Goal: Task Accomplishment & Management: Manage account settings

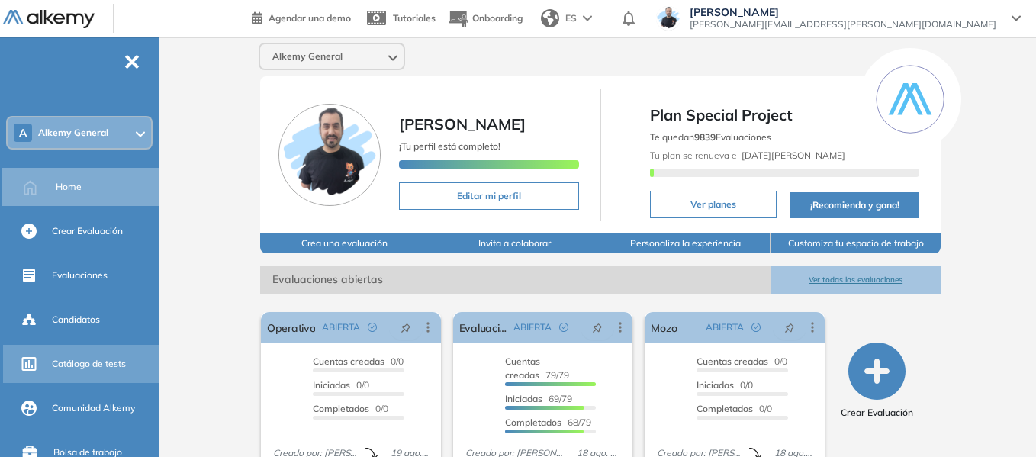
click at [93, 364] on span "Catálogo de tests" at bounding box center [89, 364] width 74 height 14
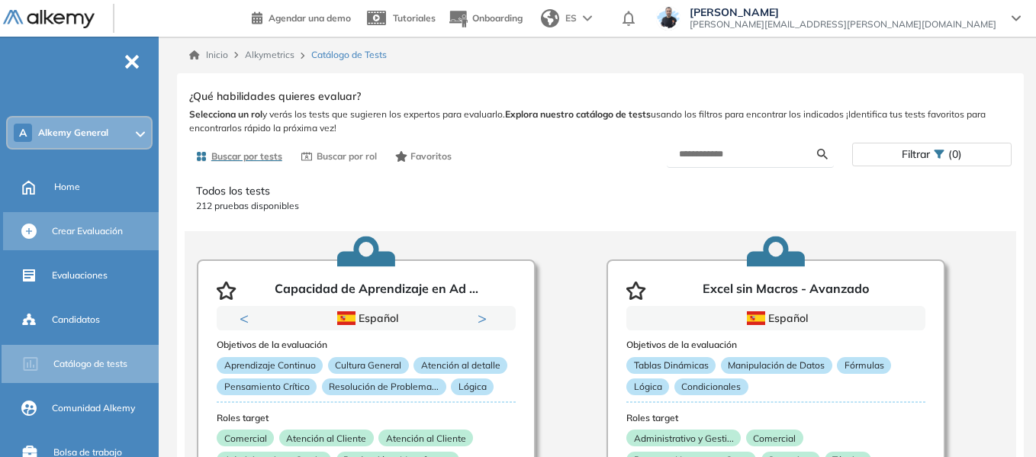
click at [110, 230] on span "Crear Evaluación" at bounding box center [87, 231] width 71 height 14
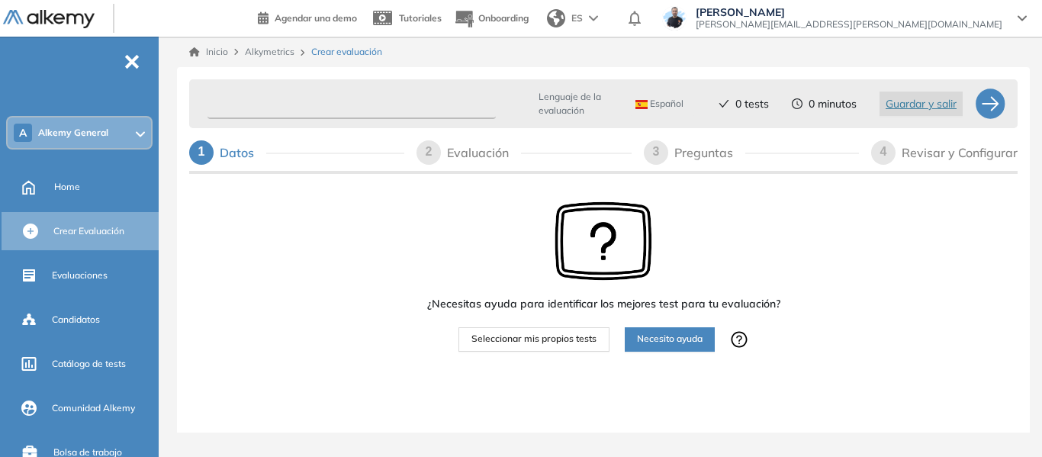
click at [371, 99] on input "text" at bounding box center [352, 104] width 288 height 30
type input "*********"
click at [516, 340] on span "Seleccionar mis propios tests" at bounding box center [534, 339] width 125 height 15
click at [484, 151] on div "Evaluación" at bounding box center [484, 152] width 74 height 24
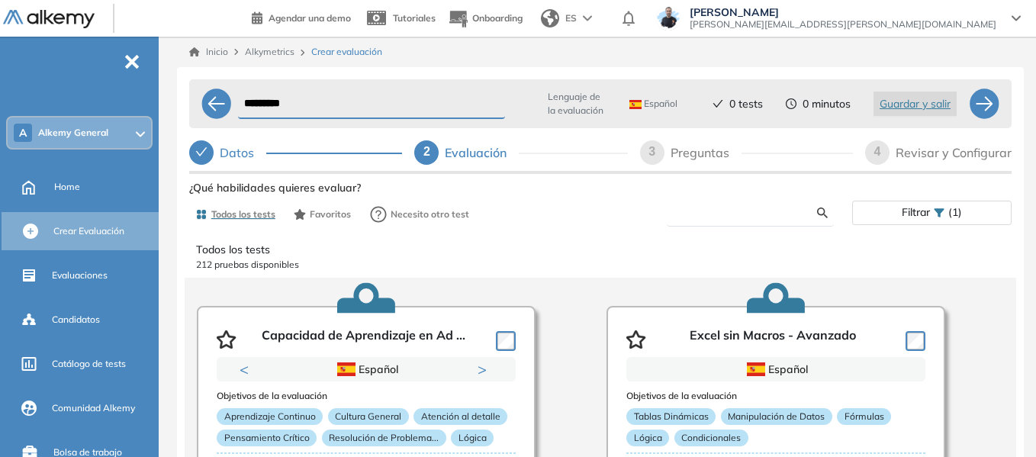
click at [698, 213] on input "text" at bounding box center [748, 213] width 138 height 14
type input "***"
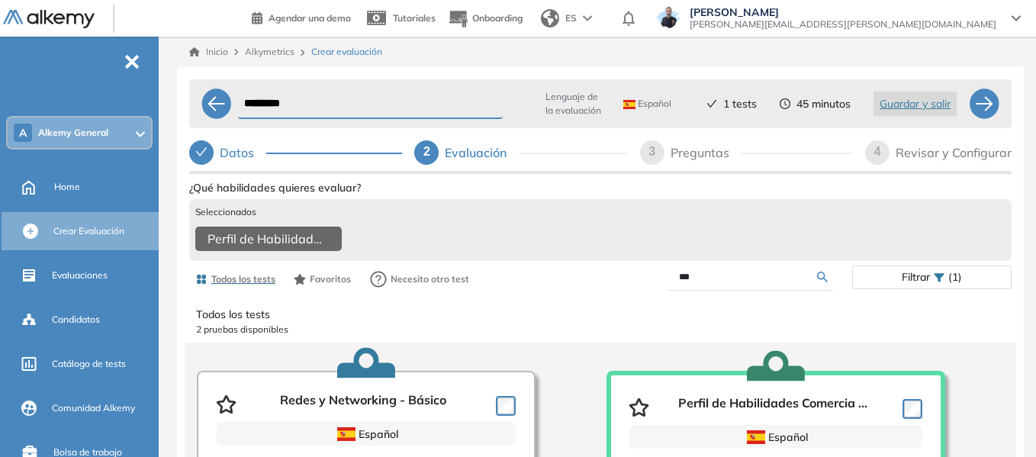
drag, startPoint x: 718, startPoint y: 287, endPoint x: 630, endPoint y: 293, distance: 88.0
click at [630, 291] on div "***" at bounding box center [727, 277] width 252 height 27
type input "****"
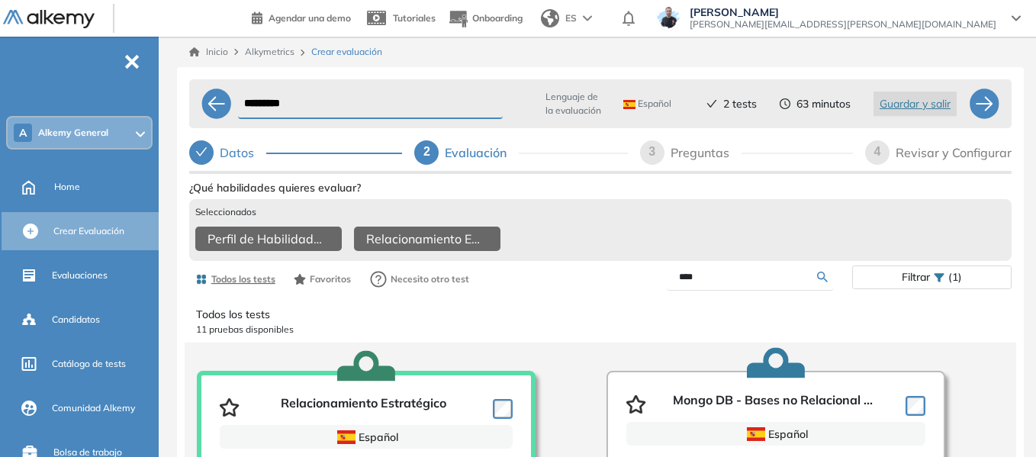
drag, startPoint x: 701, startPoint y: 289, endPoint x: 645, endPoint y: 285, distance: 56.6
click at [645, 285] on div "****" at bounding box center [727, 277] width 252 height 27
type input "***"
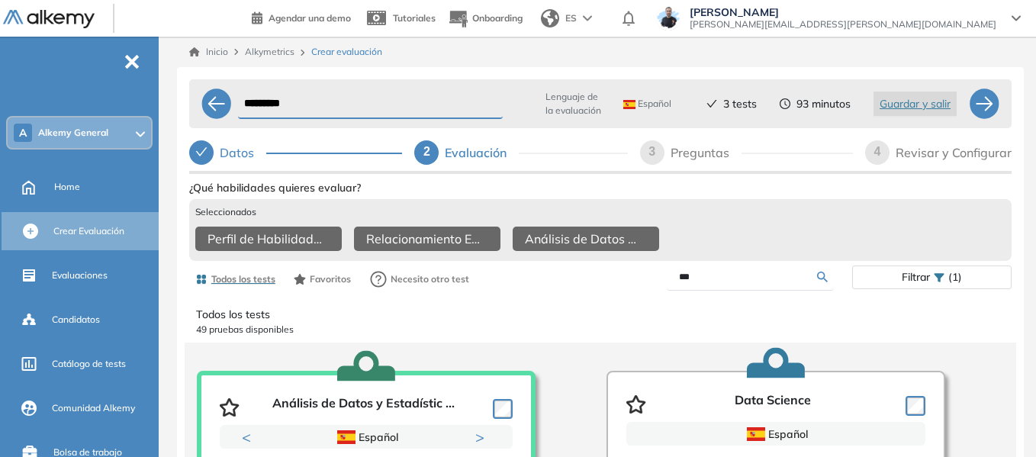
drag, startPoint x: 711, startPoint y: 287, endPoint x: 629, endPoint y: 295, distance: 82.1
click at [629, 291] on div "***" at bounding box center [727, 277] width 252 height 27
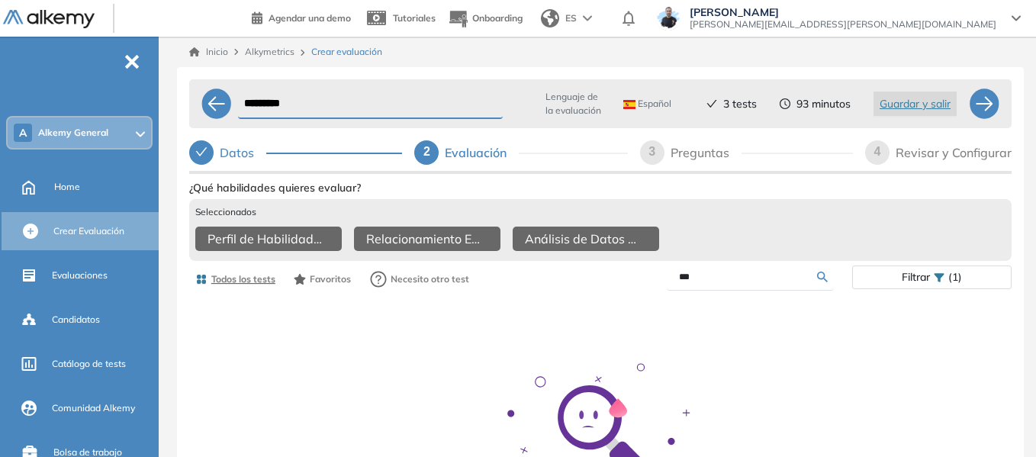
click at [727, 284] on input "***" at bounding box center [748, 277] width 138 height 14
type input "*"
click at [727, 284] on input "text" at bounding box center [748, 277] width 138 height 14
click at [750, 283] on input "text" at bounding box center [748, 277] width 138 height 14
click at [939, 283] on icon at bounding box center [939, 277] width 11 height 11
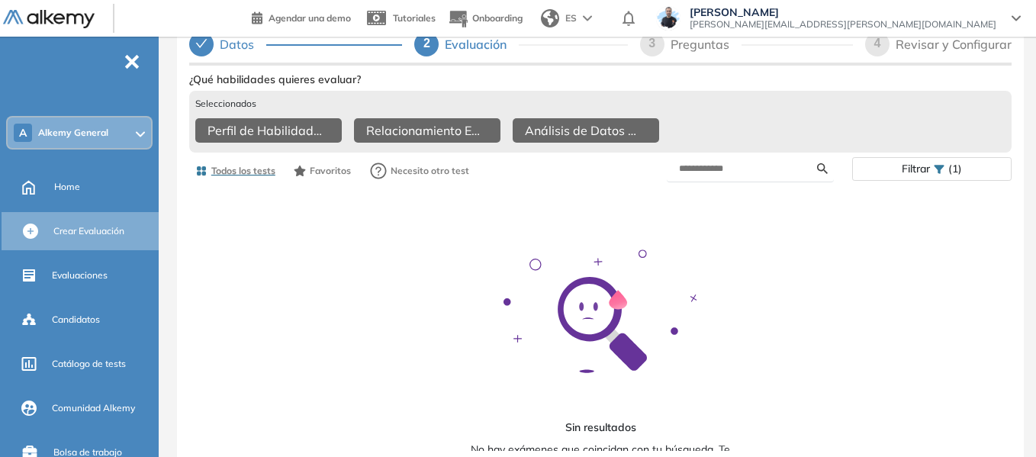
scroll to position [119, 0]
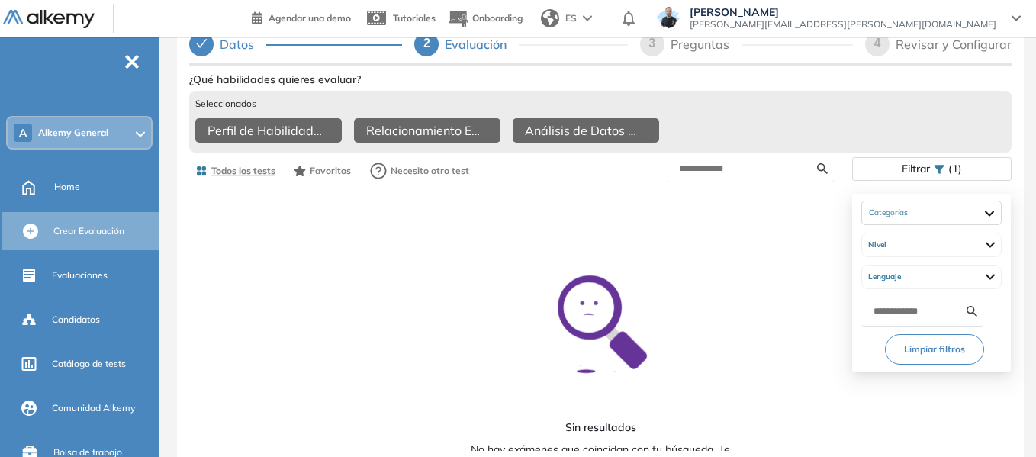
click at [936, 163] on div "Filtrar (1)" at bounding box center [932, 169] width 158 height 22
click at [949, 342] on button "Limpiar filtros" at bounding box center [934, 349] width 99 height 31
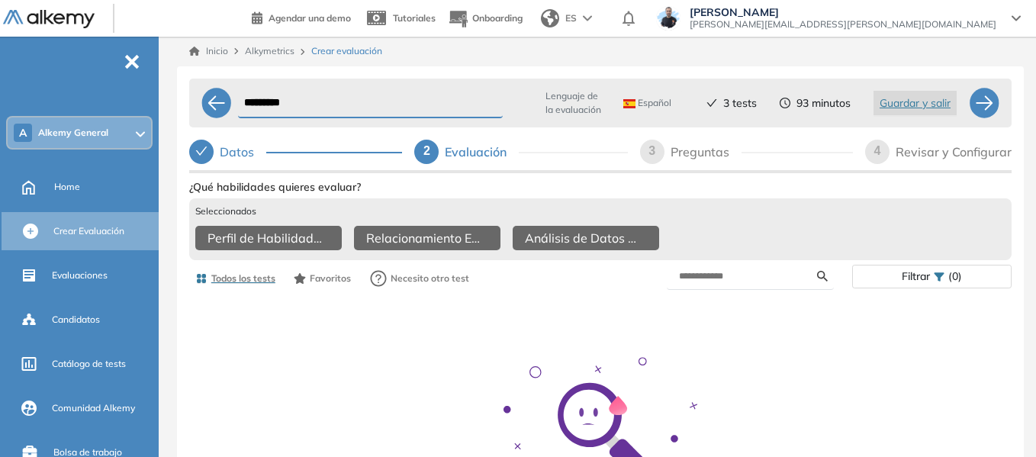
scroll to position [0, 0]
click at [741, 284] on input "text" at bounding box center [748, 277] width 138 height 14
click at [711, 162] on div "Preguntas" at bounding box center [706, 152] width 71 height 24
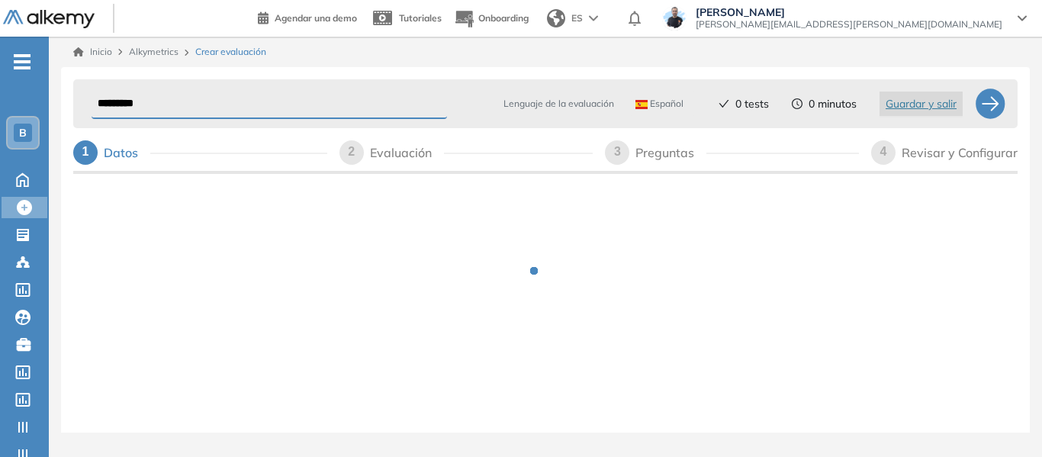
click at [15, 137] on div "B" at bounding box center [23, 133] width 18 height 18
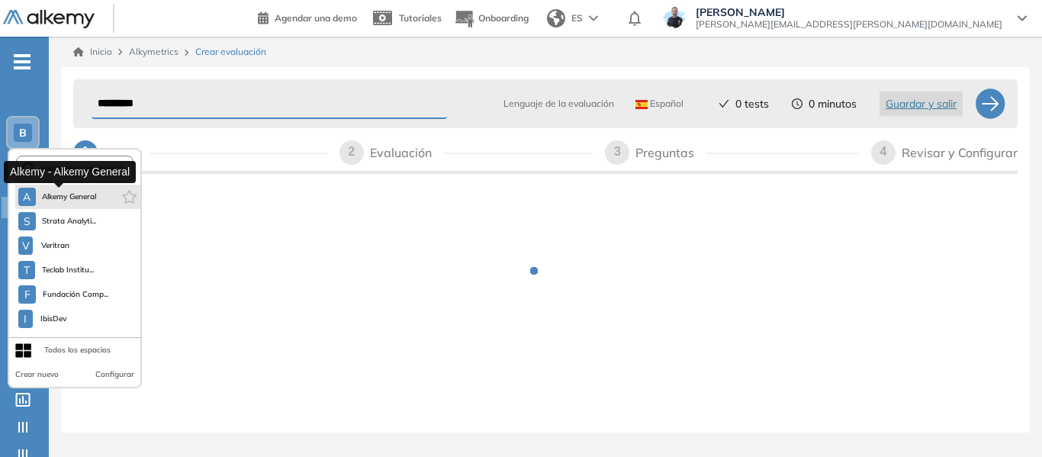
click at [79, 201] on span "Alkemy General" at bounding box center [69, 197] width 55 height 12
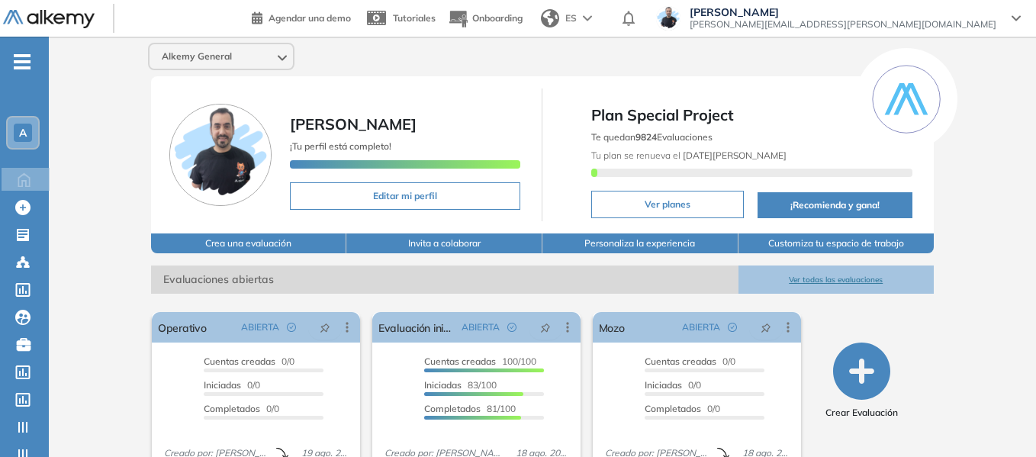
click at [26, 61] on icon "-" at bounding box center [22, 61] width 17 height 3
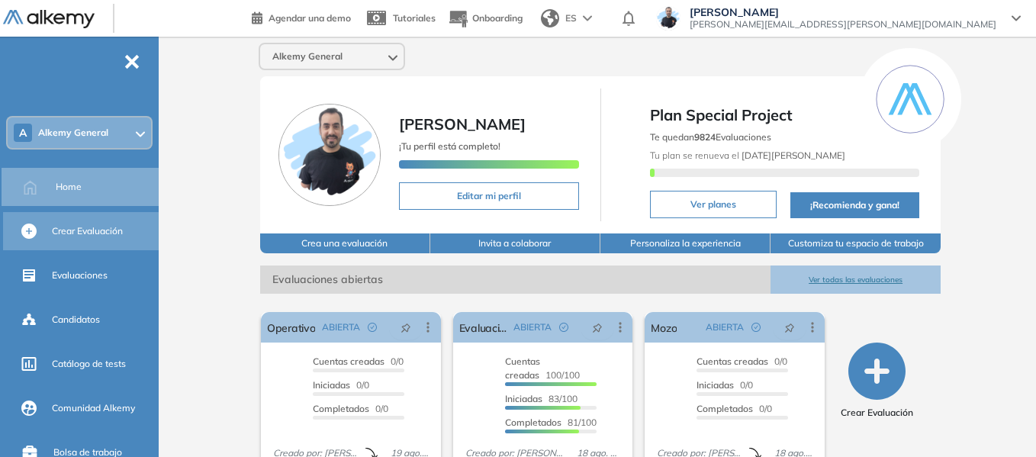
click at [81, 229] on span "Crear Evaluación" at bounding box center [87, 231] width 71 height 14
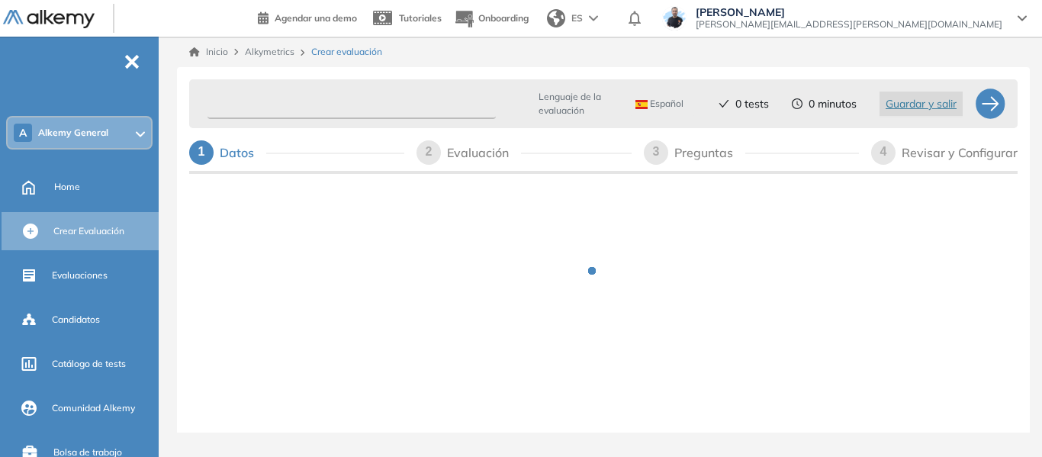
click at [364, 100] on input "text" at bounding box center [352, 104] width 288 height 30
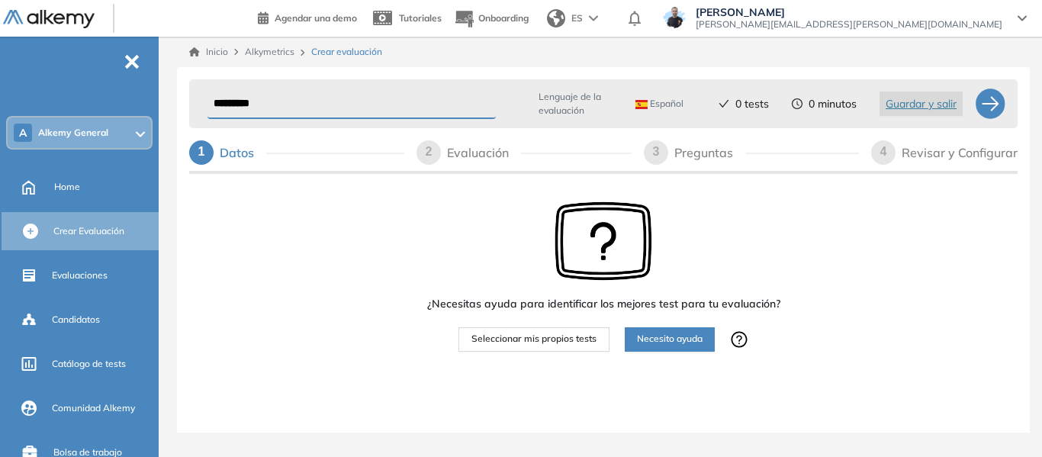
type input "*********"
click at [570, 337] on span "Seleccionar mis propios tests" at bounding box center [534, 339] width 125 height 15
click at [557, 343] on span "Seleccionar mis propios tests" at bounding box center [534, 339] width 125 height 15
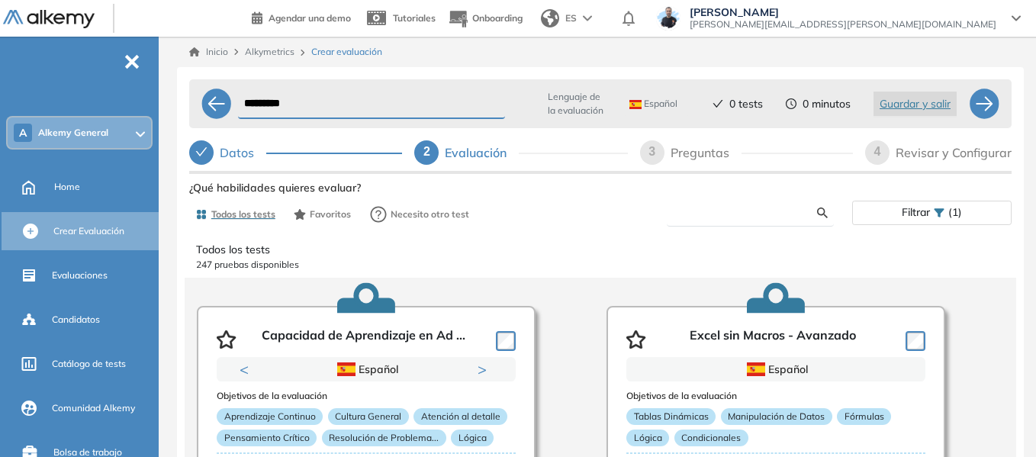
click at [712, 210] on input "text" at bounding box center [748, 213] width 138 height 14
type input "***"
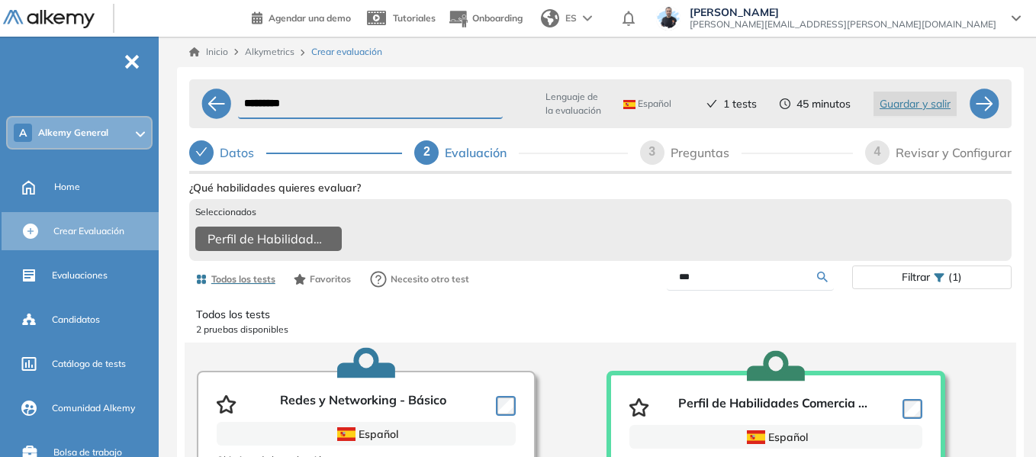
drag, startPoint x: 714, startPoint y: 291, endPoint x: 582, endPoint y: 292, distance: 131.3
click at [582, 292] on div "Todos los tests Favoritos Necesito otro test *** Filtrar (1)" at bounding box center [600, 279] width 823 height 31
type input "****"
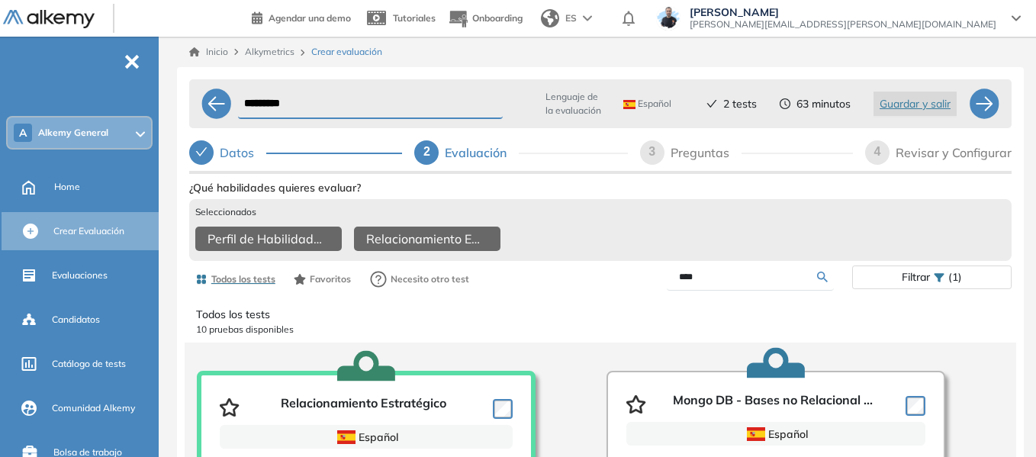
drag, startPoint x: 715, startPoint y: 290, endPoint x: 600, endPoint y: 288, distance: 115.2
click at [600, 288] on div "Todos los tests Favoritos Necesito otro test **** Filtrar (1)" at bounding box center [600, 279] width 823 height 31
type input "***"
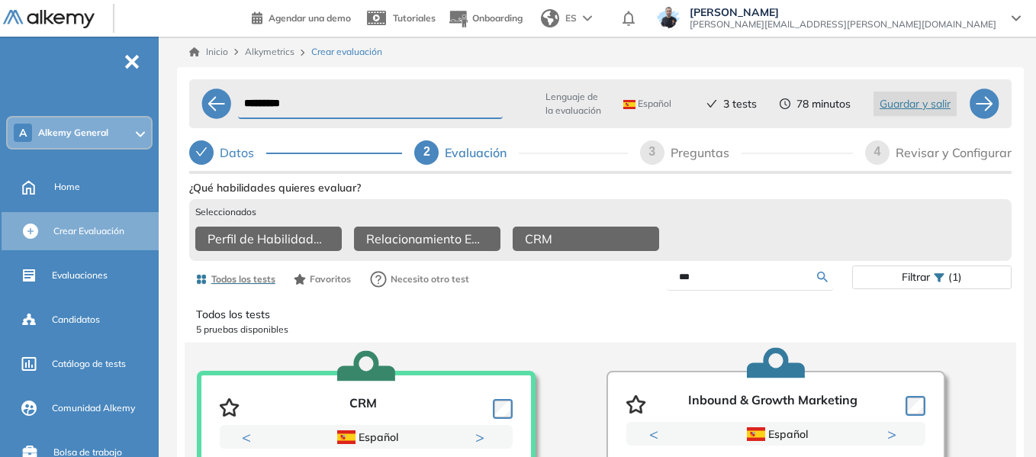
drag, startPoint x: 700, startPoint y: 292, endPoint x: 618, endPoint y: 303, distance: 82.5
click at [618, 295] on div "Todos los tests Favoritos Necesito otro test *** Filtrar (1)" at bounding box center [600, 279] width 823 height 31
type input "****"
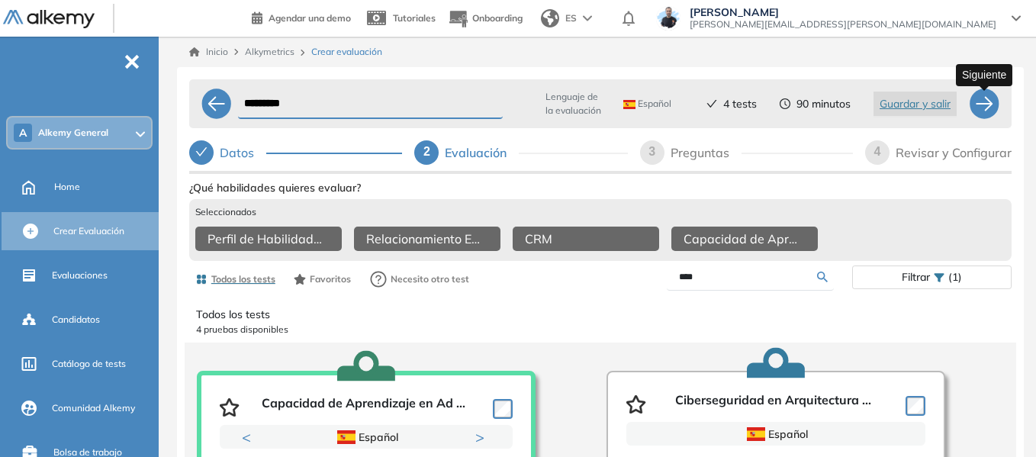
click at [992, 102] on div at bounding box center [984, 104] width 31 height 31
select select "*****"
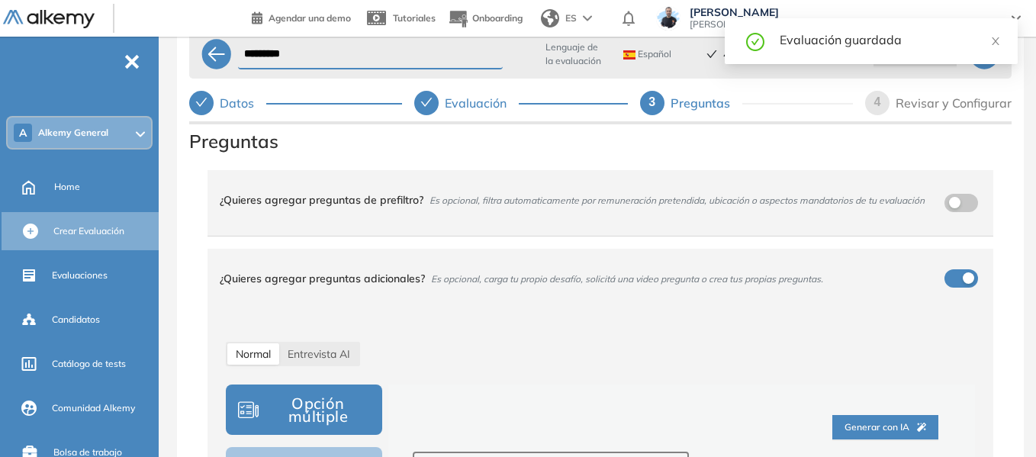
scroll to position [97, 0]
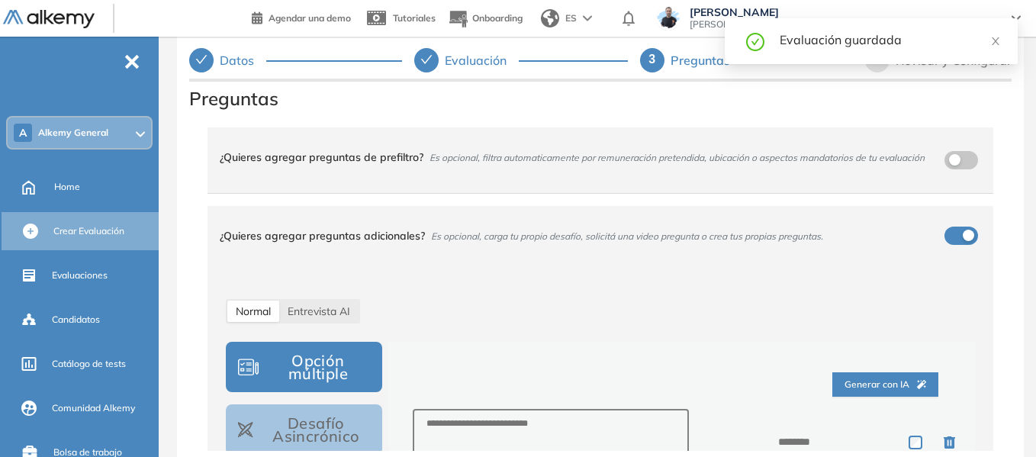
click at [183, 276] on div "********* Lenguaje de la evaluación Español Español Inglés Portugués 4 tests 90…" at bounding box center [600, 231] width 847 height 513
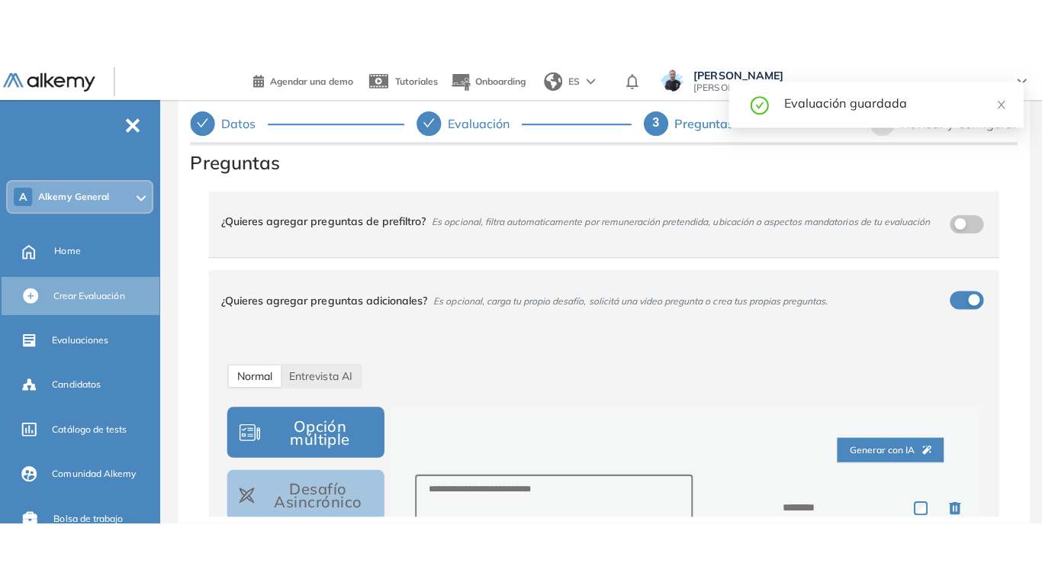
scroll to position [0, 0]
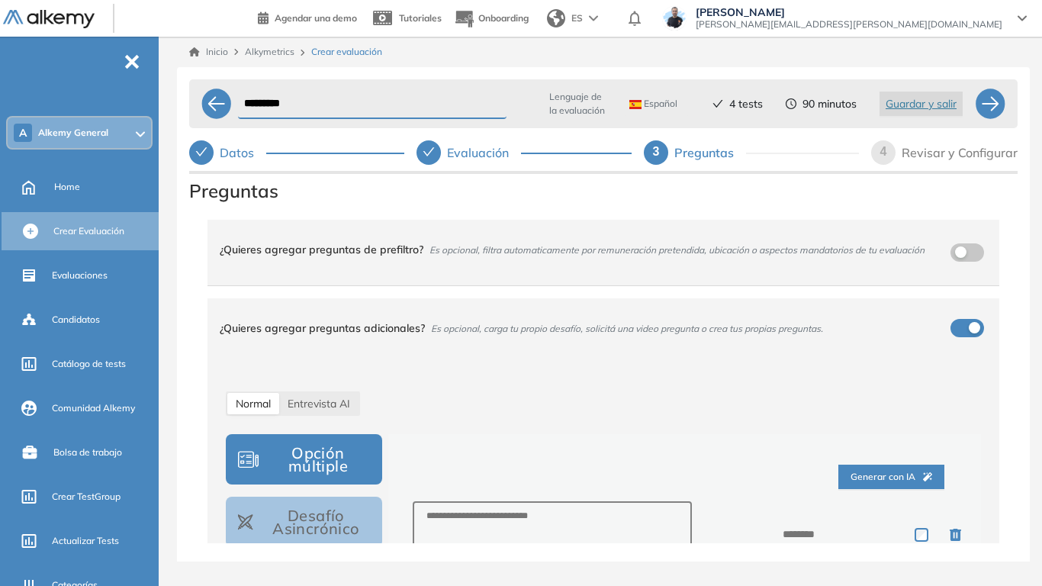
click at [188, 350] on div "********* Lenguaje de la evaluación Español Español Inglés Portugués 4 tests 90…" at bounding box center [603, 329] width 853 height 525
click at [341, 400] on span "Entrevista AI" at bounding box center [319, 404] width 63 height 14
select select "***"
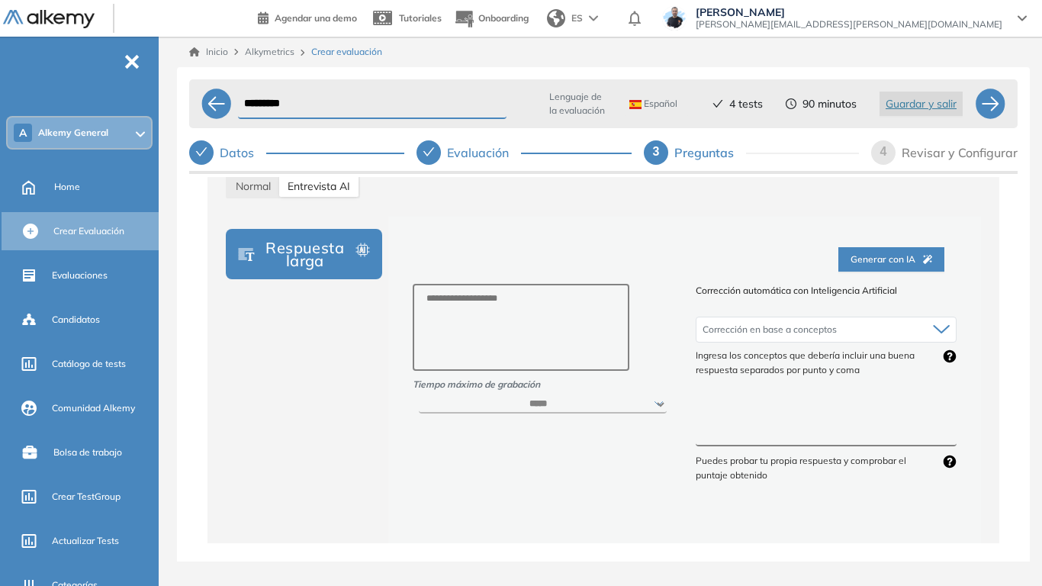
scroll to position [229, 0]
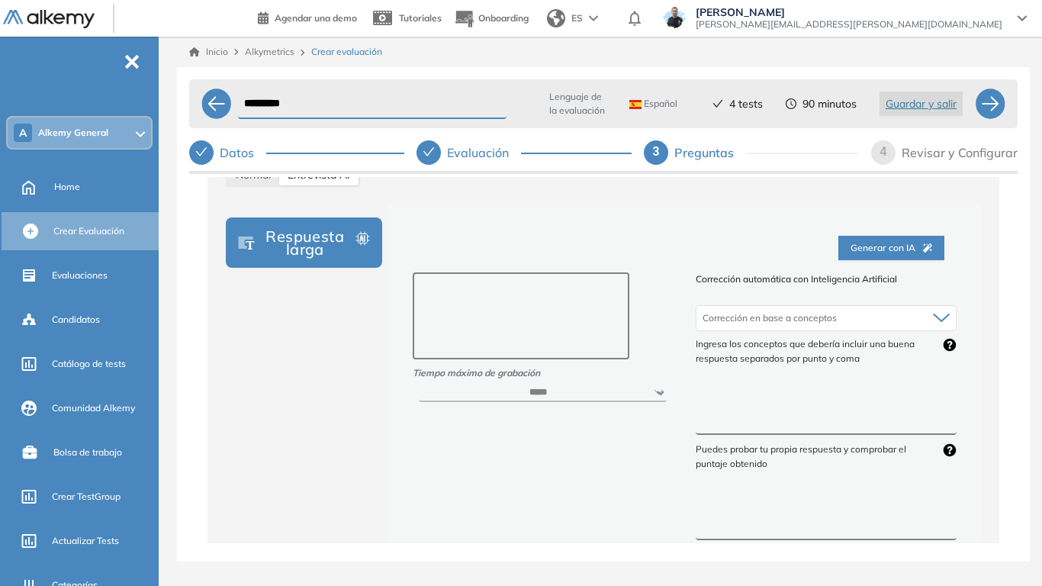
click at [433, 296] on textarea at bounding box center [522, 315] width 218 height 87
click at [788, 414] on textarea at bounding box center [826, 407] width 261 height 57
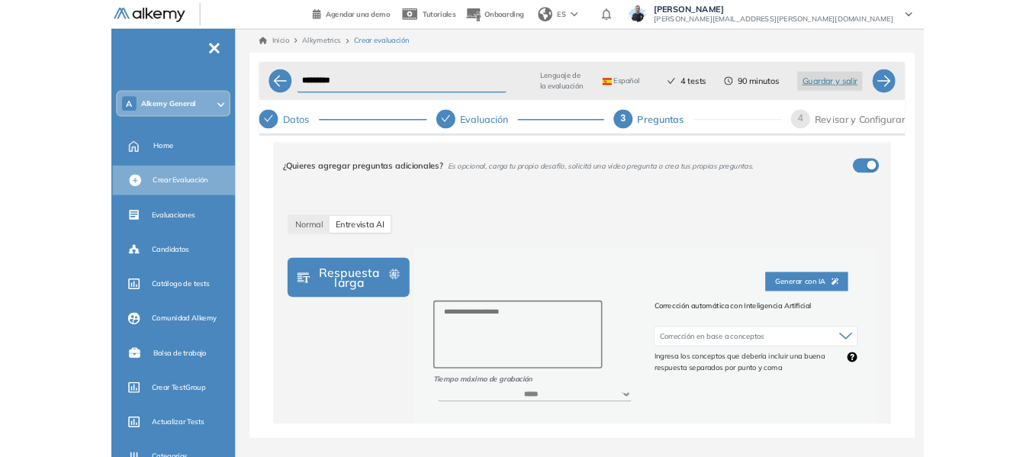
scroll to position [0, 0]
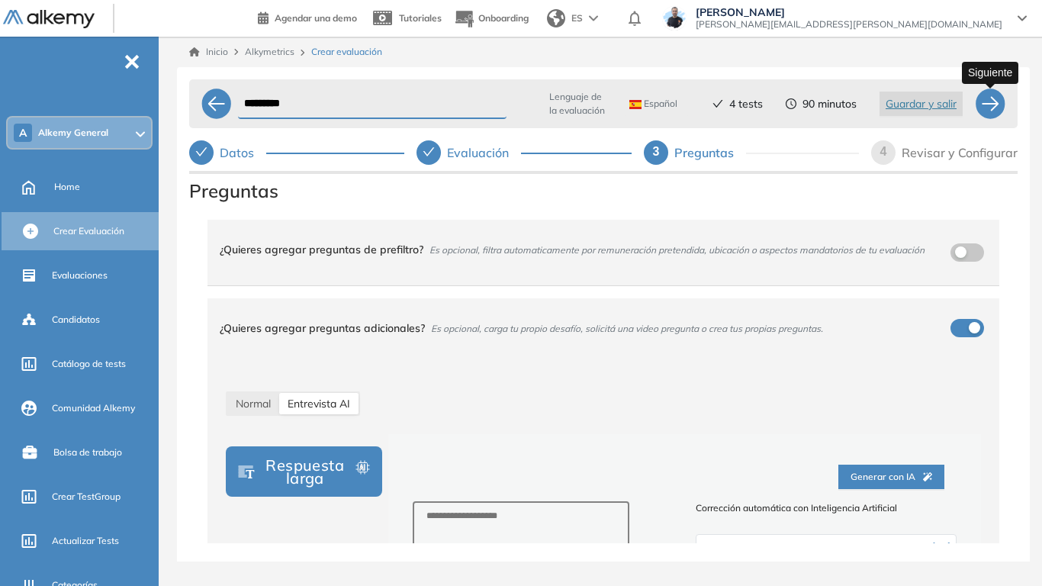
click at [988, 106] on div at bounding box center [990, 104] width 31 height 31
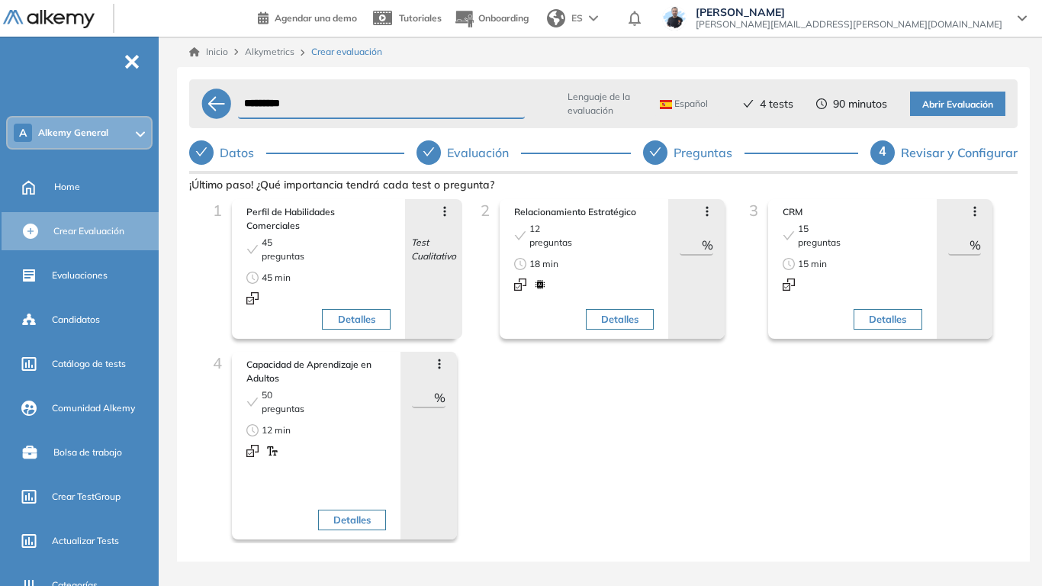
drag, startPoint x: 682, startPoint y: 240, endPoint x: 714, endPoint y: 238, distance: 32.1
click at [714, 238] on div "Avanzar posición Retroceder posición Saltar preguntas Eliminar ** %" at bounding box center [697, 269] width 56 height 140
type input "**"
drag, startPoint x: 944, startPoint y: 247, endPoint x: 991, endPoint y: 250, distance: 47.4
click at [991, 250] on div "3 CRM 15 preguntas 15 min Detalles Avanzar posición Retroceder posición Saltar …" at bounding box center [872, 275] width 268 height 153
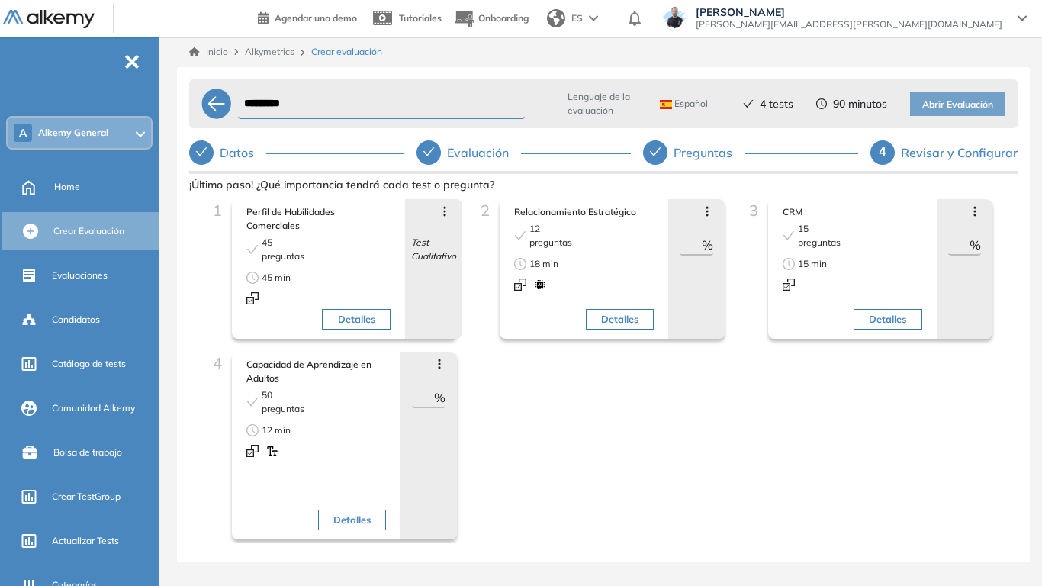
type input "**"
drag, startPoint x: 415, startPoint y: 392, endPoint x: 468, endPoint y: 384, distance: 53.2
click at [468, 384] on div "1 Perfil de Habilidades Comerciales 45 preguntas 45 min Detalles Avanzar posici…" at bounding box center [603, 378] width 804 height 358
type input "**"
click at [511, 409] on div "1 Perfil de Habilidades Comerciales 45 preguntas 45 min Detalles Avanzar posici…" at bounding box center [603, 378] width 804 height 358
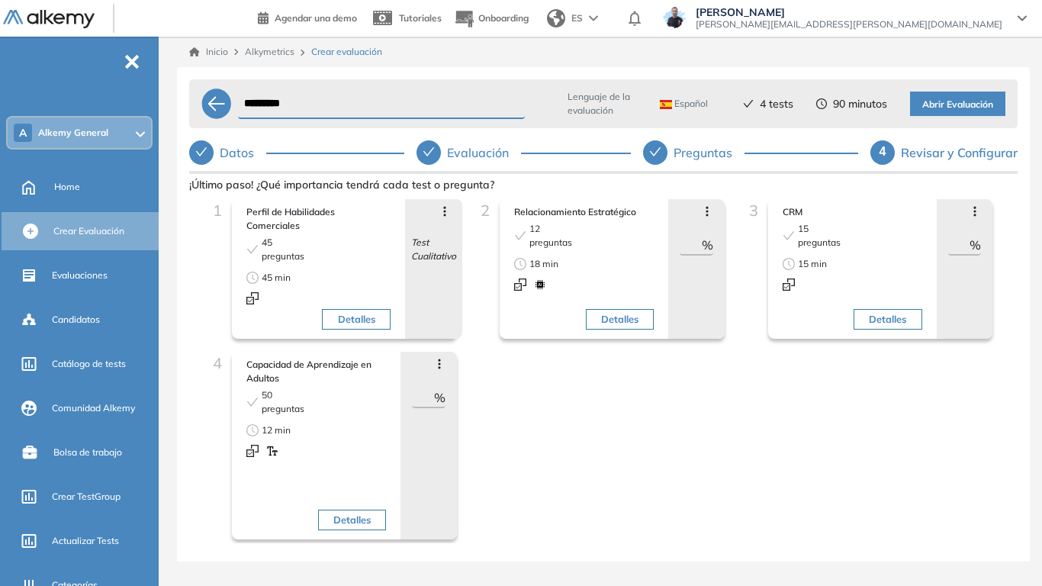
click at [965, 106] on span "Abrir Evaluación" at bounding box center [958, 105] width 71 height 15
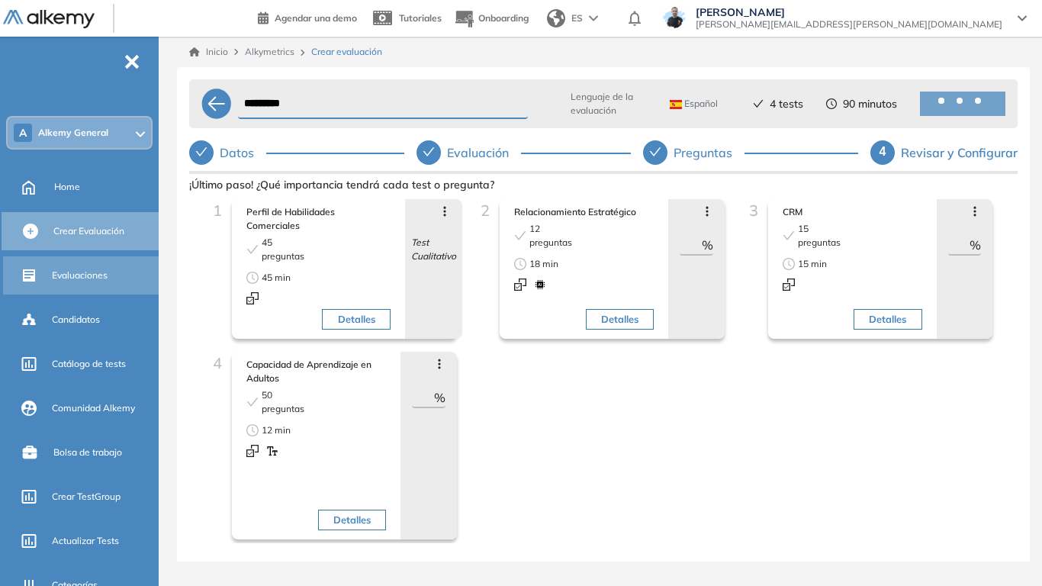
click at [85, 275] on span "Evaluaciones" at bounding box center [80, 276] width 56 height 14
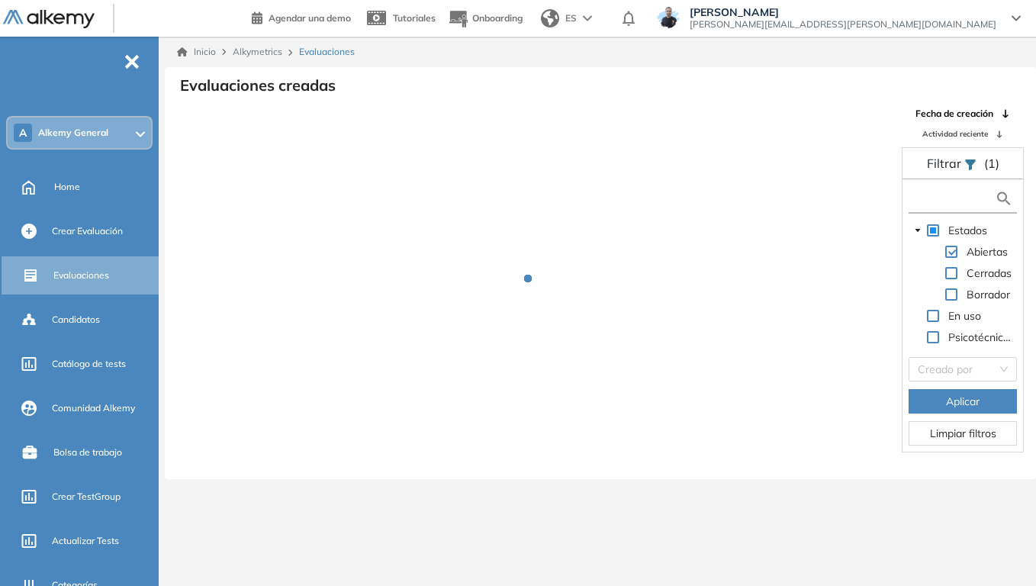
click at [969, 196] on input "text" at bounding box center [954, 199] width 82 height 16
type input "*********"
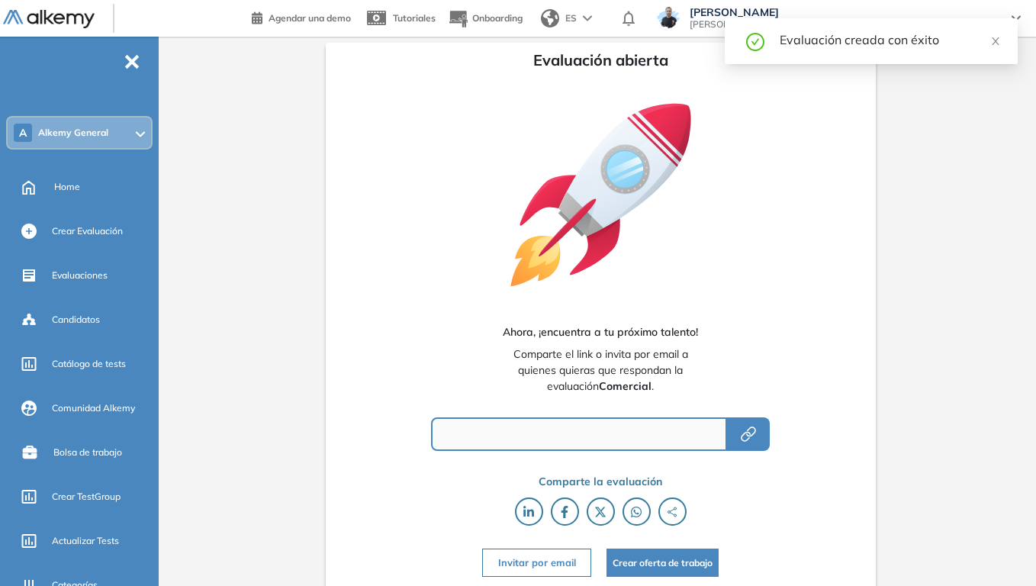
type input "**********"
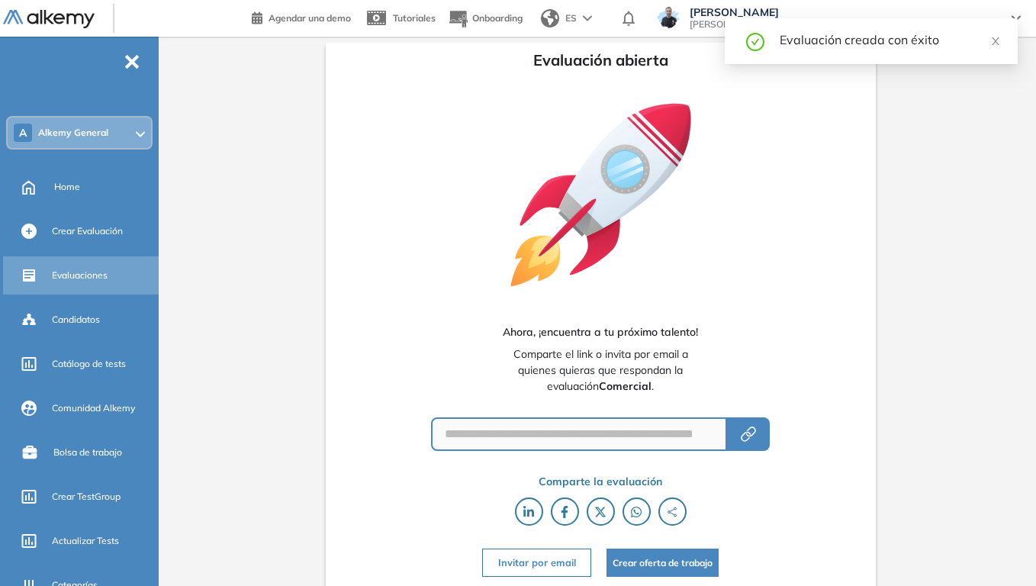
click at [92, 269] on span "Evaluaciones" at bounding box center [80, 276] width 56 height 14
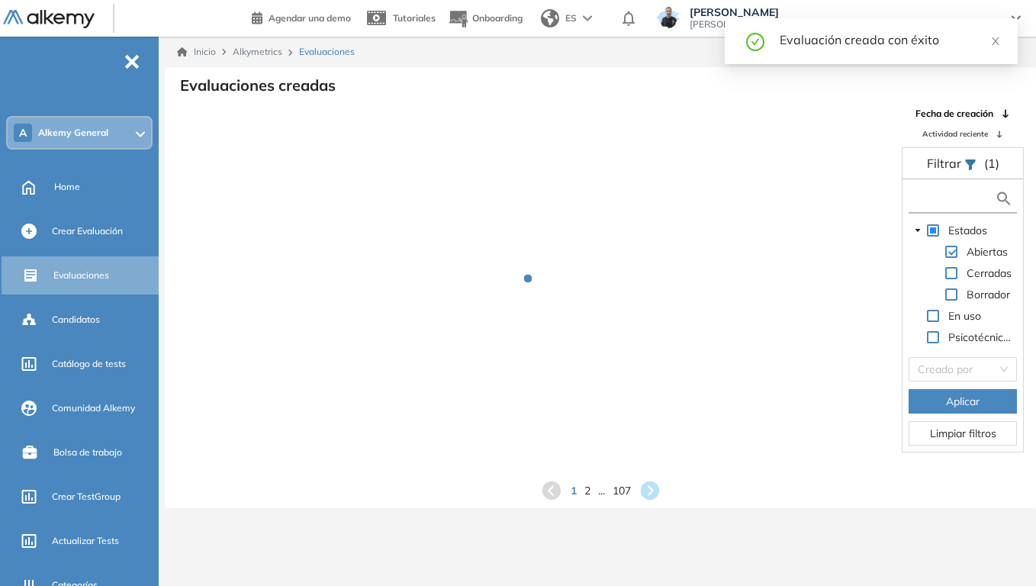
click at [947, 198] on input "text" at bounding box center [954, 199] width 82 height 16
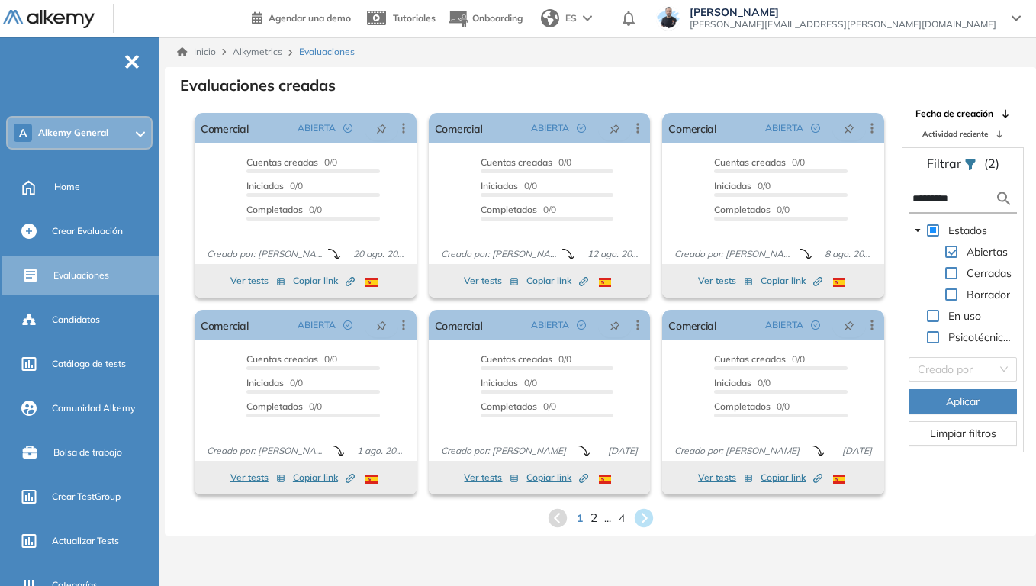
type input "*********"
click at [591, 456] on span "2" at bounding box center [593, 518] width 7 height 18
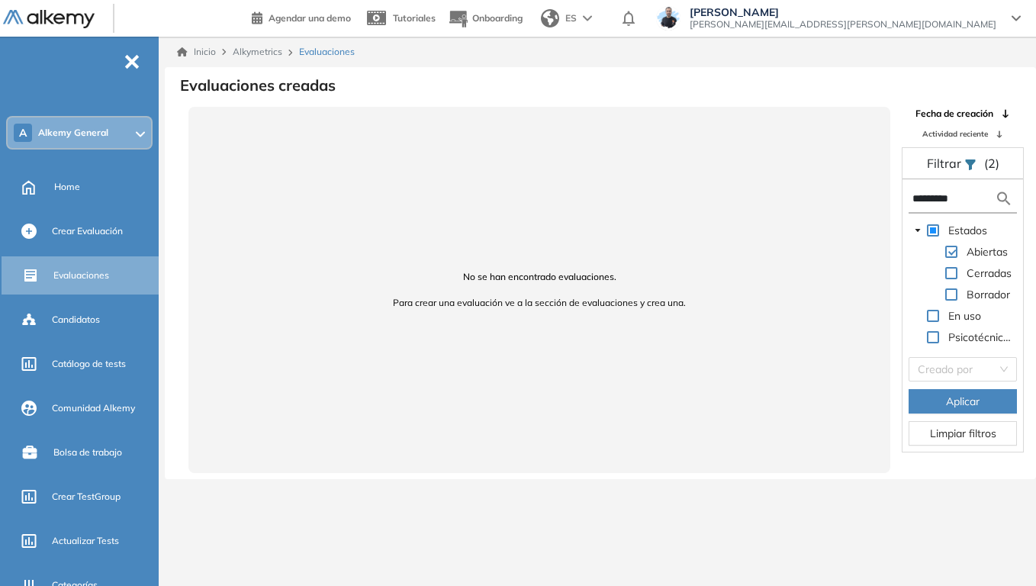
click at [135, 55] on span "-" at bounding box center [132, 60] width 17 height 12
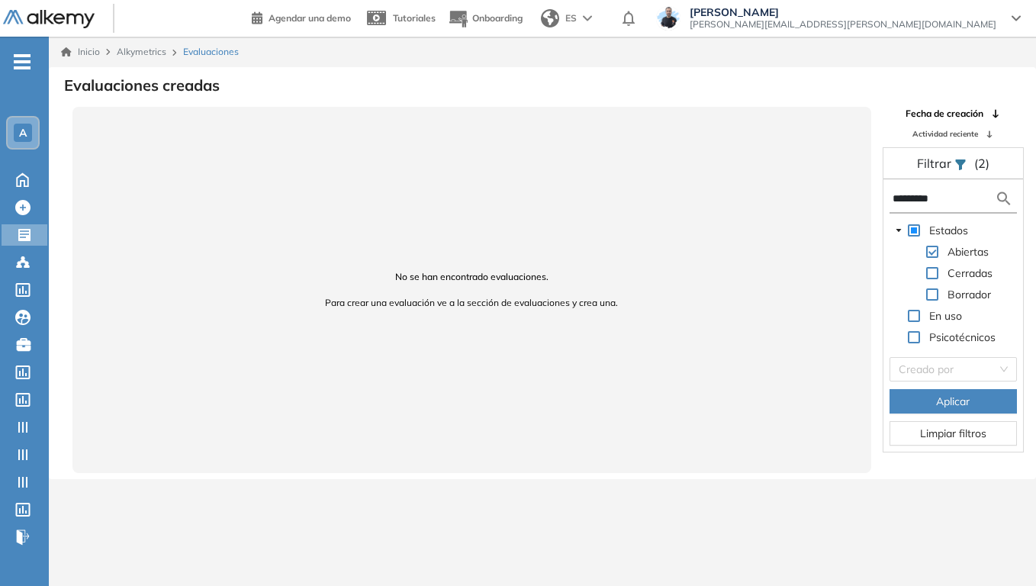
click at [21, 63] on icon "-" at bounding box center [22, 61] width 17 height 3
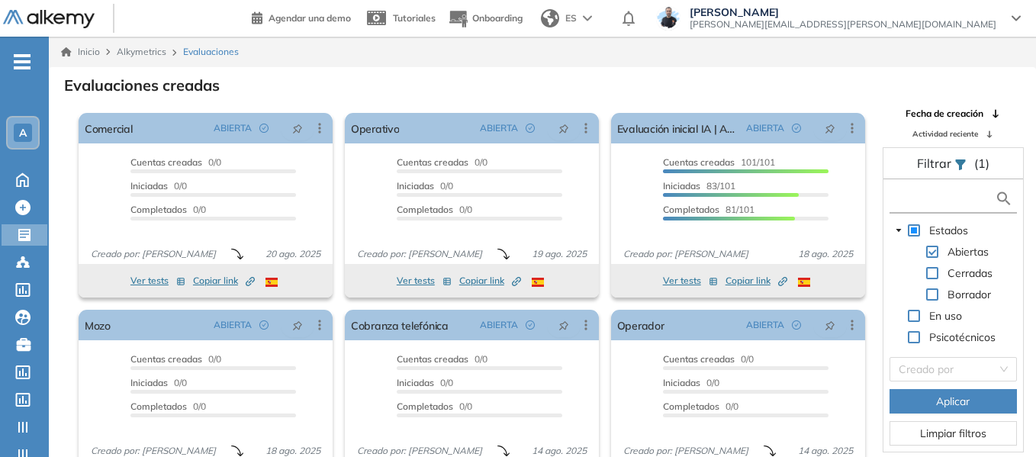
click at [930, 192] on input "text" at bounding box center [944, 199] width 102 height 16
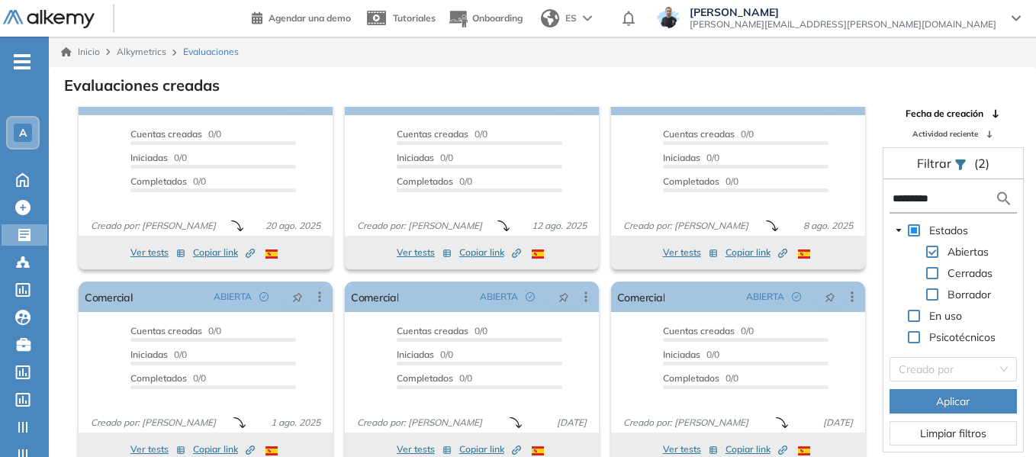
scroll to position [37, 0]
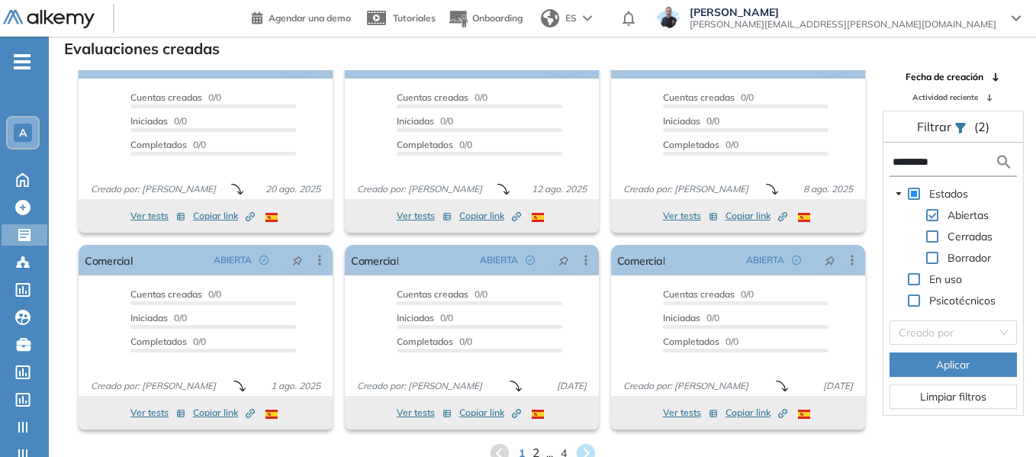
type input "*********"
click at [533, 452] on span "2" at bounding box center [536, 454] width 6 height 16
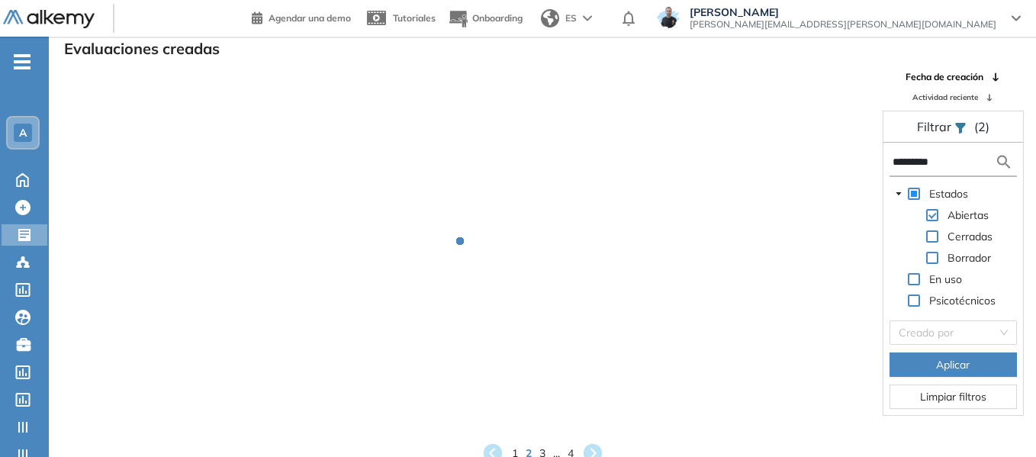
scroll to position [1, 0]
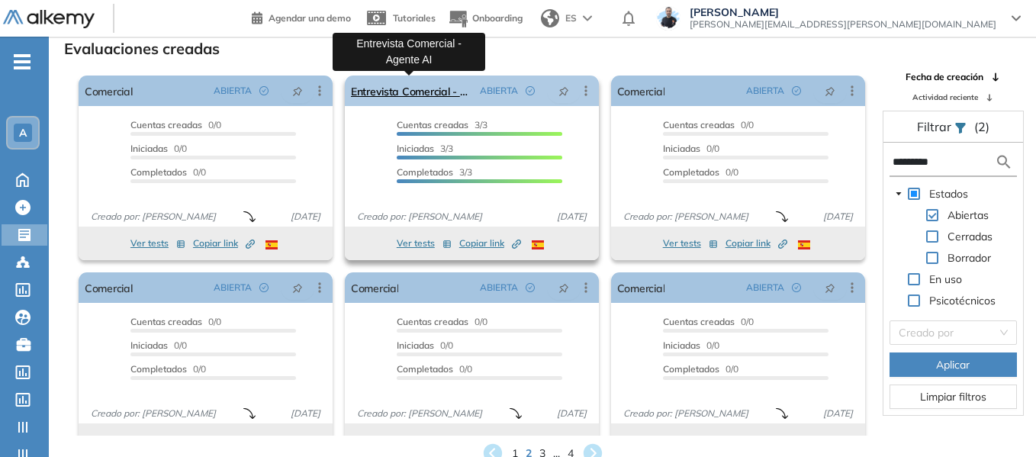
click at [420, 89] on link "Entrevista Comercial - Agente AI" at bounding box center [412, 91] width 123 height 31
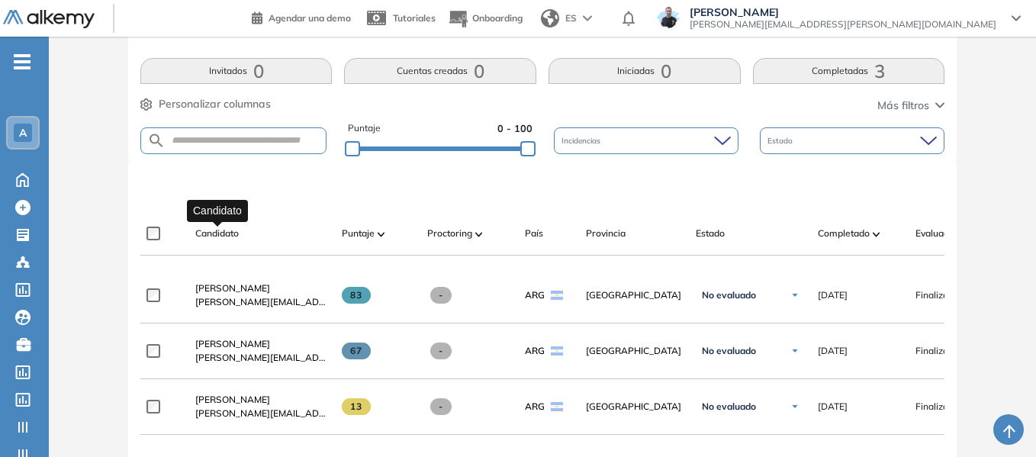
scroll to position [458, 0]
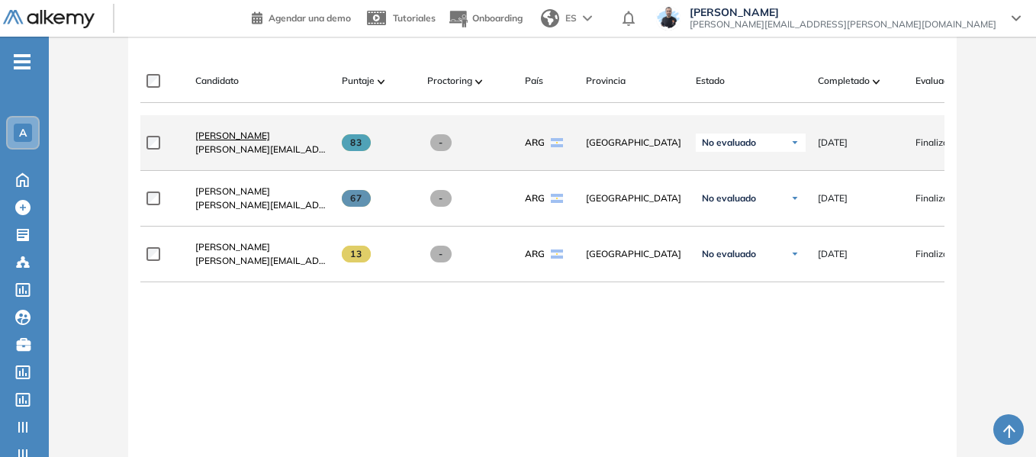
click at [218, 141] on span "[PERSON_NAME]" at bounding box center [232, 135] width 75 height 11
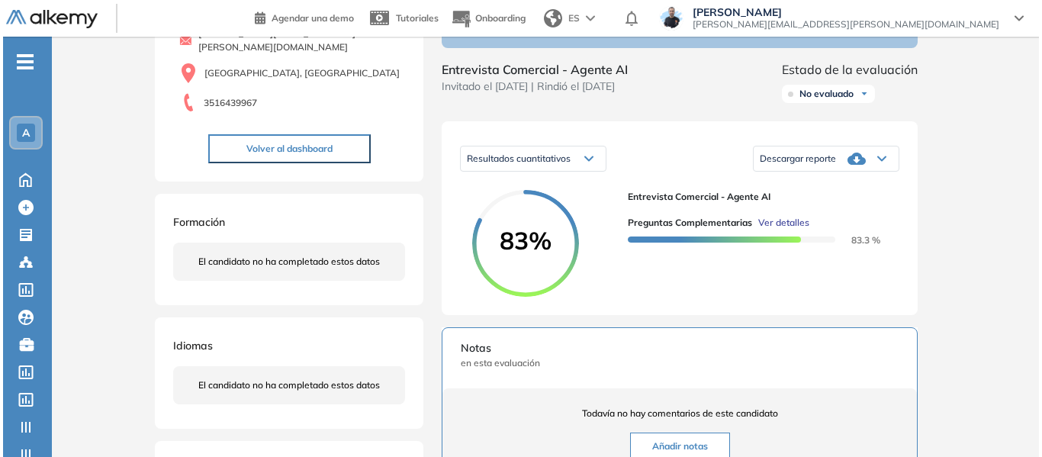
scroll to position [153, 0]
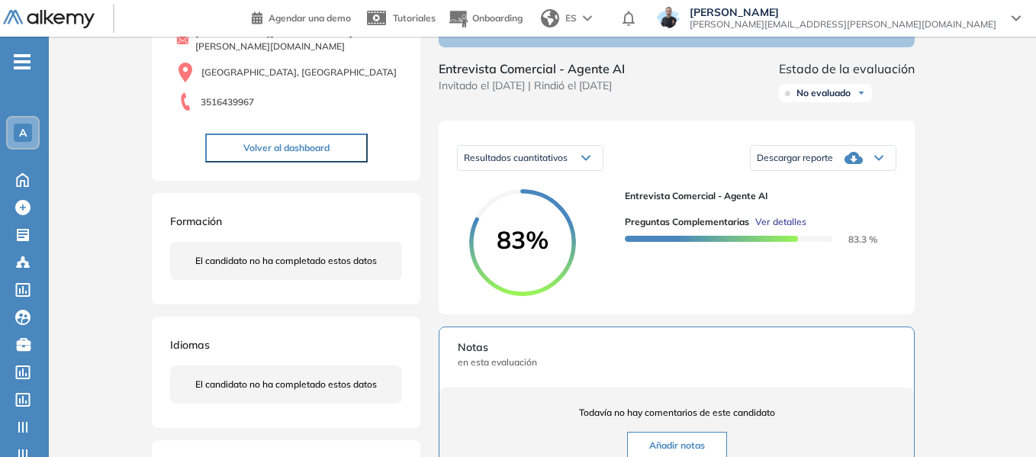
click at [785, 229] on span "Ver detalles" at bounding box center [781, 222] width 51 height 14
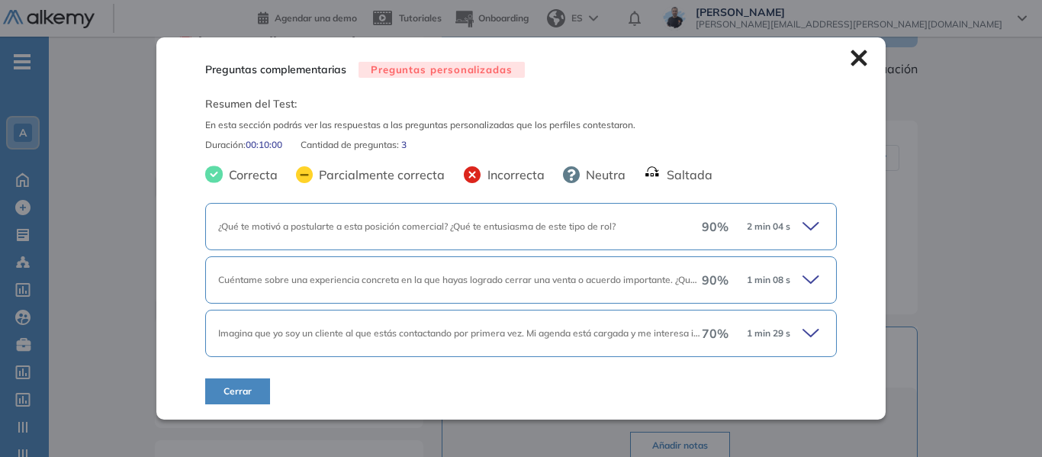
click at [810, 222] on icon at bounding box center [813, 226] width 21 height 21
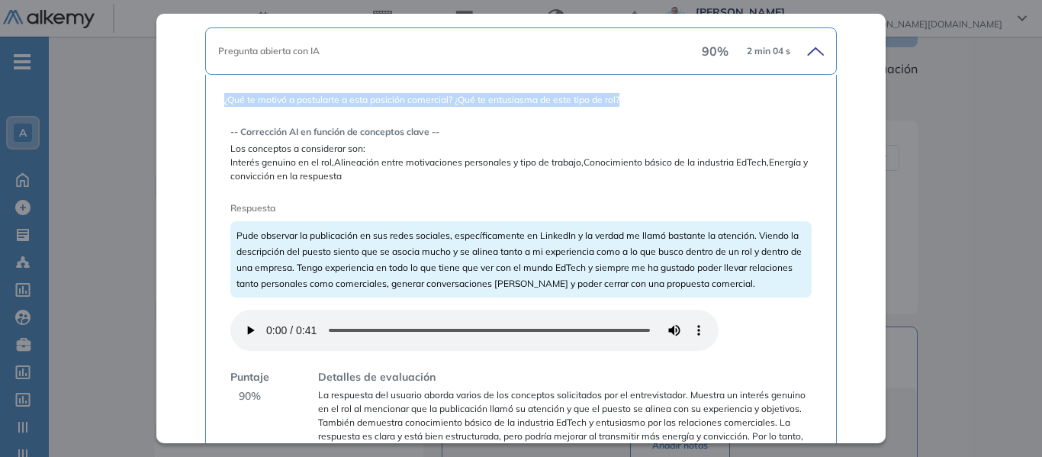
drag, startPoint x: 224, startPoint y: 102, endPoint x: 625, endPoint y: 98, distance: 401.4
click at [625, 98] on span "¿Qué te motivó a postularte a esta posición comercial? ¿Qué te entusiasma de es…" at bounding box center [521, 100] width 594 height 14
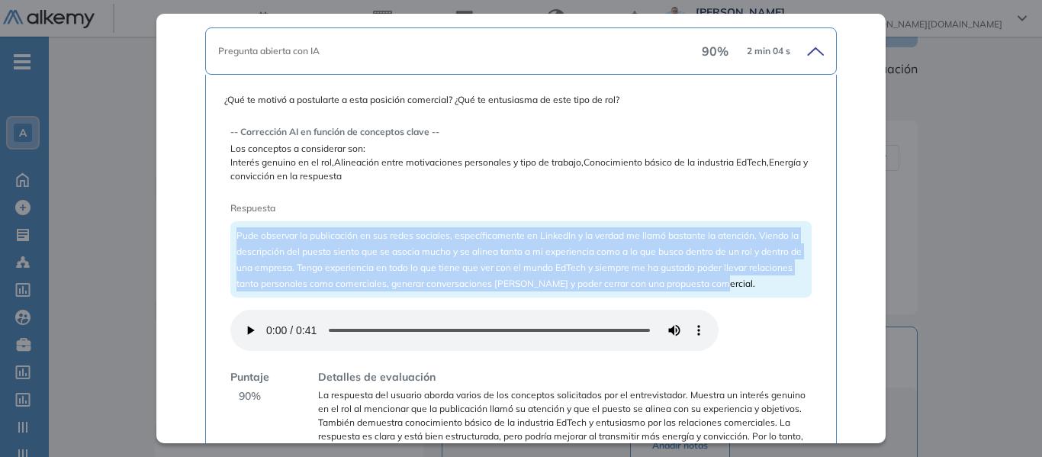
drag, startPoint x: 237, startPoint y: 233, endPoint x: 753, endPoint y: 286, distance: 518.7
click at [753, 286] on span "Pude observar la publicación en sus redes sociales, específicamente en LinkedIn…" at bounding box center [520, 260] width 566 height 60
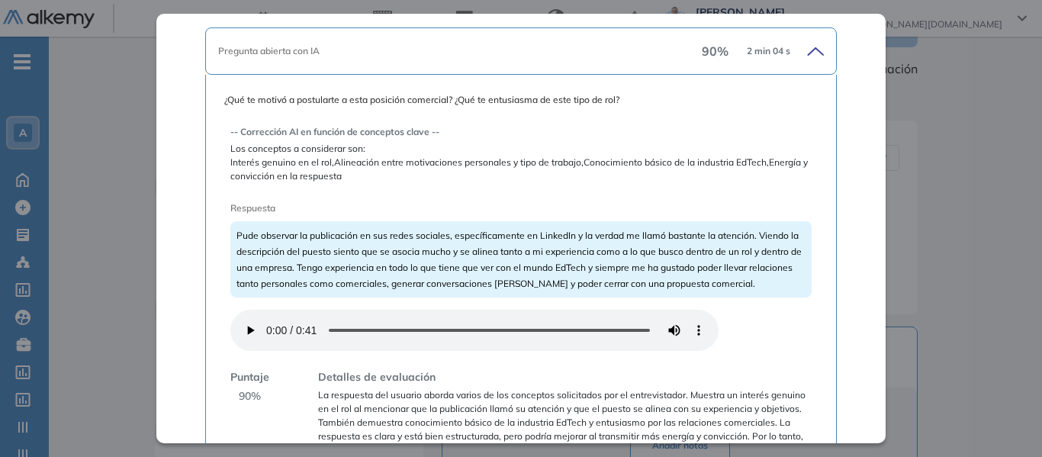
click at [311, 208] on span "Respuesta" at bounding box center [492, 208] width 524 height 14
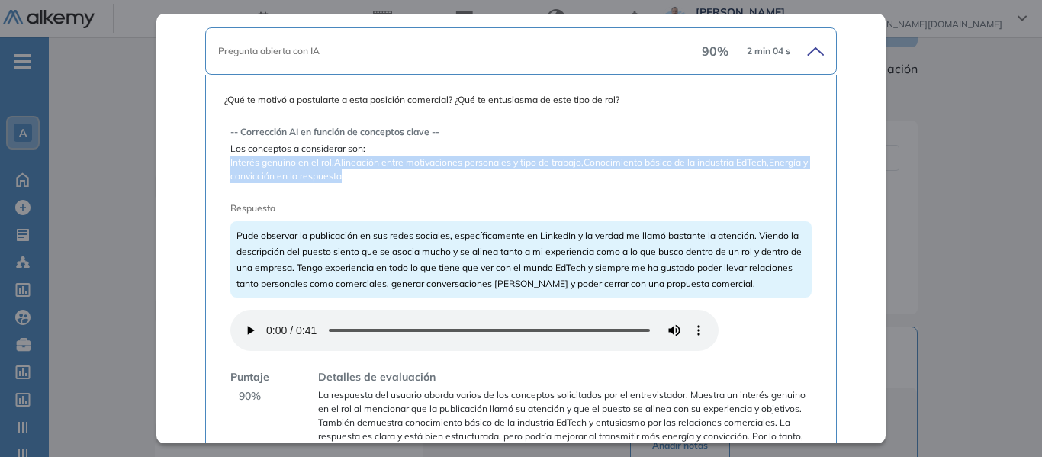
drag, startPoint x: 230, startPoint y: 163, endPoint x: 354, endPoint y: 182, distance: 125.1
click at [354, 182] on span "Interés genuino en el rol,Alineación entre motivaciones personales y tipo de tr…" at bounding box center [521, 169] width 582 height 27
click at [392, 185] on div "-- Corrección AI en función de conceptos clave -- Los conceptos a considerar so…" at bounding box center [521, 285] width 582 height 344
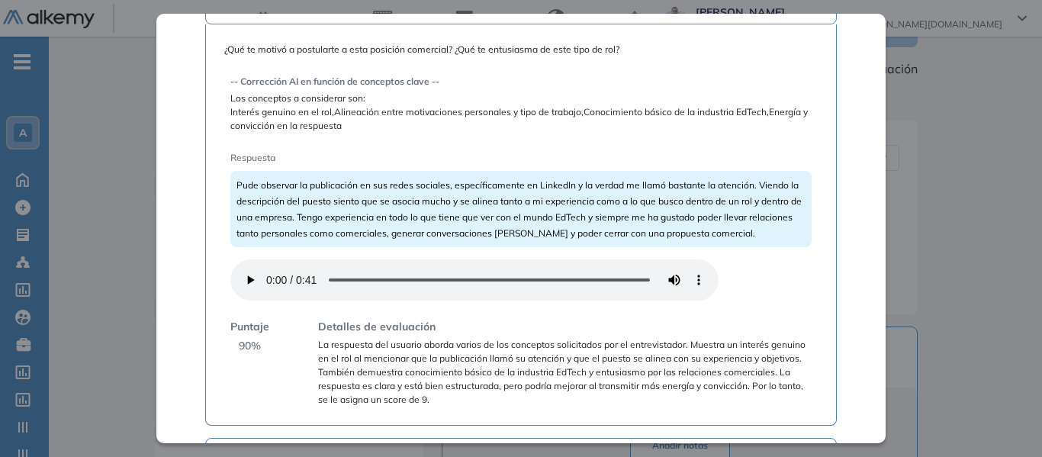
scroll to position [229, 0]
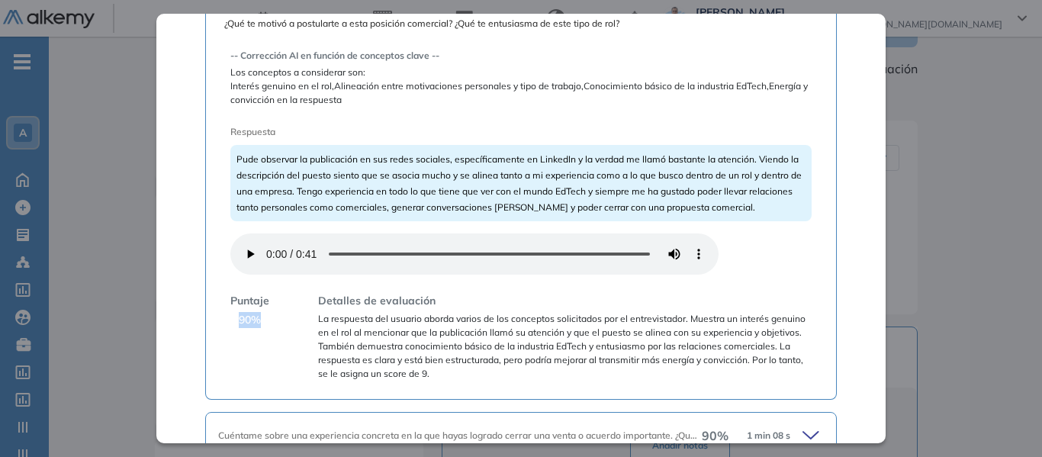
drag, startPoint x: 237, startPoint y: 322, endPoint x: 261, endPoint y: 323, distance: 23.7
click at [261, 323] on div "Puntaje 90 %" at bounding box center [249, 337] width 39 height 88
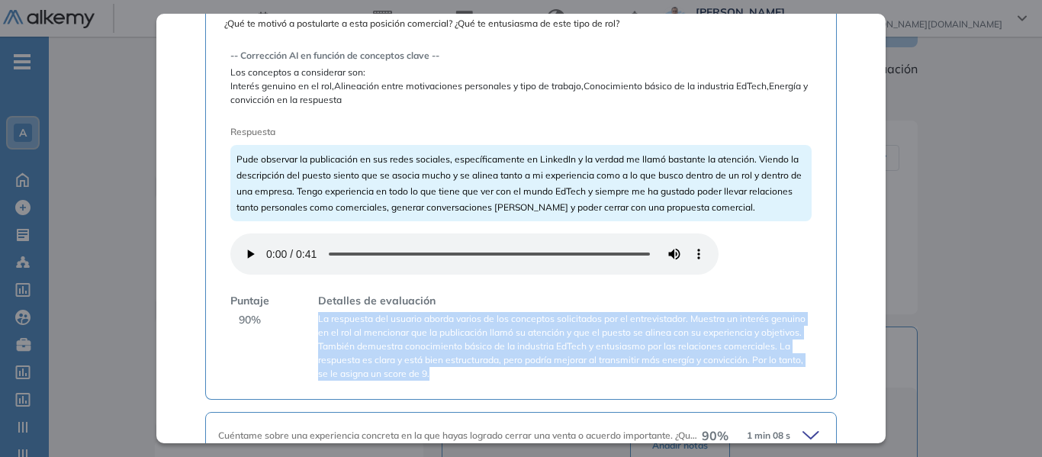
drag, startPoint x: 320, startPoint y: 323, endPoint x: 568, endPoint y: 376, distance: 253.7
click at [568, 376] on span "La respuesta del usuario aborda varios de los conceptos solicitados por el entr…" at bounding box center [565, 346] width 494 height 69
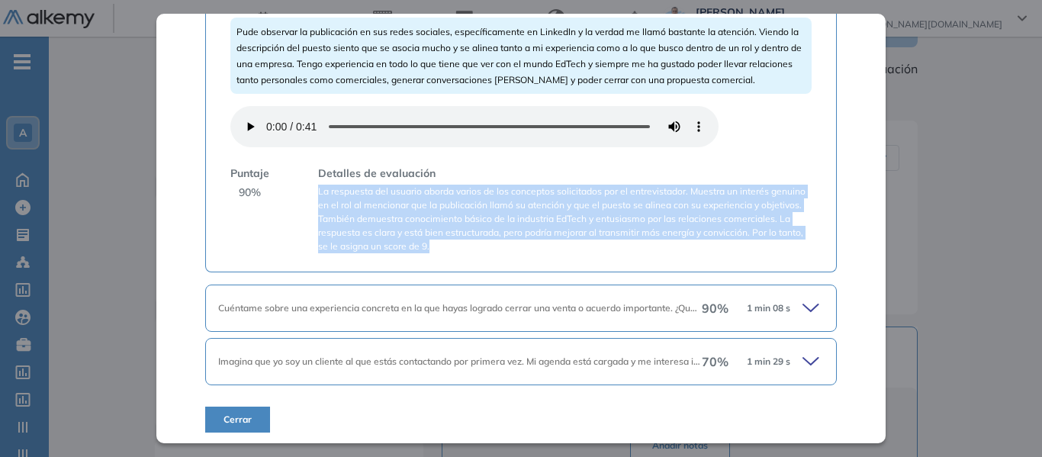
scroll to position [361, 0]
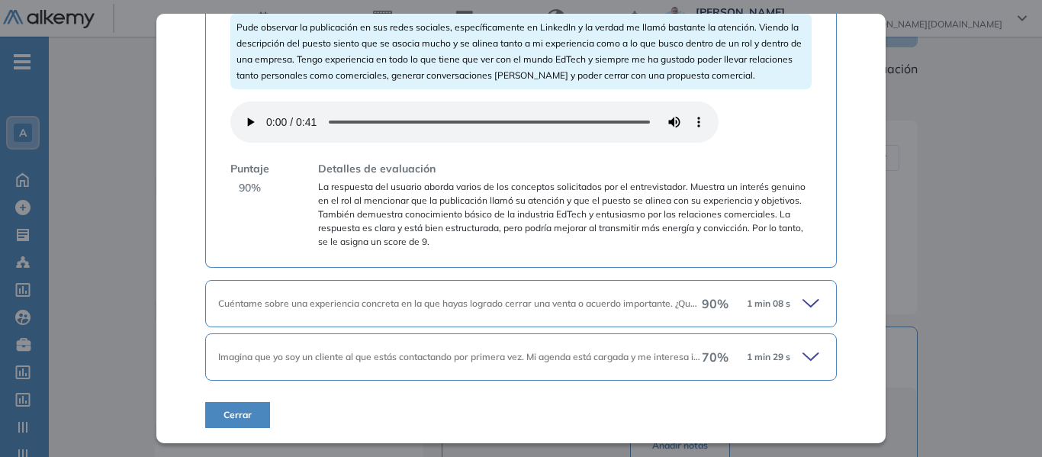
click at [803, 301] on icon at bounding box center [813, 303] width 21 height 21
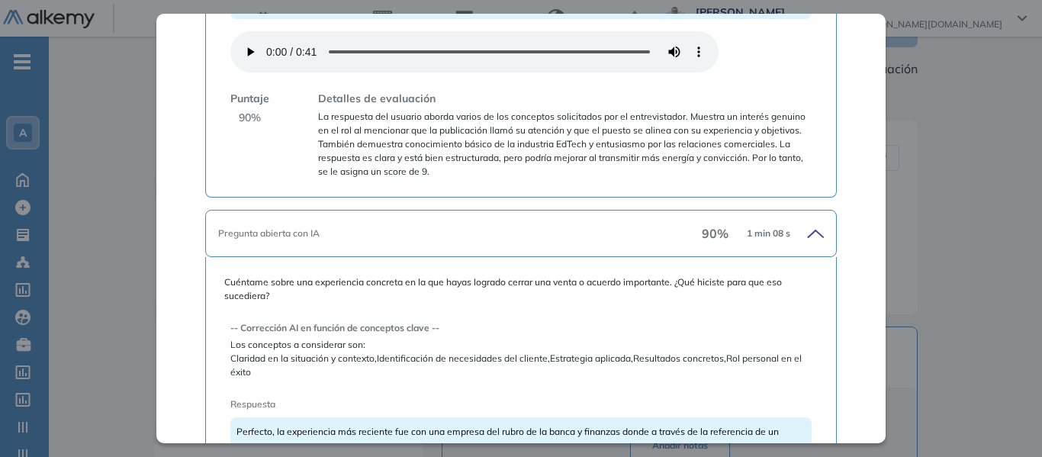
scroll to position [590, 0]
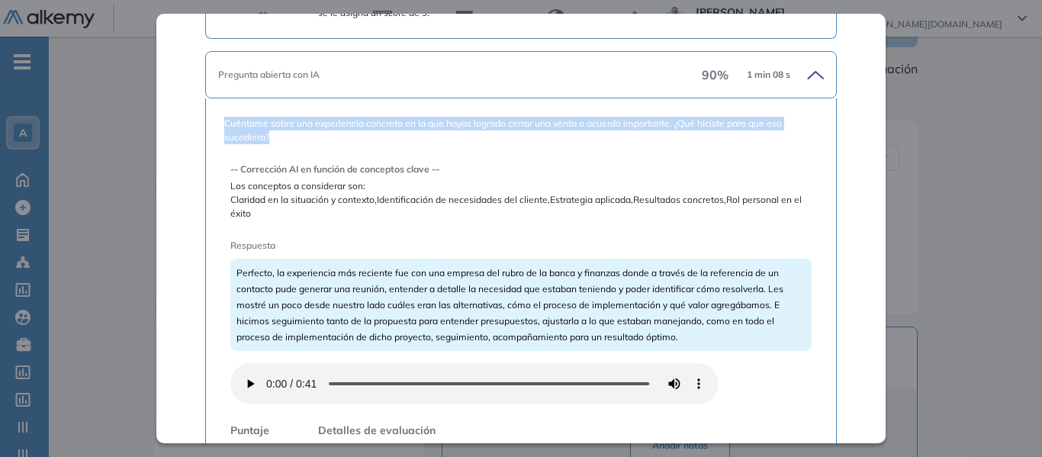
drag, startPoint x: 224, startPoint y: 118, endPoint x: 280, endPoint y: 135, distance: 58.4
click at [280, 135] on span "Cuéntame sobre una experiencia concreta en la que hayas logrado cerrar una vent…" at bounding box center [521, 130] width 594 height 27
click at [298, 137] on span "Cuéntame sobre una experiencia concreta en la que hayas logrado cerrar una vent…" at bounding box center [521, 130] width 594 height 27
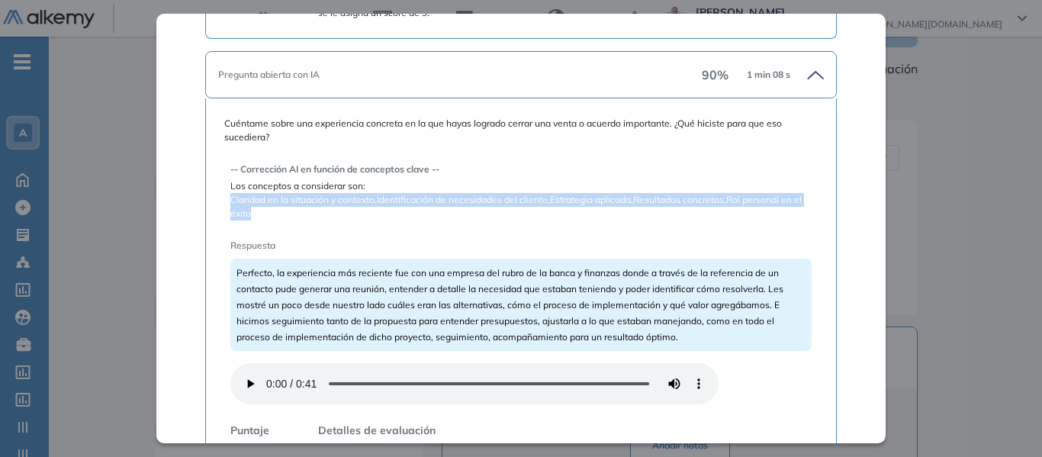
drag, startPoint x: 231, startPoint y: 199, endPoint x: 252, endPoint y: 213, distance: 24.8
click at [252, 213] on span "Claridad en la situación y contexto,Identificación de necesidades del cliente,E…" at bounding box center [521, 206] width 582 height 27
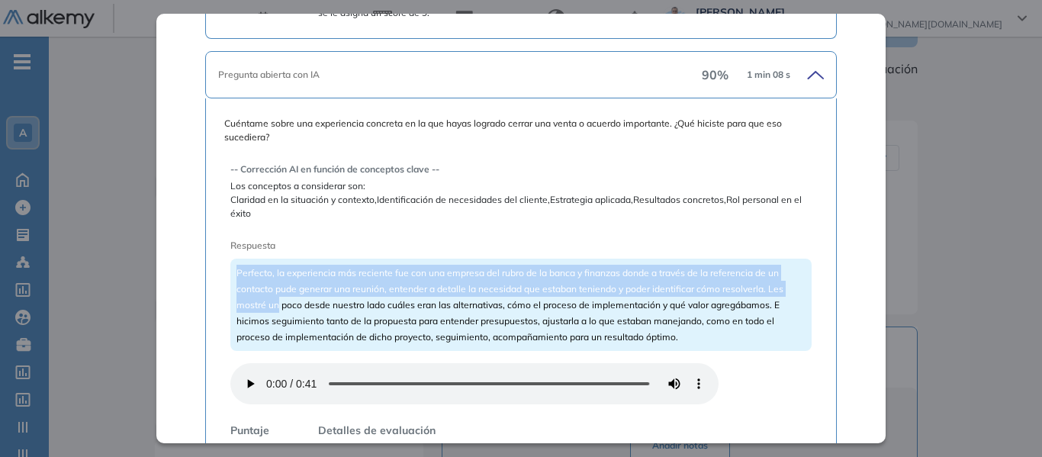
drag, startPoint x: 237, startPoint y: 273, endPoint x: 276, endPoint y: 311, distance: 54.5
click at [276, 311] on div "Perfecto, la experiencia más reciente fue con una empresa del rubro de la banca…" at bounding box center [521, 305] width 582 height 92
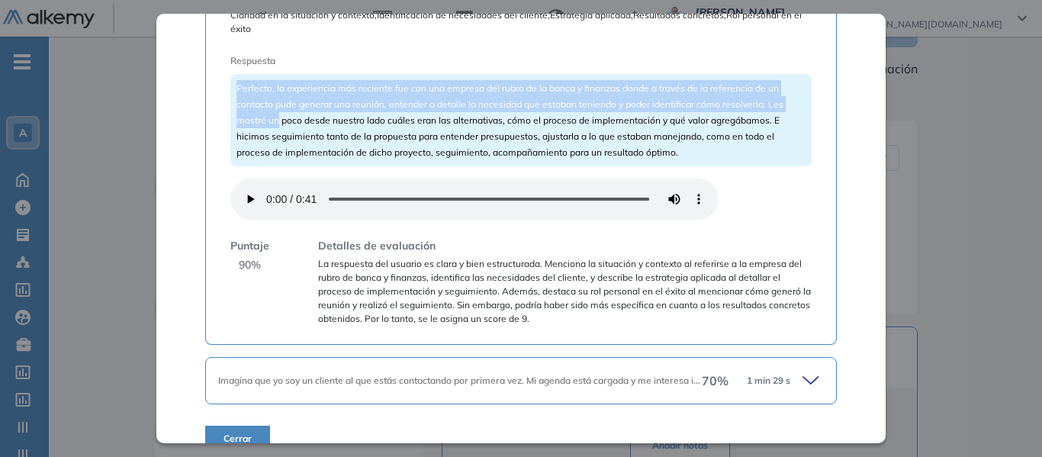
scroll to position [798, 0]
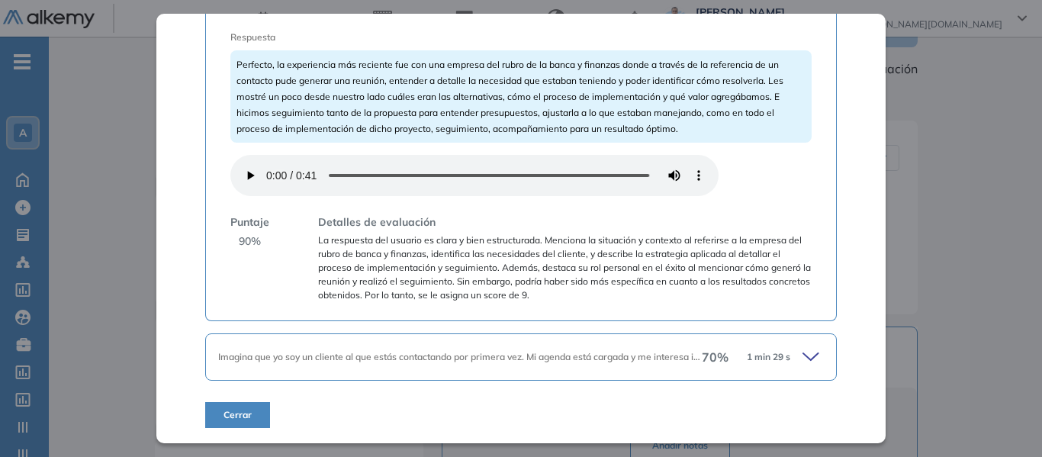
click at [805, 348] on icon at bounding box center [813, 356] width 21 height 21
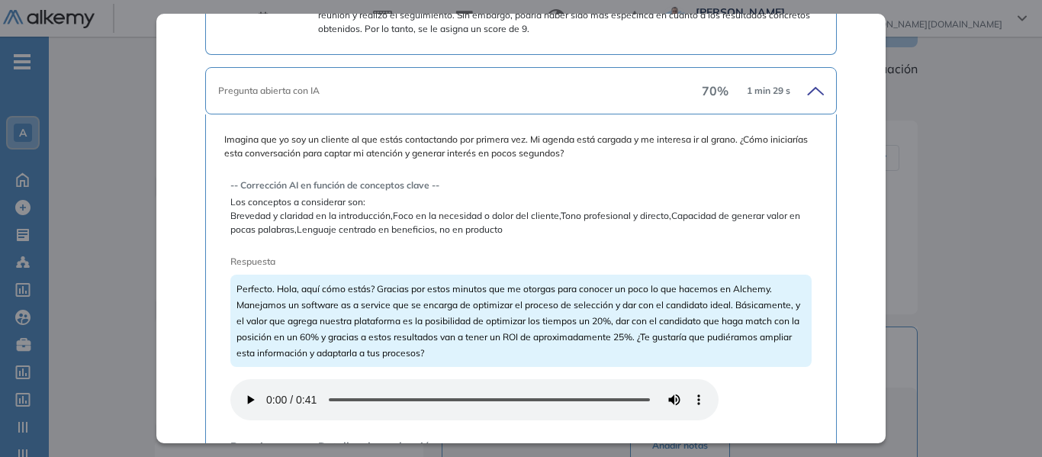
scroll to position [1027, 0]
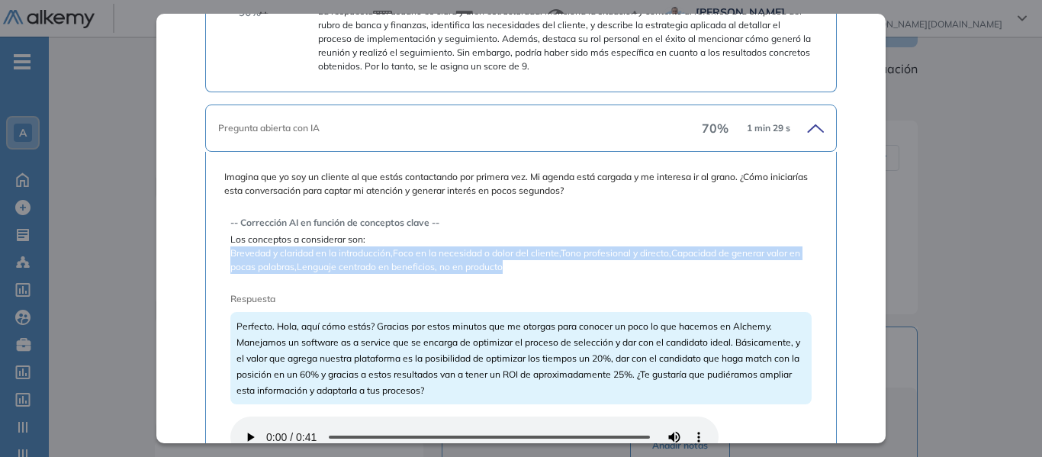
drag, startPoint x: 230, startPoint y: 253, endPoint x: 504, endPoint y: 267, distance: 273.6
click at [504, 267] on span "Brevedad y claridad en la introducción,Foco en la necesidad o dolor del cliente…" at bounding box center [521, 260] width 582 height 27
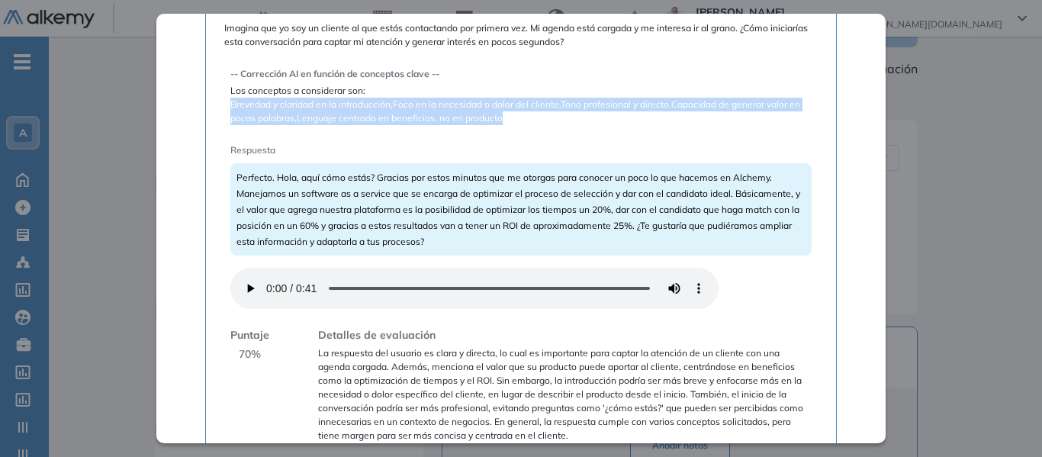
scroll to position [1180, 0]
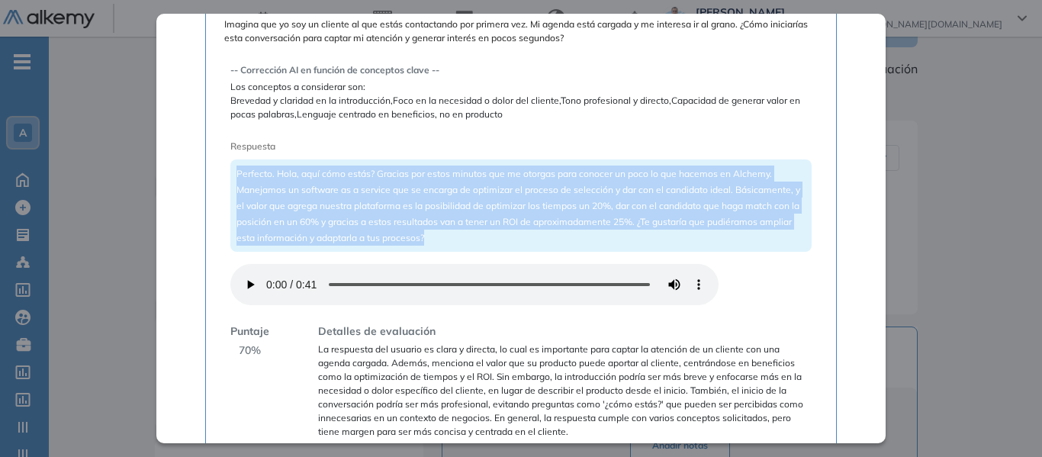
drag, startPoint x: 235, startPoint y: 172, endPoint x: 489, endPoint y: 237, distance: 262.5
click at [489, 237] on div "Perfecto. Hola, aquí cómo estás? Gracias por estos minutos que me otorgas para …" at bounding box center [521, 206] width 582 height 92
click at [332, 219] on span "Perfecto. Hola, aquí cómo estás? Gracias por estos minutos que me otorgas para …" at bounding box center [519, 206] width 564 height 76
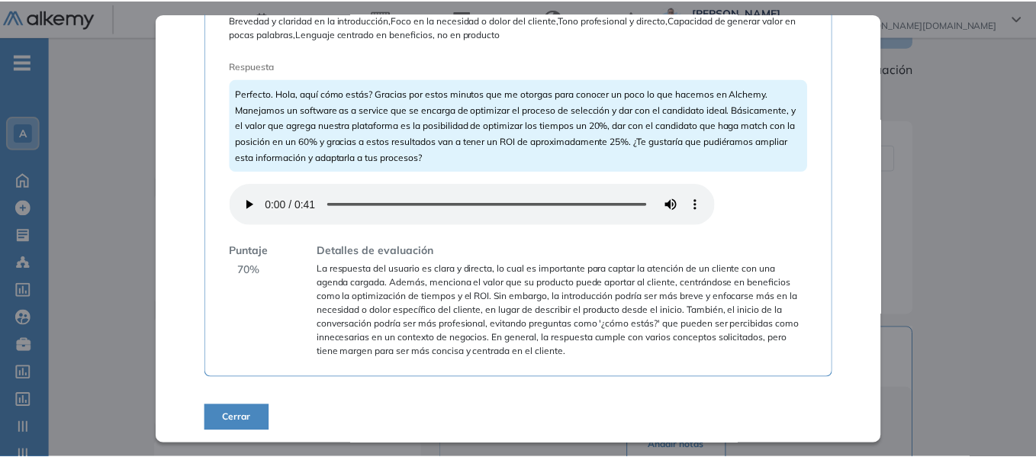
scroll to position [1263, 0]
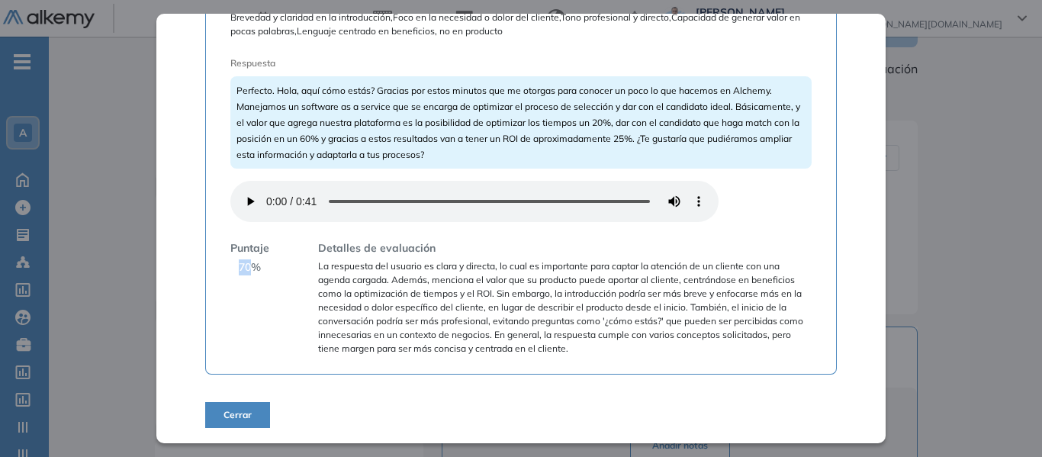
drag, startPoint x: 240, startPoint y: 269, endPoint x: 250, endPoint y: 270, distance: 10.0
click at [250, 270] on span "70 %" at bounding box center [250, 267] width 22 height 16
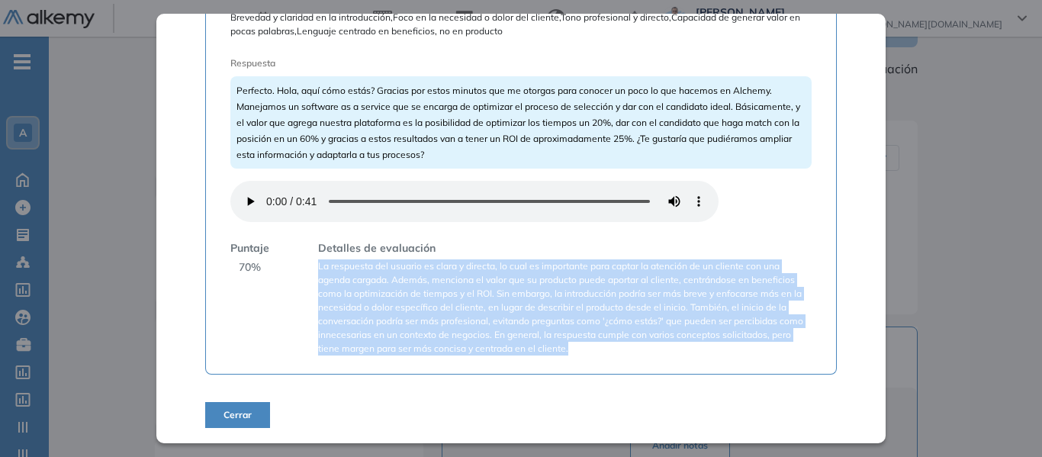
drag, startPoint x: 319, startPoint y: 265, endPoint x: 595, endPoint y: 352, distance: 288.9
click at [595, 352] on span "La respuesta del usuario es clara y directa, lo cual es importante para captar …" at bounding box center [565, 307] width 494 height 96
click at [519, 308] on span "La respuesta del usuario es clara y directa, lo cual es importante para captar …" at bounding box center [565, 307] width 494 height 96
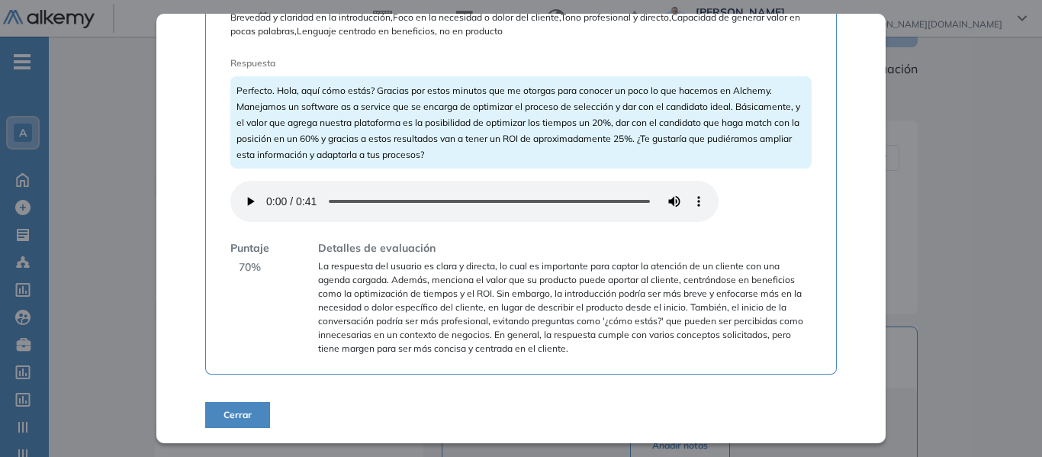
click at [254, 419] on button "Cerrar" at bounding box center [237, 415] width 65 height 26
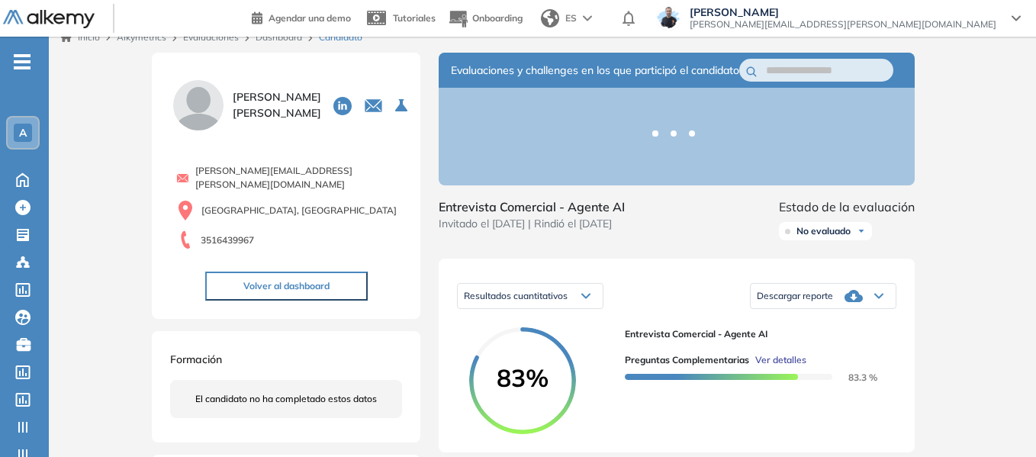
scroll to position [0, 0]
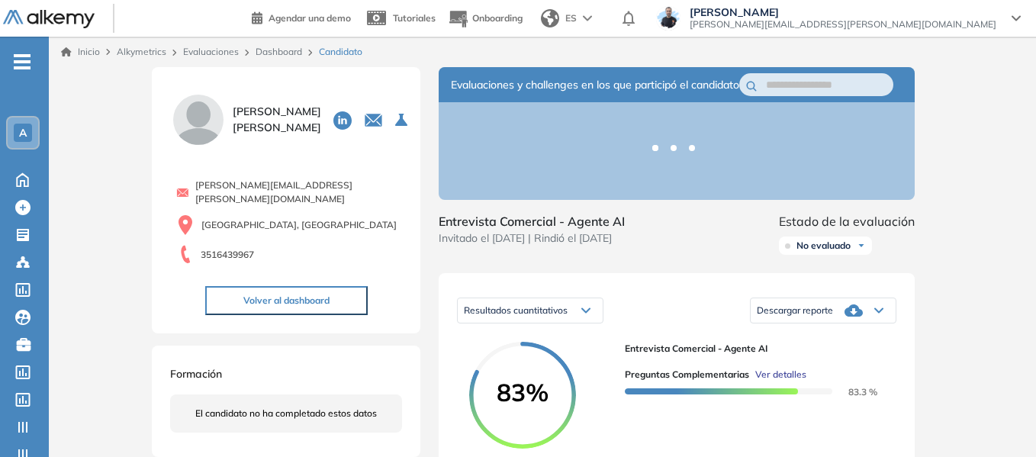
click at [280, 55] on link "Dashboard" at bounding box center [279, 51] width 47 height 11
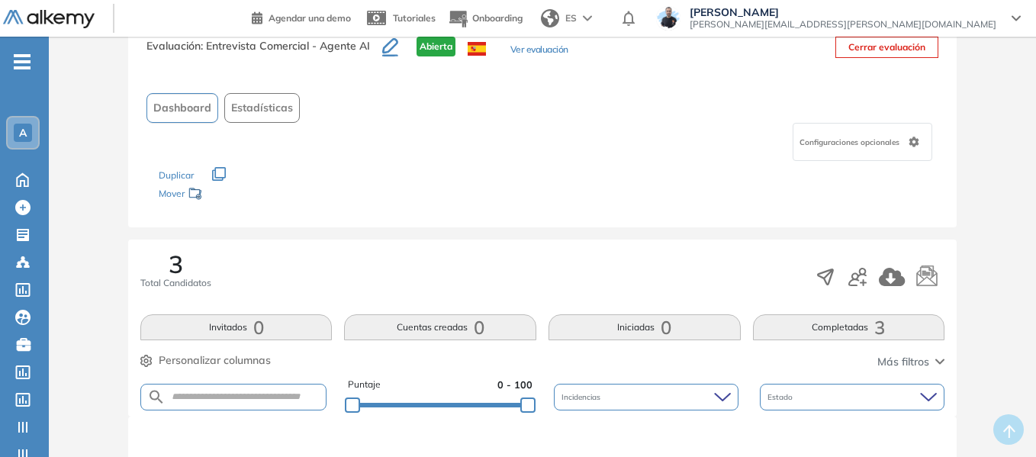
scroll to position [229, 0]
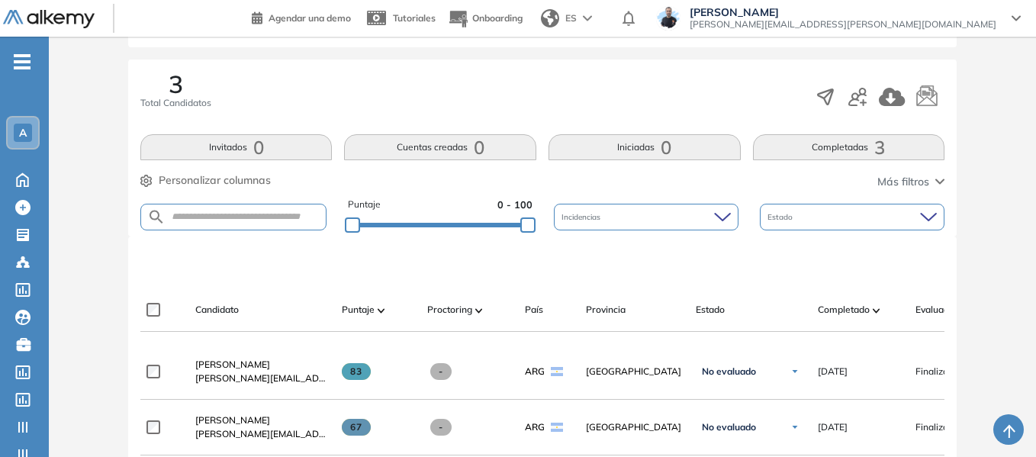
click at [28, 132] on div "A" at bounding box center [23, 133] width 18 height 18
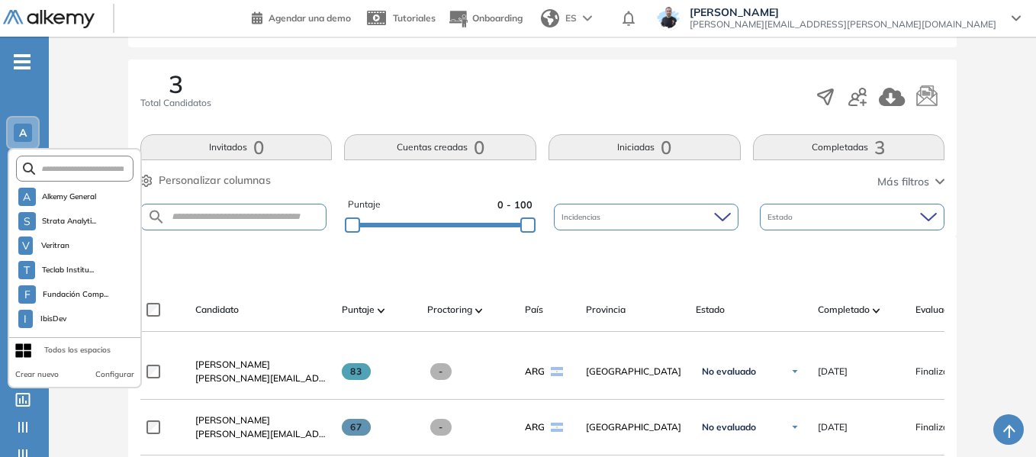
click at [28, 132] on div "A" at bounding box center [23, 133] width 18 height 18
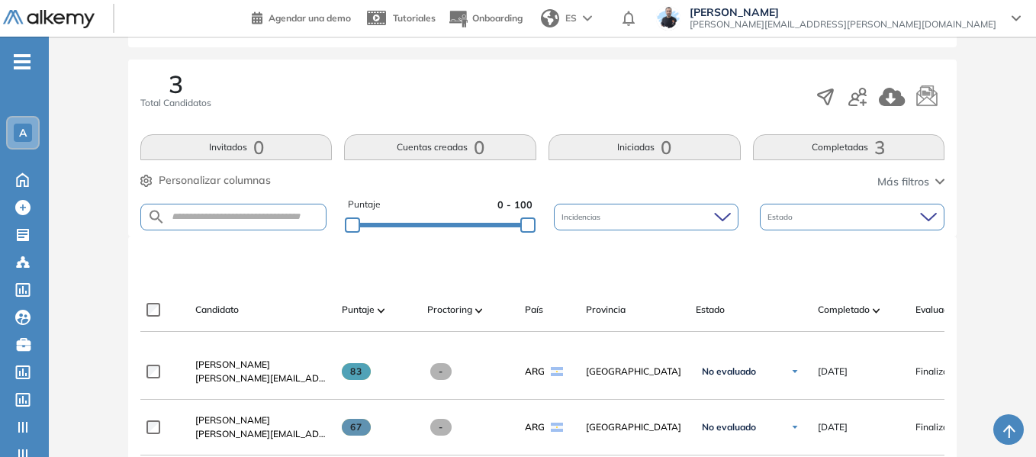
click at [14, 66] on div "- A Home Home Crear Evaluación Crear Evaluación Evaluaciones Evaluaciones Candi…" at bounding box center [24, 265] width 49 height 457
click at [19, 65] on span "-" at bounding box center [22, 60] width 17 height 12
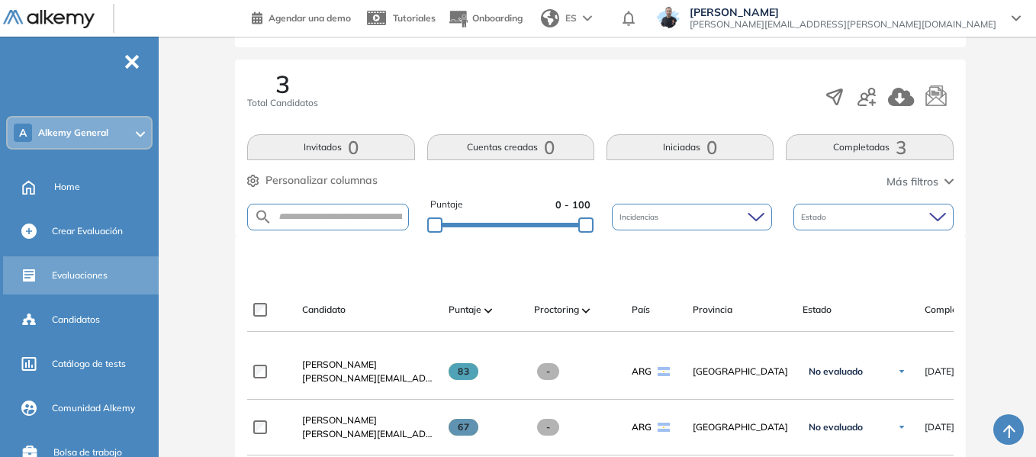
click at [79, 276] on span "Evaluaciones" at bounding box center [80, 276] width 56 height 14
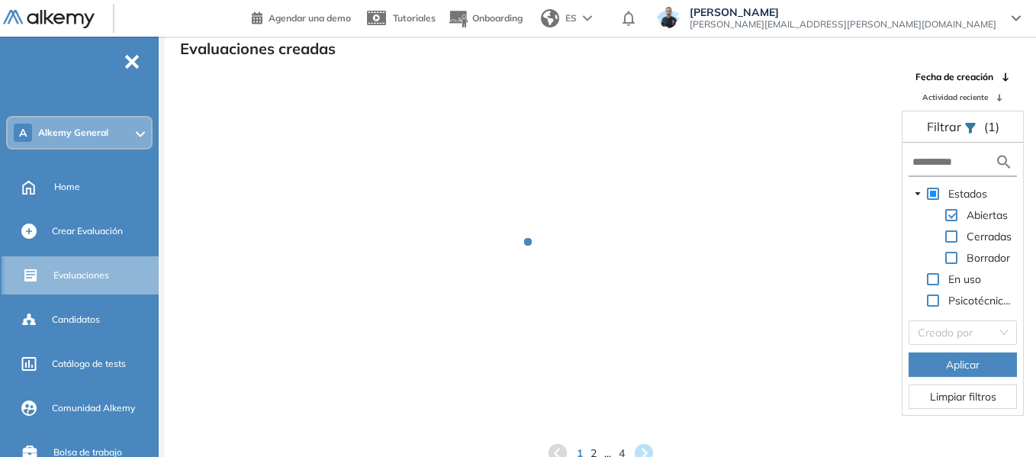
scroll to position [37, 0]
click at [939, 169] on input "text" at bounding box center [954, 162] width 82 height 16
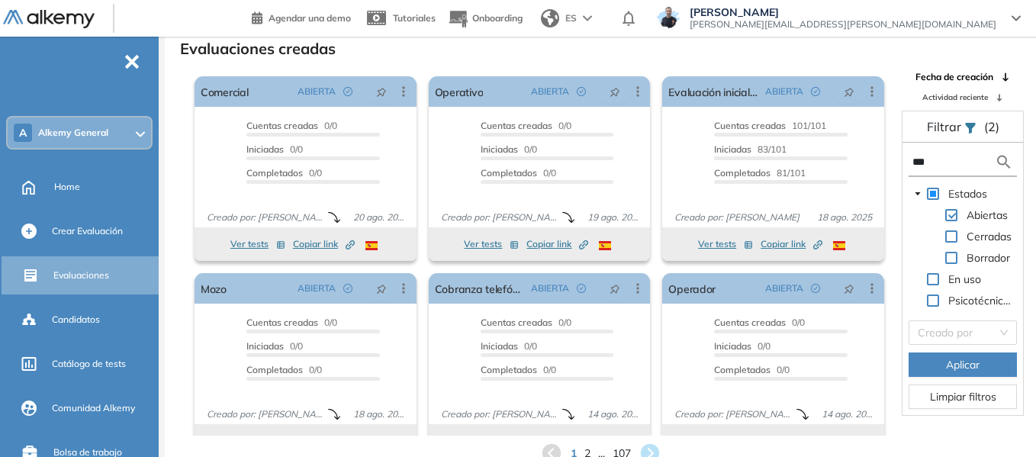
type input "****"
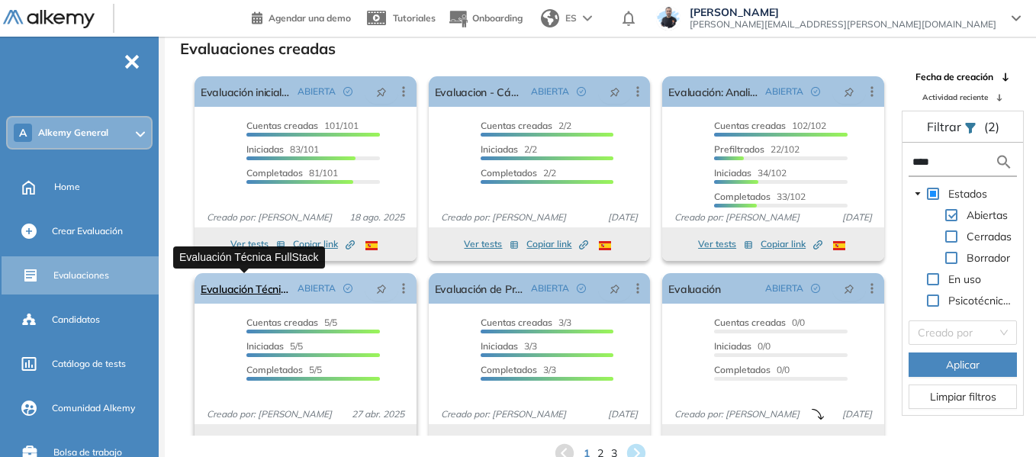
click at [259, 294] on link "Evaluación Técnica FullStack" at bounding box center [246, 288] width 91 height 31
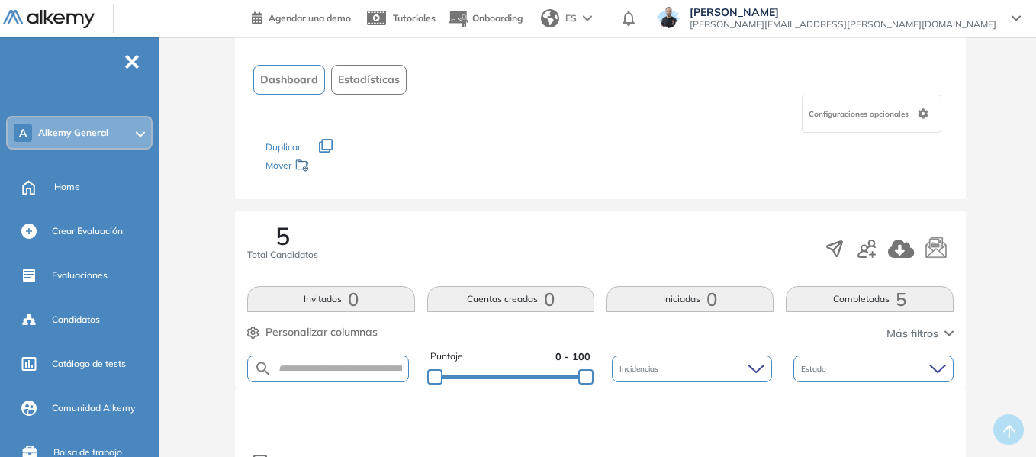
scroll to position [76, 0]
click at [382, 77] on span "Estadísticas" at bounding box center [369, 81] width 62 height 16
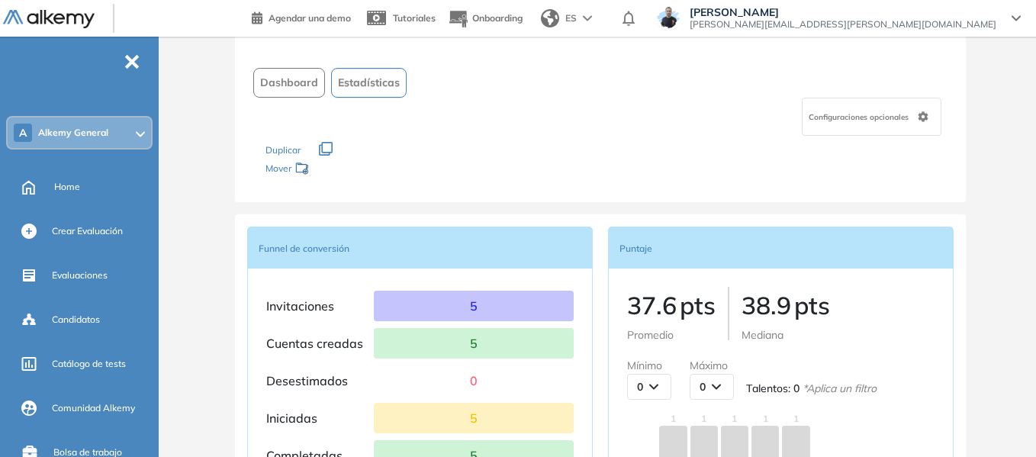
scroll to position [0, 0]
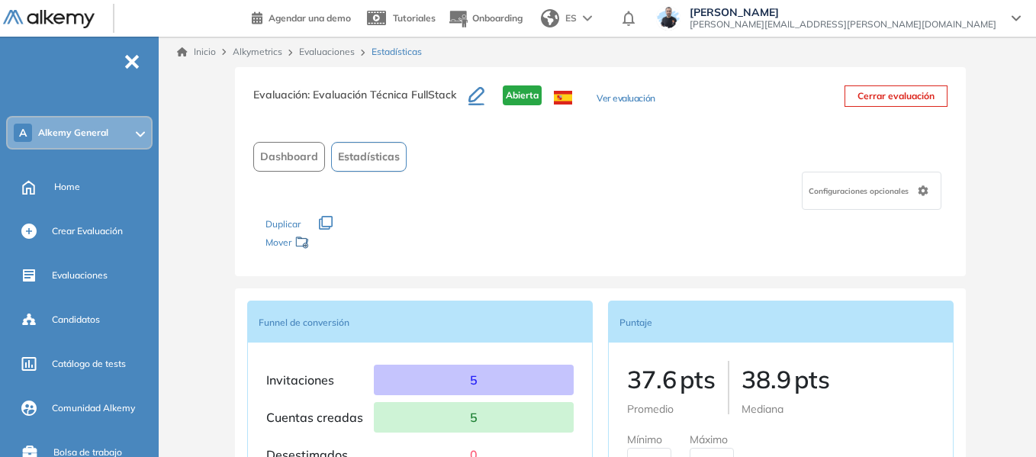
click at [331, 50] on link "Evaluaciones" at bounding box center [327, 51] width 56 height 11
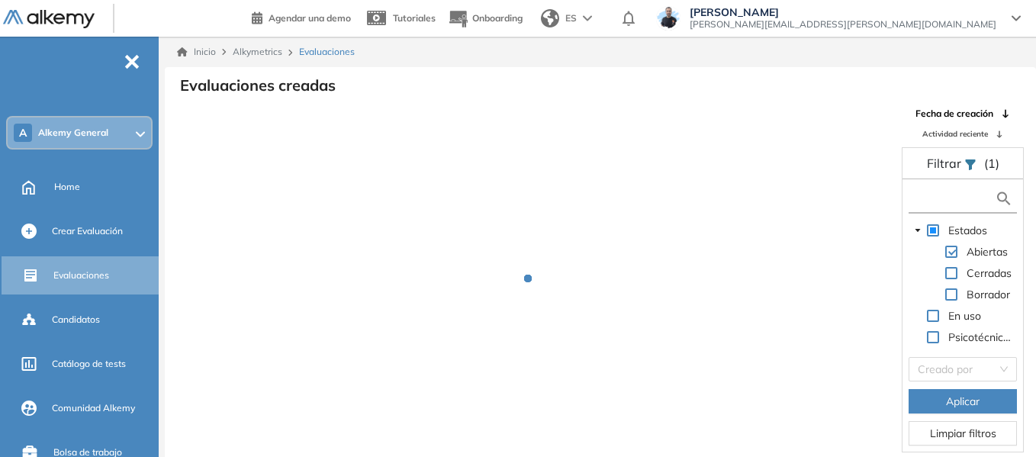
click at [943, 206] on input "text" at bounding box center [954, 199] width 82 height 16
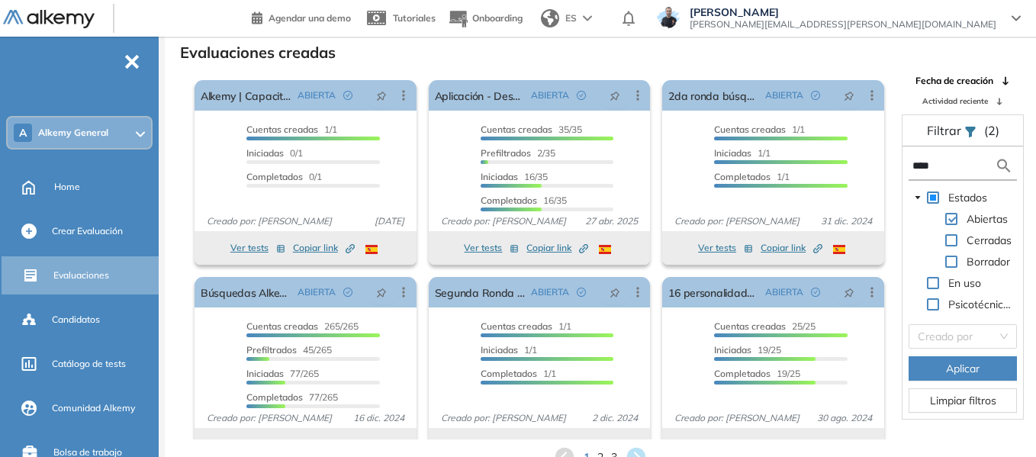
scroll to position [37, 0]
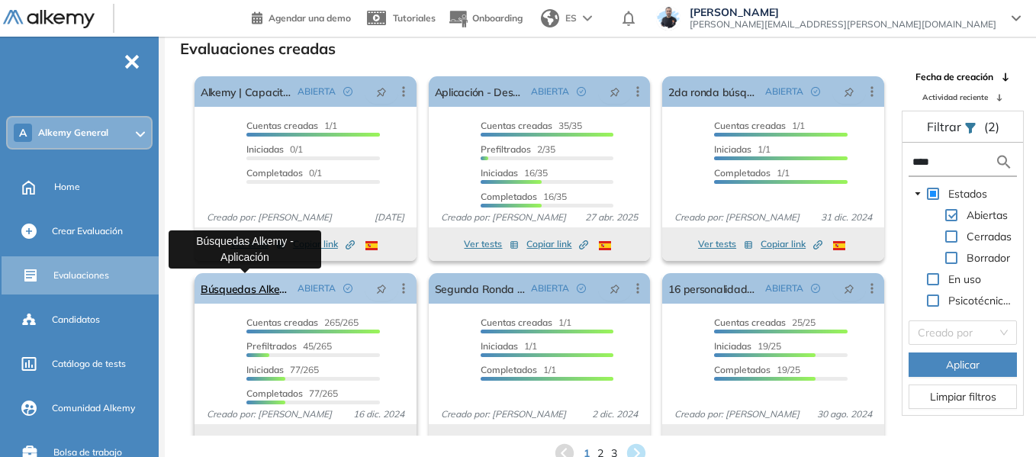
type input "****"
click at [261, 289] on link "Búsquedas Alkemy - Aplicación" at bounding box center [246, 288] width 91 height 31
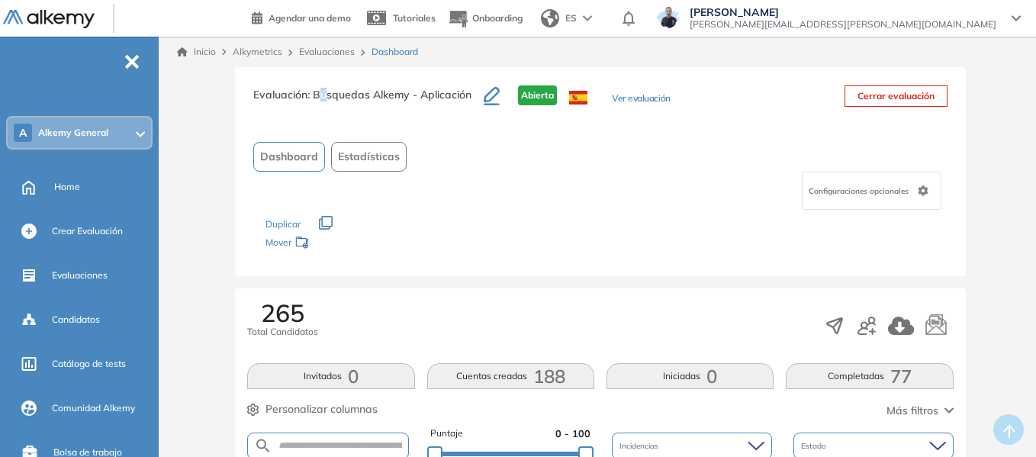
click at [328, 97] on span ": Búsquedas Alkemy - Aplicación" at bounding box center [390, 95] width 164 height 14
drag, startPoint x: 317, startPoint y: 95, endPoint x: 408, endPoint y: 98, distance: 91.6
click at [408, 98] on span ": Búsquedas Alkemy - Aplicación" at bounding box center [390, 95] width 164 height 14
click at [366, 158] on span "Estadísticas" at bounding box center [369, 157] width 62 height 16
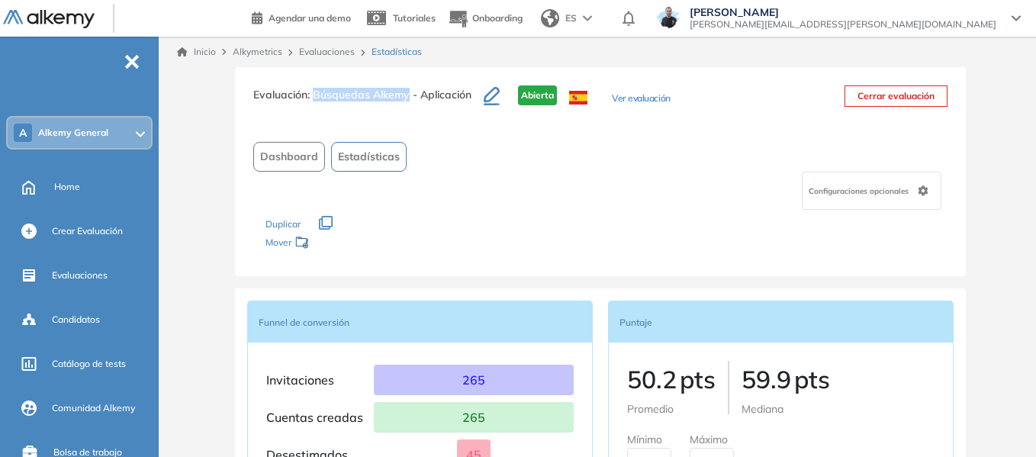
click at [306, 150] on span "Dashboard" at bounding box center [289, 157] width 58 height 16
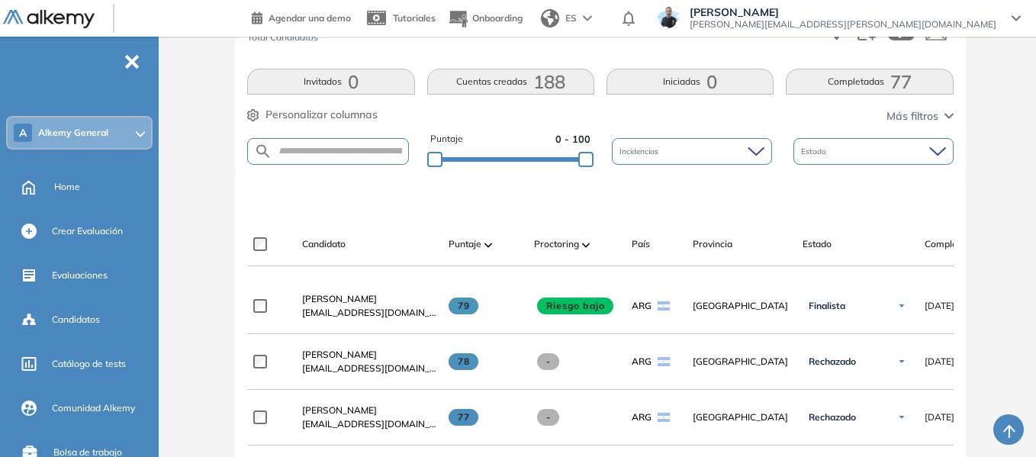
scroll to position [382, 0]
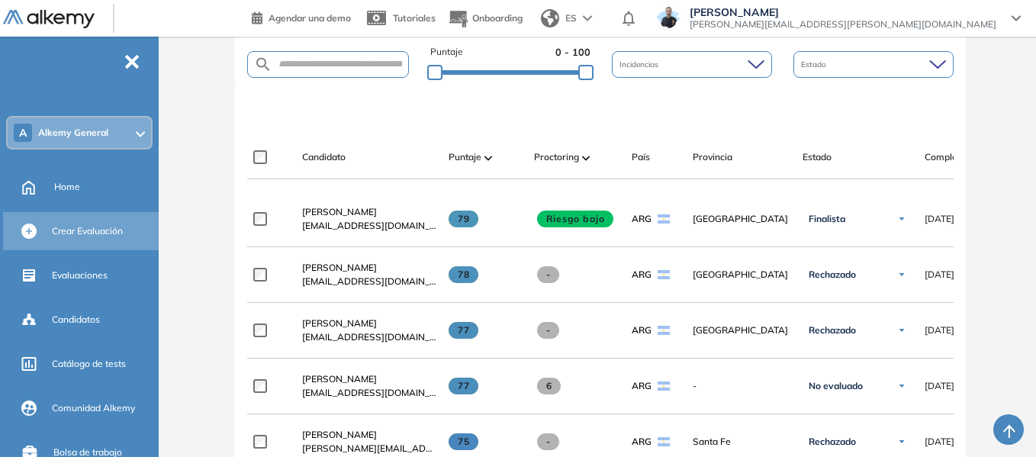
drag, startPoint x: 343, startPoint y: 218, endPoint x: 21, endPoint y: 250, distance: 322.8
click at [343, 218] on span "[PERSON_NAME]" at bounding box center [339, 211] width 75 height 11
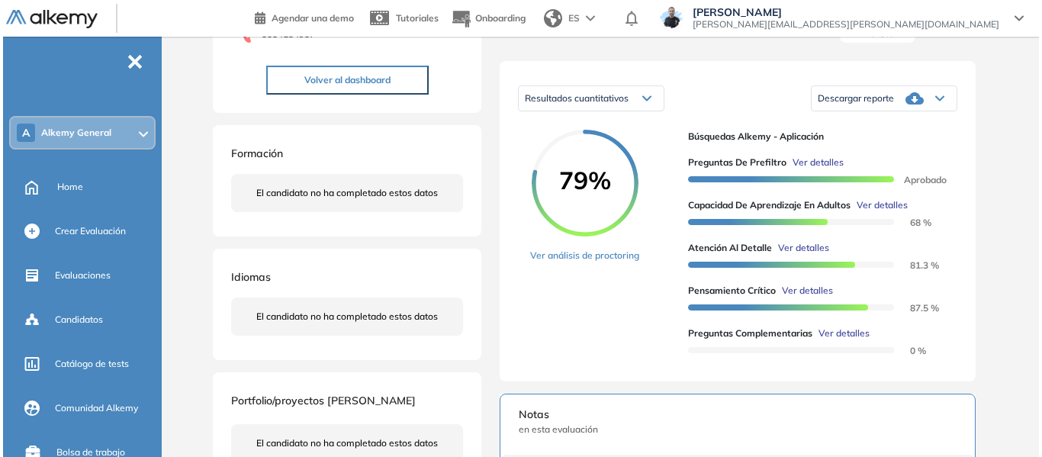
scroll to position [229, 0]
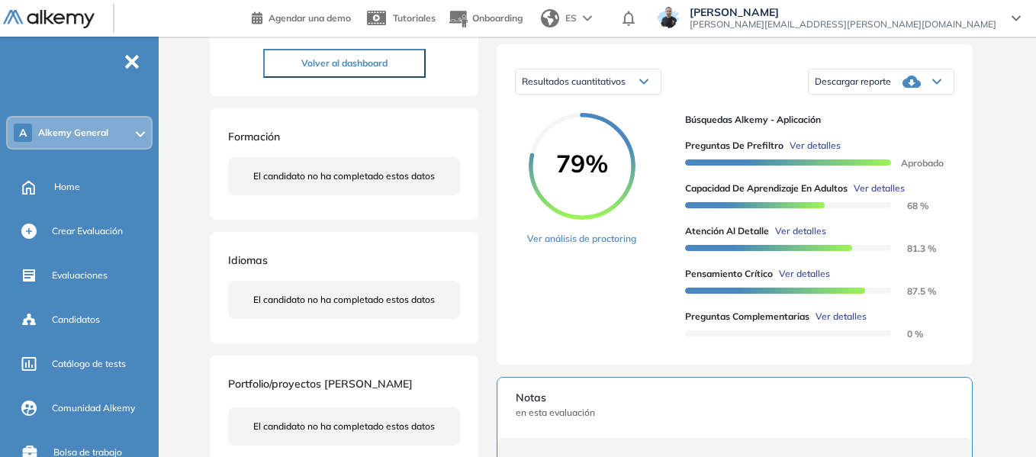
click at [878, 195] on span "Ver detalles" at bounding box center [879, 189] width 51 height 14
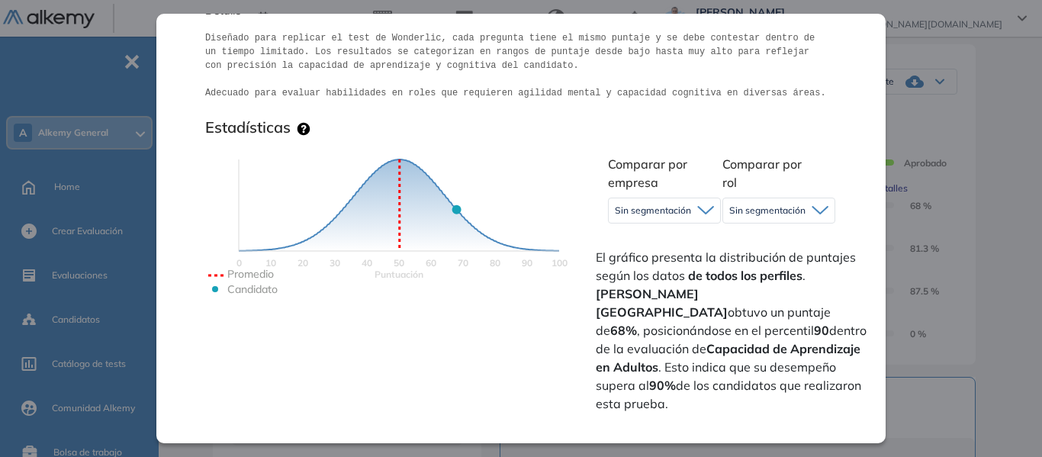
scroll to position [305, 0]
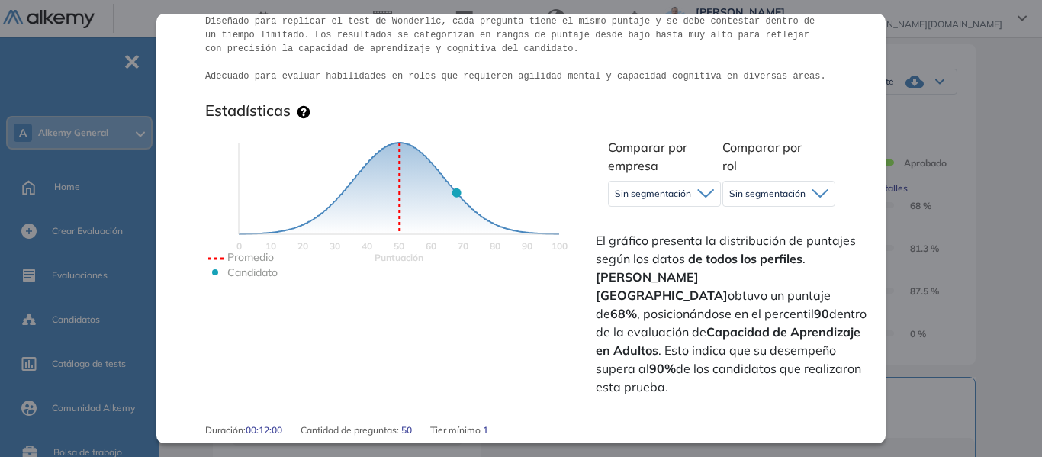
click at [699, 190] on icon at bounding box center [706, 194] width 17 height 10
click at [637, 253] on li "Alkemy" at bounding box center [631, 254] width 30 height 15
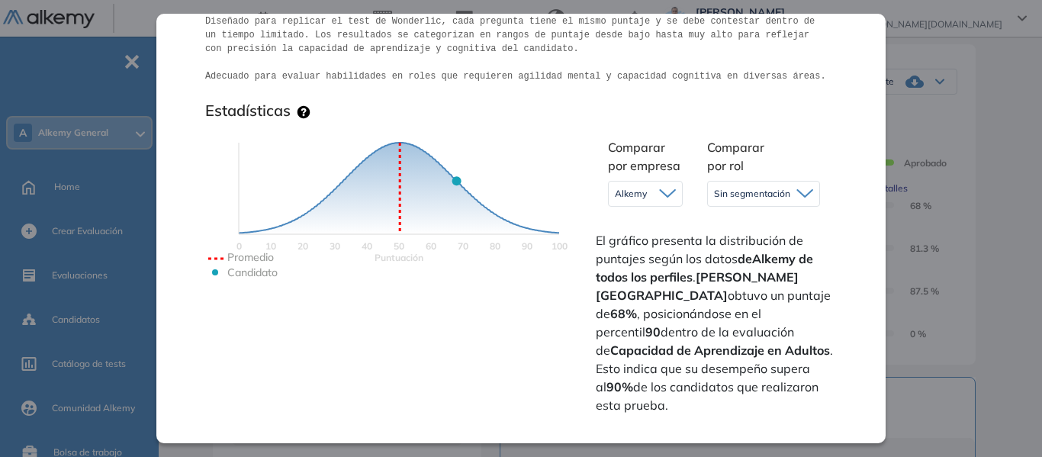
click at [798, 195] on icon at bounding box center [805, 193] width 15 height 7
click at [785, 153] on div "Comparar por rol Sin segmentación Sin segmentación Tecnología Perfiles sin rol …" at bounding box center [744, 175] width 99 height 81
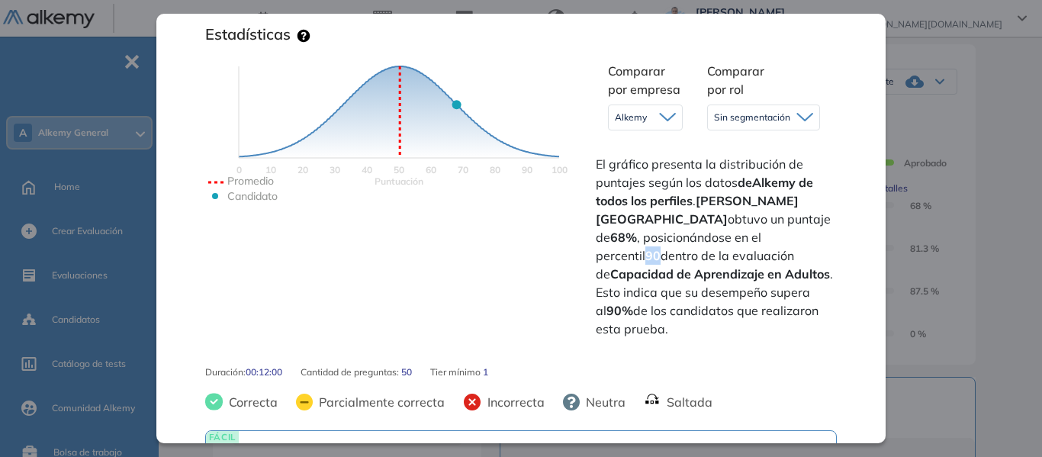
drag, startPoint x: 768, startPoint y: 258, endPoint x: 781, endPoint y: 259, distance: 13.8
click at [781, 259] on span "El gráfico presenta la distribución de puntajes según los datos de Alkemy de to…" at bounding box center [715, 246] width 238 height 183
drag, startPoint x: 738, startPoint y: 310, endPoint x: 752, endPoint y: 310, distance: 13.7
click at [633, 310] on strong "90%" at bounding box center [620, 310] width 27 height 15
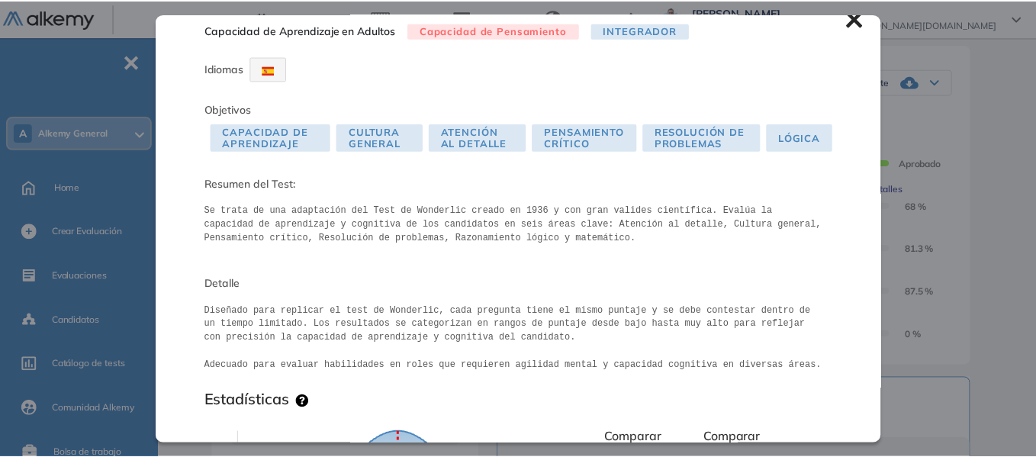
scroll to position [0, 0]
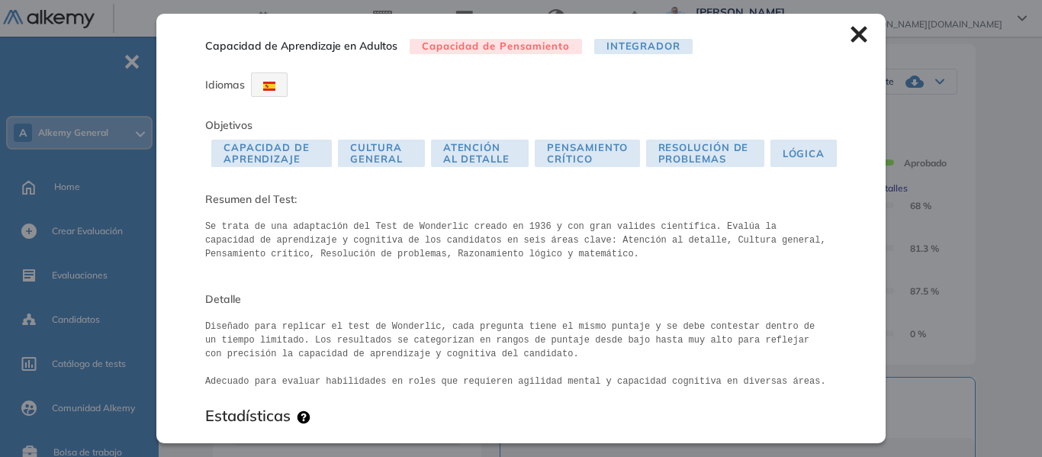
click at [851, 37] on icon at bounding box center [859, 35] width 16 height 16
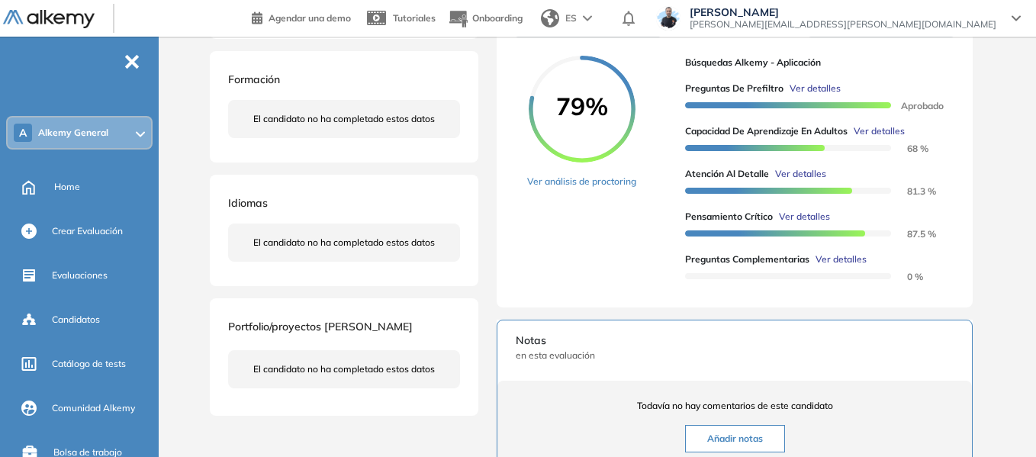
scroll to position [229, 0]
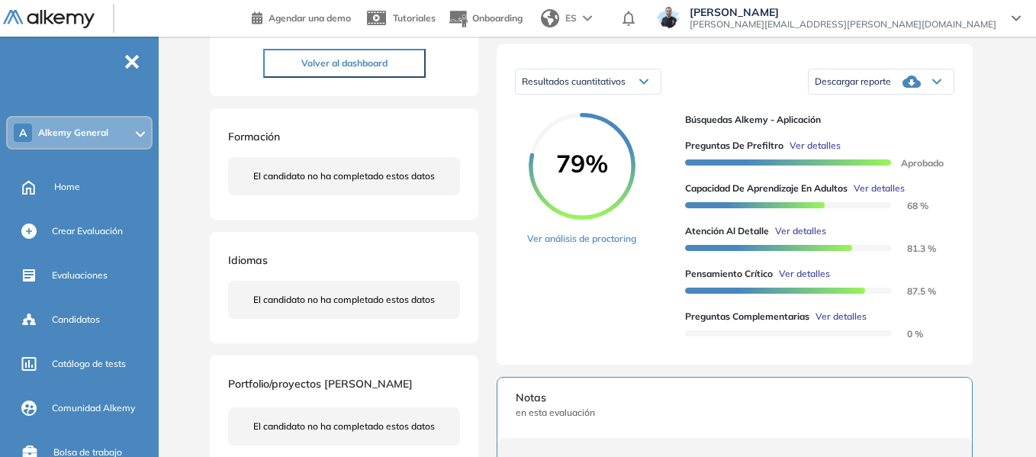
click at [478, 169] on div "Stefano Trento 0 . Comercial 1 . Operativo 2 . Mozo 3 . Evaluación inicial IA |…" at bounding box center [600, 285] width 781 height 894
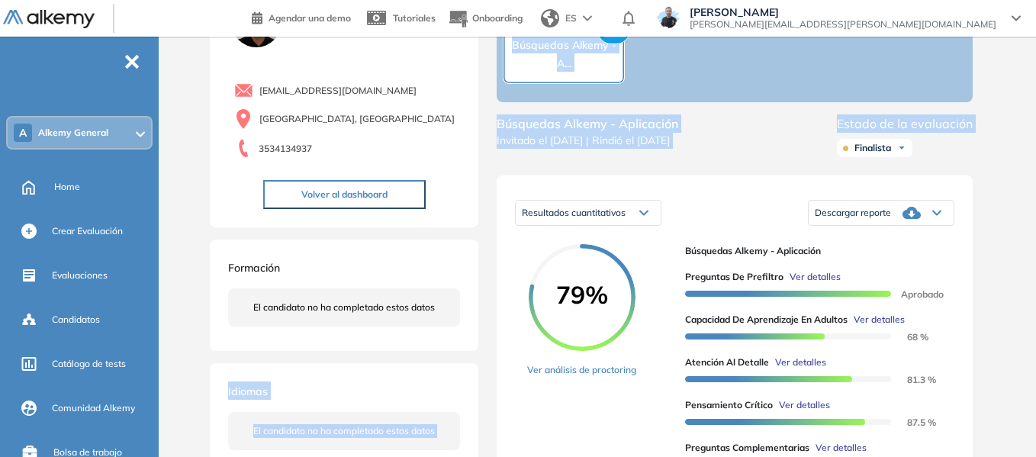
scroll to position [0, 0]
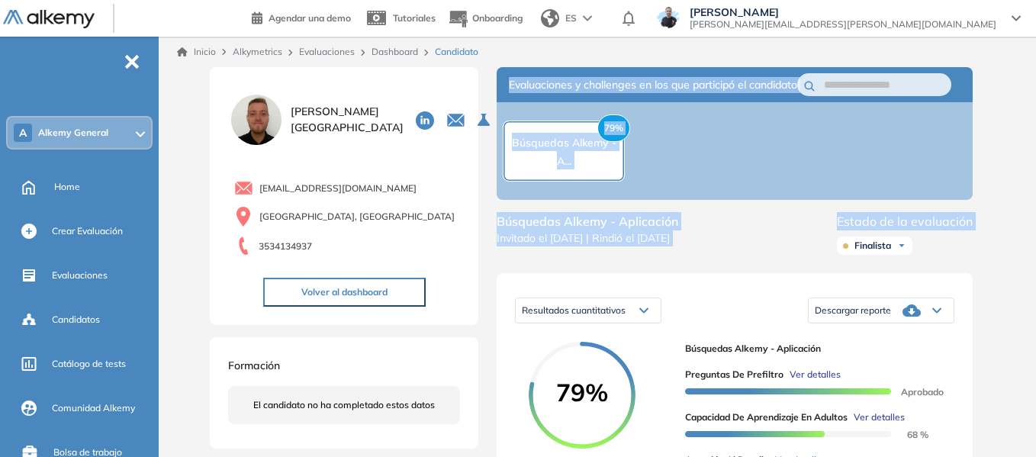
click at [206, 47] on link "Inicio" at bounding box center [196, 52] width 39 height 14
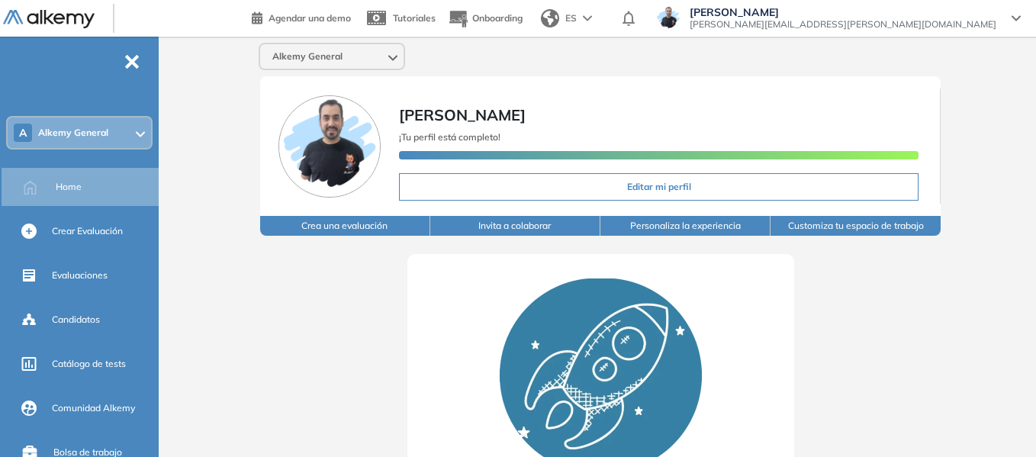
click at [141, 142] on div "A Alkemy General" at bounding box center [79, 133] width 143 height 31
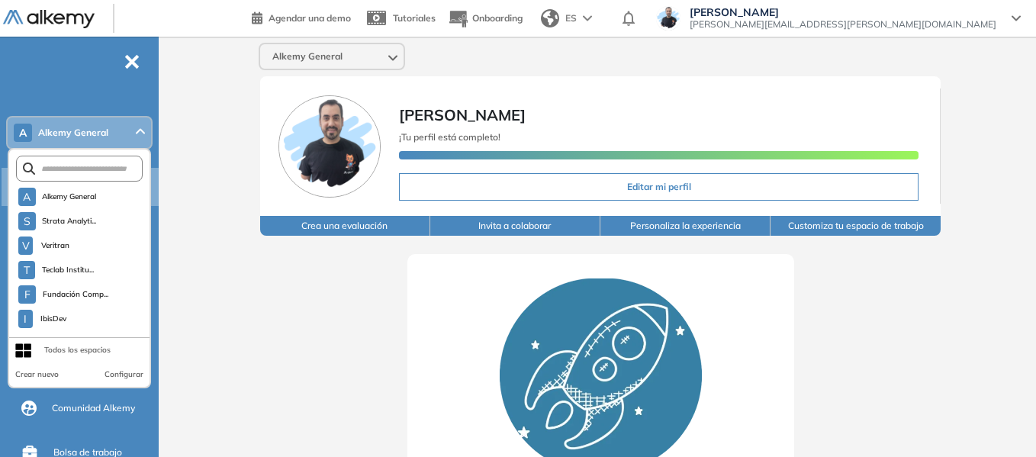
click at [104, 177] on form at bounding box center [79, 169] width 127 height 26
click at [98, 166] on input "text" at bounding box center [82, 168] width 95 height 11
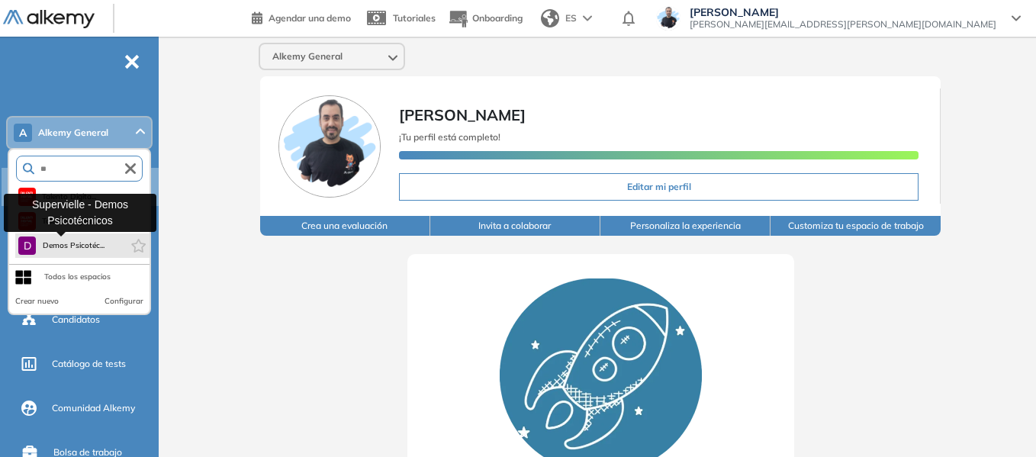
type input "**"
click at [92, 250] on span "Demos Psicotéc..." at bounding box center [73, 246] width 63 height 12
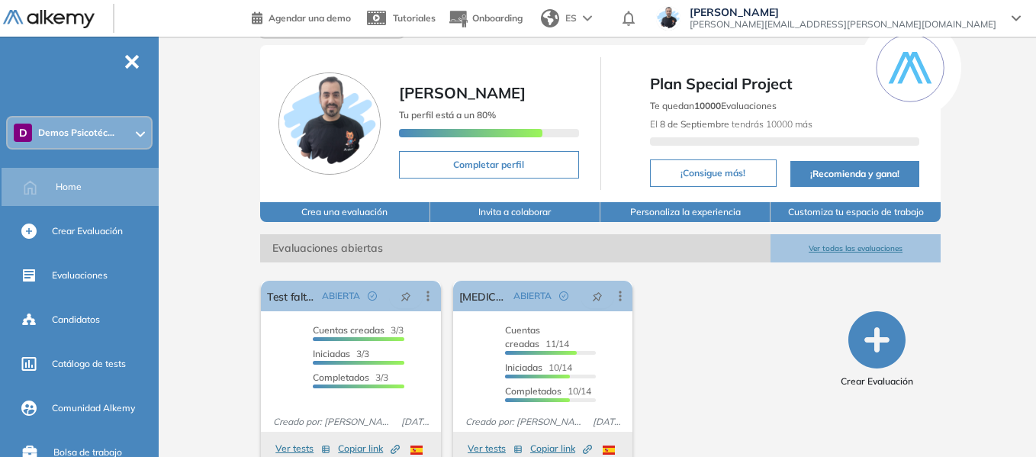
scroll to position [58, 0]
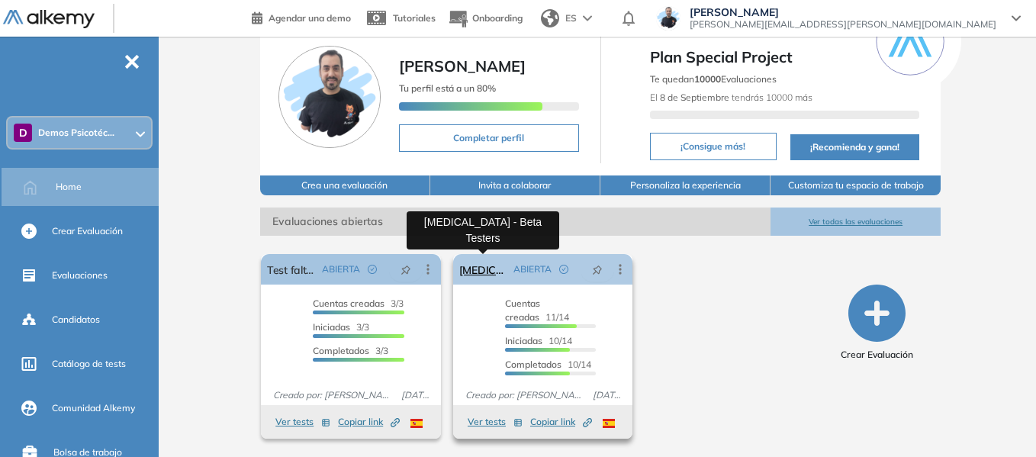
click at [495, 269] on link "Test Psicológico - Beta Testers" at bounding box center [483, 269] width 49 height 31
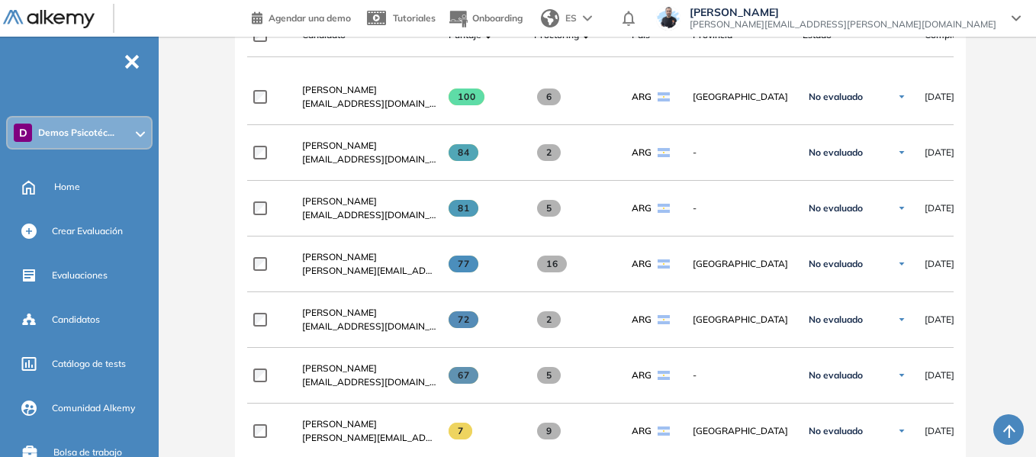
scroll to position [534, 0]
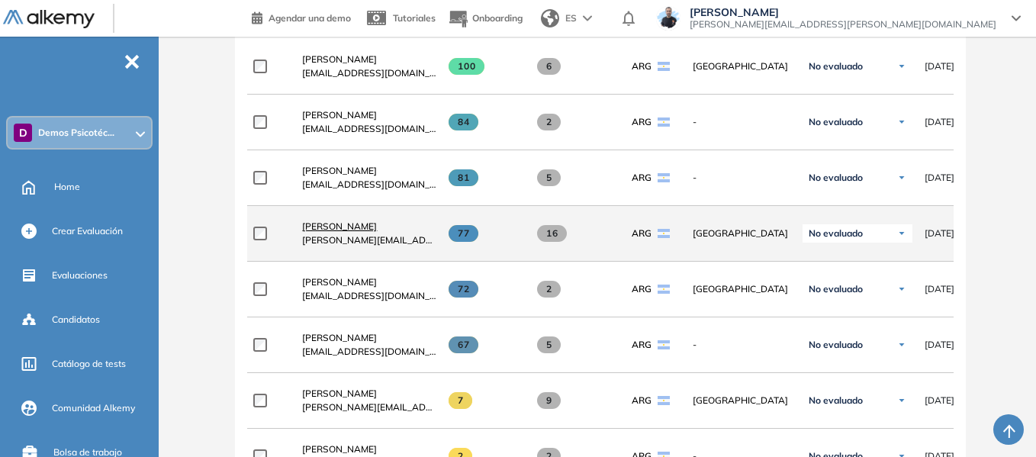
click at [352, 232] on span "[PERSON_NAME]" at bounding box center [339, 226] width 75 height 11
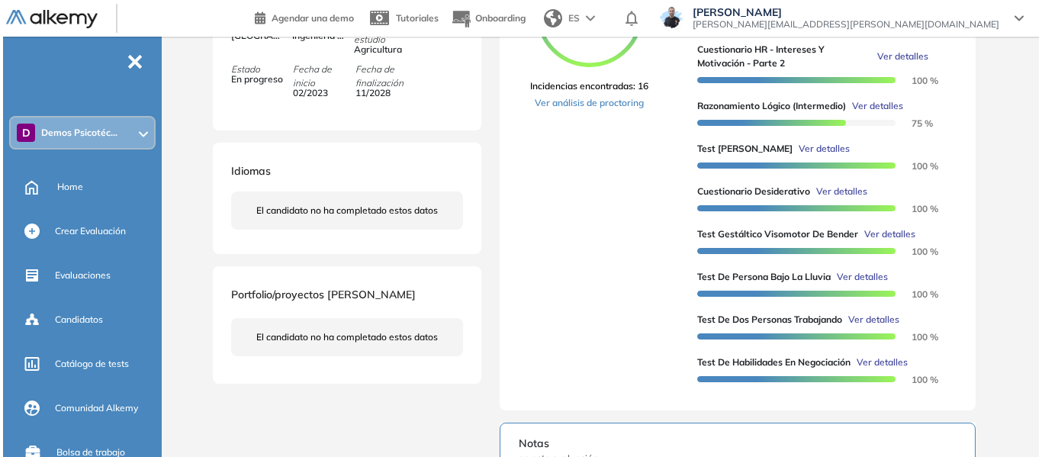
scroll to position [458, 0]
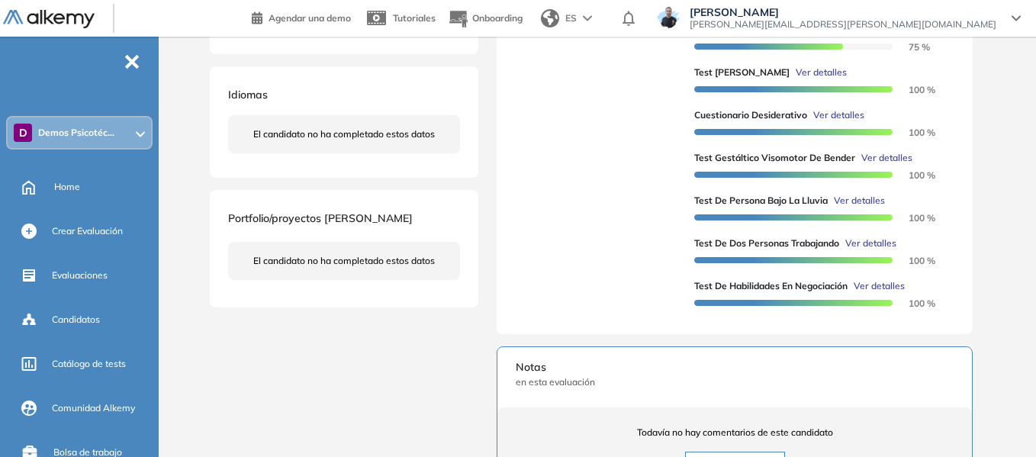
click at [796, 79] on span "Ver detalles" at bounding box center [821, 73] width 51 height 14
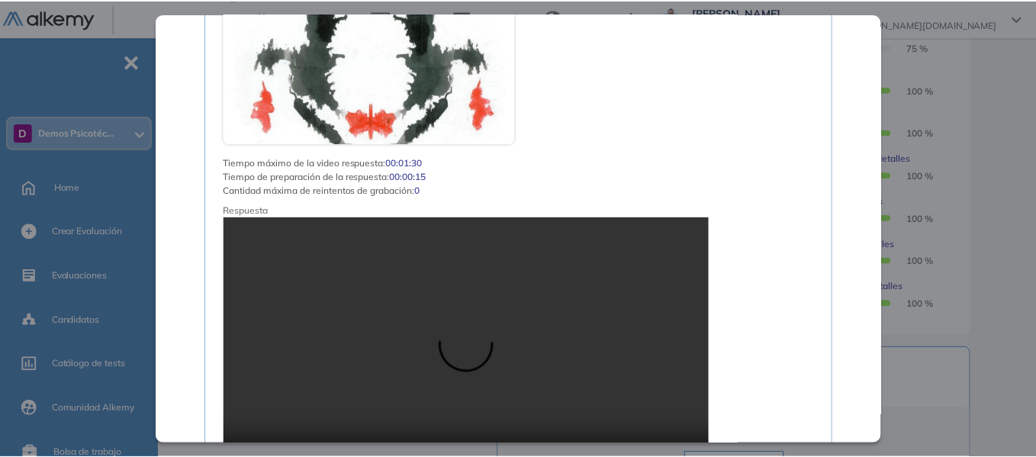
scroll to position [2747, 0]
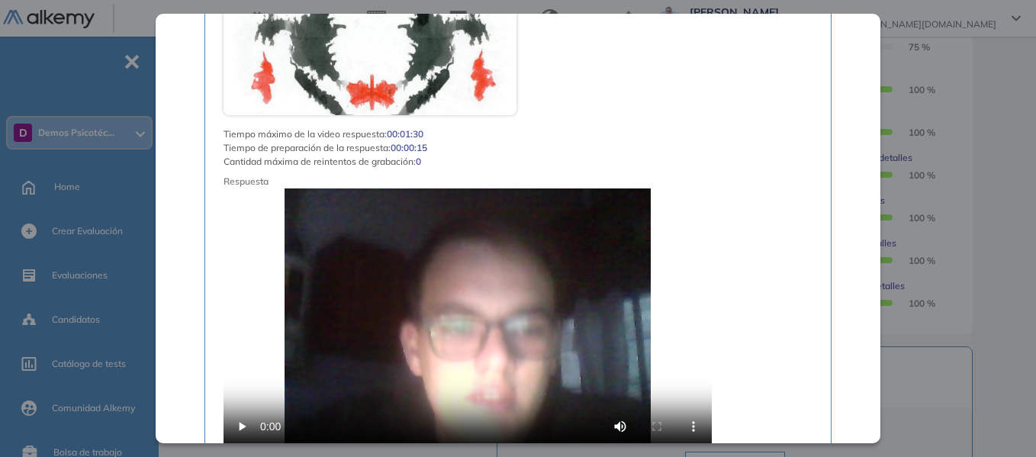
click at [955, 131] on div "Test [PERSON_NAME] Recursos Humanos y Capacitación Intermedio Idiomas Objetivos…" at bounding box center [601, 155] width 794 height 1092
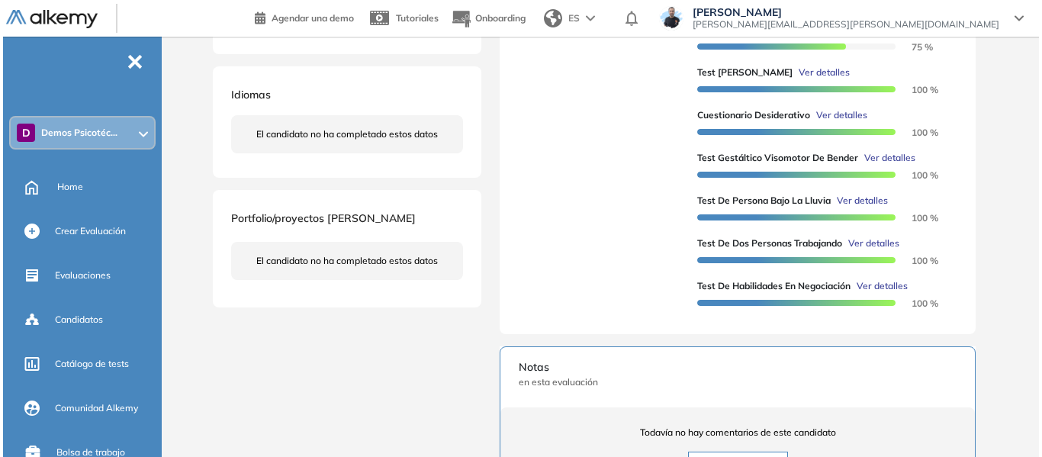
scroll to position [2075, 0]
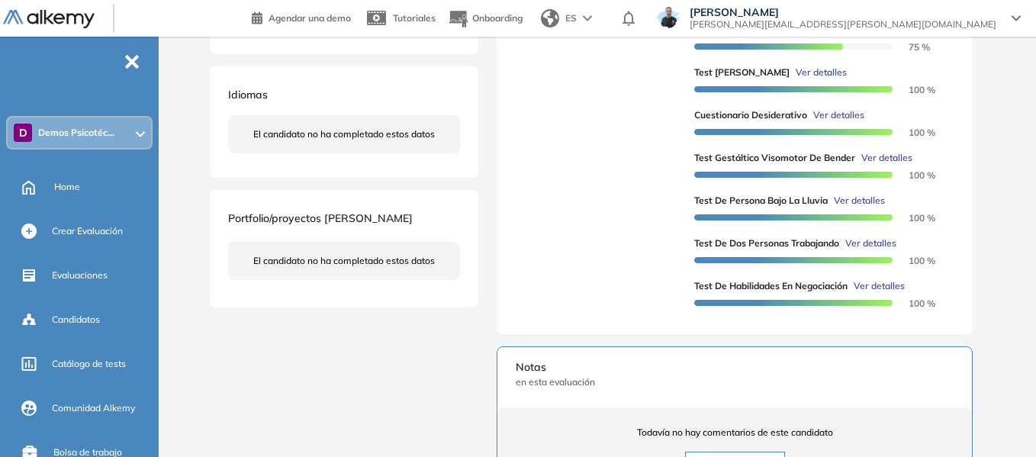
click at [862, 208] on span "Ver detalles" at bounding box center [859, 201] width 51 height 14
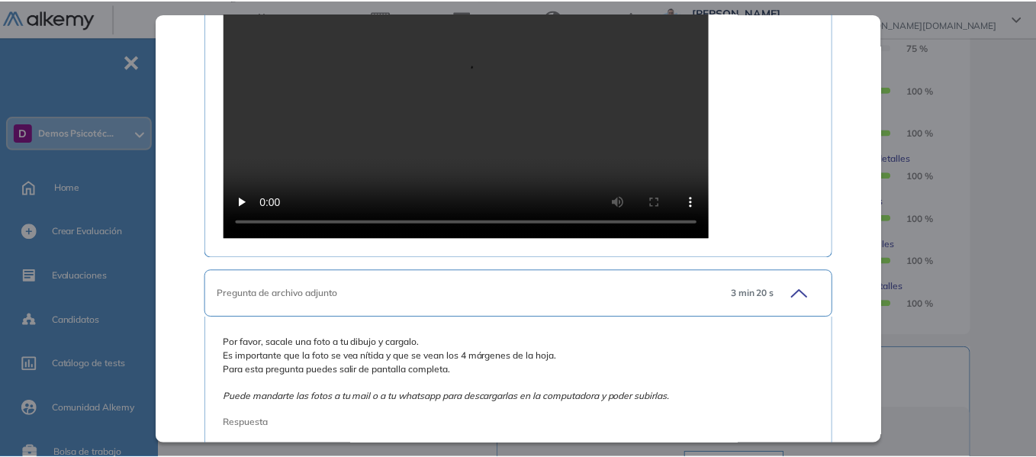
scroll to position [1235, 0]
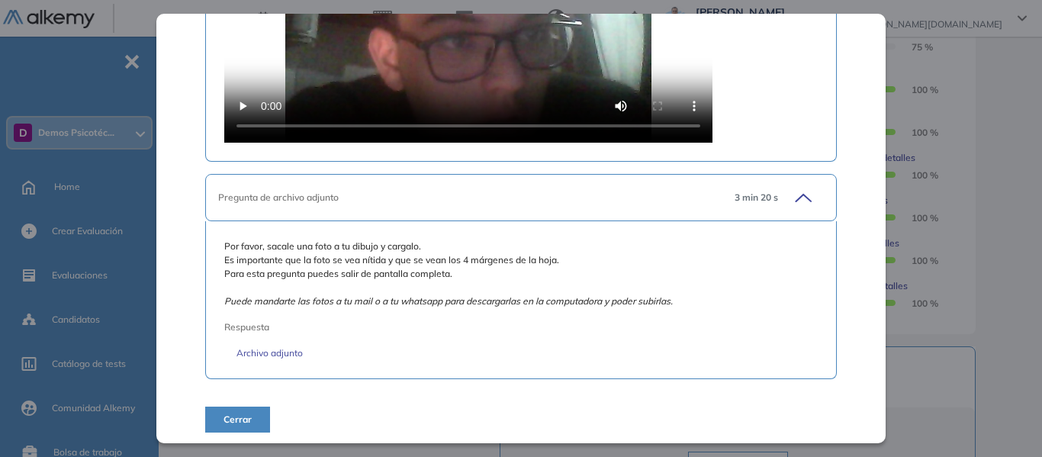
click at [987, 161] on div "Test de Persona Bajo la Lluvia Recursos Humanos y Capacitación Intermedio Idiom…" at bounding box center [604, 155] width 794 height 1092
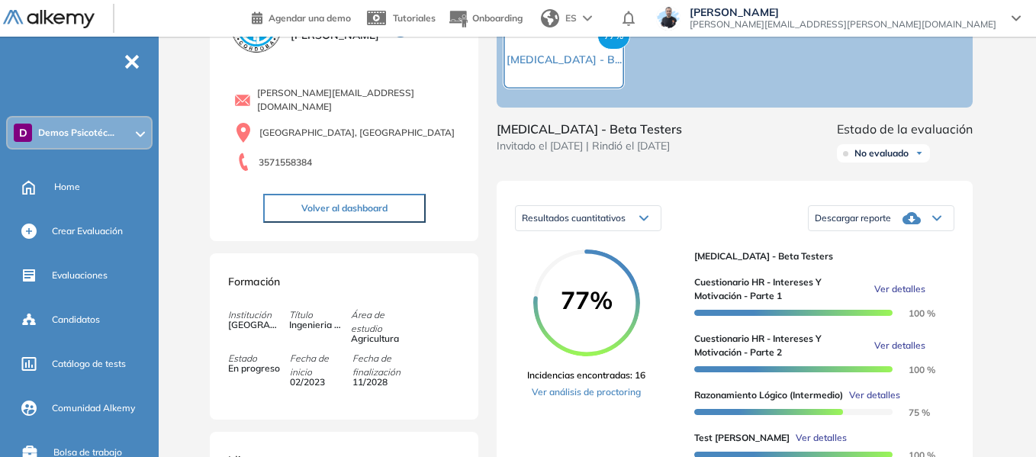
scroll to position [0, 0]
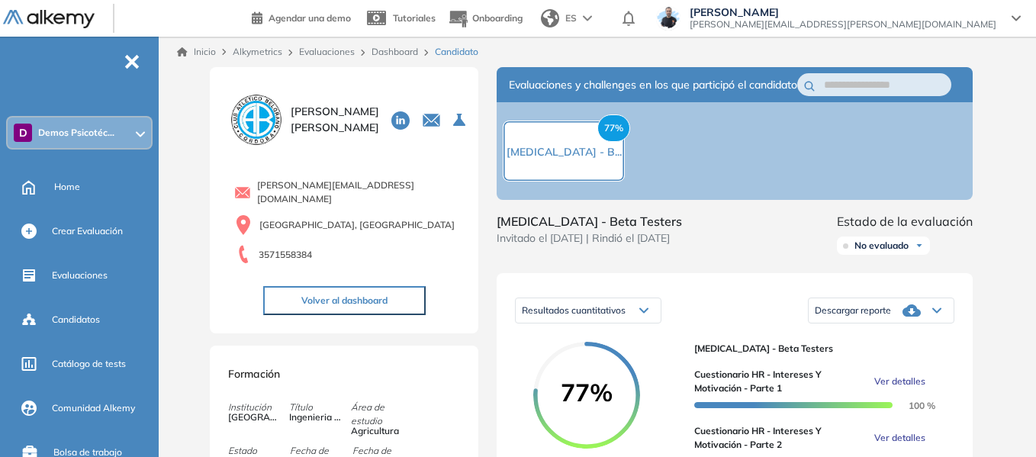
click at [401, 47] on link "Dashboard" at bounding box center [395, 51] width 47 height 11
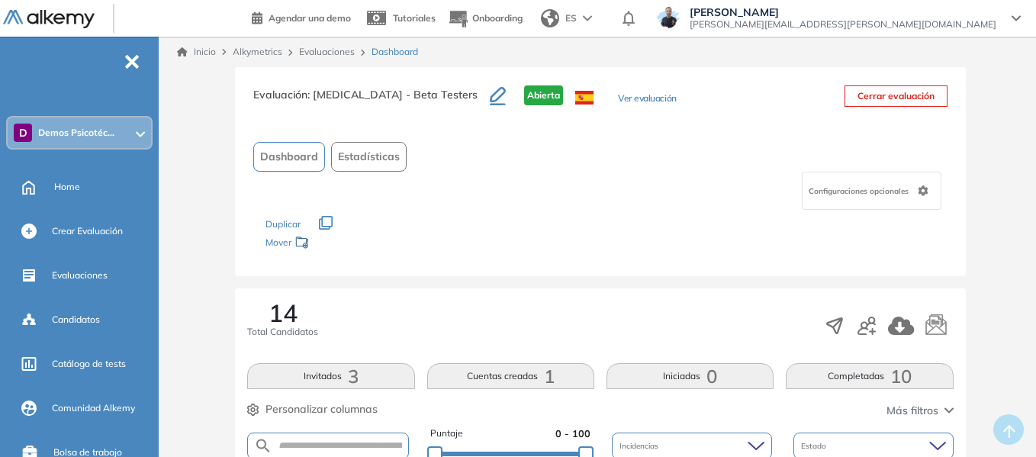
click at [635, 97] on button "Ver evaluación" at bounding box center [647, 100] width 58 height 16
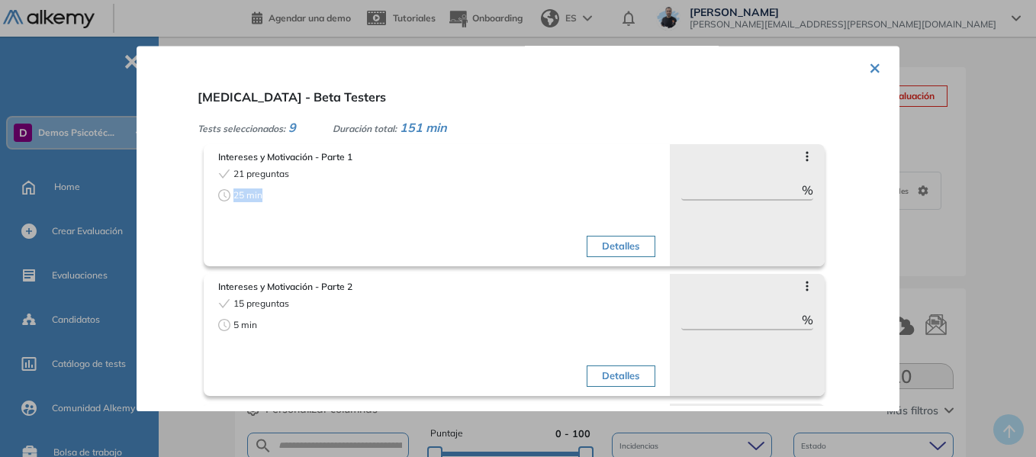
drag, startPoint x: 236, startPoint y: 195, endPoint x: 261, endPoint y: 195, distance: 25.2
click at [261, 195] on span "25 min" at bounding box center [248, 196] width 29 height 14
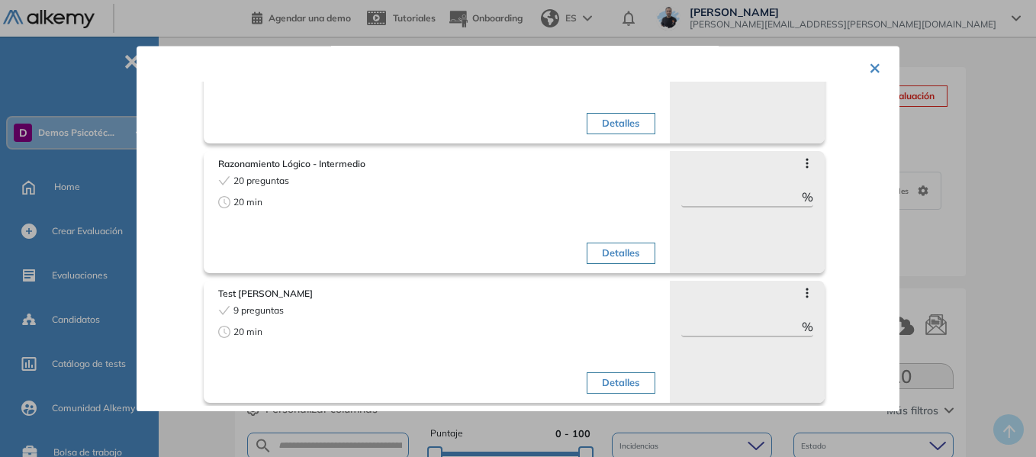
scroll to position [305, 0]
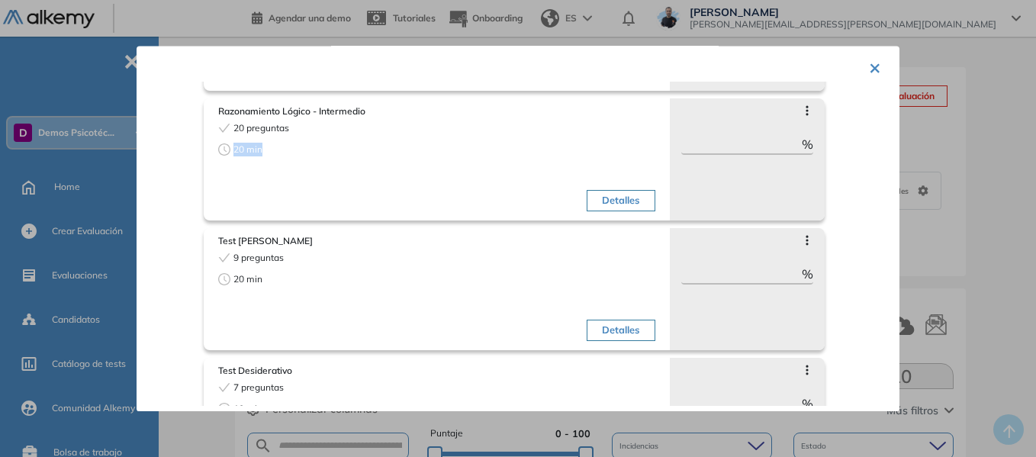
drag, startPoint x: 235, startPoint y: 147, endPoint x: 262, endPoint y: 148, distance: 26.8
click at [262, 148] on span "20 min" at bounding box center [248, 150] width 29 height 14
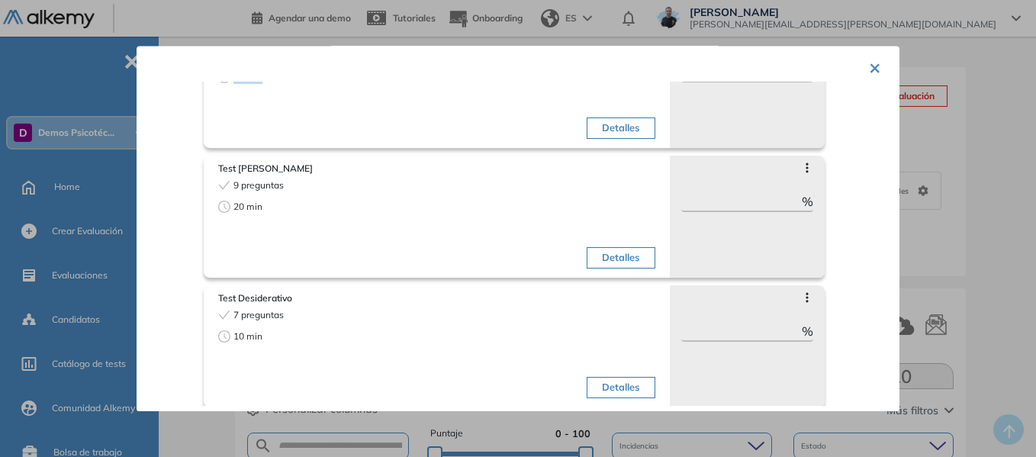
scroll to position [382, 0]
drag, startPoint x: 237, startPoint y: 206, endPoint x: 253, endPoint y: 205, distance: 16.9
click at [253, 205] on span "20 min" at bounding box center [248, 203] width 29 height 14
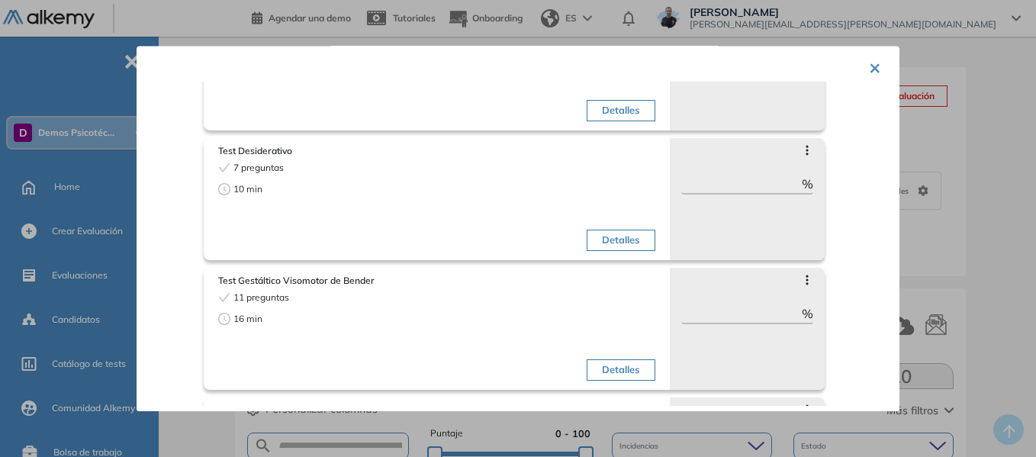
scroll to position [534, 0]
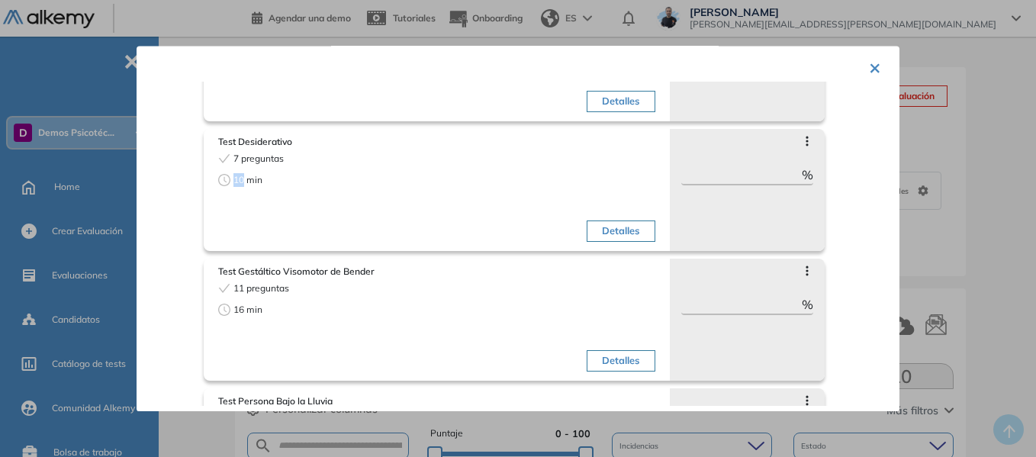
drag, startPoint x: 234, startPoint y: 181, endPoint x: 243, endPoint y: 181, distance: 9.9
click at [243, 181] on span "10 min" at bounding box center [248, 180] width 29 height 14
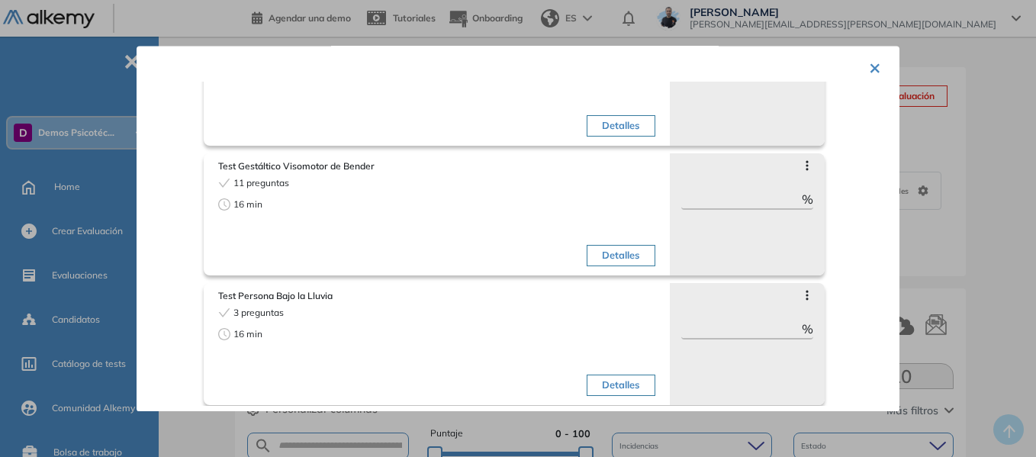
scroll to position [687, 0]
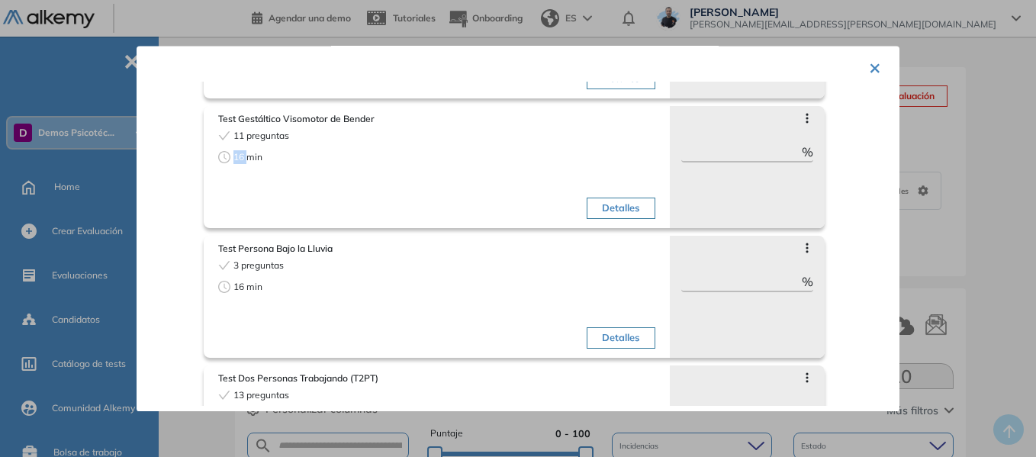
drag, startPoint x: 230, startPoint y: 158, endPoint x: 247, endPoint y: 159, distance: 16.8
click at [247, 159] on div "16 min" at bounding box center [325, 157] width 214 height 14
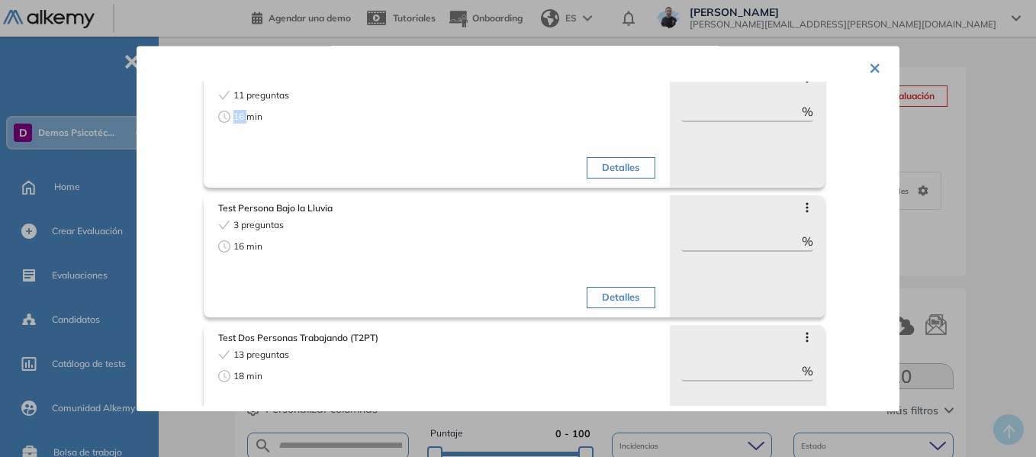
scroll to position [763, 0]
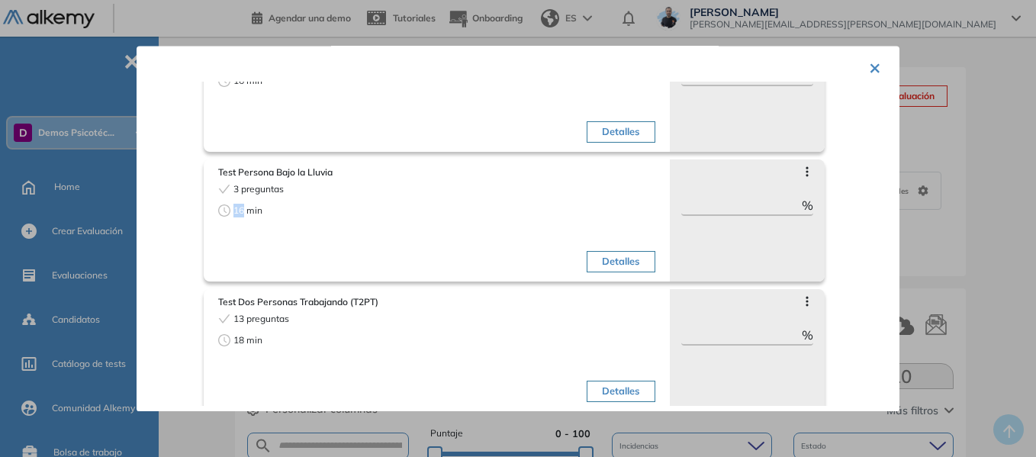
drag, startPoint x: 235, startPoint y: 211, endPoint x: 244, endPoint y: 211, distance: 9.2
click at [244, 211] on span "16 min" at bounding box center [248, 211] width 29 height 14
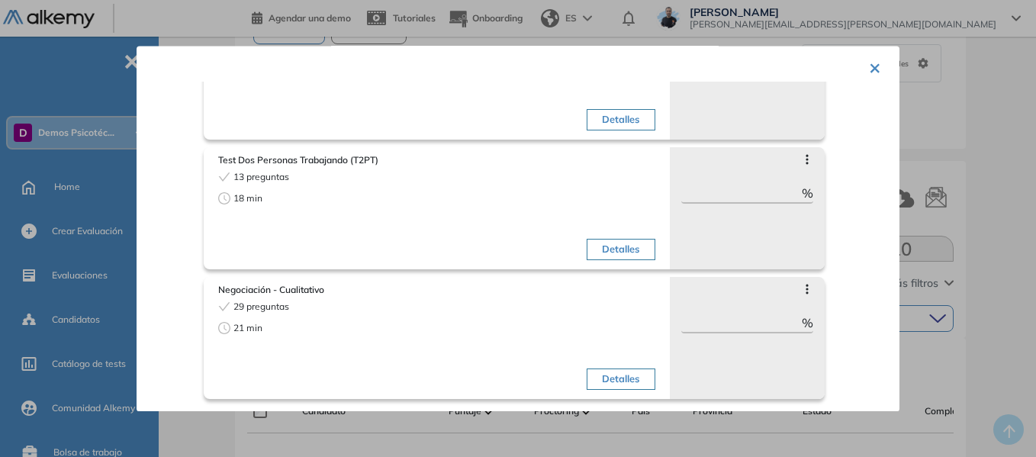
scroll to position [153, 0]
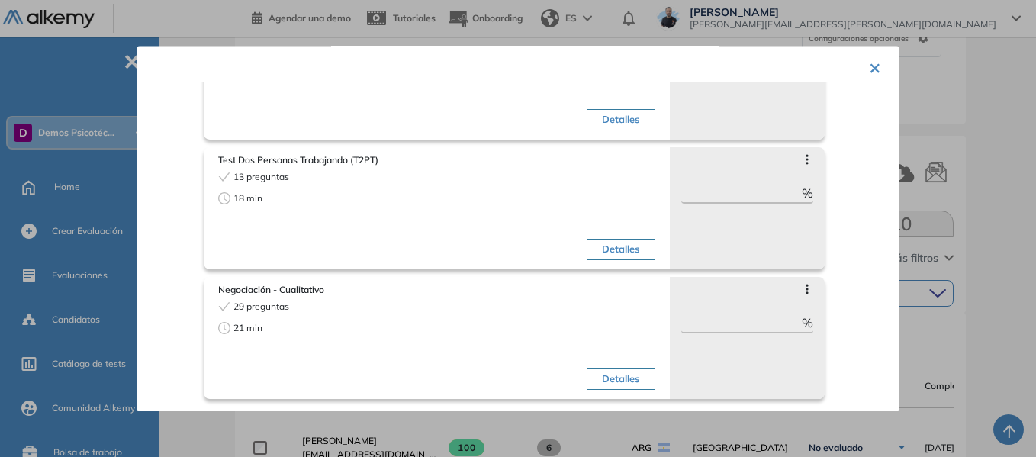
click at [869, 69] on button "×" at bounding box center [875, 67] width 12 height 30
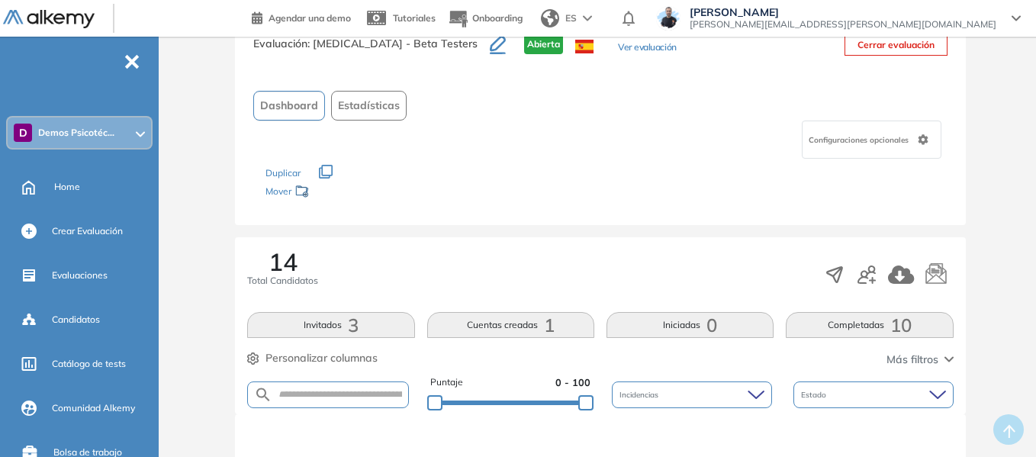
scroll to position [0, 0]
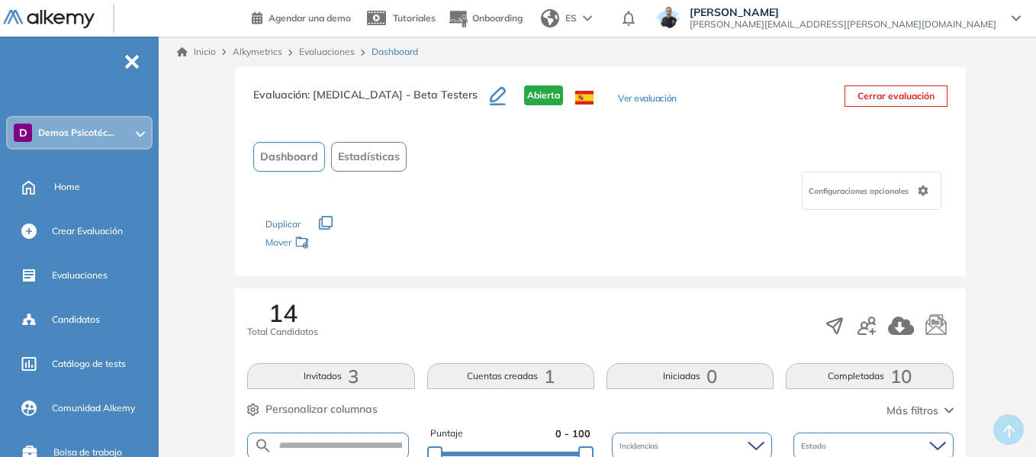
click at [128, 128] on div "D Demos Psicotéc..." at bounding box center [79, 133] width 143 height 31
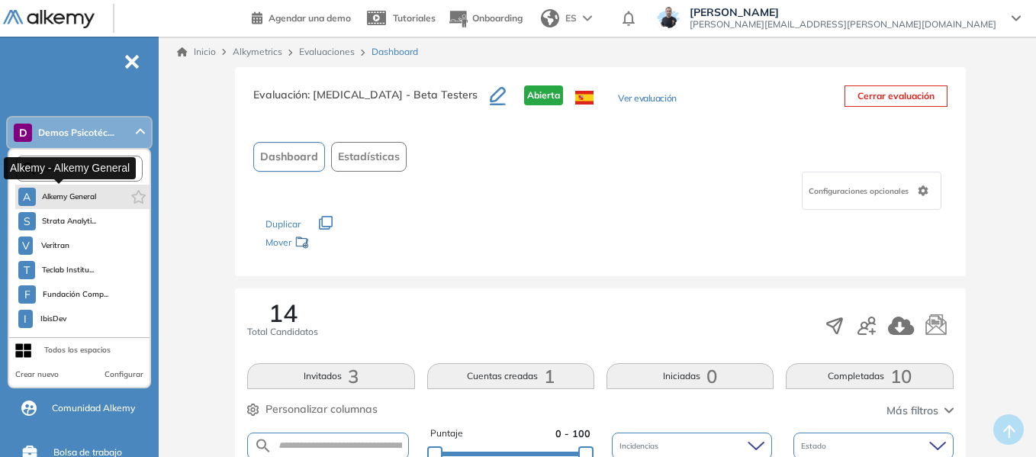
click at [95, 195] on span "Alkemy General" at bounding box center [69, 197] width 55 height 12
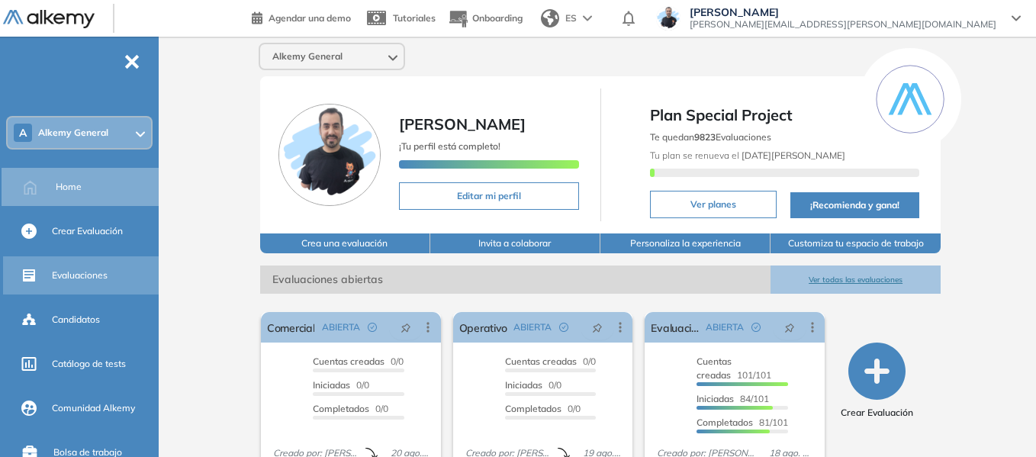
click at [70, 272] on span "Evaluaciones" at bounding box center [80, 276] width 56 height 14
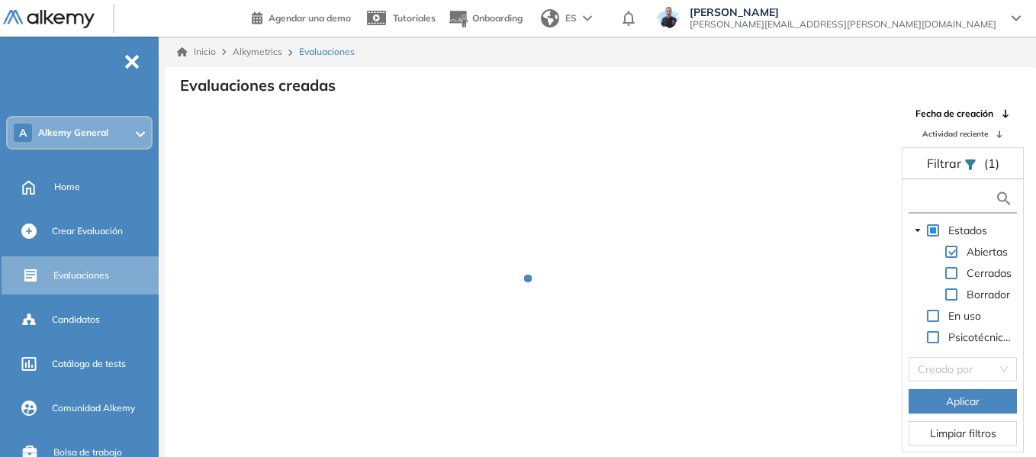
click at [938, 198] on input "text" at bounding box center [954, 199] width 82 height 16
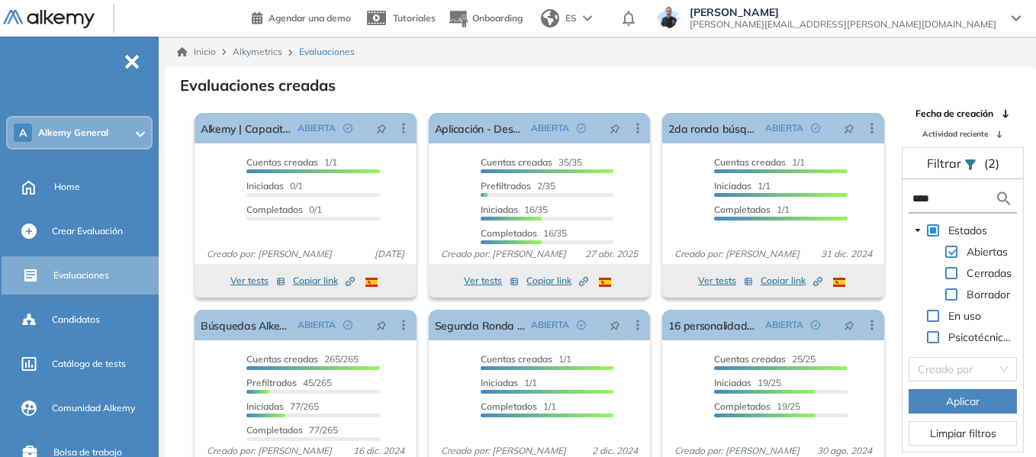
type input "****"
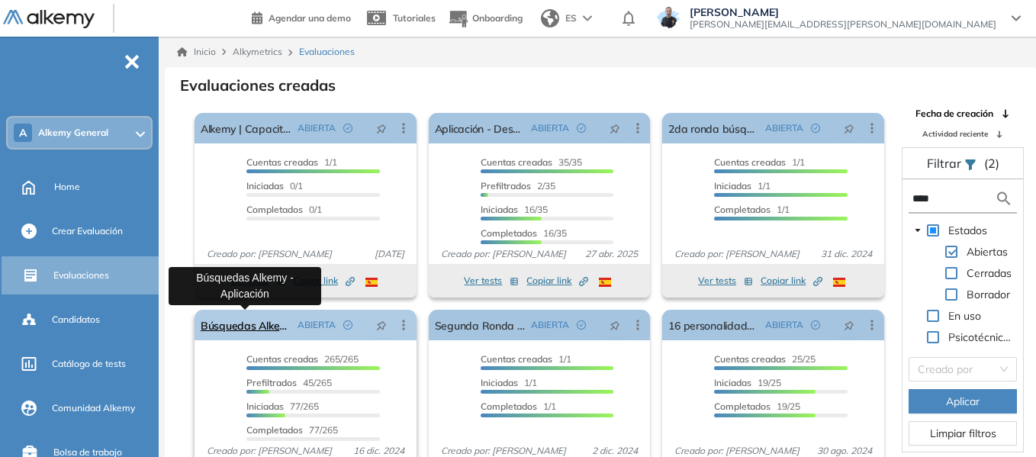
click at [250, 318] on link "Búsquedas Alkemy - Aplicación" at bounding box center [246, 325] width 91 height 31
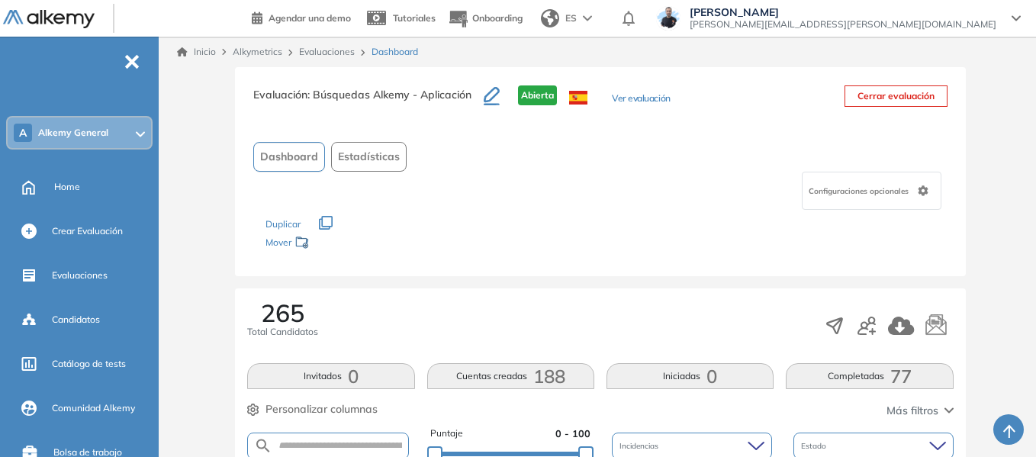
scroll to position [229, 0]
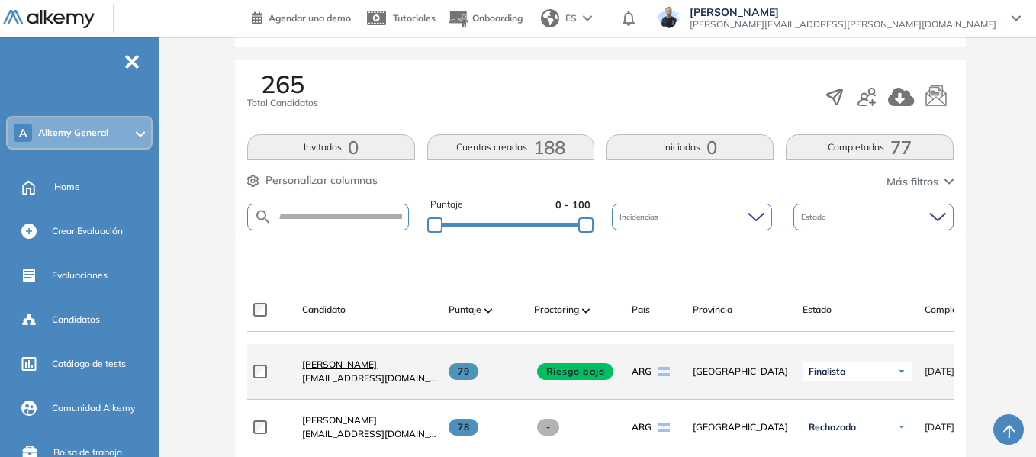
click at [340, 367] on span "[PERSON_NAME]" at bounding box center [339, 364] width 75 height 11
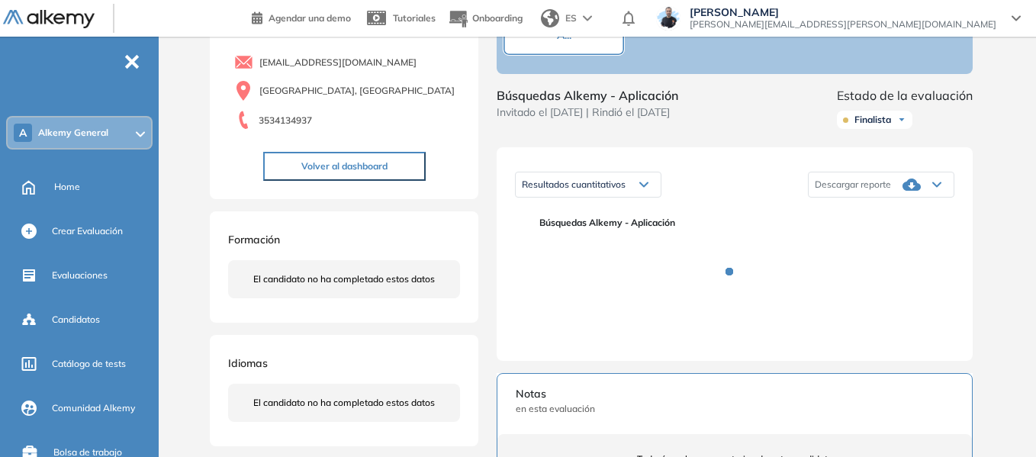
scroll to position [153, 0]
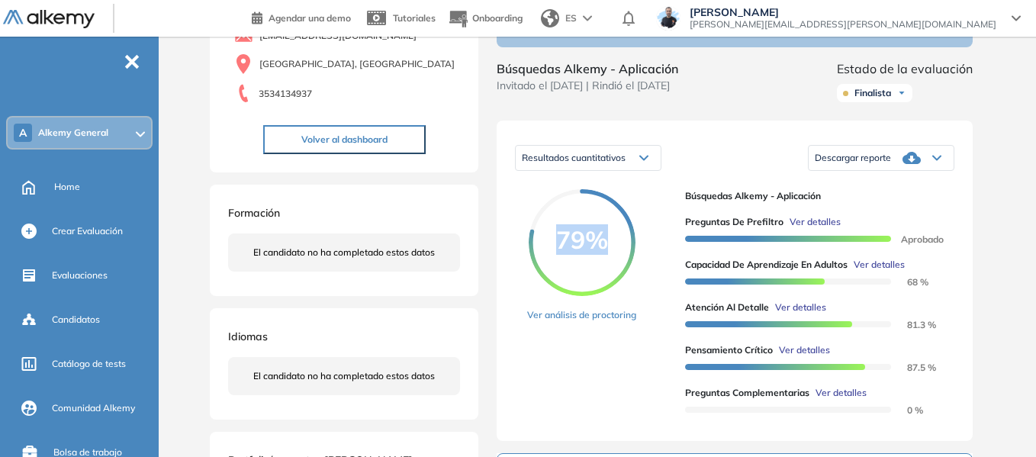
drag, startPoint x: 555, startPoint y: 254, endPoint x: 601, endPoint y: 251, distance: 46.7
click at [601, 251] on span "79%" at bounding box center [582, 239] width 107 height 24
click at [655, 220] on div "79% Ver análisis de proctoring" at bounding box center [600, 306] width 146 height 234
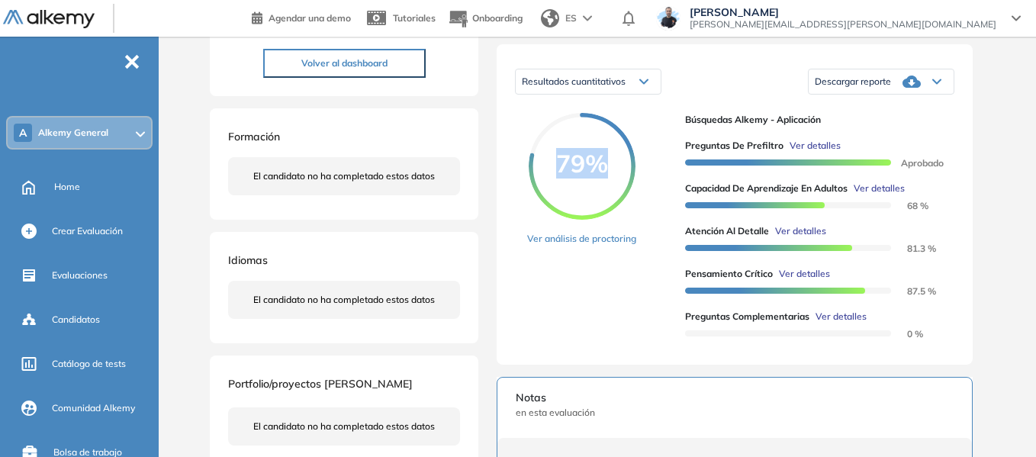
drag, startPoint x: 556, startPoint y: 174, endPoint x: 597, endPoint y: 175, distance: 40.5
click at [597, 175] on span "79%" at bounding box center [582, 163] width 107 height 24
click at [958, 230] on div "Resultados cuantitativos Resultados cuantitativos Resultados relativos Descarga…" at bounding box center [735, 204] width 476 height 321
drag, startPoint x: 561, startPoint y: 176, endPoint x: 594, endPoint y: 183, distance: 33.5
click at [594, 176] on span "79%" at bounding box center [582, 163] width 107 height 24
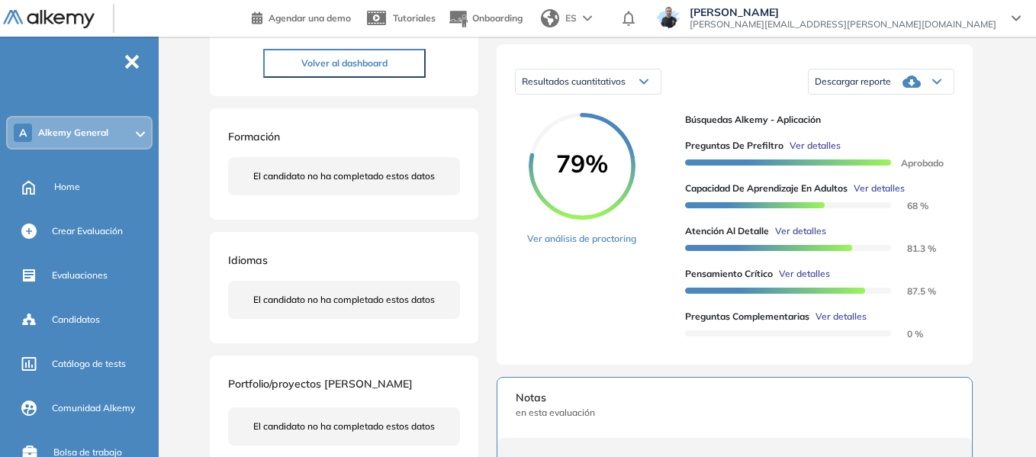
click at [653, 170] on div "79% Ver análisis de proctoring" at bounding box center [600, 230] width 146 height 234
drag, startPoint x: 559, startPoint y: 180, endPoint x: 599, endPoint y: 178, distance: 40.5
click at [599, 176] on span "79%" at bounding box center [582, 163] width 107 height 24
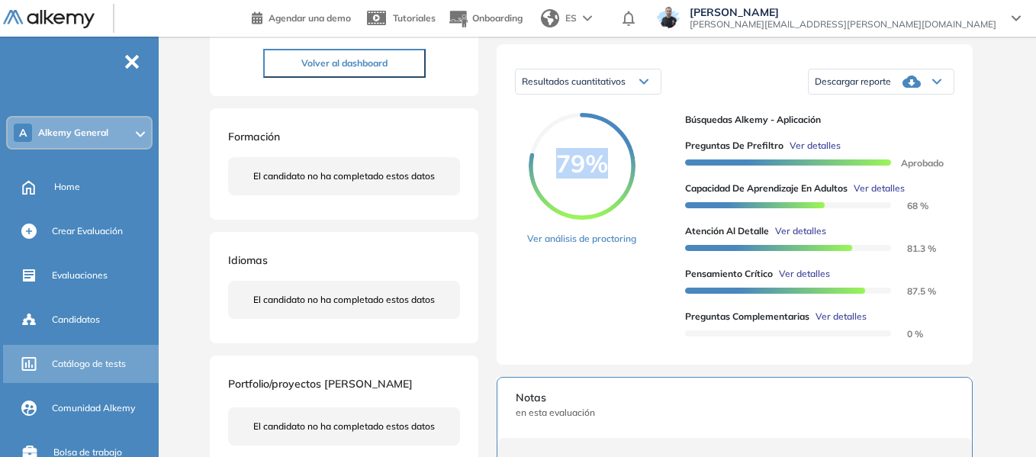
click at [105, 361] on span "Catálogo de tests" at bounding box center [89, 364] width 74 height 14
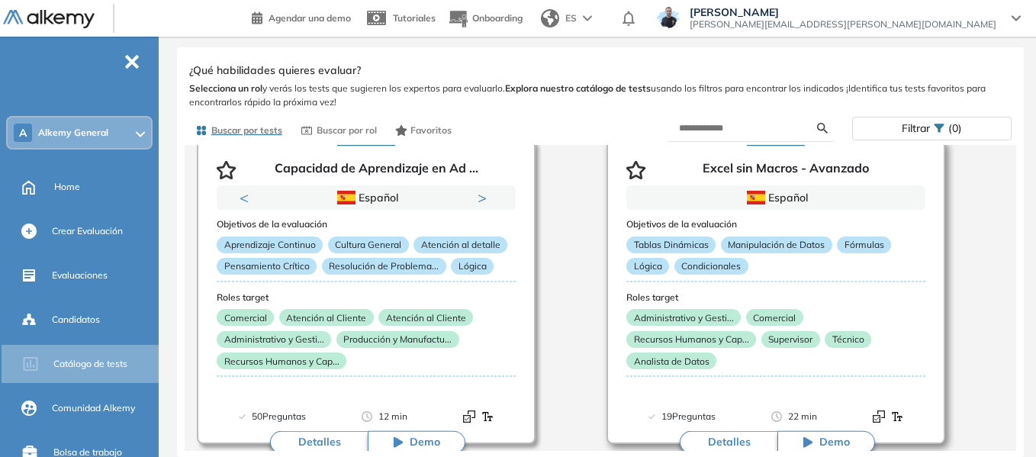
scroll to position [153, 0]
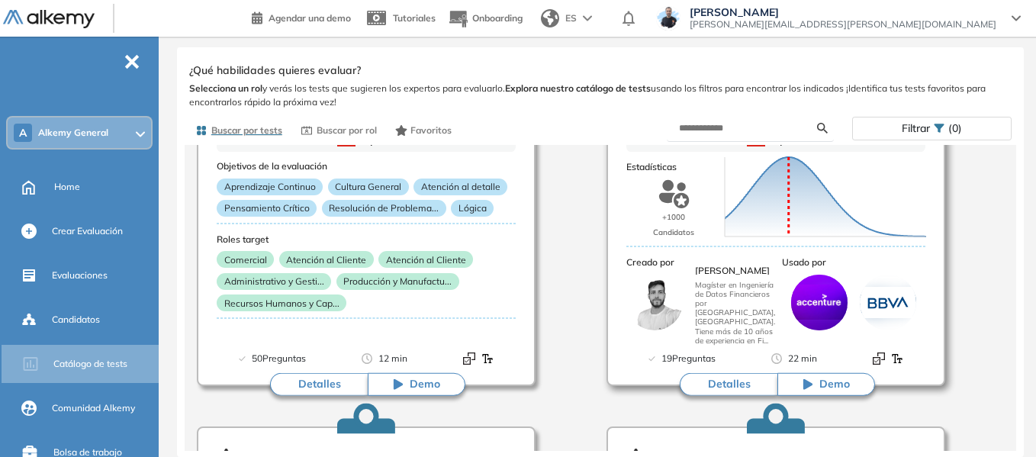
click at [733, 378] on button "Detalles" at bounding box center [729, 384] width 98 height 23
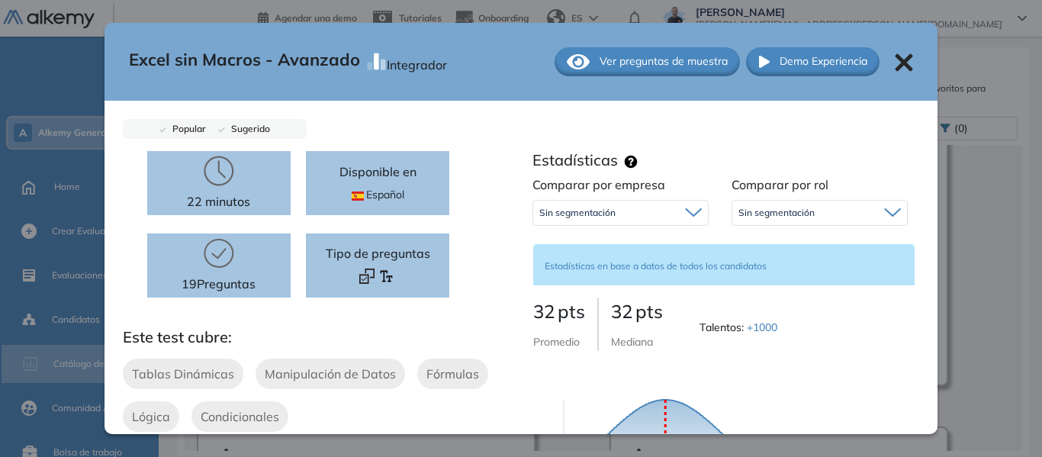
click at [897, 63] on icon at bounding box center [904, 62] width 18 height 18
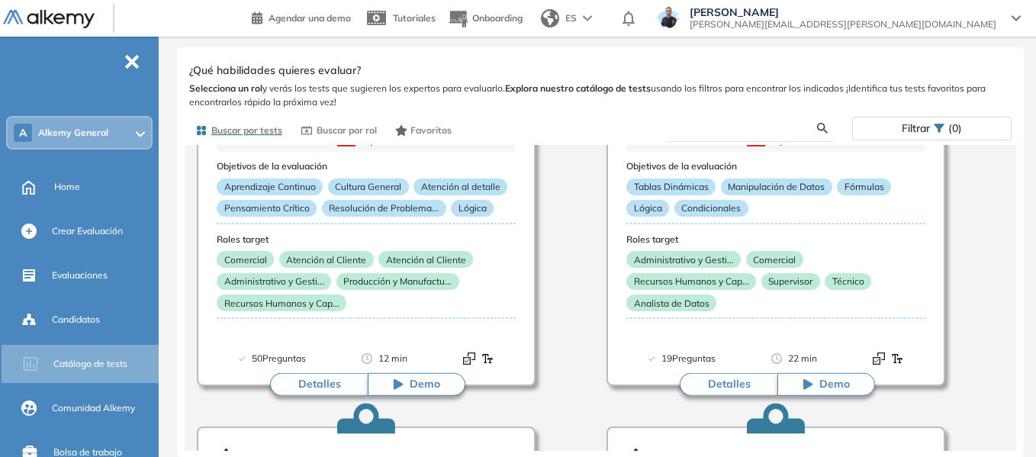
click at [727, 124] on input "text" at bounding box center [748, 128] width 138 height 14
type input "***"
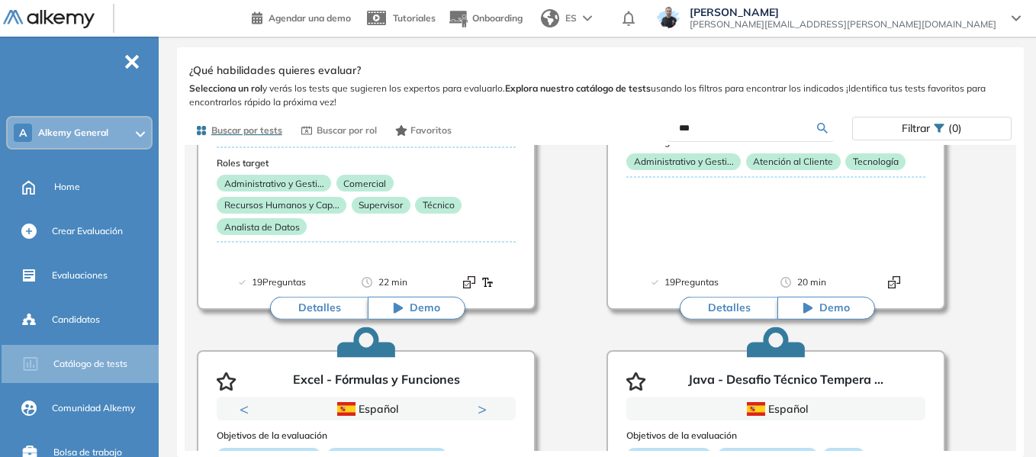
scroll to position [0, 0]
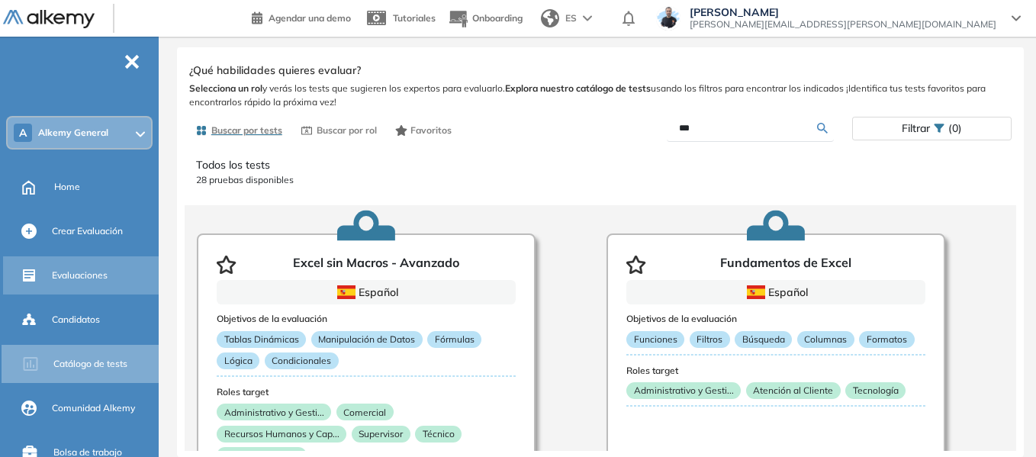
click at [87, 265] on div "Evaluaciones" at bounding box center [104, 276] width 104 height 26
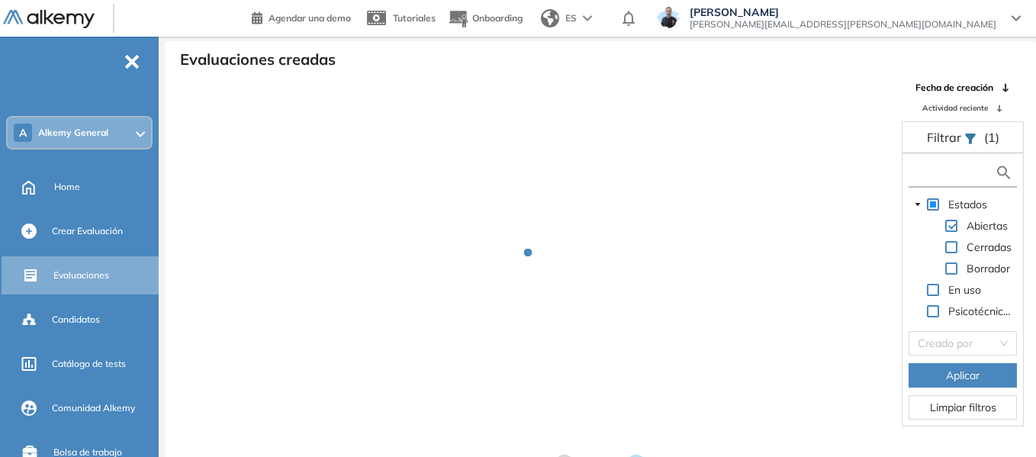
click at [939, 180] on input "text" at bounding box center [954, 173] width 82 height 16
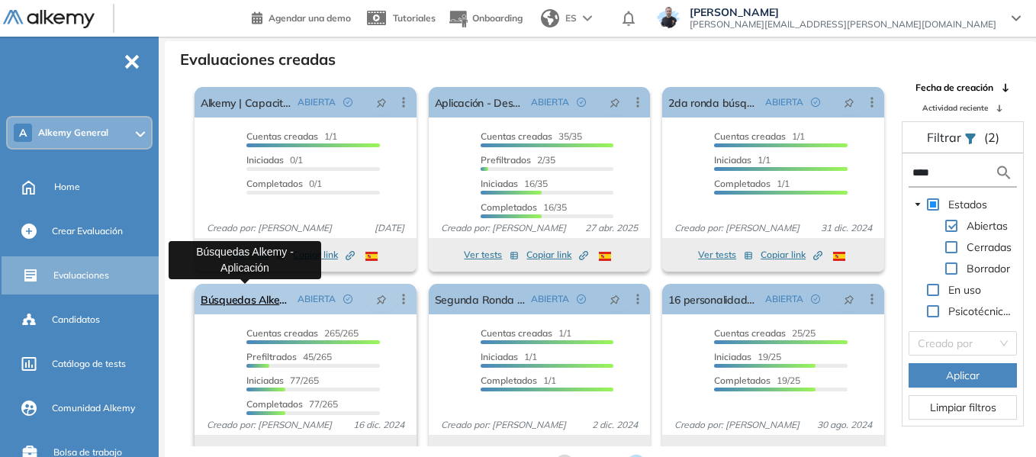
type input "****"
click at [247, 305] on link "Búsquedas Alkemy - Aplicación" at bounding box center [246, 299] width 91 height 31
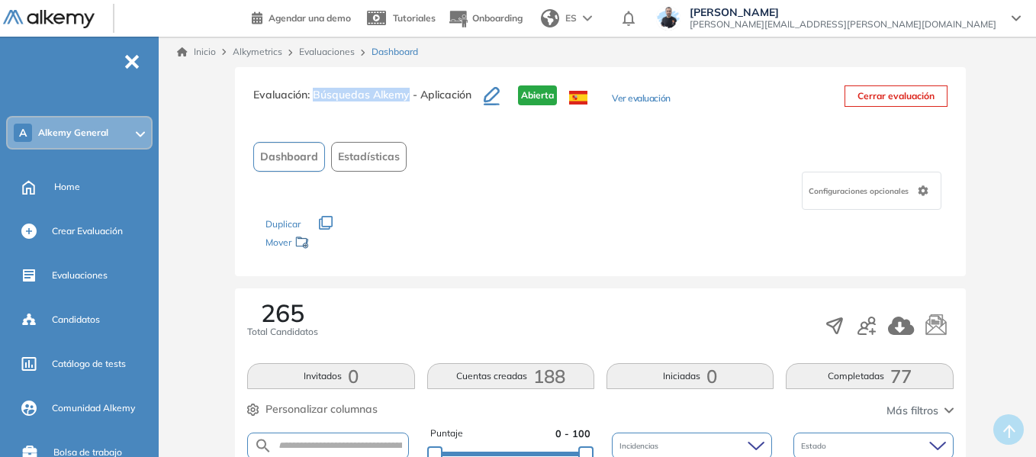
drag, startPoint x: 313, startPoint y: 93, endPoint x: 408, endPoint y: 97, distance: 94.7
click at [408, 97] on span ": Búsquedas Alkemy - Aplicación" at bounding box center [390, 95] width 164 height 14
click at [643, 96] on button "Ver evaluación" at bounding box center [641, 100] width 58 height 16
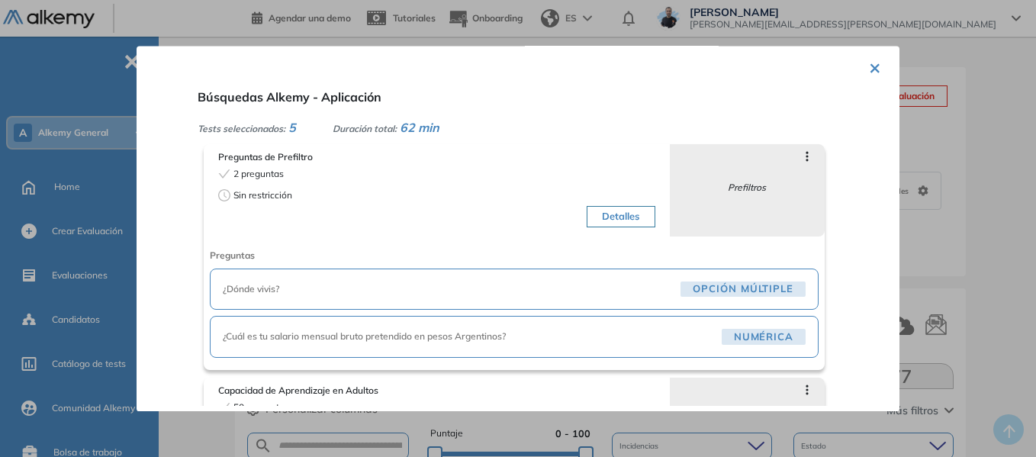
click at [872, 63] on button "×" at bounding box center [875, 67] width 12 height 30
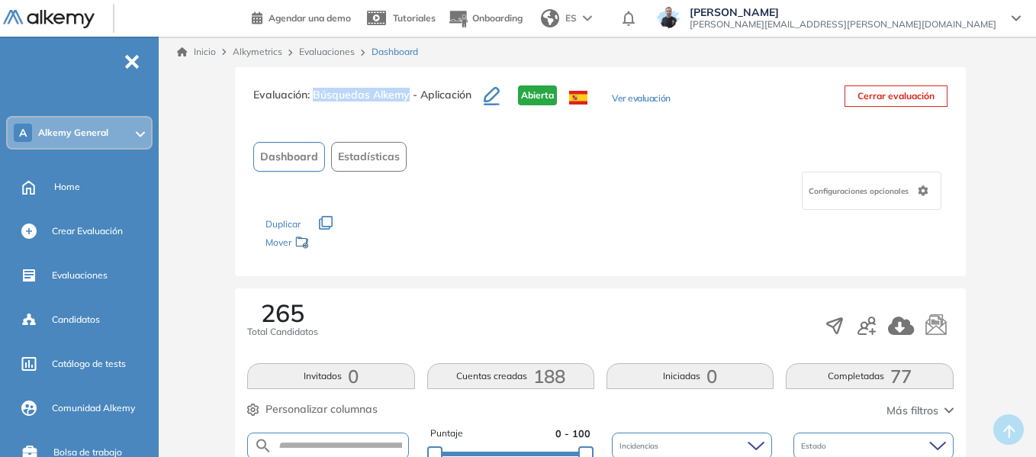
drag, startPoint x: 73, startPoint y: 195, endPoint x: 235, endPoint y: 32, distance: 229.9
click at [73, 195] on div "Home" at bounding box center [105, 187] width 102 height 26
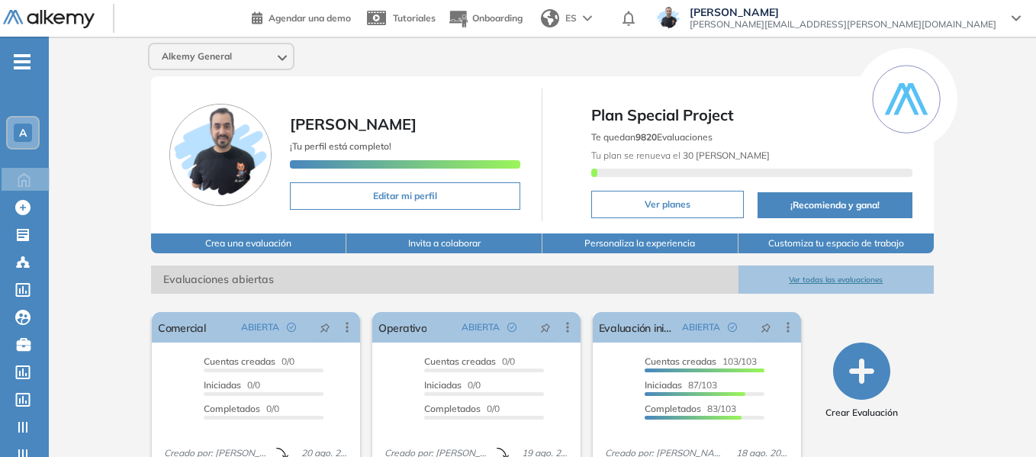
click at [24, 56] on span "-" at bounding box center [22, 60] width 17 height 12
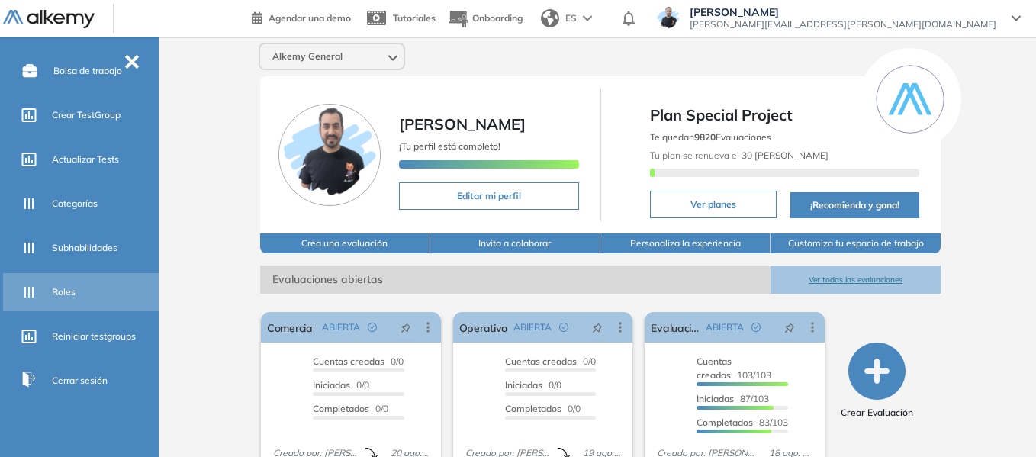
scroll to position [390, 0]
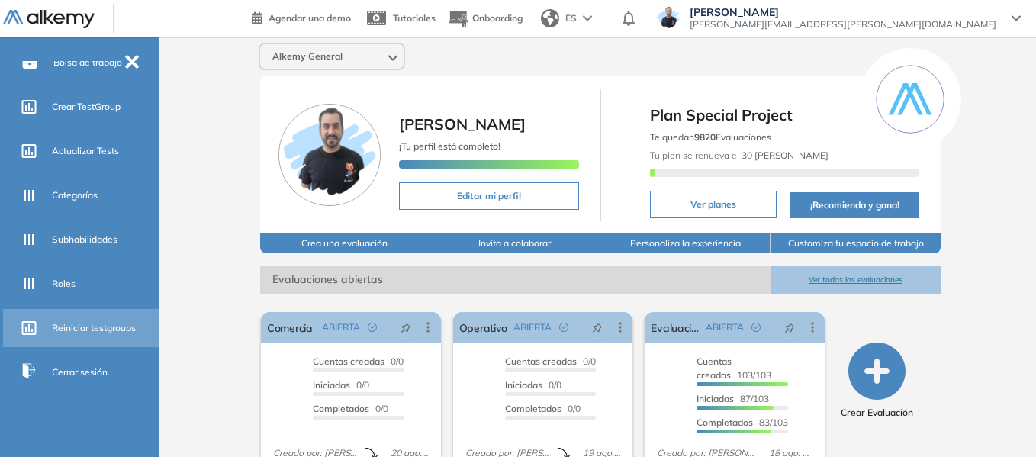
click at [96, 324] on span "Reiniciar testgroups" at bounding box center [94, 328] width 84 height 14
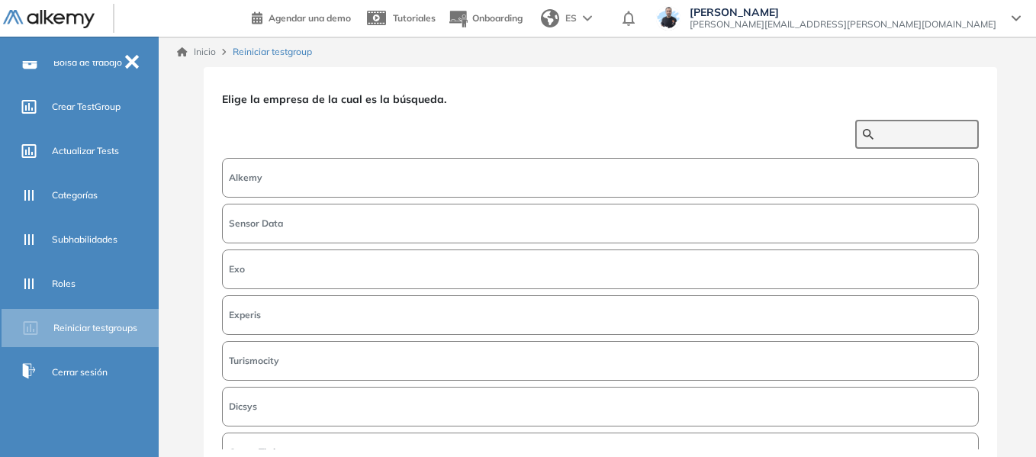
click at [902, 134] on input "text" at bounding box center [926, 134] width 92 height 14
type input "****"
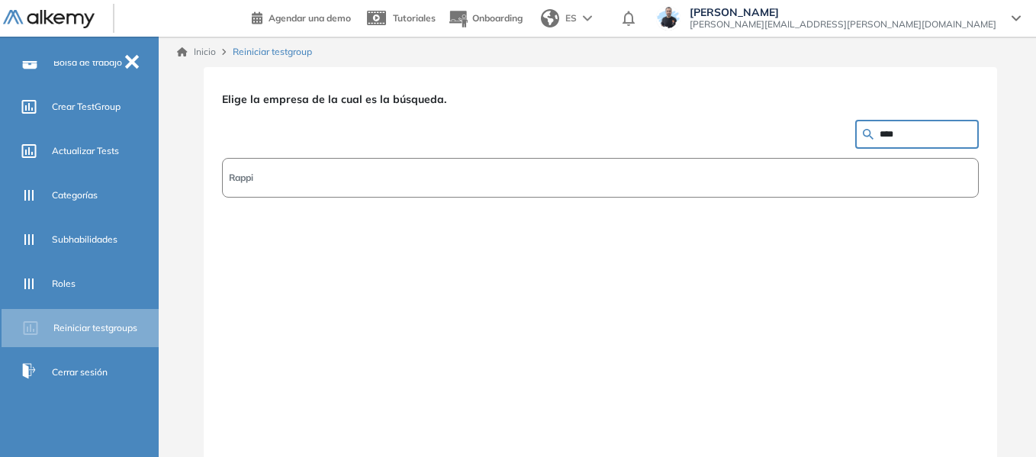
click at [317, 191] on button "Rappi" at bounding box center [600, 178] width 757 height 40
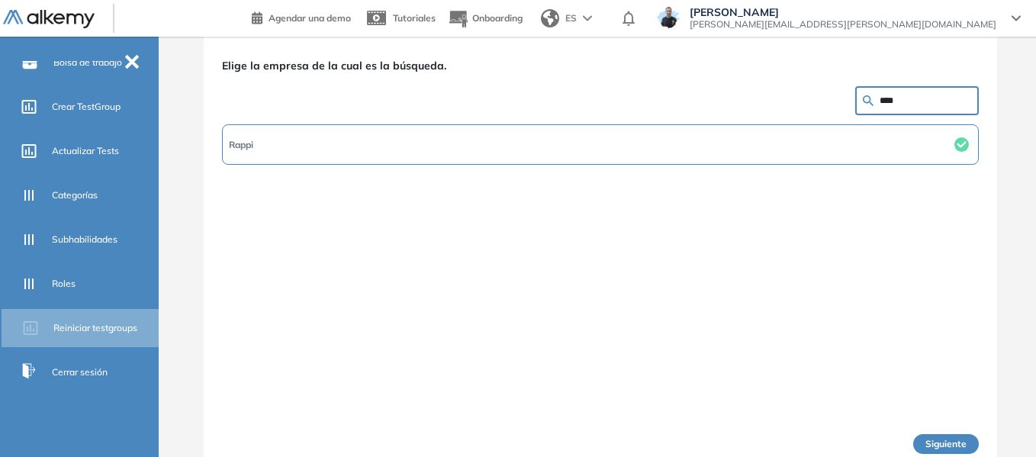
scroll to position [49, 0]
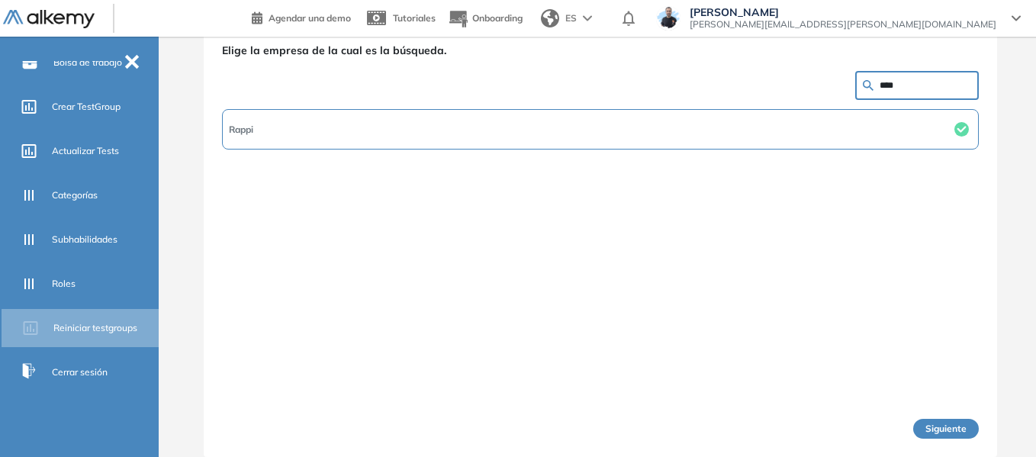
click at [926, 427] on button "Siguiente" at bounding box center [947, 429] width 66 height 20
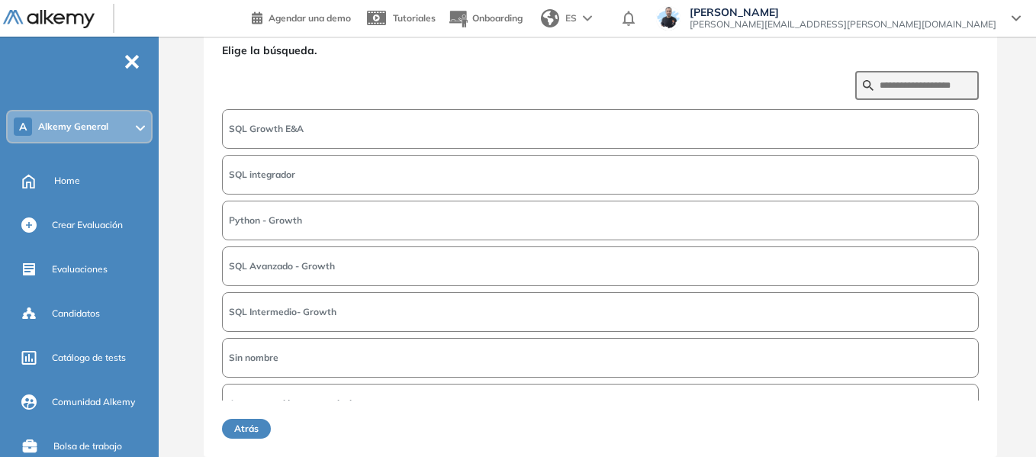
scroll to position [0, 0]
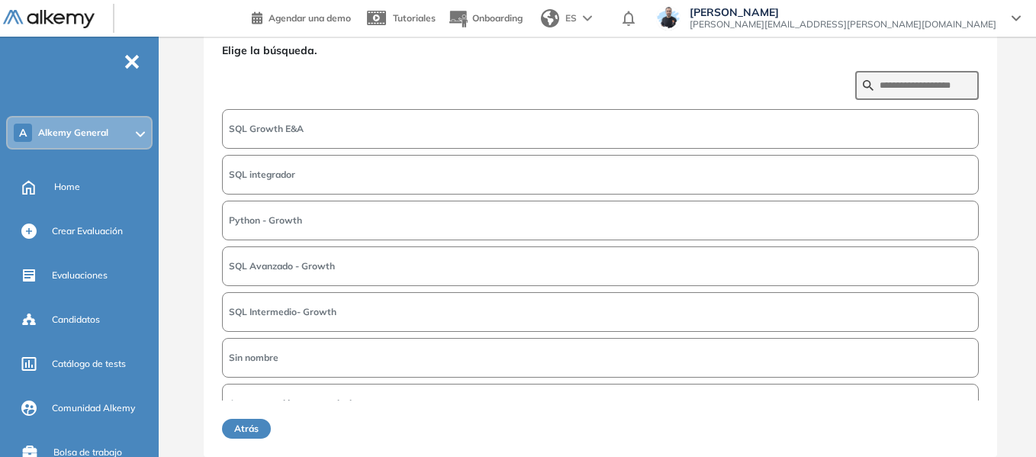
click at [114, 126] on div "A Alkemy General" at bounding box center [79, 133] width 143 height 31
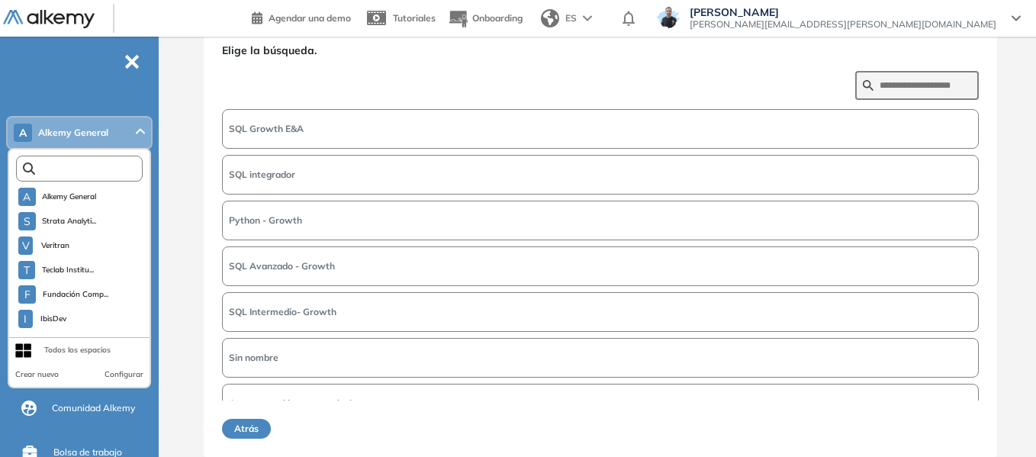
click at [97, 169] on input "text" at bounding box center [82, 168] width 95 height 11
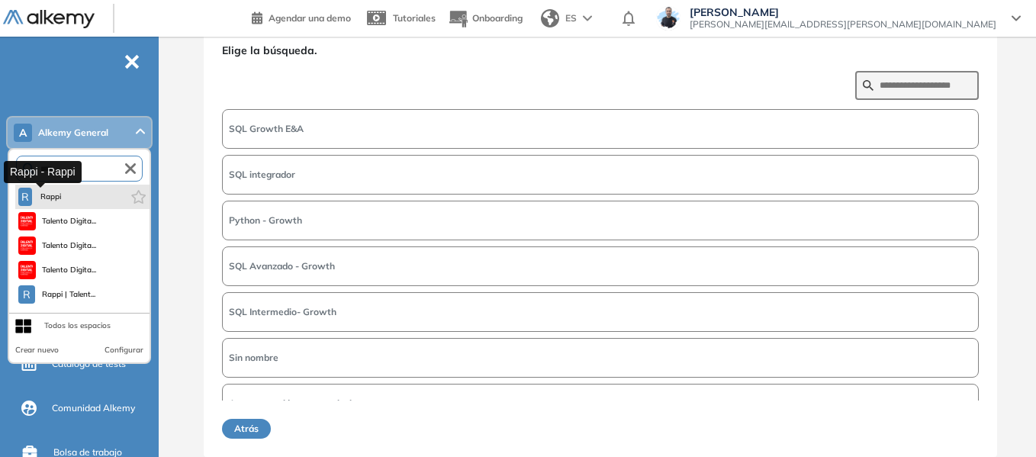
type input "****"
click at [48, 200] on span "Rappi" at bounding box center [50, 197] width 25 height 12
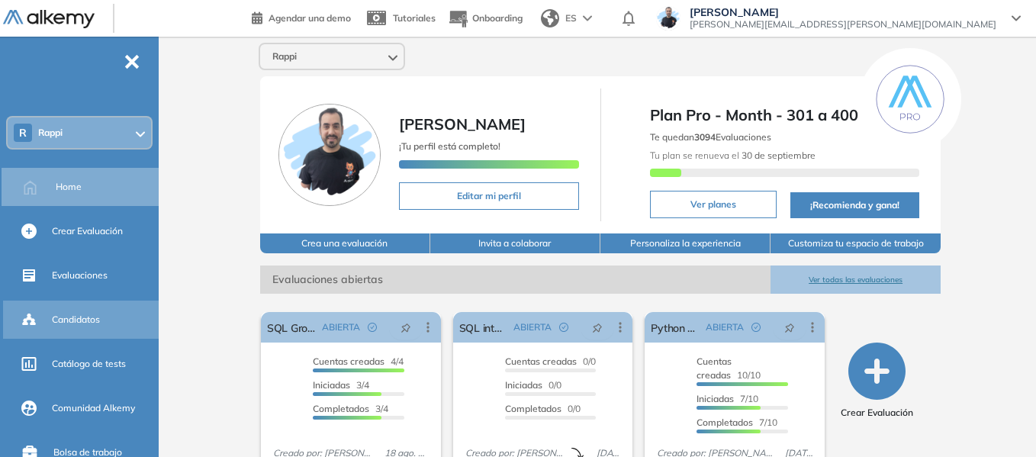
click at [92, 308] on div "Candidatos" at bounding box center [104, 320] width 104 height 26
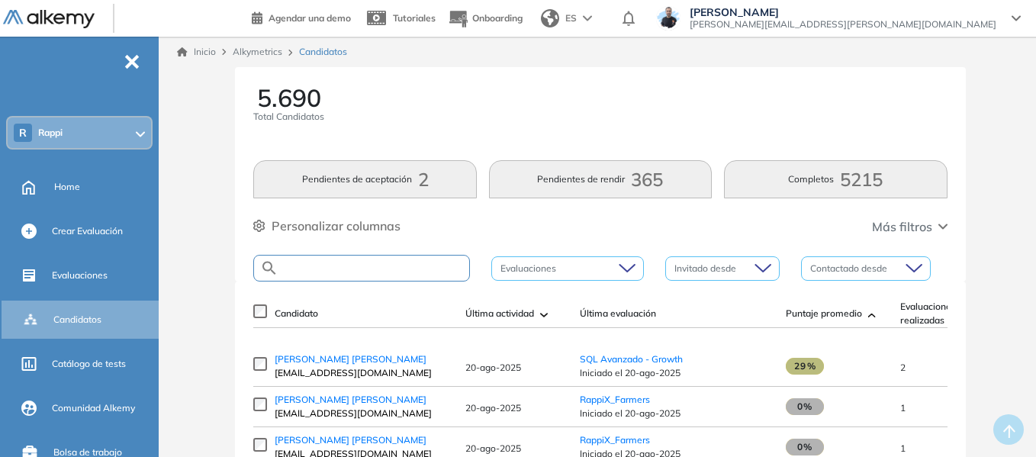
click at [370, 270] on input "text" at bounding box center [374, 268] width 191 height 11
paste input "**********"
type input "**********"
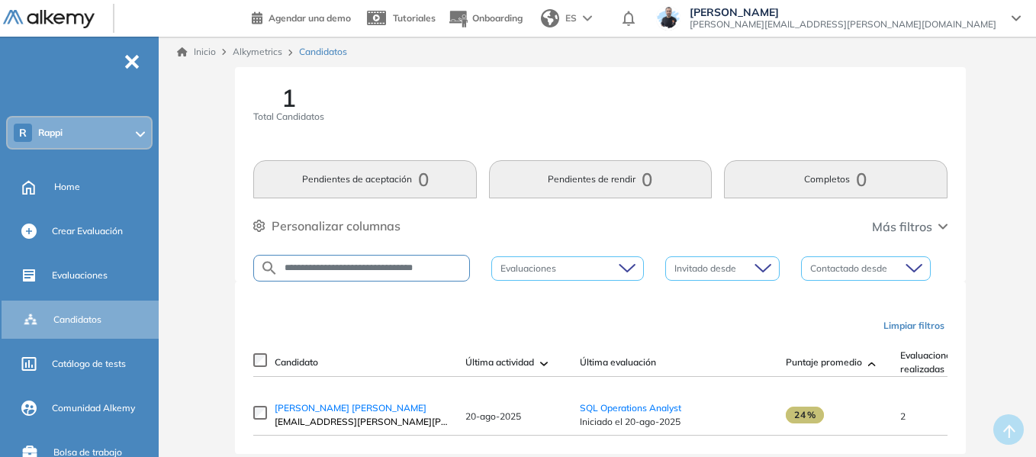
scroll to position [40, 0]
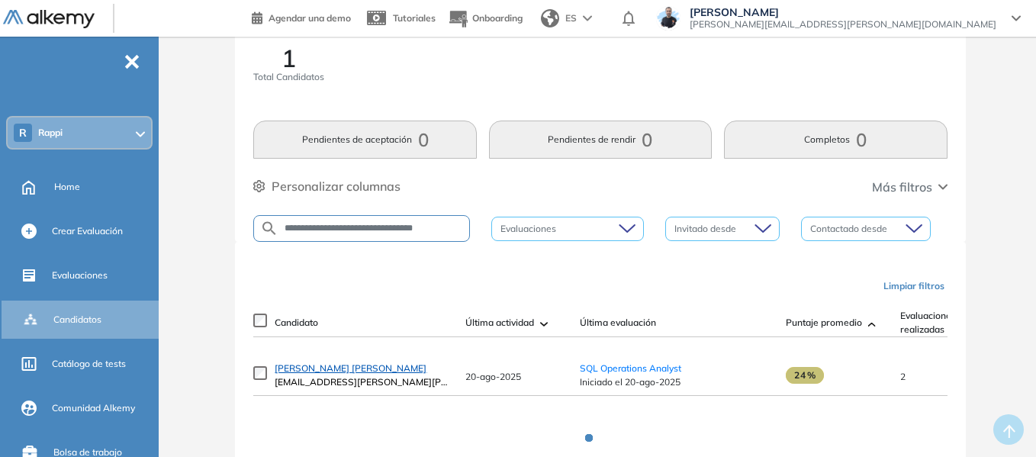
click at [405, 370] on span "[PERSON_NAME] [PERSON_NAME]" at bounding box center [351, 368] width 152 height 11
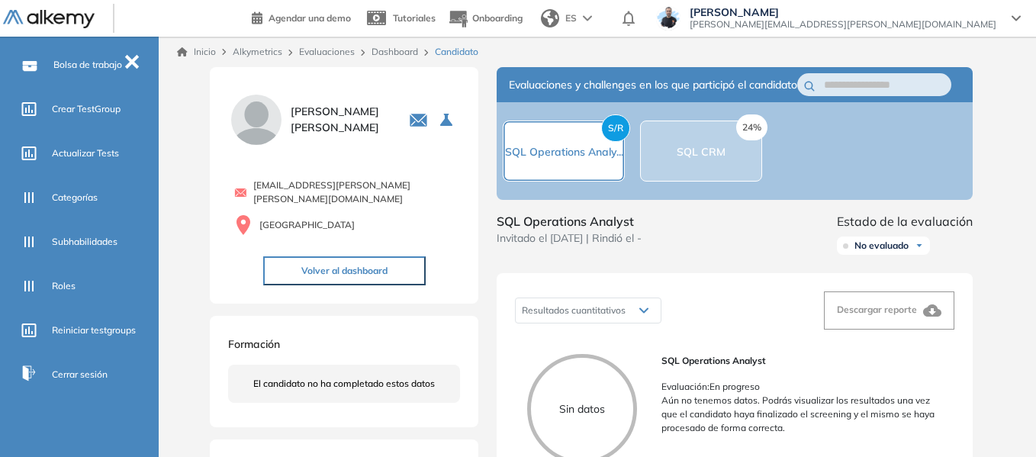
scroll to position [390, 0]
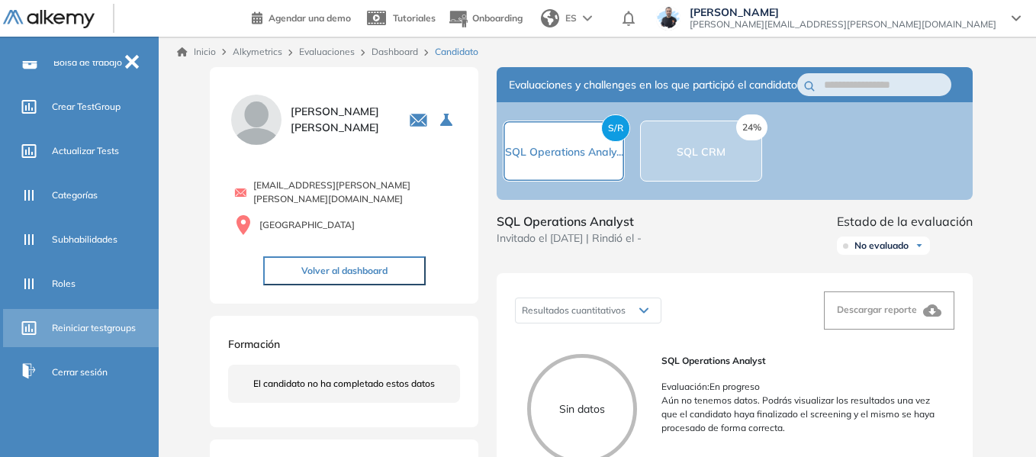
click at [98, 328] on span "Reiniciar testgroups" at bounding box center [94, 328] width 84 height 14
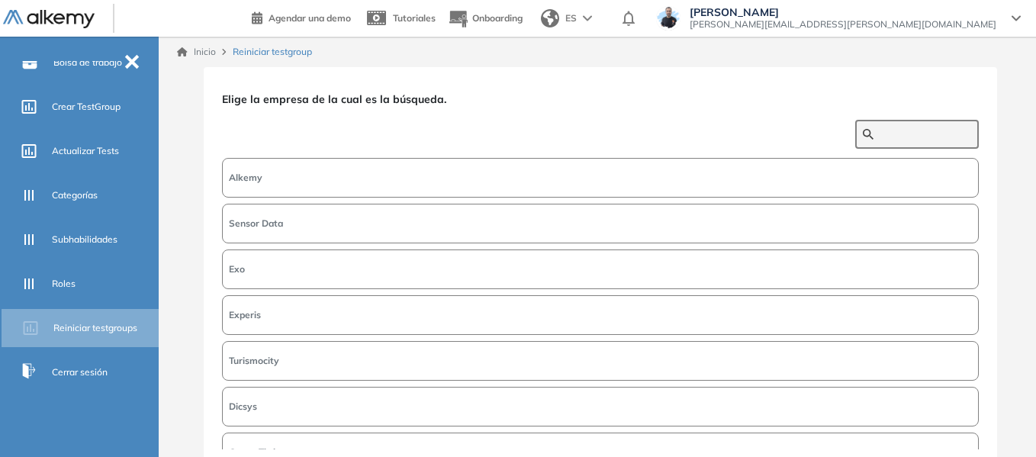
click at [911, 133] on input "text" at bounding box center [926, 134] width 92 height 14
type input "****"
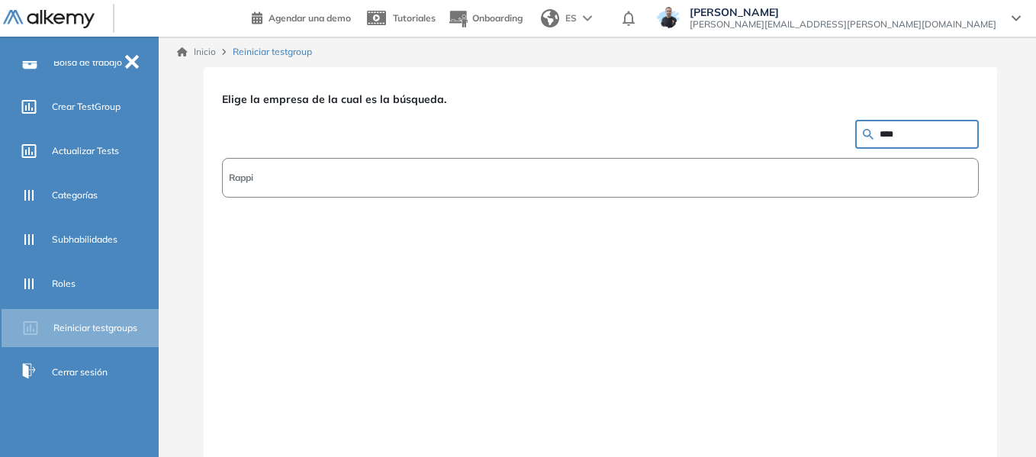
click at [837, 170] on button "Rappi" at bounding box center [600, 178] width 757 height 40
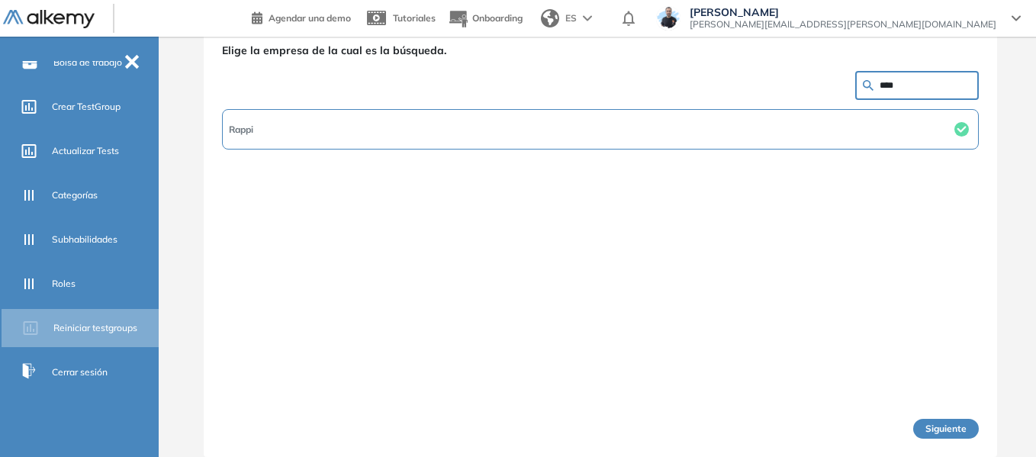
click at [926, 426] on button "Siguiente" at bounding box center [947, 429] width 66 height 20
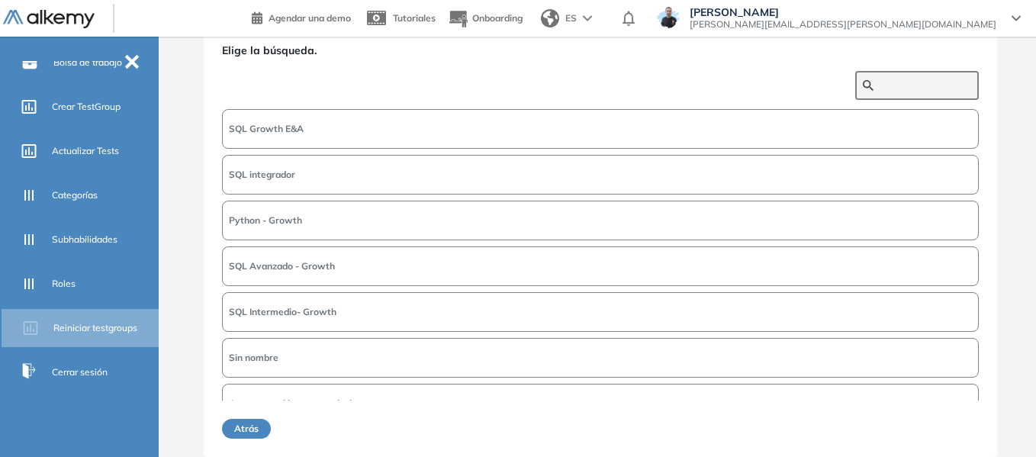
click at [936, 89] on input "text" at bounding box center [926, 86] width 92 height 14
type input "*******"
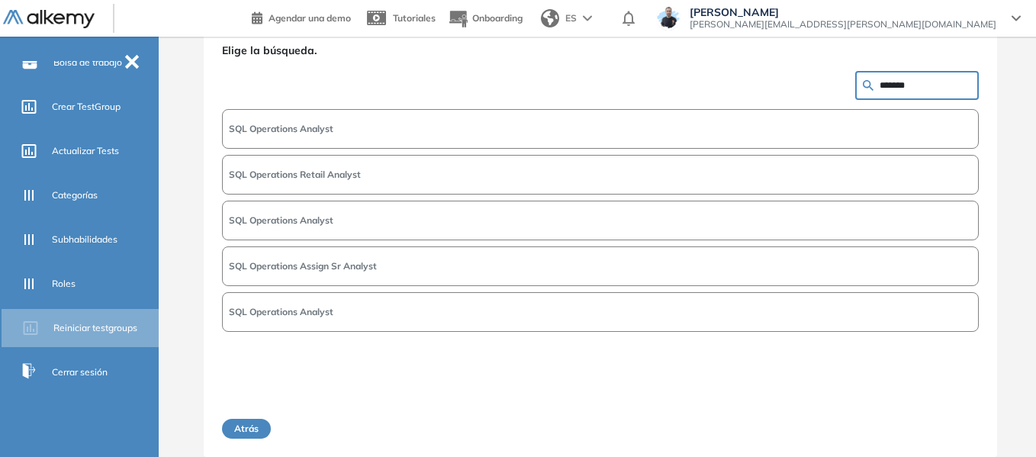
click at [321, 132] on span "SQL Operations Analyst" at bounding box center [281, 129] width 105 height 14
click at [932, 423] on button "Siguiente" at bounding box center [947, 429] width 66 height 20
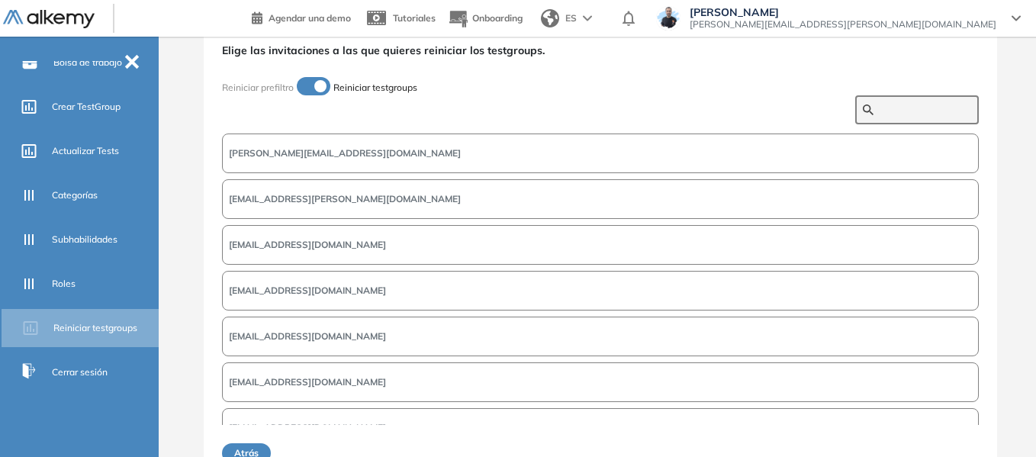
click at [907, 108] on input "text" at bounding box center [926, 110] width 92 height 14
paste input "**********"
type input "**********"
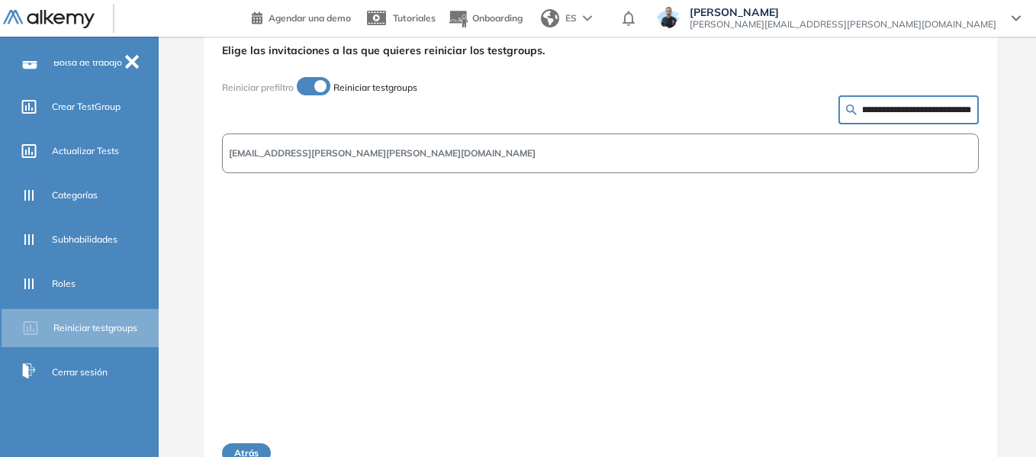
scroll to position [0, 0]
click at [272, 154] on span "ssantiago.cepeda.sanchez@gmail.com" at bounding box center [382, 154] width 307 height 14
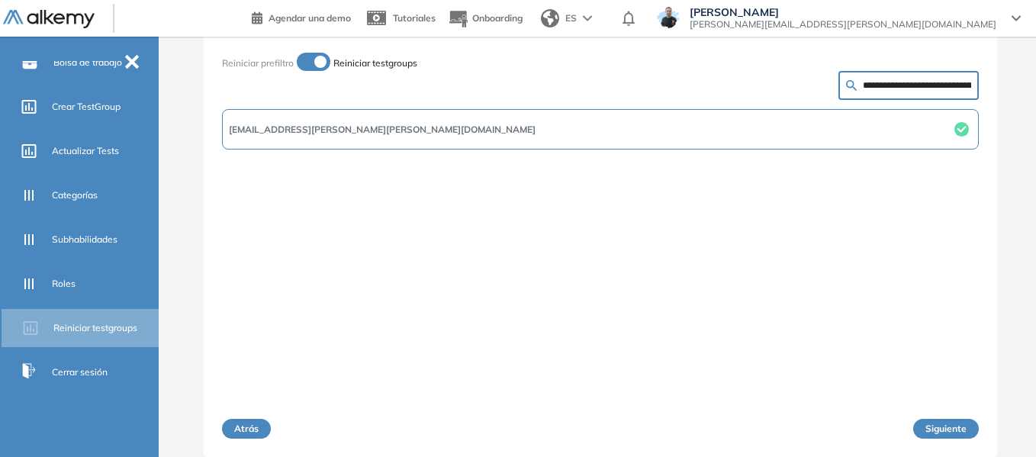
click at [926, 429] on button "Siguiente" at bounding box center [947, 429] width 66 height 20
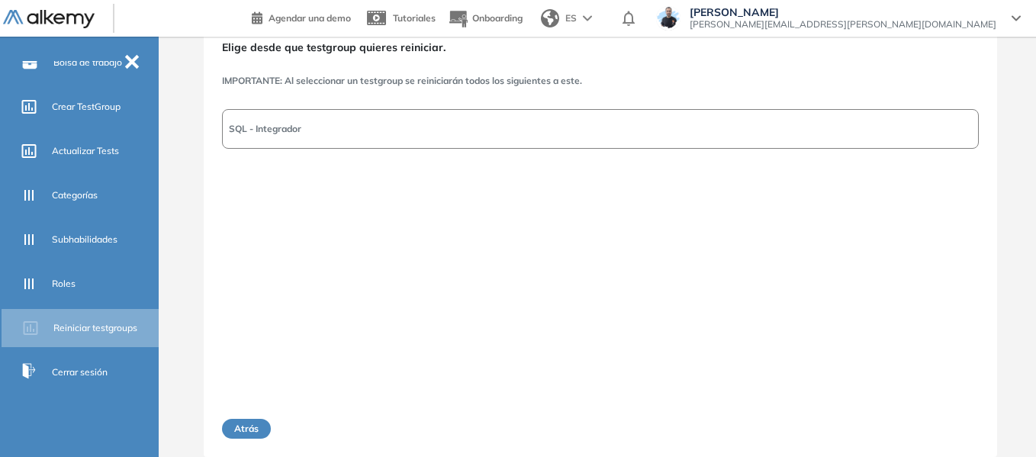
click at [250, 120] on button "SQL - Integrador" at bounding box center [600, 129] width 757 height 40
click at [923, 421] on button "Siguiente" at bounding box center [947, 429] width 66 height 20
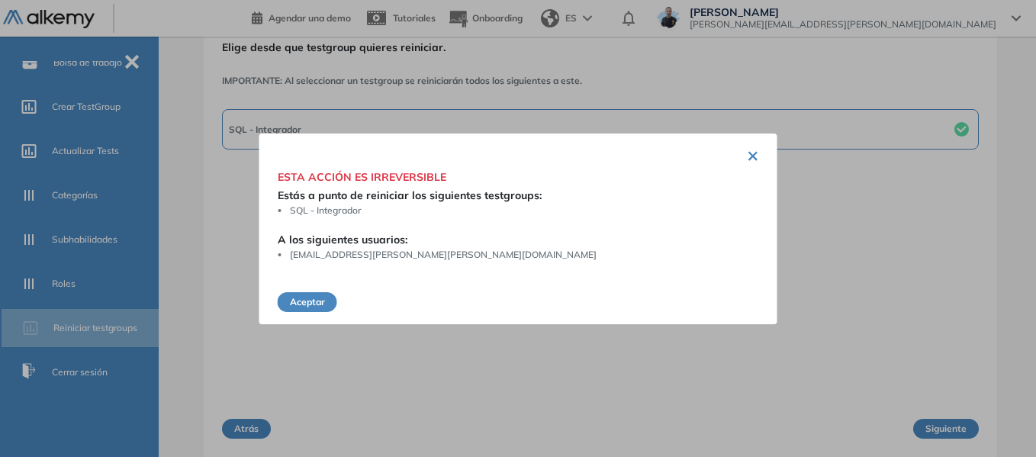
click at [306, 304] on button "Aceptar" at bounding box center [308, 302] width 60 height 20
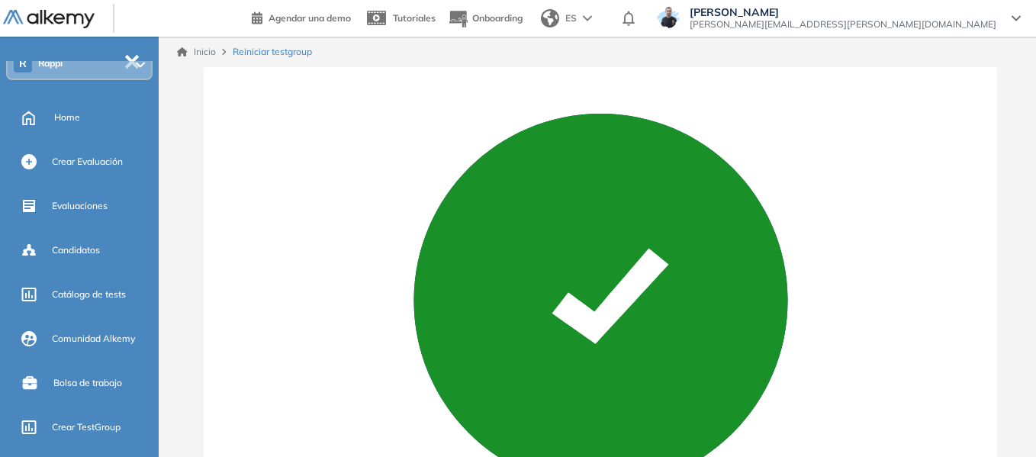
scroll to position [8, 0]
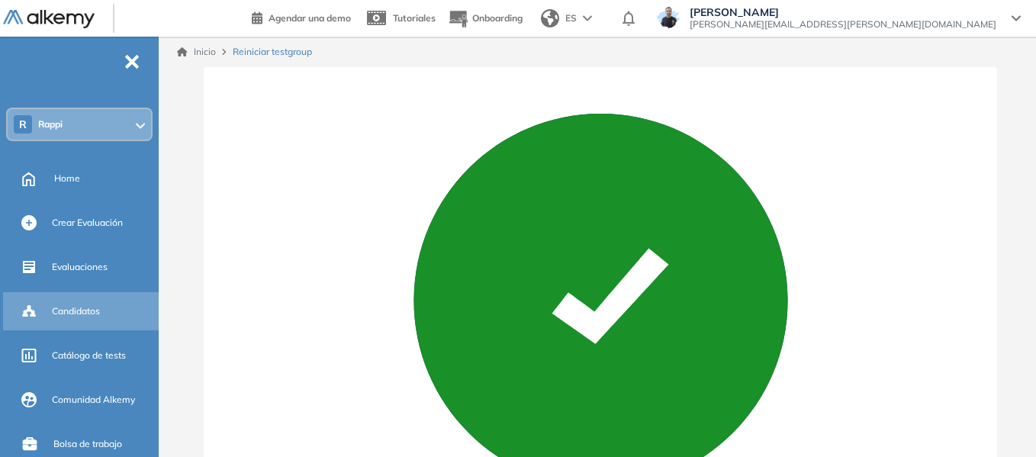
click at [95, 311] on span "Candidatos" at bounding box center [76, 312] width 48 height 14
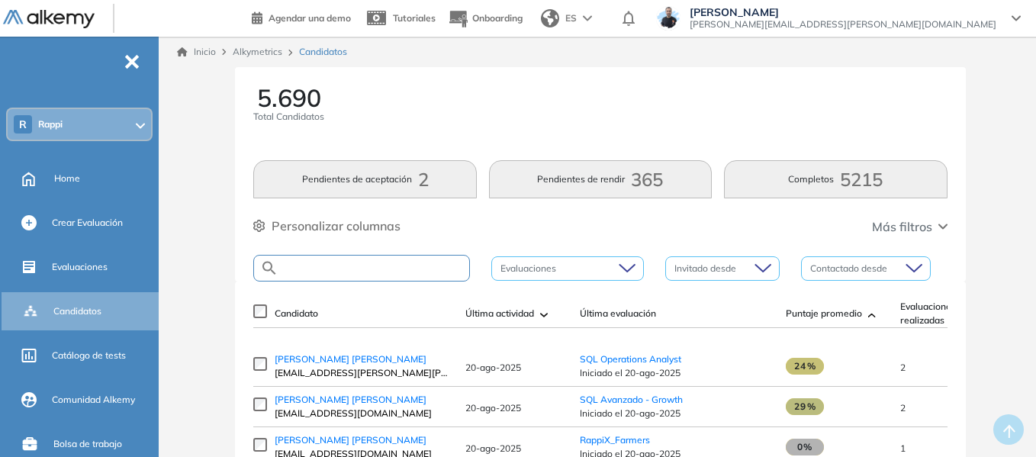
click at [403, 265] on input "text" at bounding box center [374, 268] width 191 height 11
paste input "**********"
type input "**********"
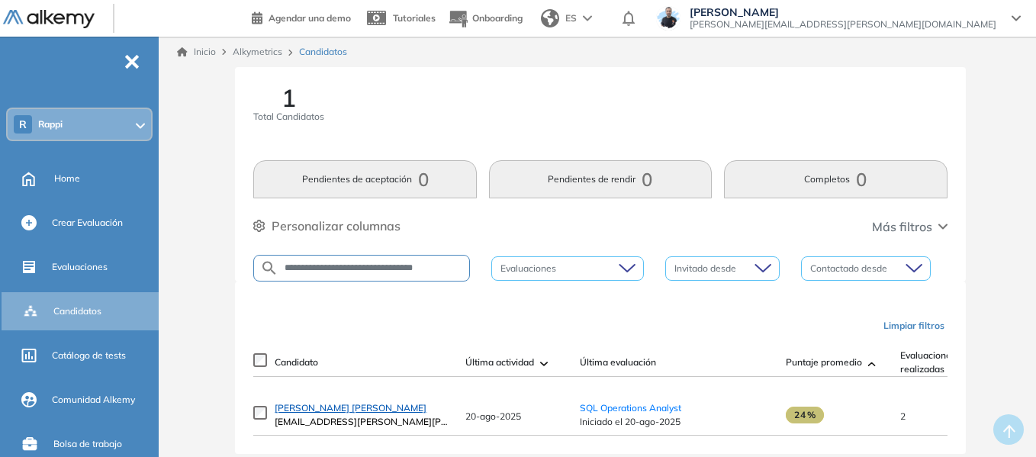
click at [349, 414] on span "Samuel Santiago Cepeda Sanchez" at bounding box center [351, 407] width 152 height 11
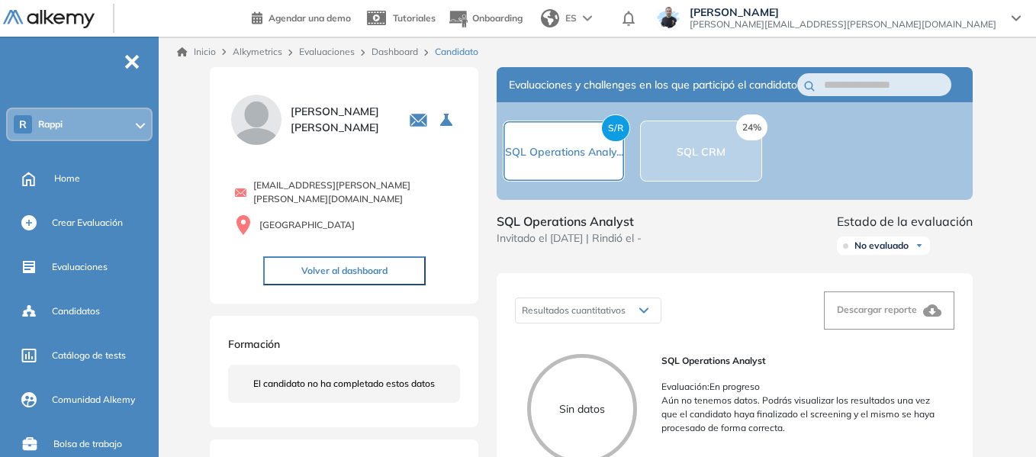
click at [395, 53] on link "Dashboard" at bounding box center [395, 51] width 47 height 11
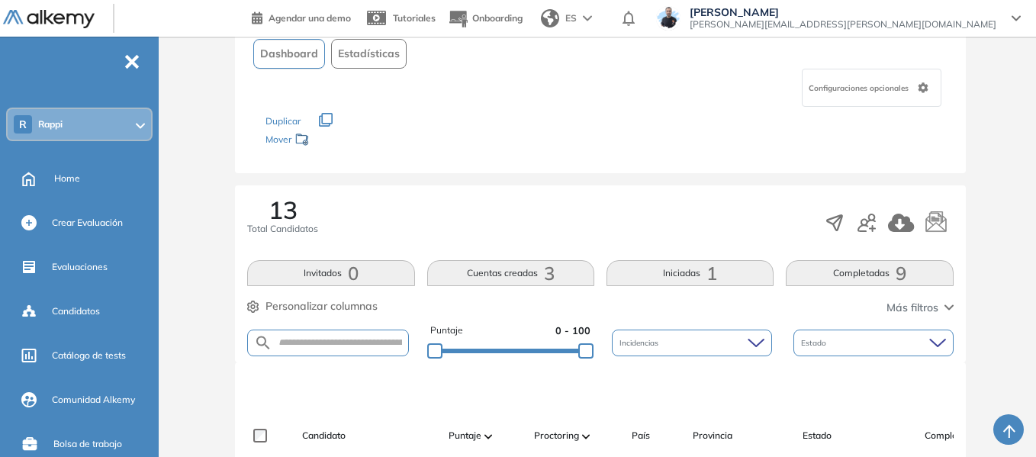
scroll to position [229, 0]
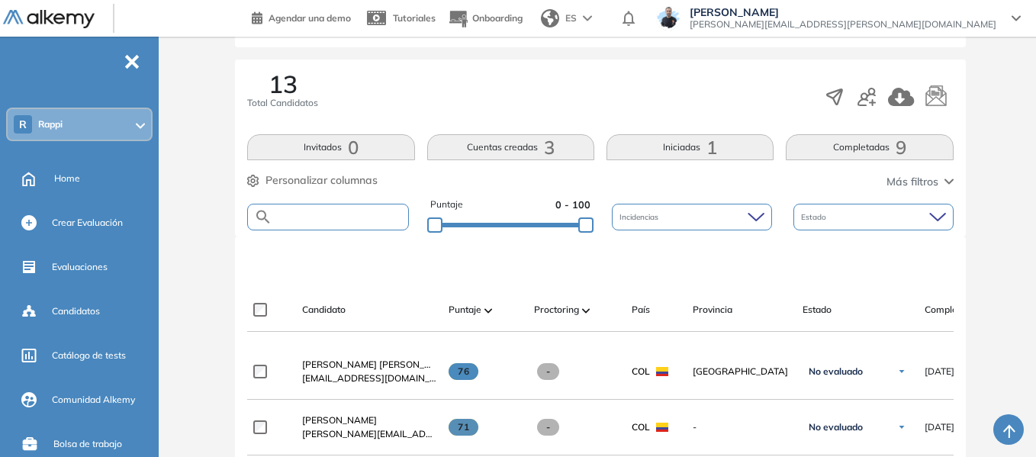
click at [348, 214] on input "text" at bounding box center [339, 216] width 135 height 11
paste input "**********"
type input "**********"
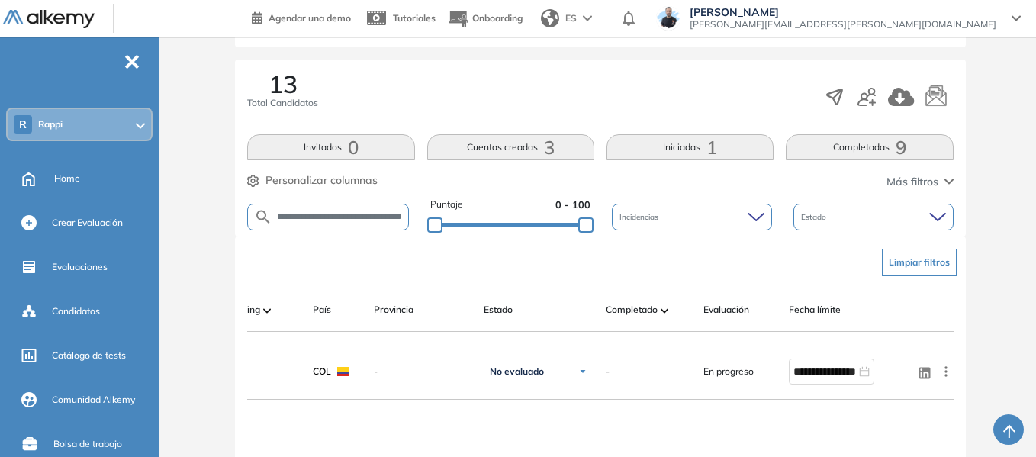
scroll to position [0, 0]
click at [98, 126] on div "R Rappi" at bounding box center [79, 124] width 143 height 31
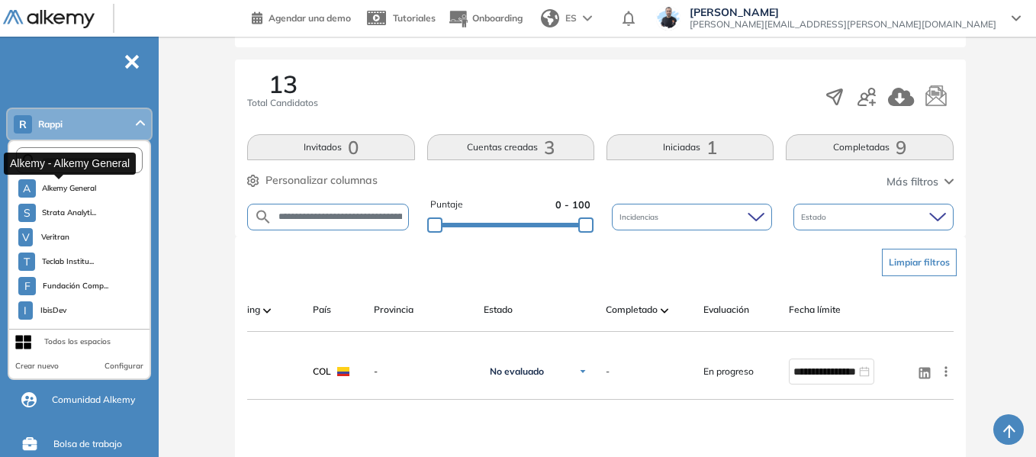
click at [82, 192] on span "Alkemy General" at bounding box center [69, 188] width 55 height 12
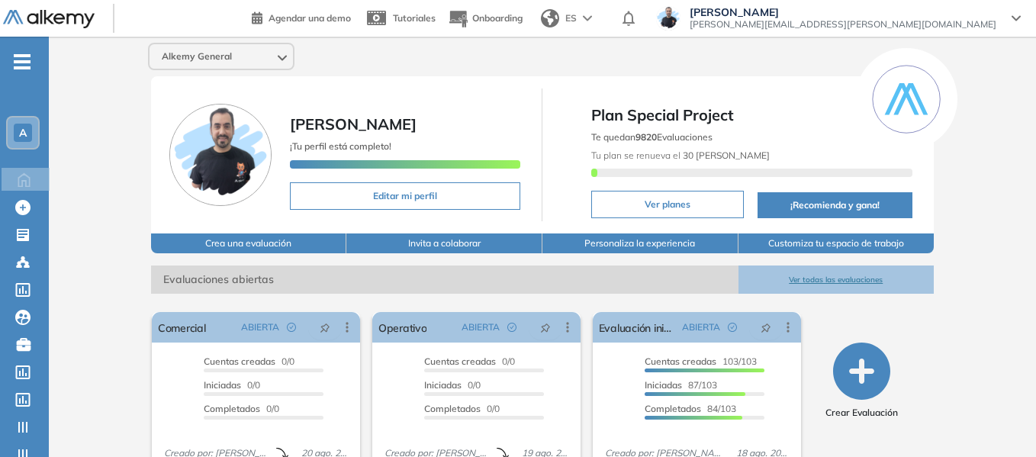
click at [27, 127] on div "A" at bounding box center [23, 133] width 18 height 18
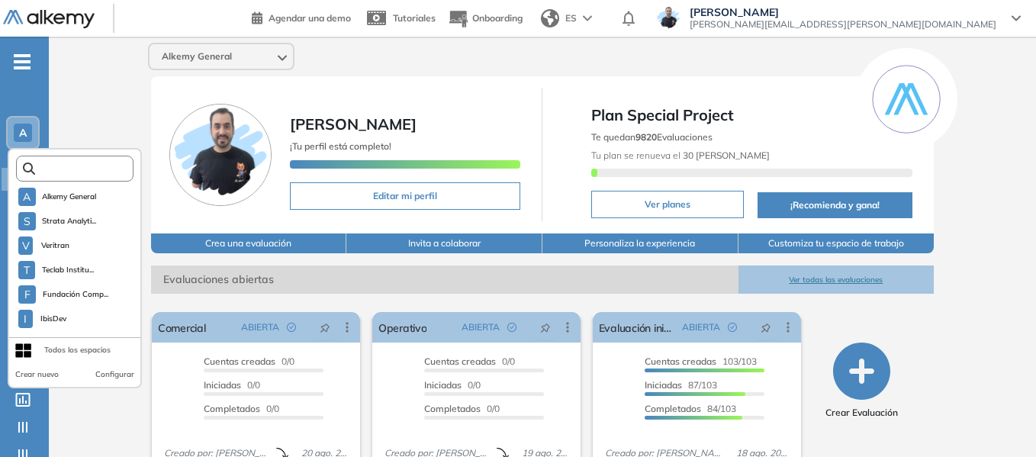
click at [92, 172] on input "text" at bounding box center [79, 168] width 89 height 11
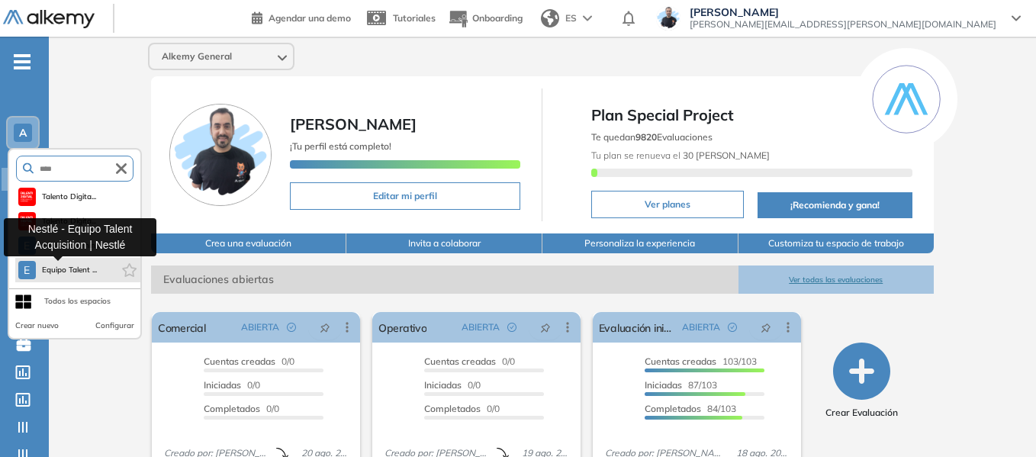
type input "****"
click at [78, 273] on span "Equipo Talent ..." at bounding box center [70, 270] width 56 height 12
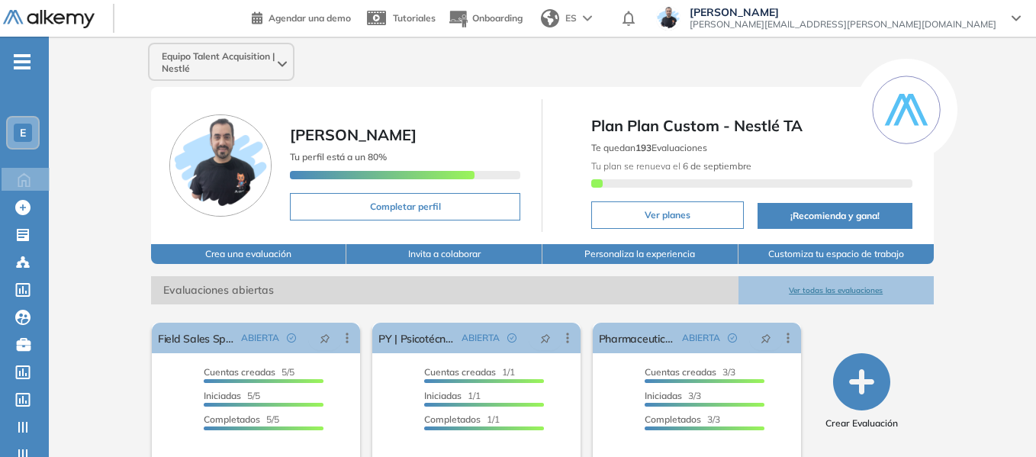
click at [21, 62] on icon "-" at bounding box center [22, 61] width 17 height 3
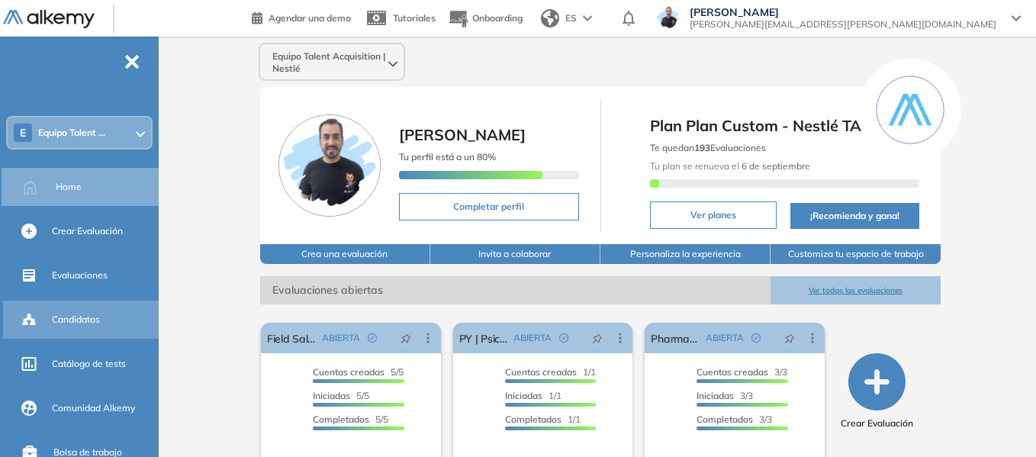
click at [84, 323] on span "Candidatos" at bounding box center [76, 320] width 48 height 14
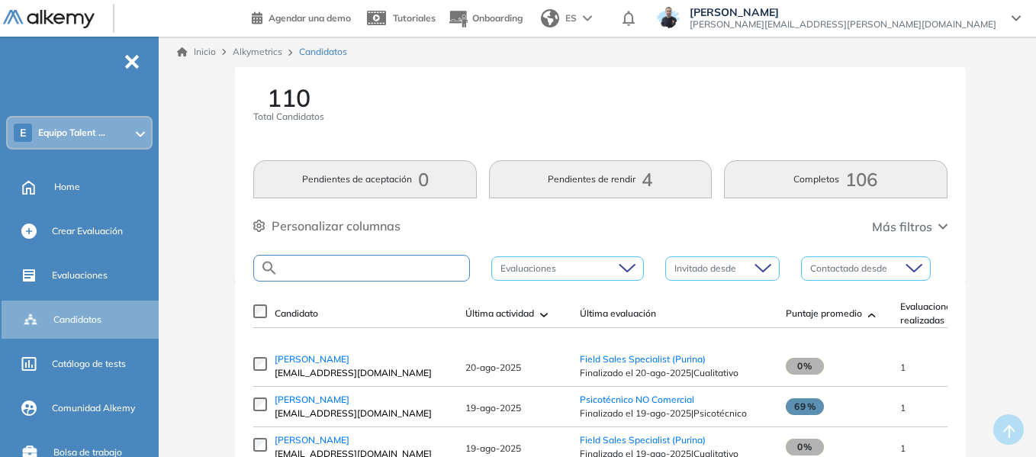
click at [341, 269] on input "text" at bounding box center [374, 268] width 191 height 11
paste input "**********"
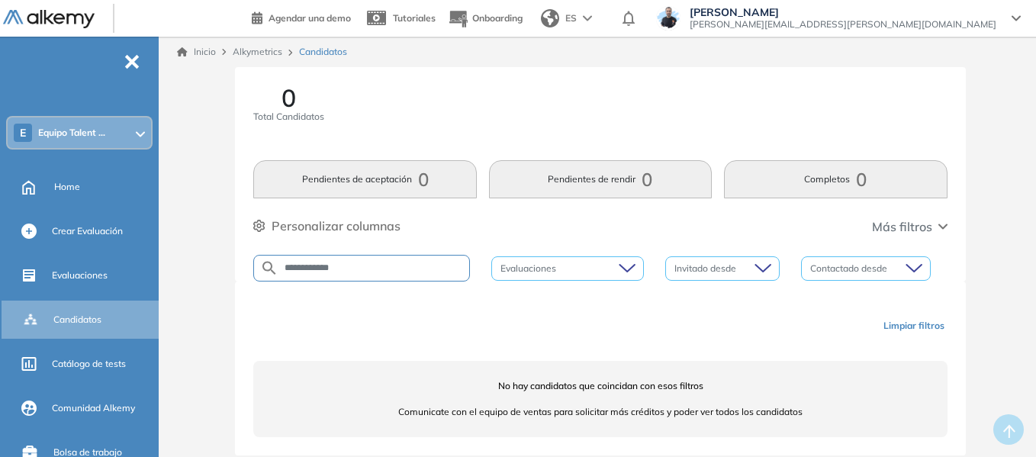
drag, startPoint x: 429, startPoint y: 267, endPoint x: 257, endPoint y: 263, distance: 171.8
click at [257, 263] on div "**********" at bounding box center [361, 268] width 217 height 27
paste input "text"
click at [286, 270] on input "**********" at bounding box center [374, 268] width 191 height 11
type input "**********"
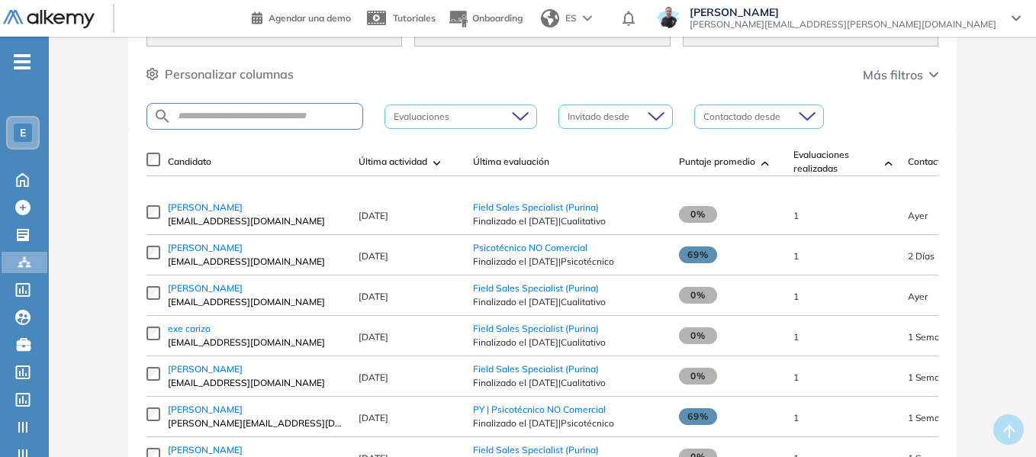
scroll to position [153, 0]
click at [214, 212] on span "[PERSON_NAME]" at bounding box center [205, 206] width 75 height 11
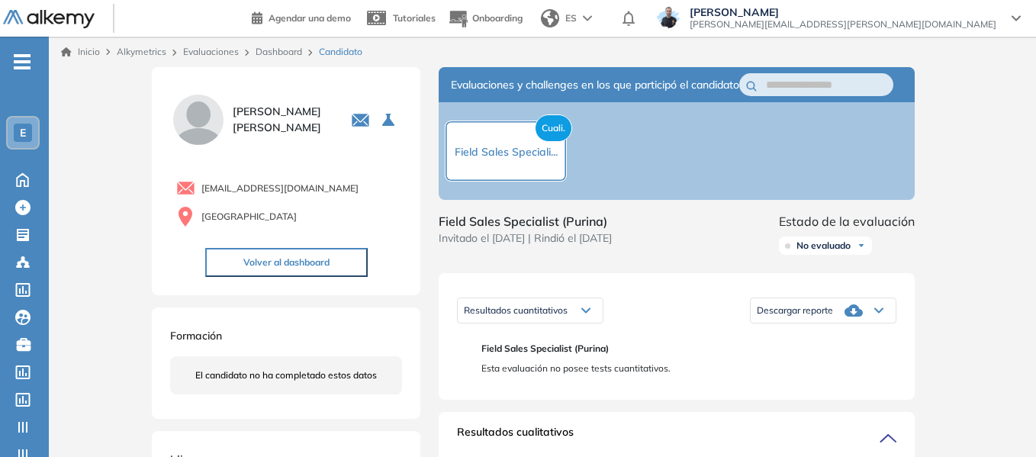
drag, startPoint x: 202, startPoint y: 192, endPoint x: 353, endPoint y: 195, distance: 150.4
click at [353, 195] on span "[EMAIL_ADDRESS][DOMAIN_NAME]" at bounding box center [279, 189] width 157 height 14
copy span "[EMAIL_ADDRESS][DOMAIN_NAME]"
click at [30, 59] on span "-" at bounding box center [22, 60] width 17 height 12
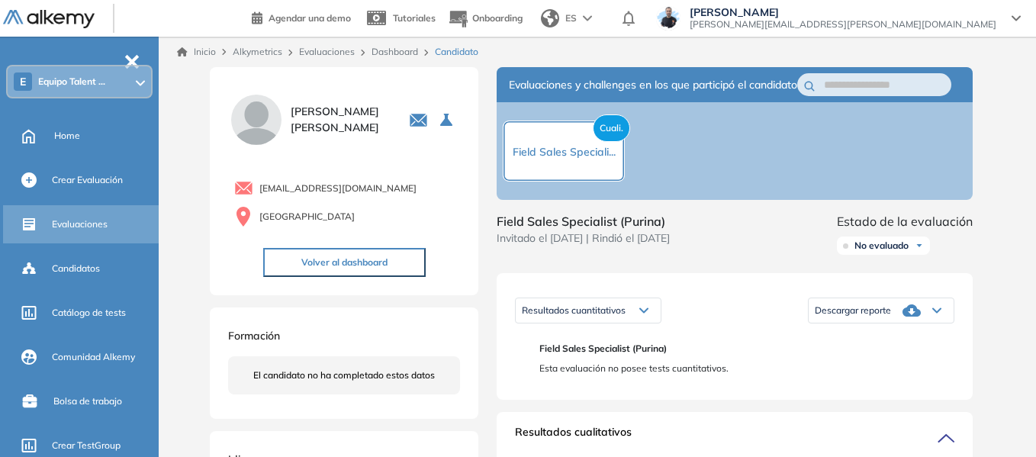
scroll to position [76, 0]
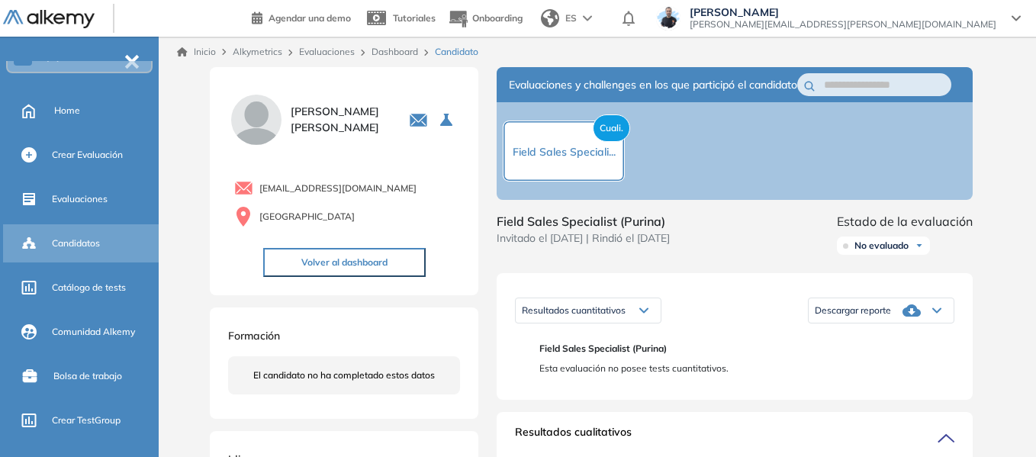
click at [75, 246] on span "Candidatos" at bounding box center [76, 244] width 48 height 14
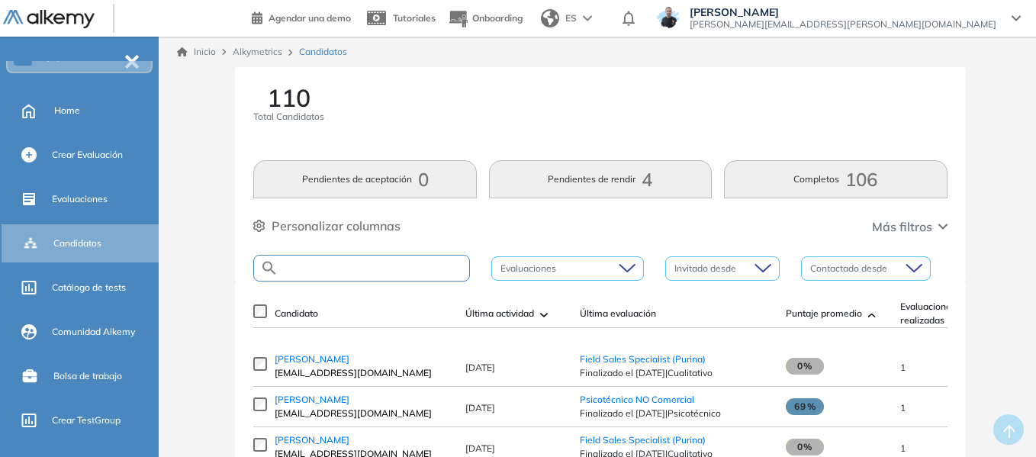
click at [332, 271] on input "text" at bounding box center [374, 268] width 191 height 11
paste input "**********"
type input "**********"
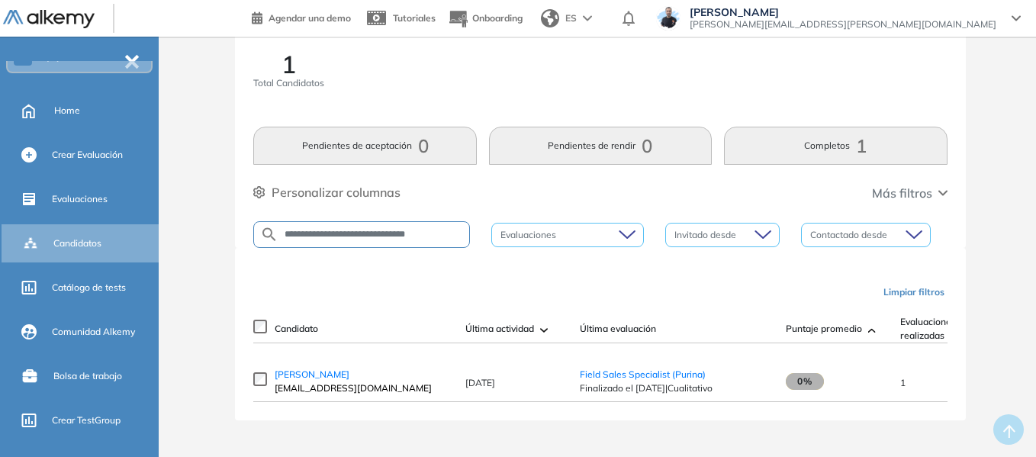
scroll to position [40, 0]
click at [331, 374] on span "[PERSON_NAME]" at bounding box center [312, 374] width 75 height 11
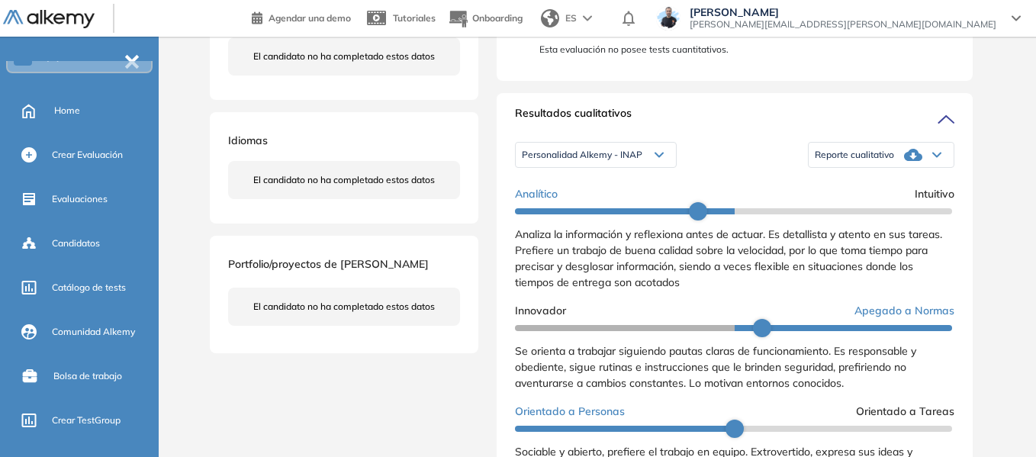
scroll to position [382, 0]
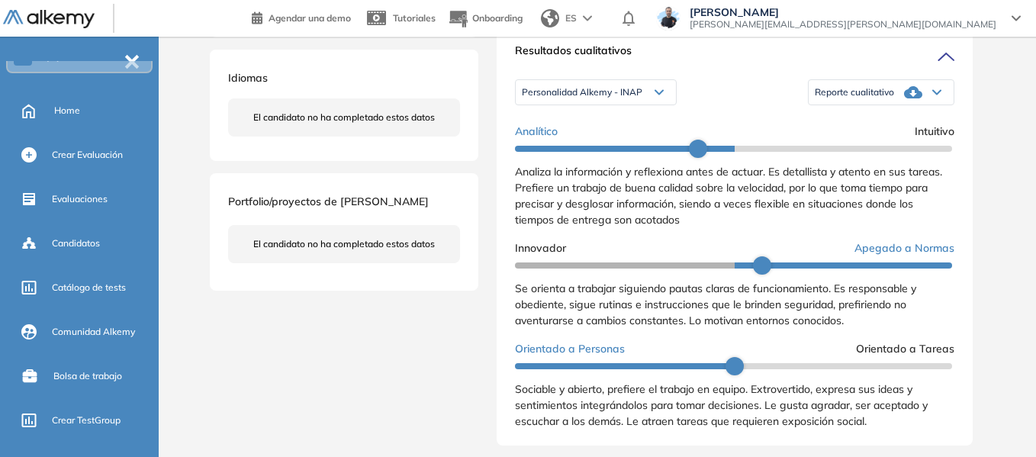
click at [662, 95] on icon at bounding box center [660, 93] width 8 height 4
click at [716, 105] on div "Personalidad Alkemy - INAP Personalidad Alkemy - INAP Personalidad - MBTI Repor…" at bounding box center [735, 92] width 440 height 38
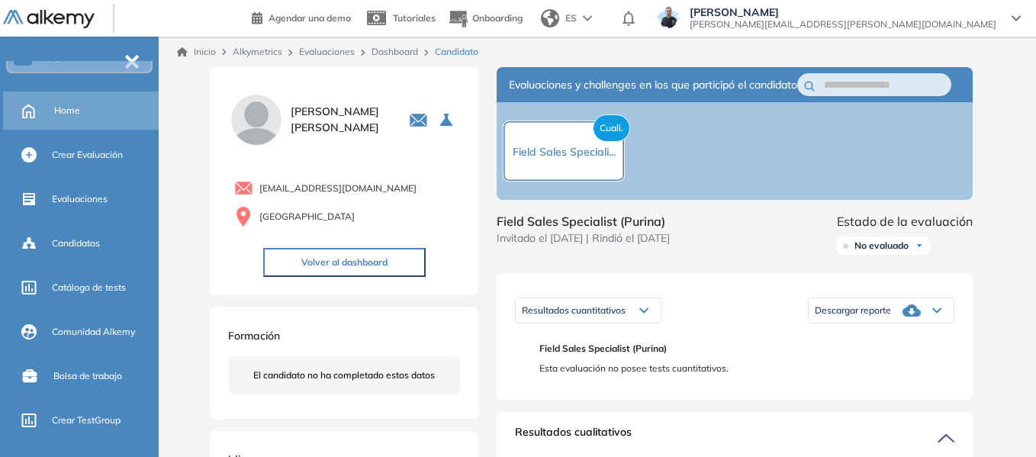
scroll to position [0, 0]
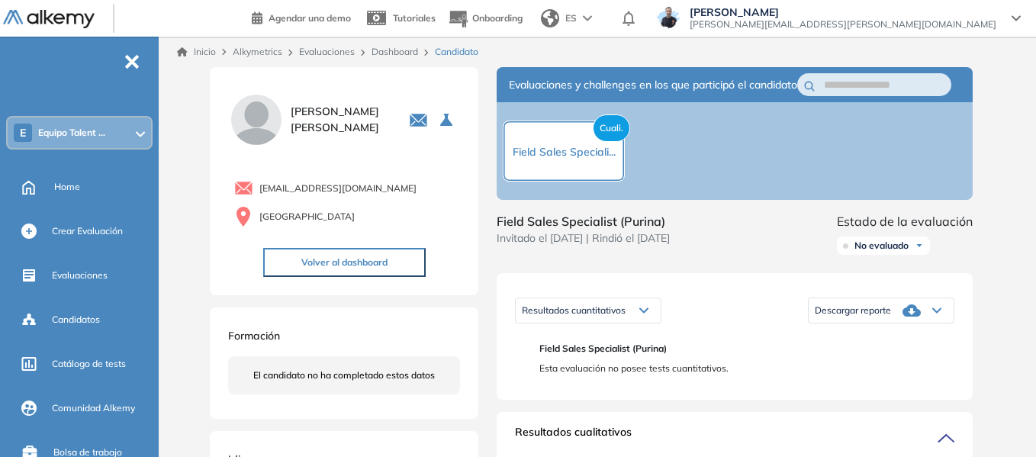
click at [89, 134] on span "Equipo Talent ..." at bounding box center [71, 133] width 67 height 12
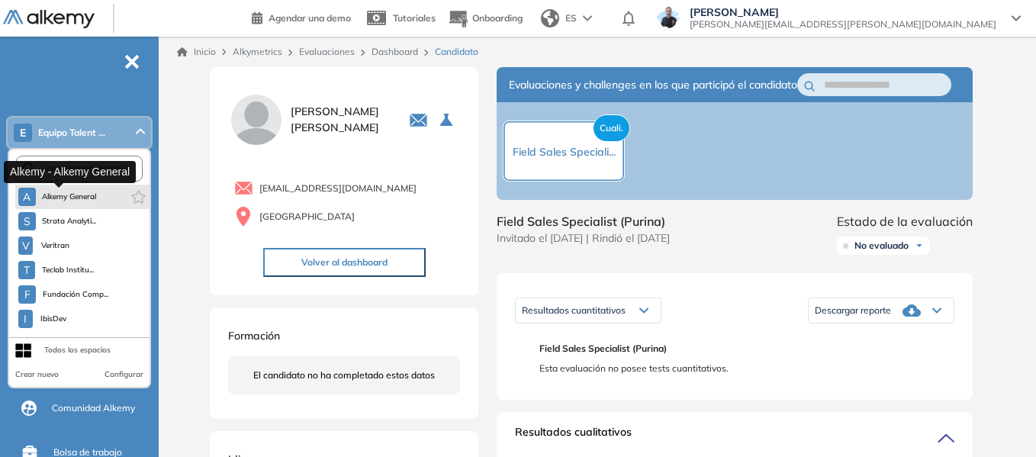
click at [76, 191] on span "Alkemy General" at bounding box center [69, 197] width 55 height 12
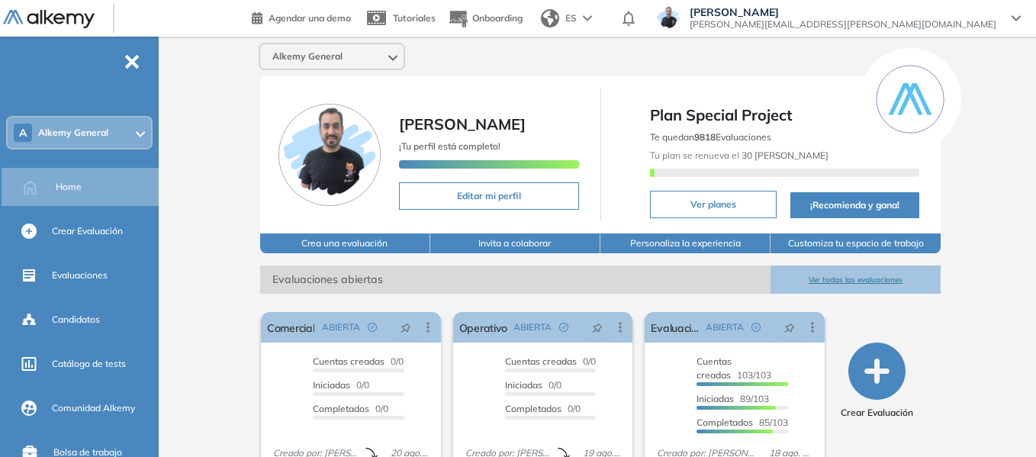
click at [56, 125] on div "A Alkemy General" at bounding box center [79, 133] width 143 height 31
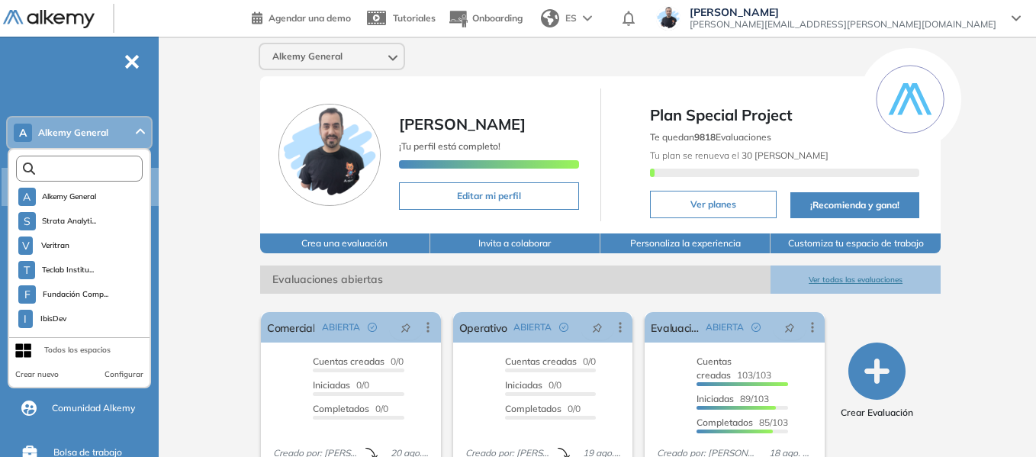
click at [80, 174] on input "text" at bounding box center [82, 168] width 95 height 11
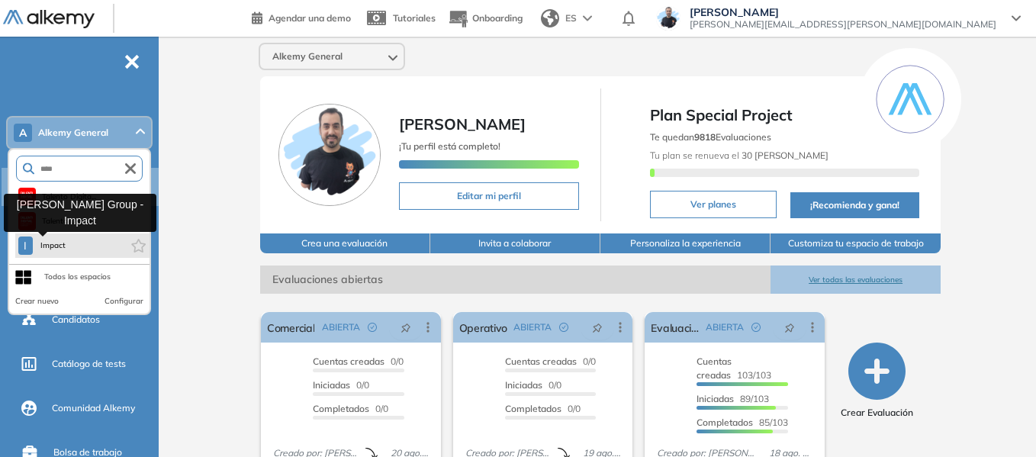
type input "****"
click at [56, 240] on span "Impact" at bounding box center [53, 246] width 29 height 12
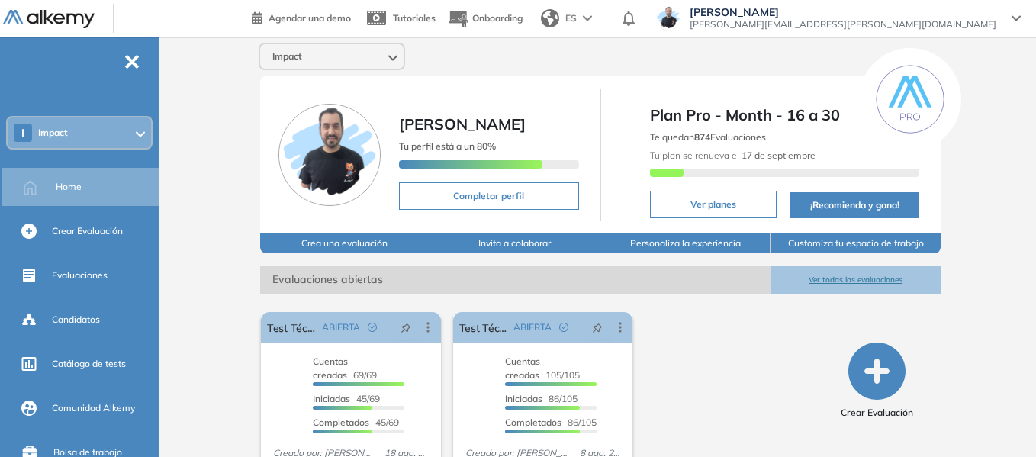
scroll to position [58, 0]
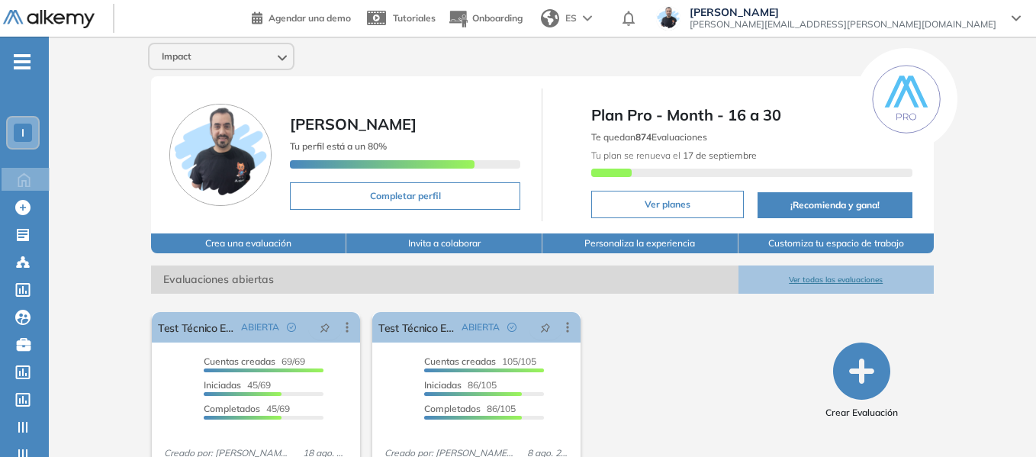
click at [27, 120] on div "I" at bounding box center [23, 133] width 31 height 31
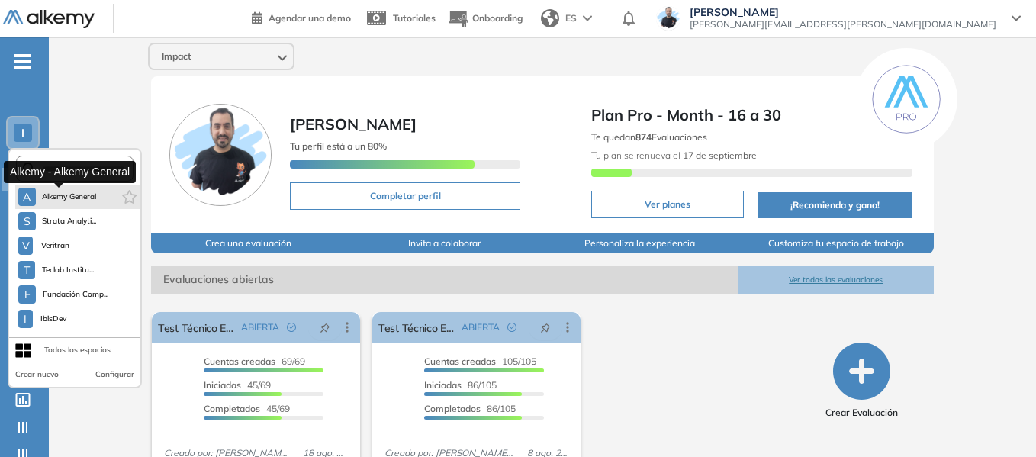
click at [84, 199] on span "Alkemy General" at bounding box center [69, 197] width 55 height 12
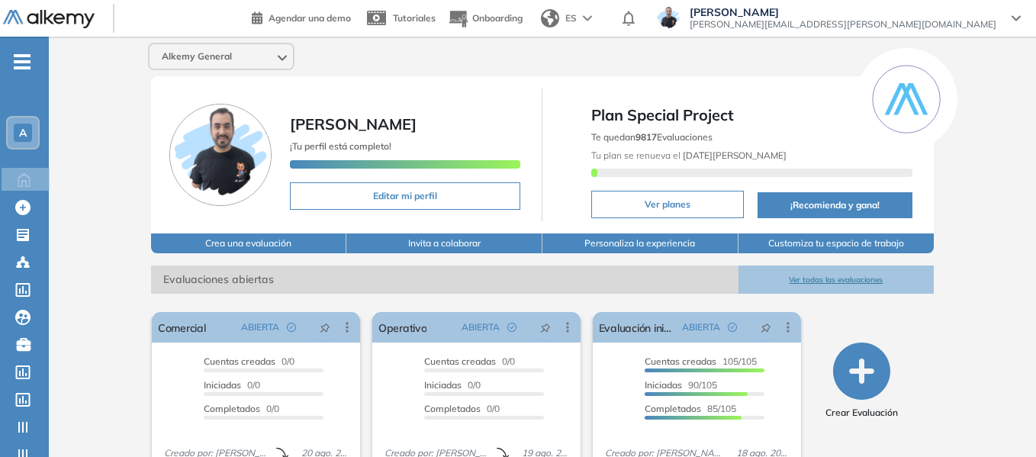
click at [25, 63] on span "-" at bounding box center [22, 60] width 17 height 12
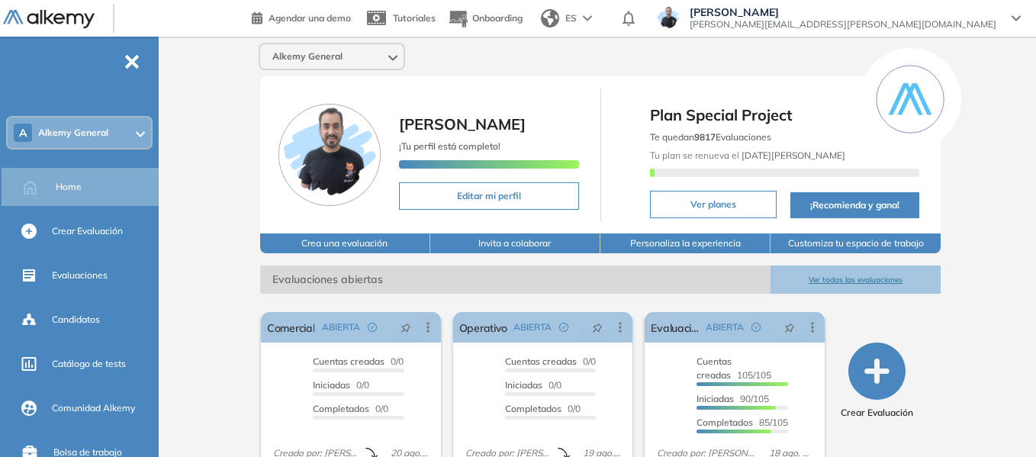
scroll to position [153, 0]
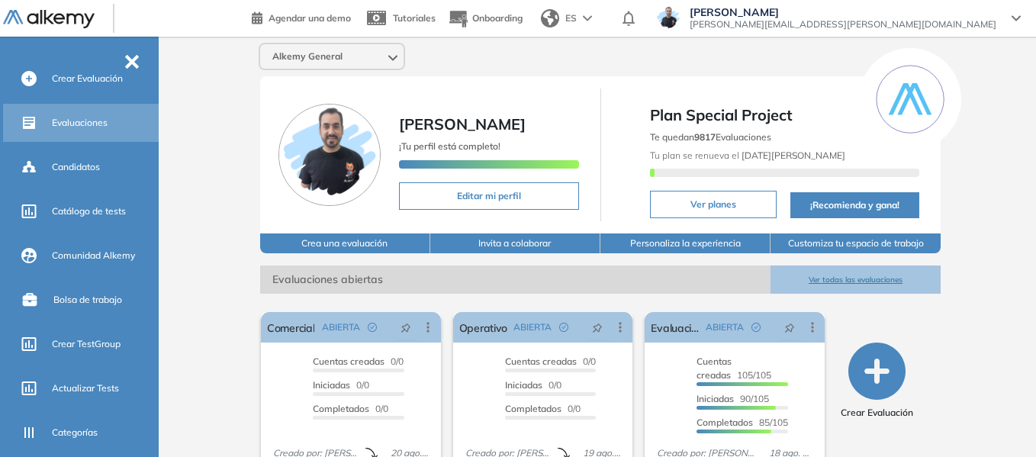
click at [89, 124] on span "Evaluaciones" at bounding box center [80, 123] width 56 height 14
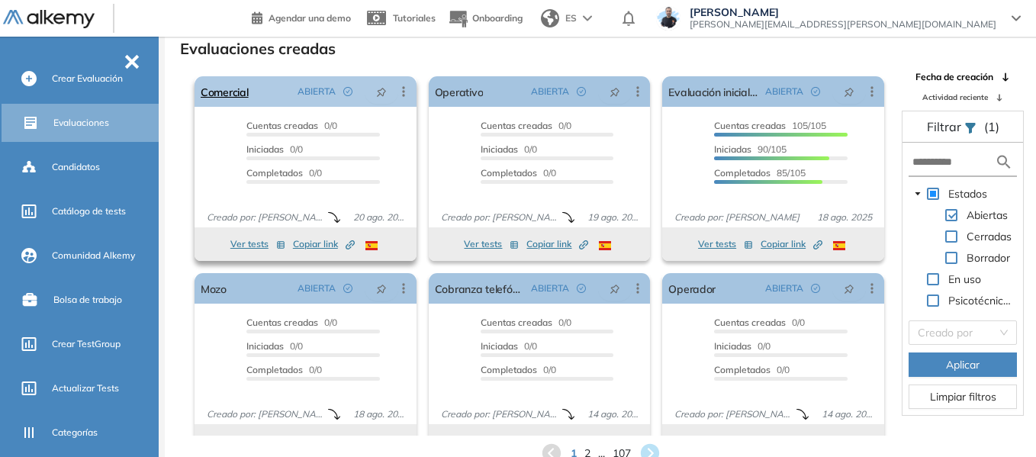
click at [407, 85] on icon at bounding box center [403, 91] width 15 height 15
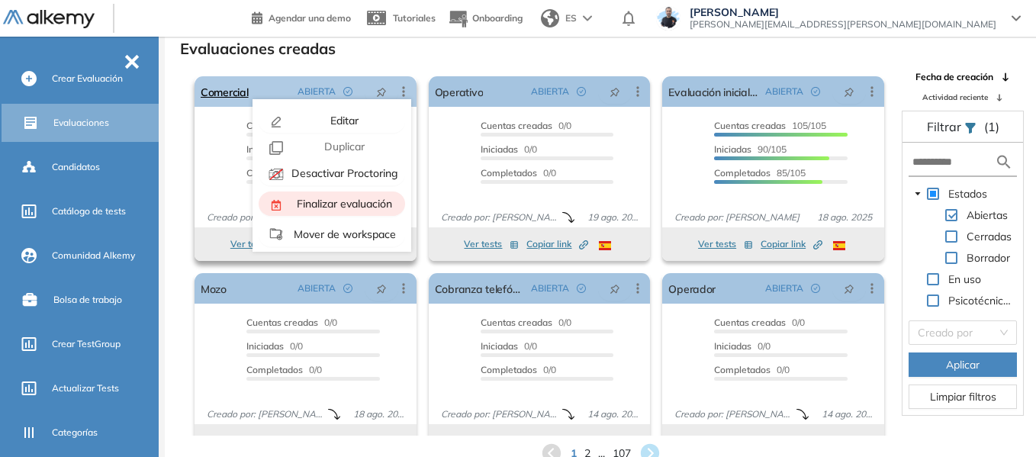
click at [352, 202] on span "Finalizar evaluación" at bounding box center [343, 204] width 98 height 14
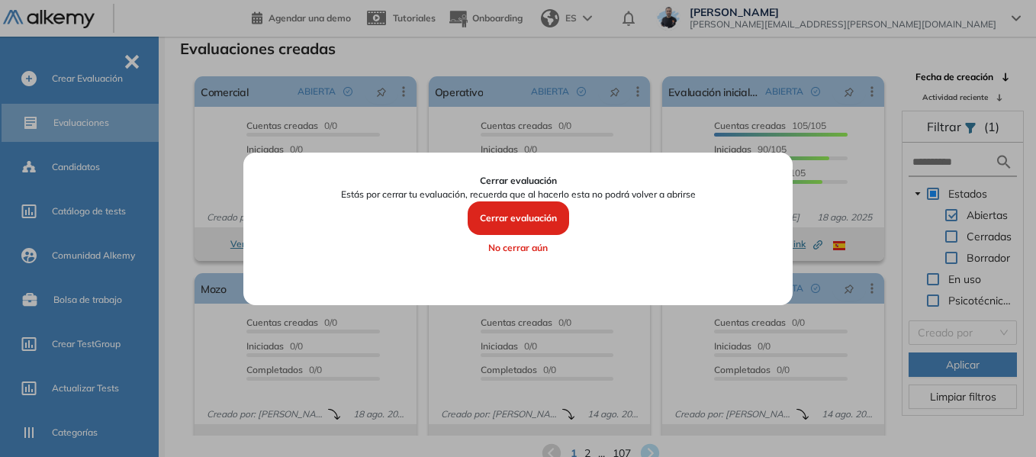
click at [517, 217] on button "Cerrar evaluación" at bounding box center [519, 218] width 102 height 34
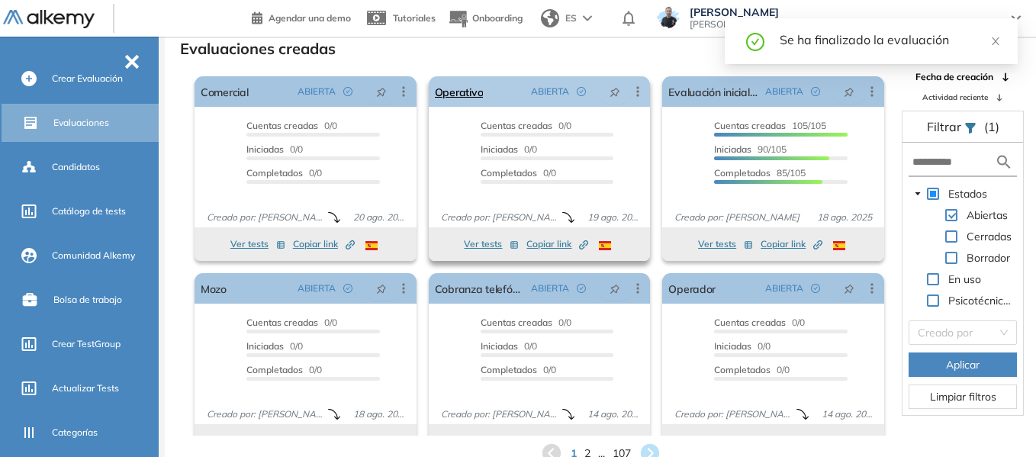
click at [630, 91] on icon at bounding box center [637, 91] width 15 height 15
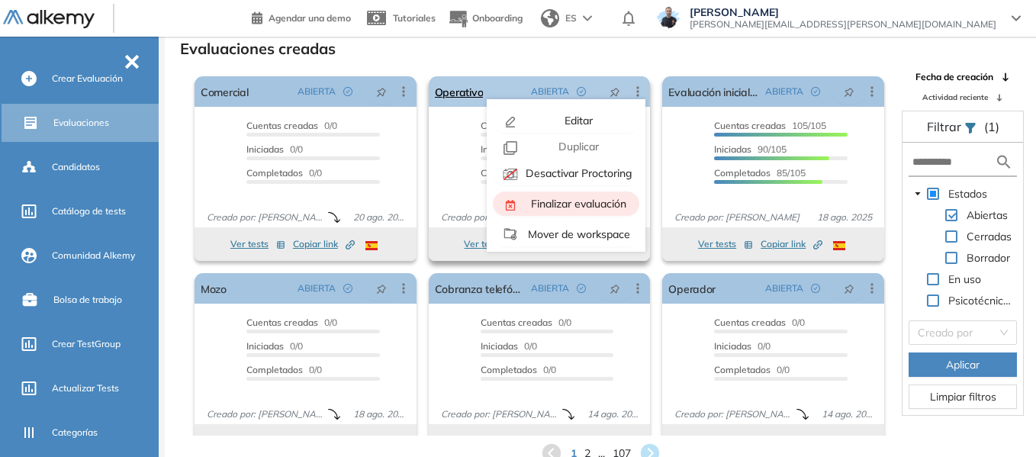
click at [575, 204] on span "Finalizar evaluación" at bounding box center [577, 204] width 98 height 14
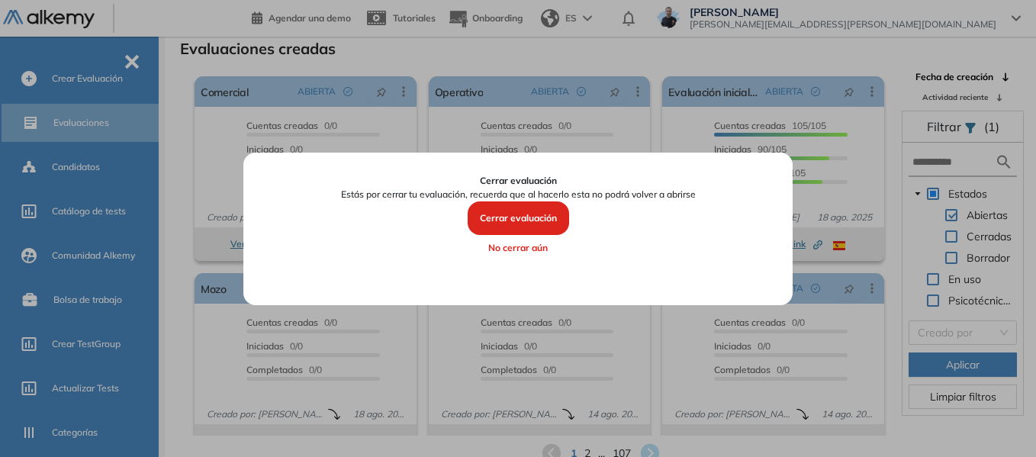
click at [520, 227] on button "Cerrar evaluación" at bounding box center [519, 218] width 102 height 34
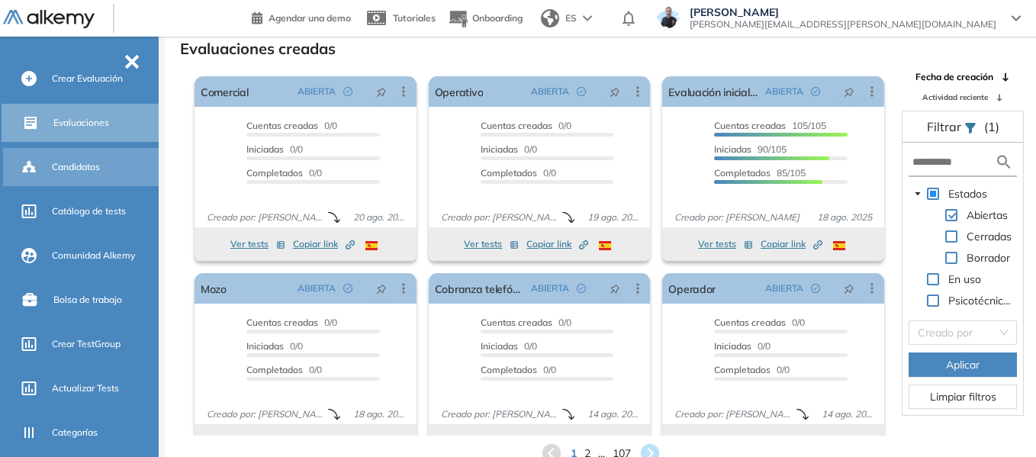
click at [78, 172] on span "Candidatos" at bounding box center [76, 167] width 48 height 14
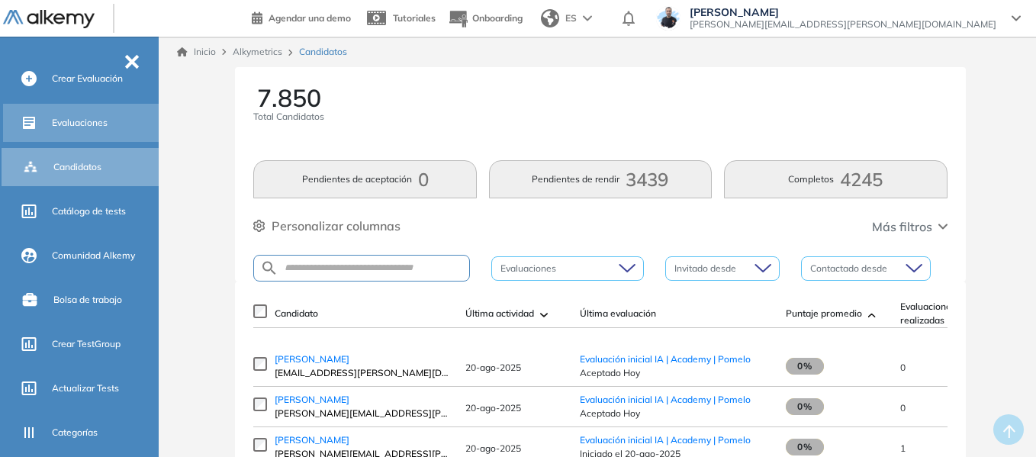
click at [85, 120] on span "Evaluaciones" at bounding box center [80, 123] width 56 height 14
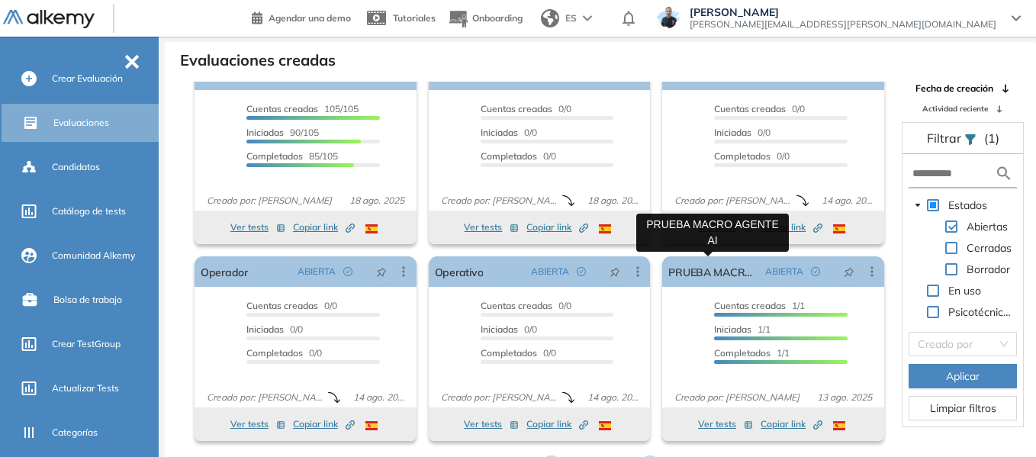
scroll to position [37, 0]
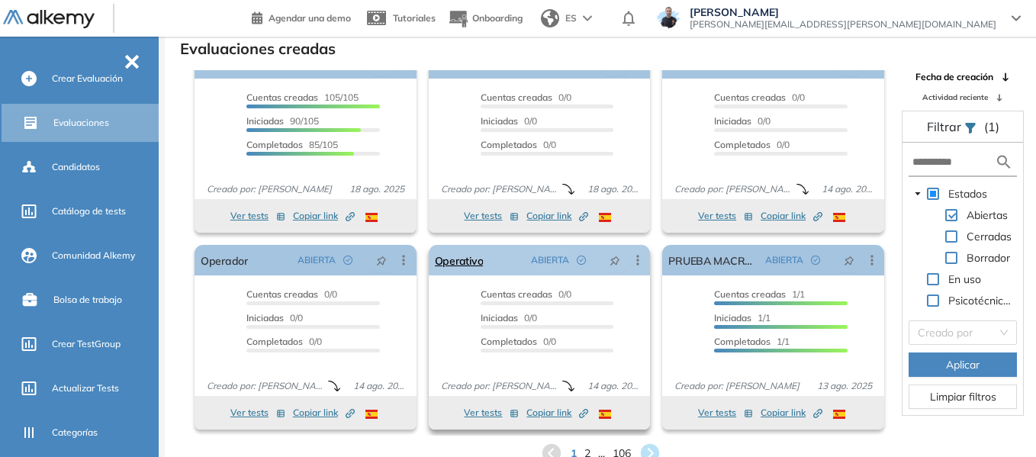
click at [636, 256] on icon at bounding box center [637, 260] width 2 height 10
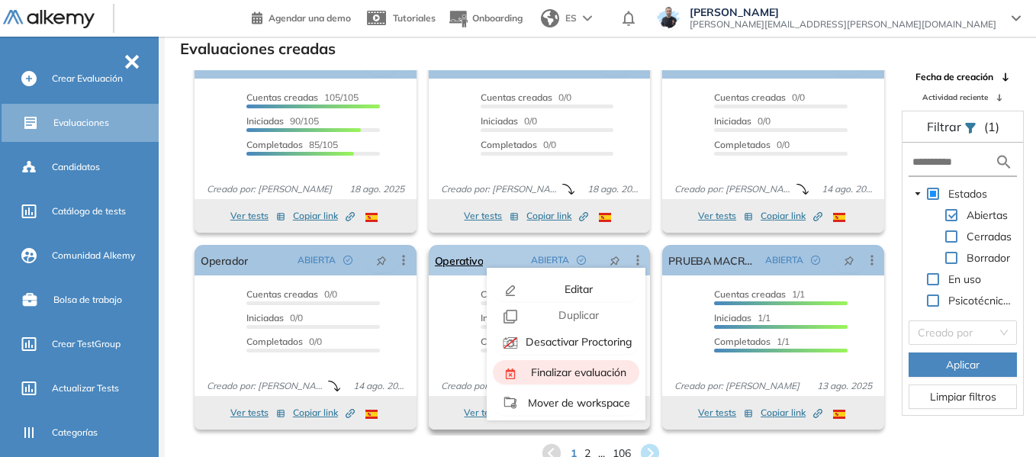
click at [568, 375] on span "Finalizar evaluación" at bounding box center [577, 373] width 98 height 14
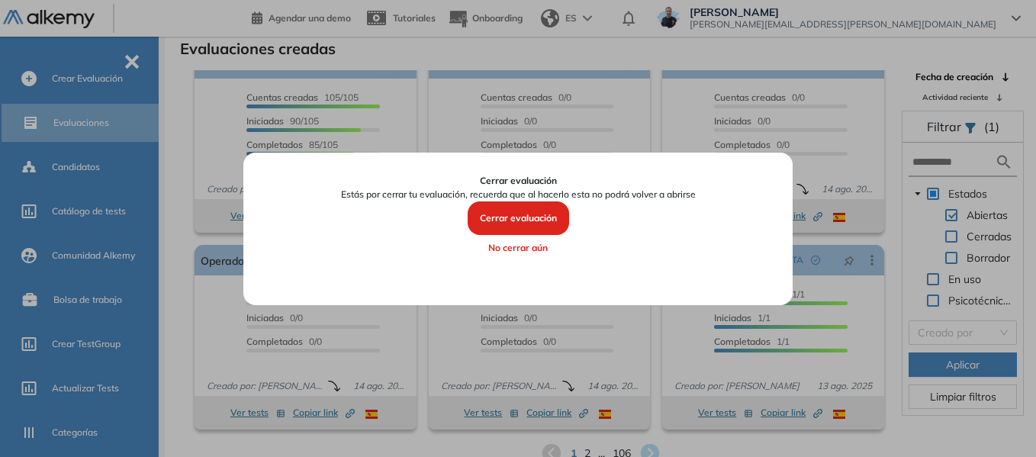
click at [540, 224] on button "Cerrar evaluación" at bounding box center [519, 218] width 102 height 34
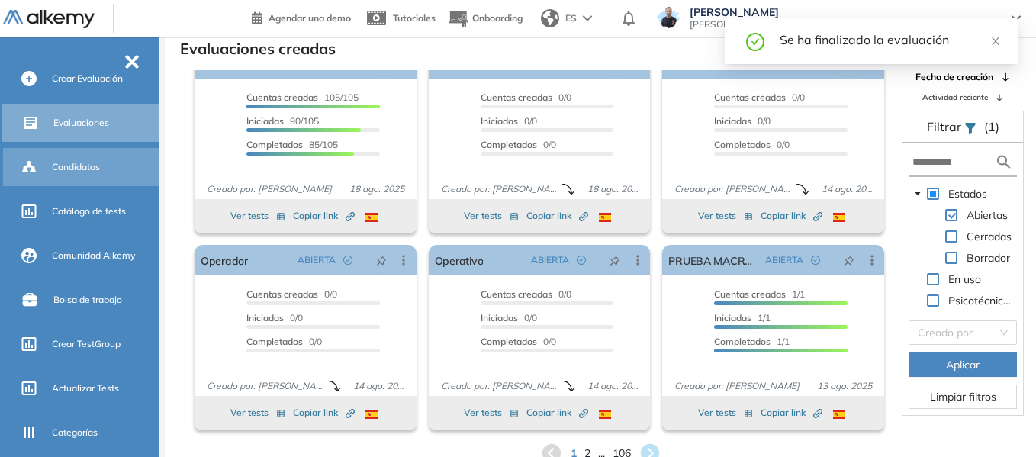
click at [74, 166] on span "Candidatos" at bounding box center [76, 167] width 48 height 14
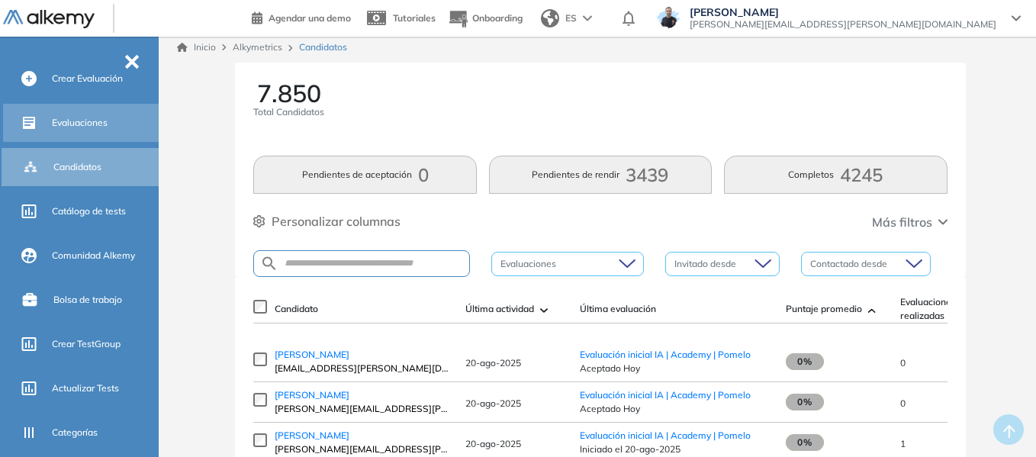
scroll to position [37, 0]
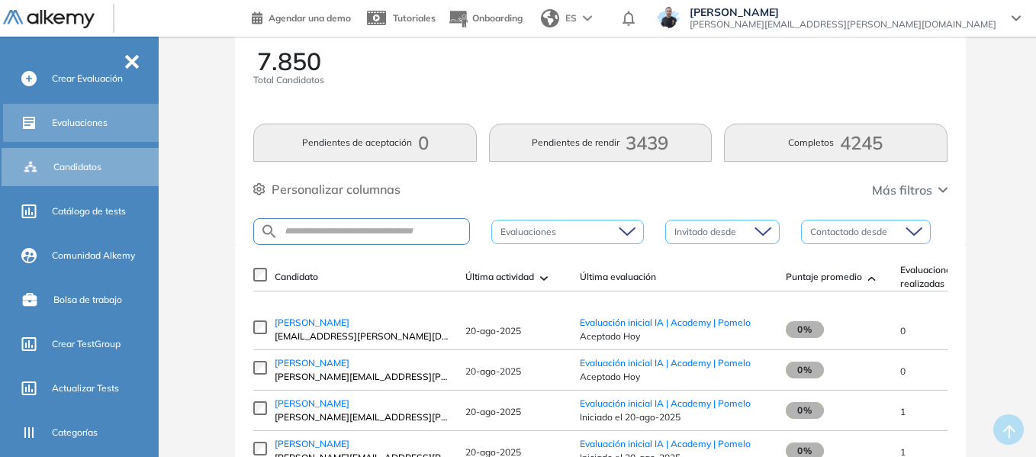
click at [76, 125] on span "Evaluaciones" at bounding box center [80, 123] width 56 height 14
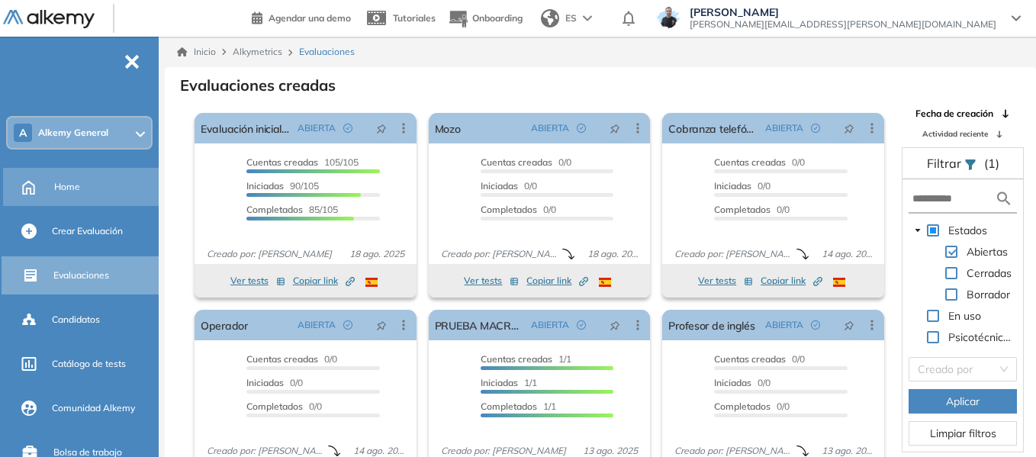
click at [63, 179] on div "Home" at bounding box center [105, 187] width 102 height 26
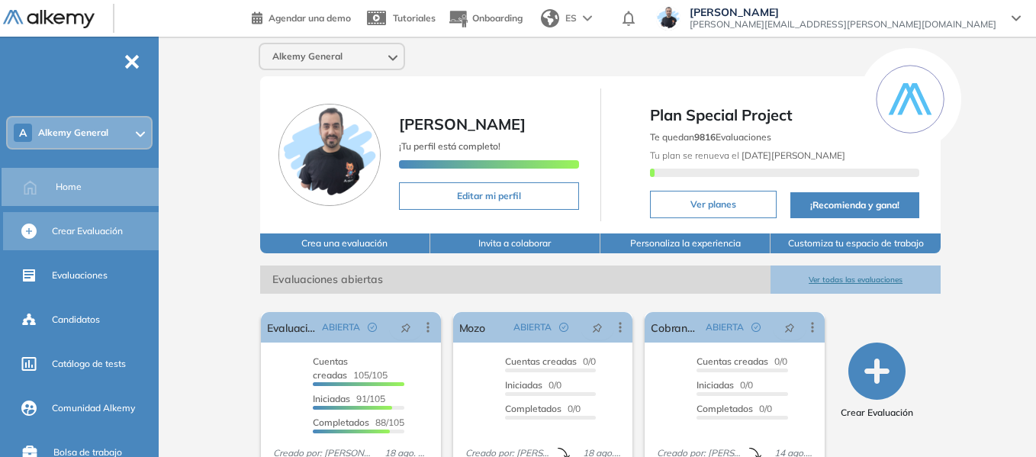
click at [76, 222] on div "Crear Evaluación" at bounding box center [104, 231] width 104 height 26
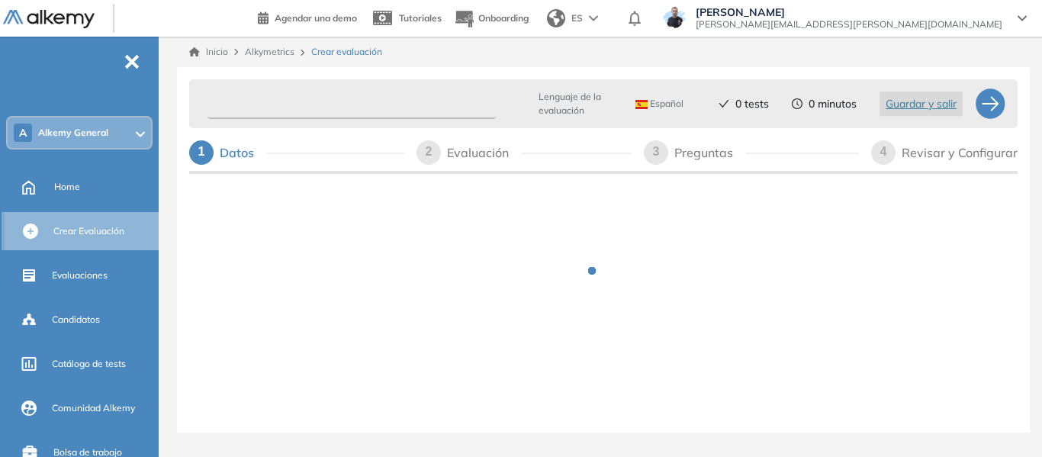
click at [382, 108] on input "text" at bounding box center [352, 104] width 288 height 30
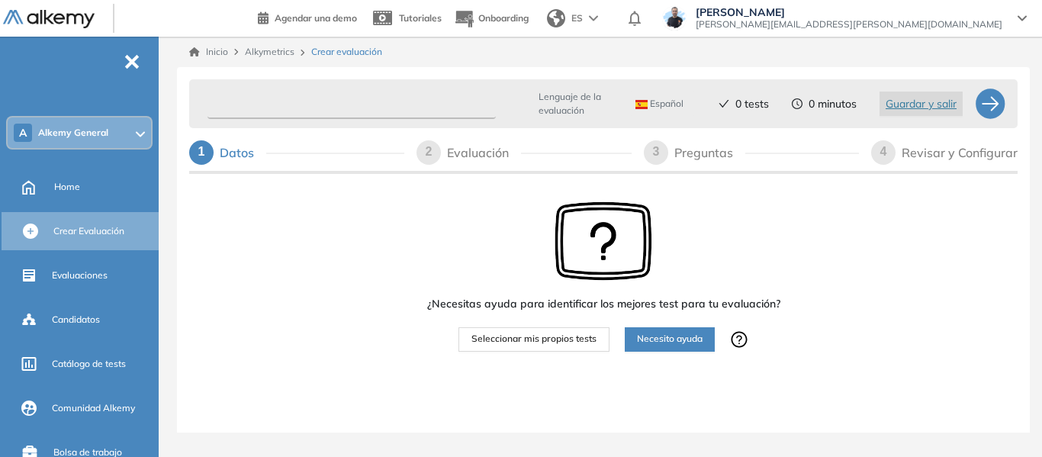
click at [260, 112] on input "text" at bounding box center [352, 104] width 288 height 30
type input "**********"
drag, startPoint x: 325, startPoint y: 105, endPoint x: 401, endPoint y: 85, distance: 78.7
click at [401, 85] on div "**********" at bounding box center [588, 103] width 774 height 37
click at [381, 106] on input "**********" at bounding box center [352, 104] width 288 height 30
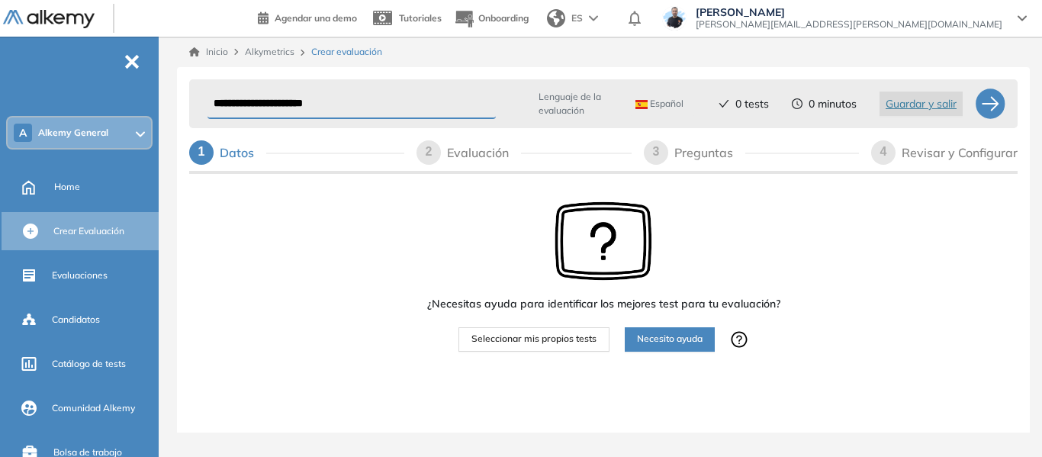
click at [539, 339] on span "Seleccionar mis propios tests" at bounding box center [534, 339] width 125 height 15
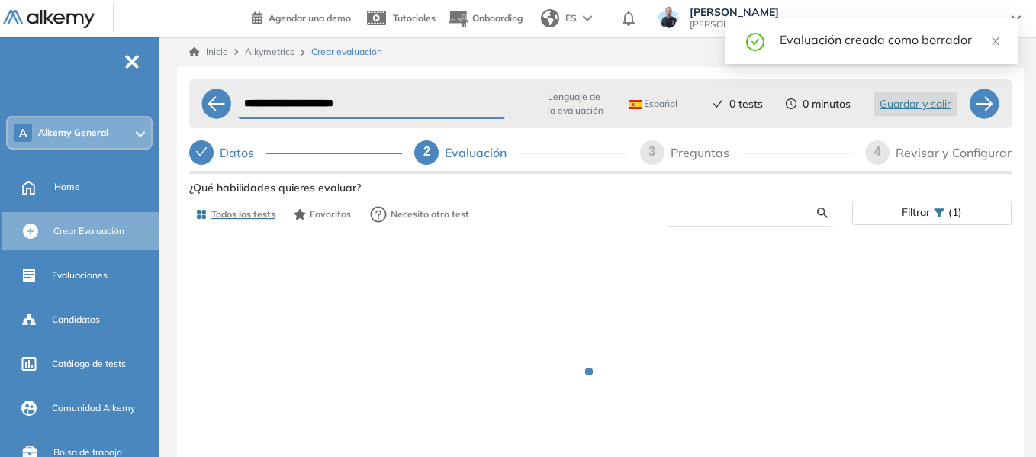
click at [719, 210] on input "text" at bounding box center [748, 213] width 138 height 14
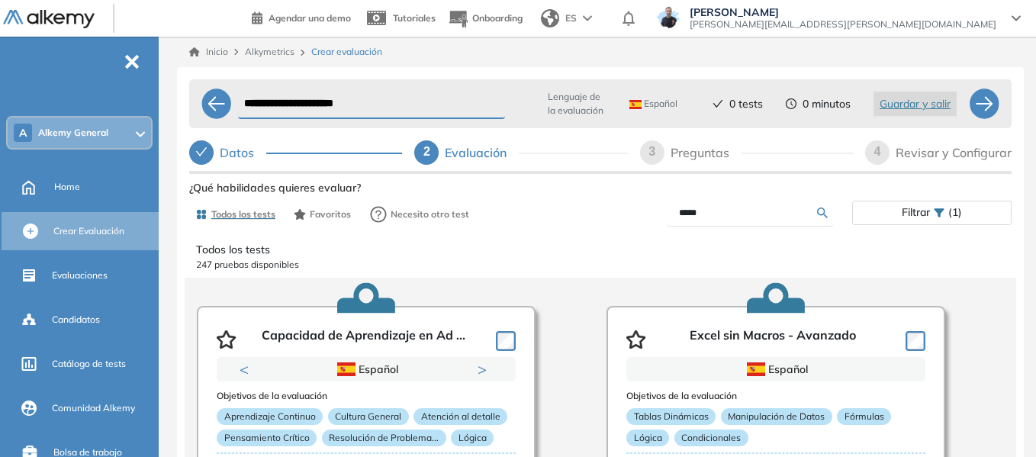
type input "*****"
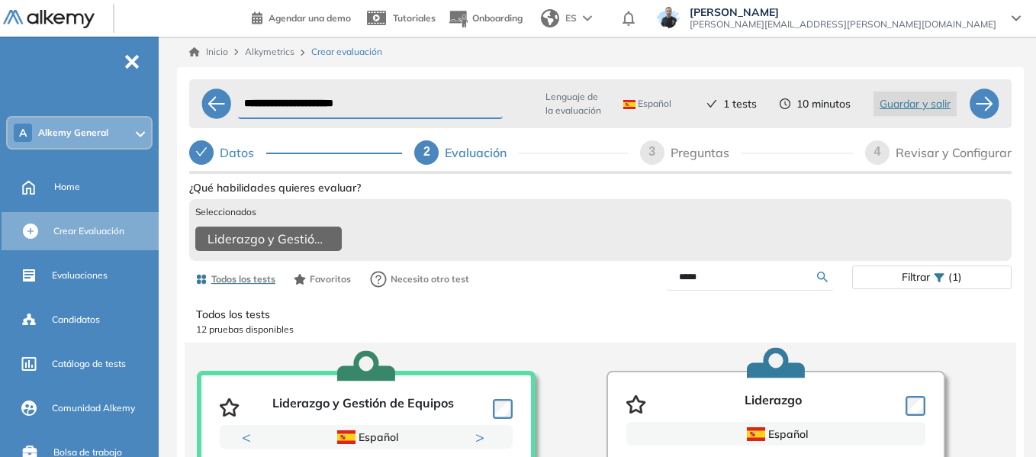
drag, startPoint x: 709, startPoint y: 288, endPoint x: 633, endPoint y: 301, distance: 77.5
click at [633, 291] on div "*****" at bounding box center [727, 277] width 252 height 27
type input "***"
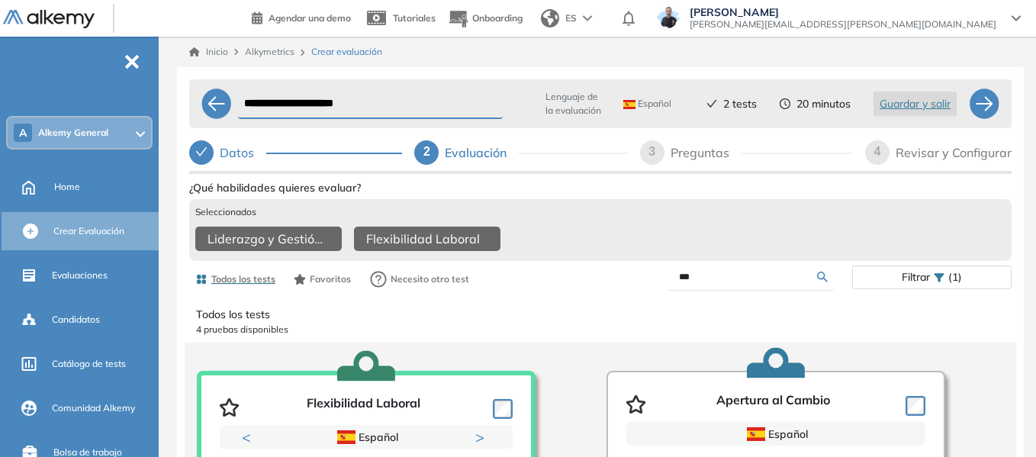
drag, startPoint x: 716, startPoint y: 284, endPoint x: 646, endPoint y: 300, distance: 72.0
click at [646, 291] on div "***" at bounding box center [727, 277] width 252 height 27
type input "*****"
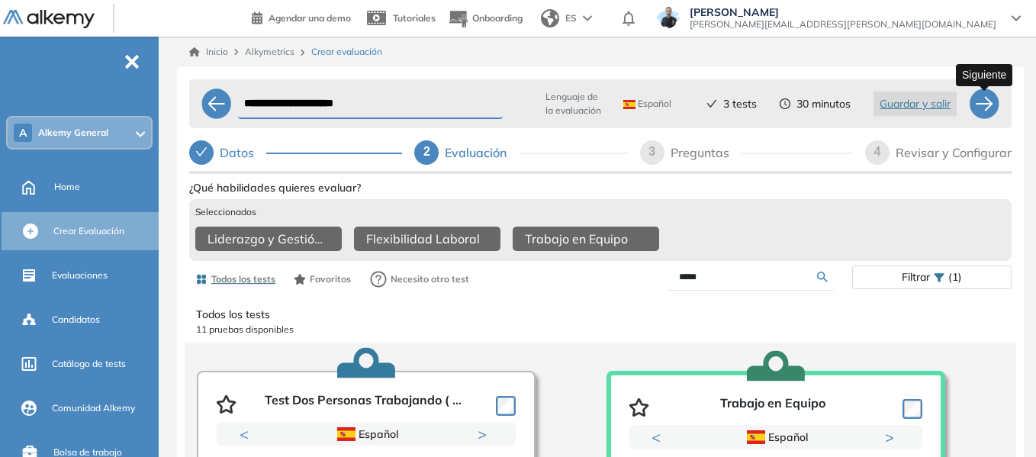
click at [991, 112] on div at bounding box center [984, 104] width 31 height 31
select select "*****"
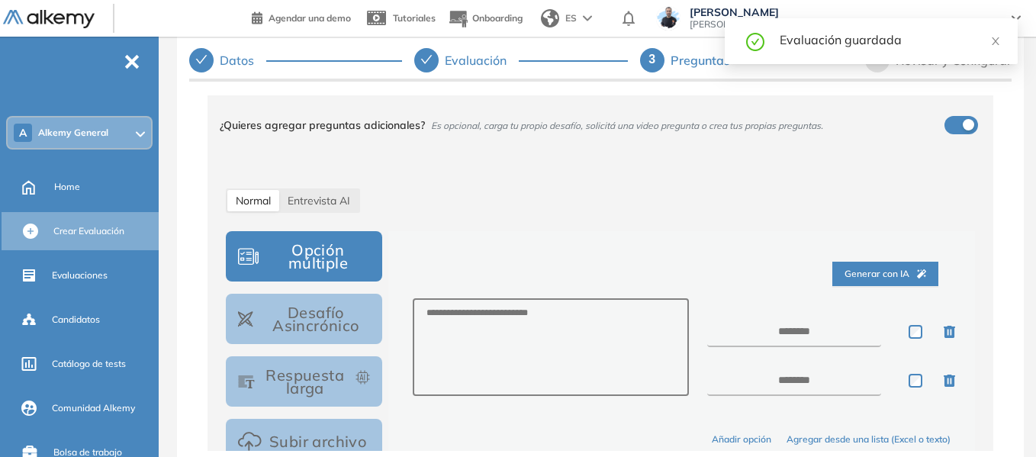
scroll to position [153, 0]
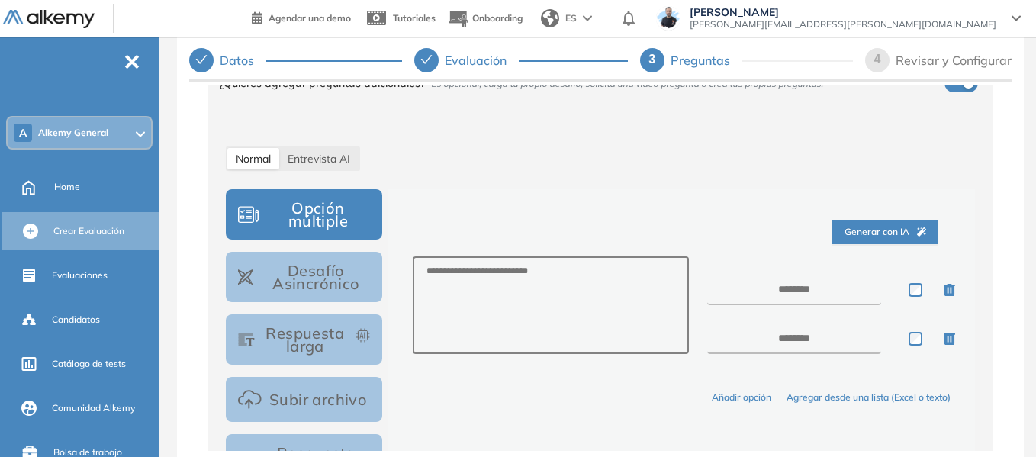
click at [352, 263] on button "Desafío Asincrónico" at bounding box center [304, 277] width 156 height 50
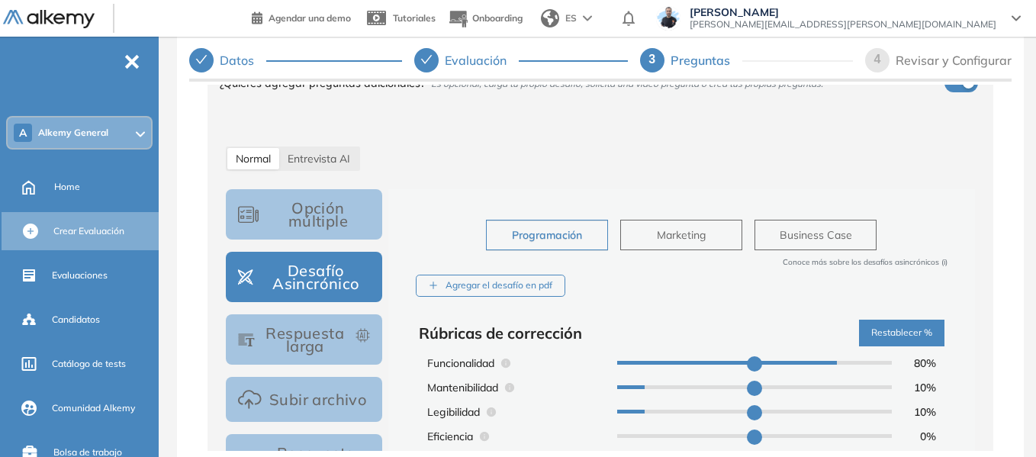
click at [793, 243] on span "Business Case" at bounding box center [816, 235] width 73 height 17
type input "**"
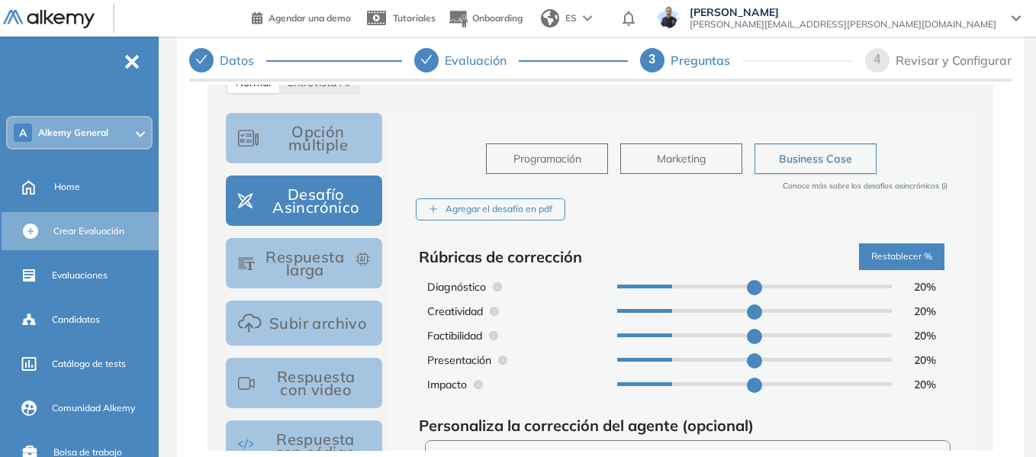
scroll to position [0, 0]
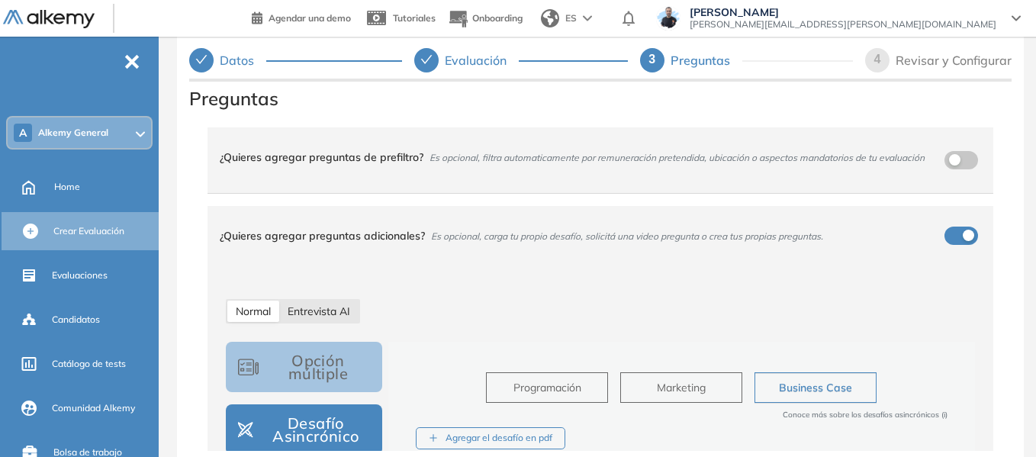
click at [344, 309] on span "Entrevista AI" at bounding box center [319, 312] width 63 height 14
select select "***"
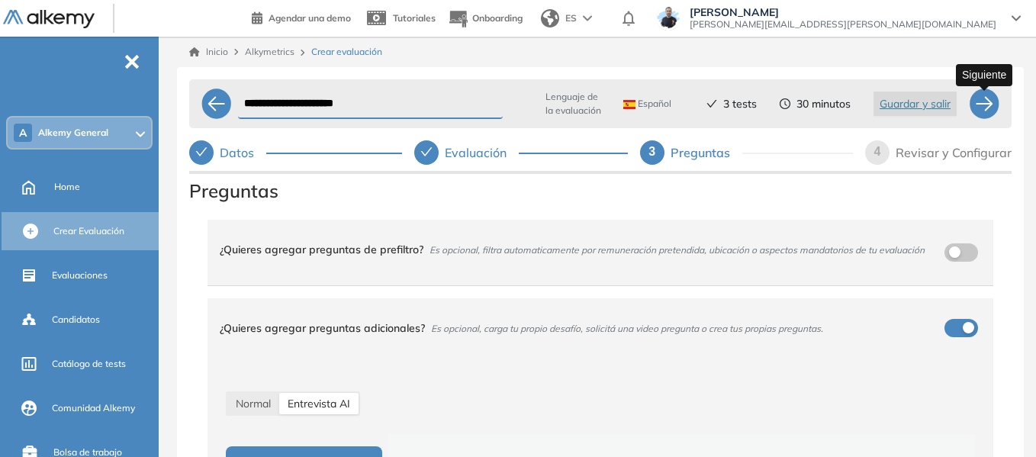
click at [991, 114] on div at bounding box center [984, 104] width 31 height 31
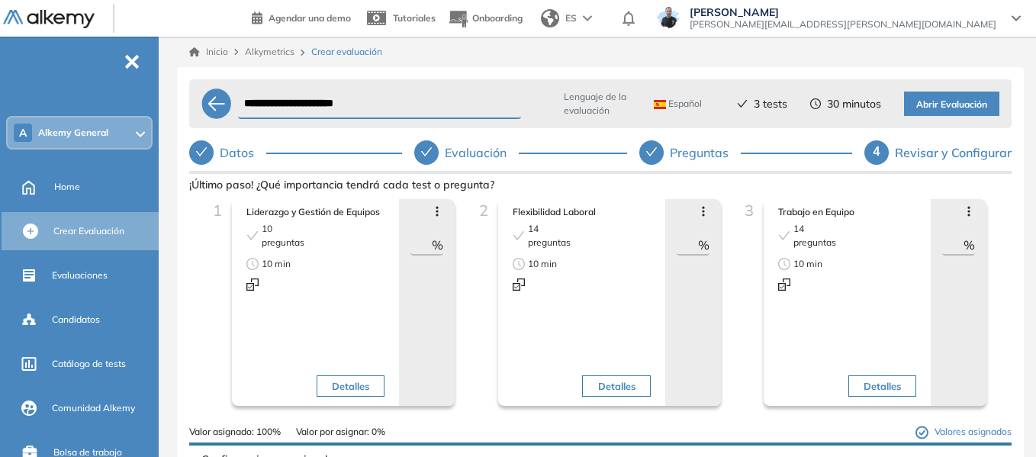
drag, startPoint x: 411, startPoint y: 243, endPoint x: 451, endPoint y: 237, distance: 40.2
click at [451, 237] on div "Avanzar posición Retroceder posición Saltar preguntas Eliminar ** %" at bounding box center [427, 302] width 56 height 207
drag, startPoint x: 677, startPoint y: 247, endPoint x: 714, endPoint y: 243, distance: 37.7
click at [714, 243] on div "Avanzar posición Retroceder posición Saltar preguntas Eliminar ** %" at bounding box center [693, 302] width 56 height 207
drag, startPoint x: 414, startPoint y: 243, endPoint x: 454, endPoint y: 256, distance: 42.5
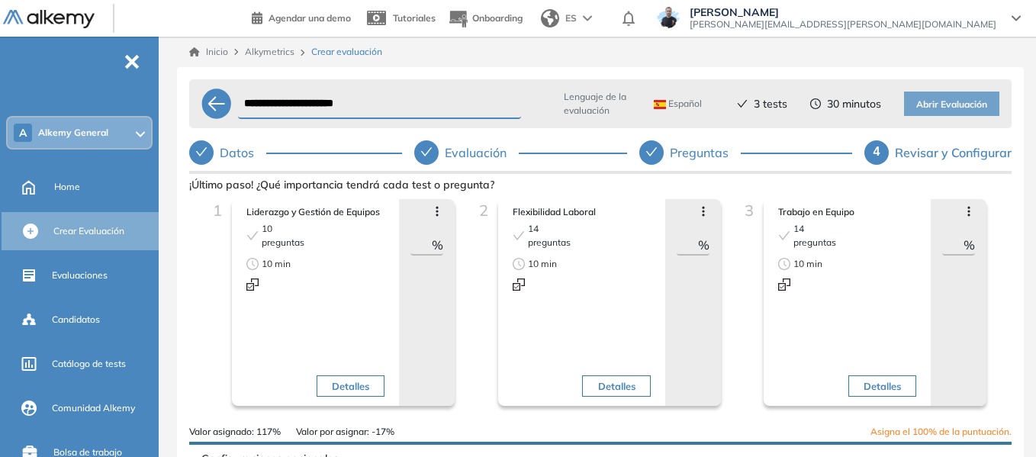
click at [454, 256] on div "1 Liderazgo y Gestión de Equipos 10 preguntas 10 min Detalles Avanzar posición …" at bounding box center [334, 312] width 266 height 226
type input "**"
click at [954, 103] on span "Abrir Evaluación" at bounding box center [952, 105] width 71 height 15
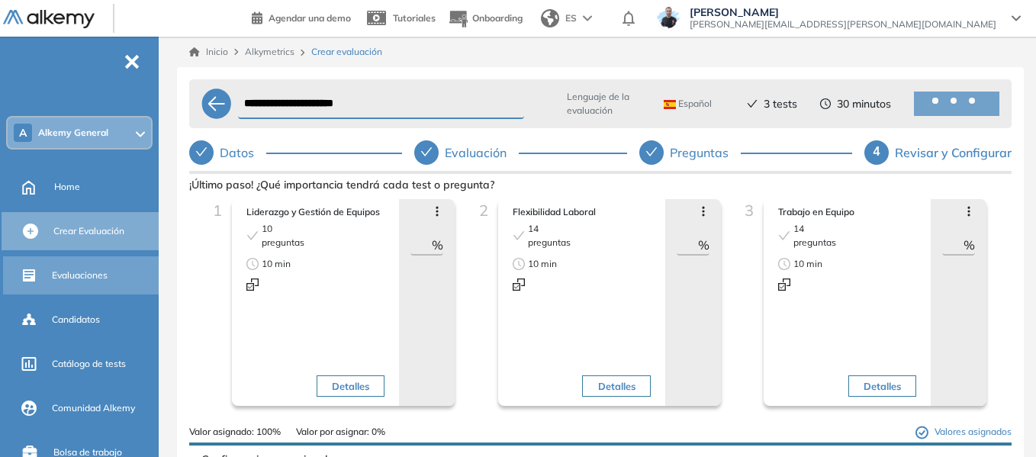
click at [89, 276] on span "Evaluaciones" at bounding box center [80, 276] width 56 height 14
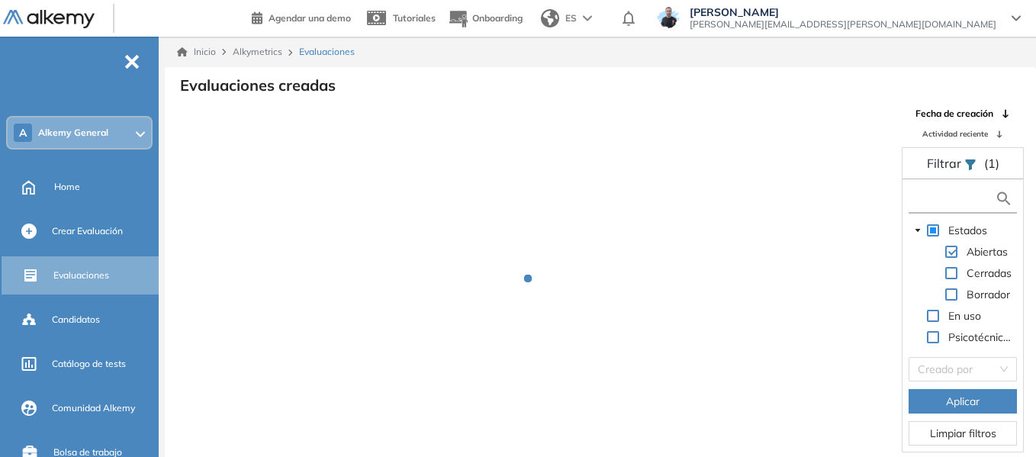
click at [944, 200] on input "text" at bounding box center [954, 199] width 82 height 16
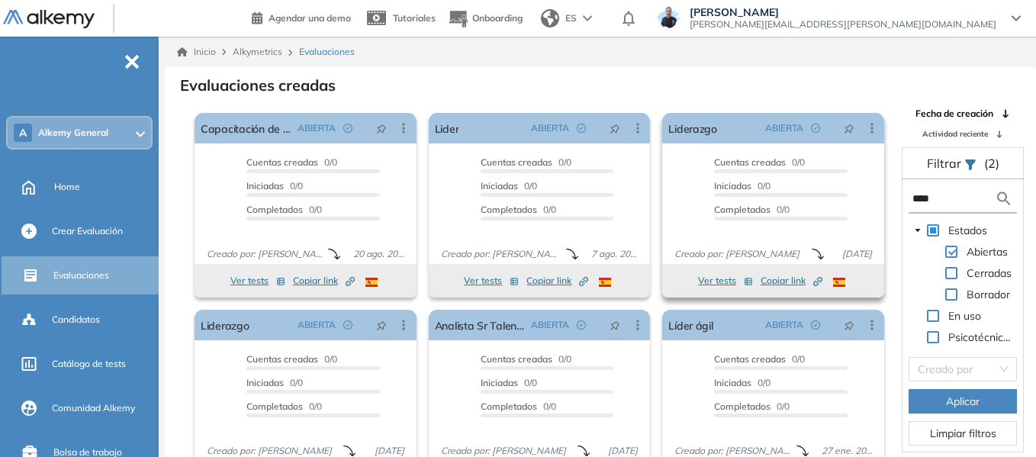
drag, startPoint x: 935, startPoint y: 203, endPoint x: 877, endPoint y: 205, distance: 58.0
click at [877, 205] on div "El proctoring será activado ¡Importante!: Los usuarios que ya realizaron la eva…" at bounding box center [601, 290] width 870 height 366
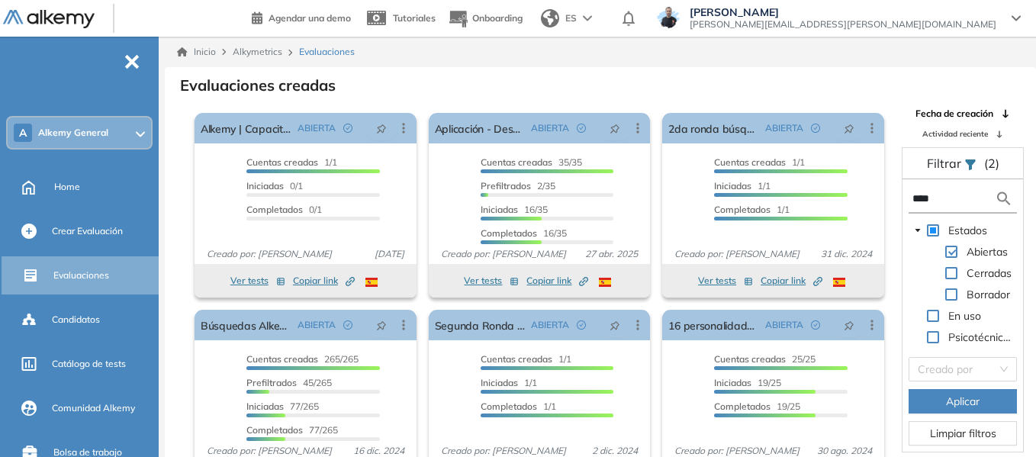
scroll to position [37, 0]
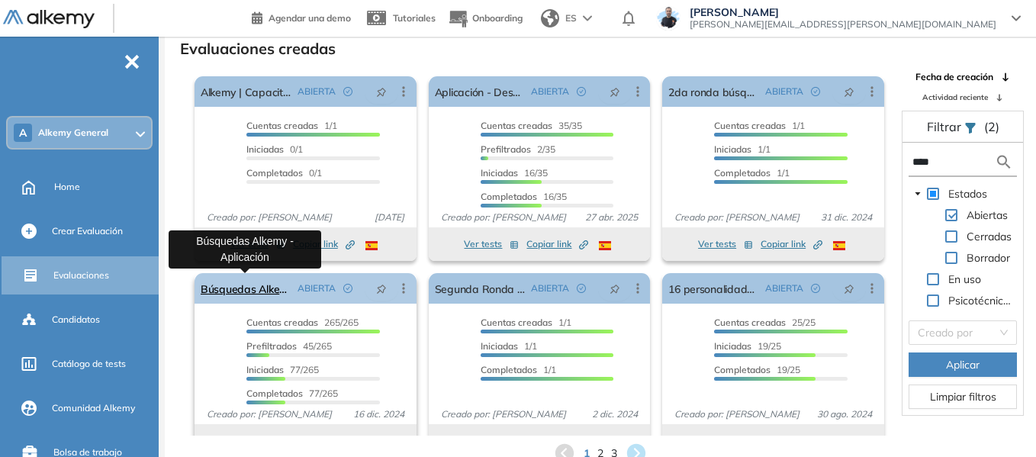
type input "****"
click at [259, 293] on link "Búsquedas Alkemy - Aplicación" at bounding box center [246, 288] width 91 height 31
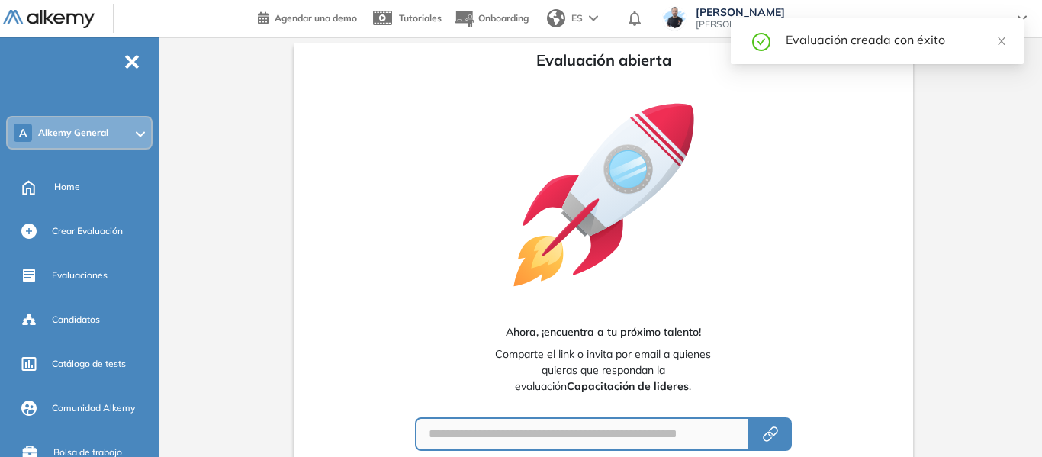
type input "**********"
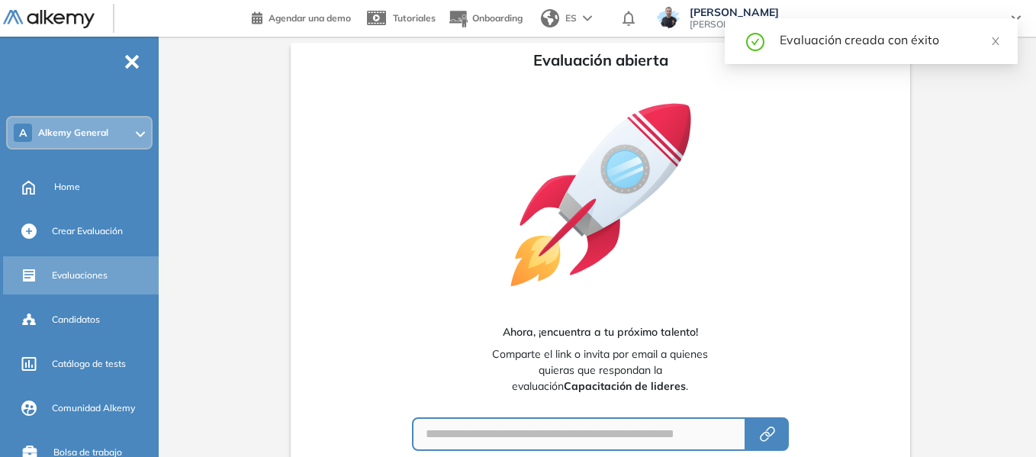
click at [85, 270] on span "Evaluaciones" at bounding box center [80, 276] width 56 height 14
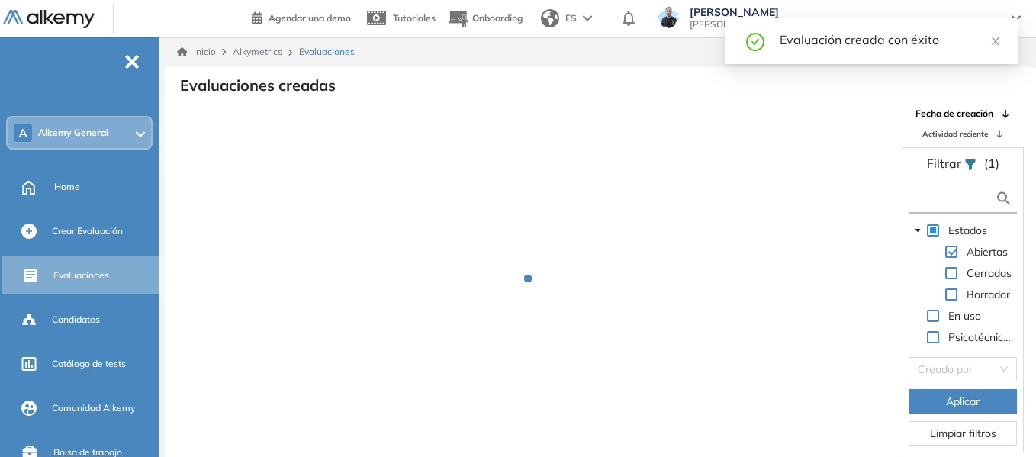
click at [966, 195] on input "text" at bounding box center [954, 199] width 82 height 16
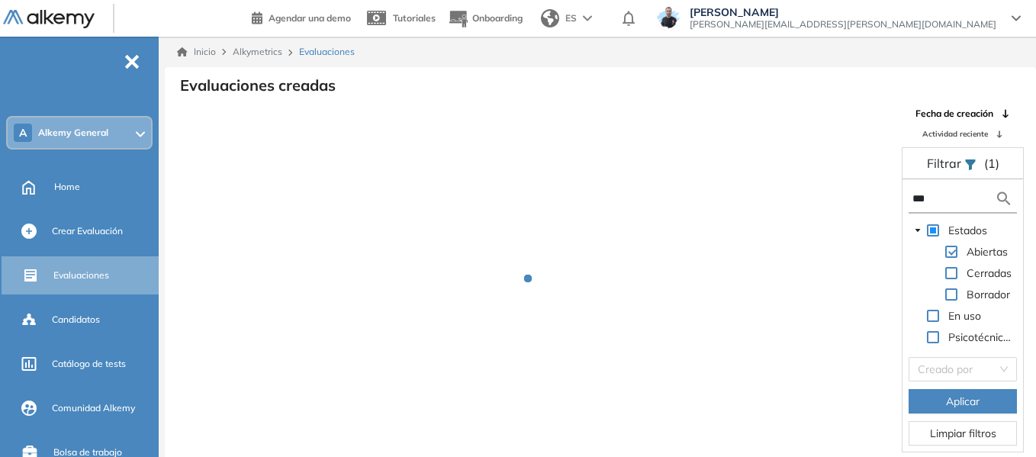
type input "****"
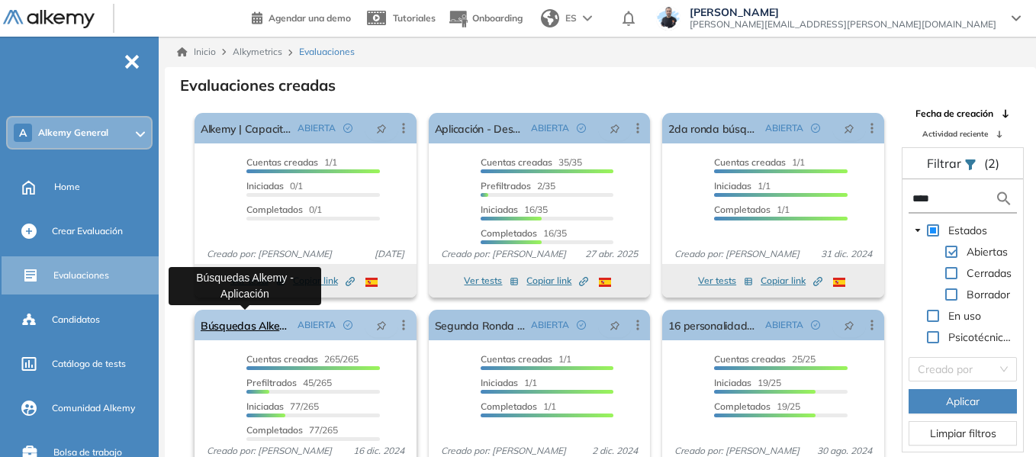
click at [238, 318] on link "Búsquedas Alkemy - Aplicación" at bounding box center [246, 325] width 91 height 31
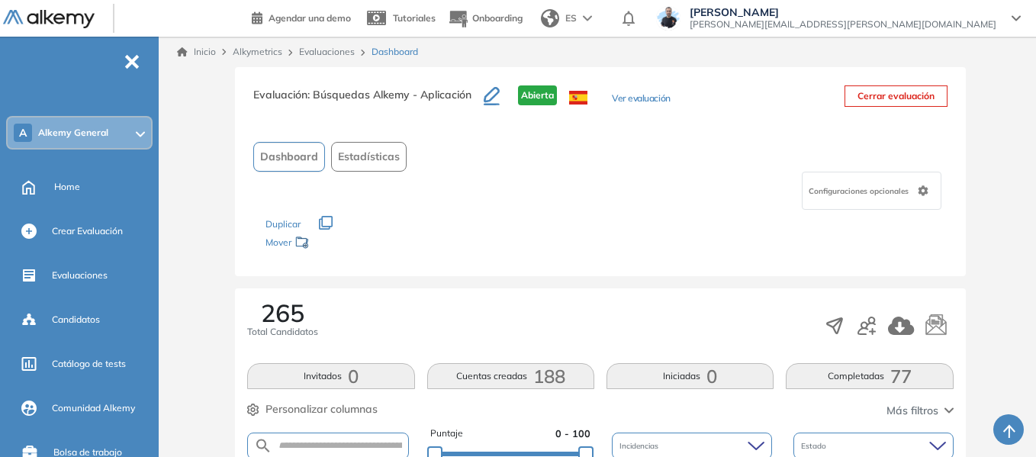
scroll to position [305, 0]
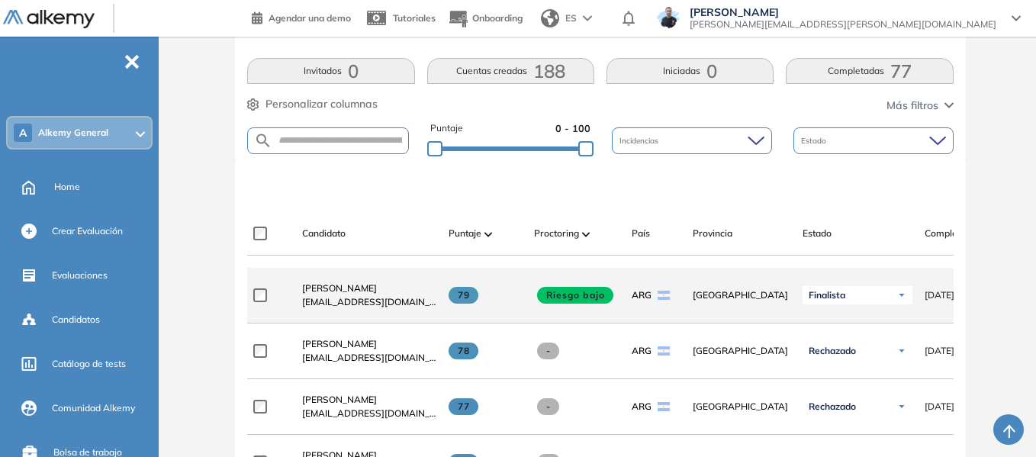
drag, startPoint x: 456, startPoint y: 299, endPoint x: 475, endPoint y: 301, distance: 18.4
click at [475, 301] on span at bounding box center [464, 295] width 30 height 17
click at [349, 294] on span "[PERSON_NAME]" at bounding box center [339, 287] width 75 height 11
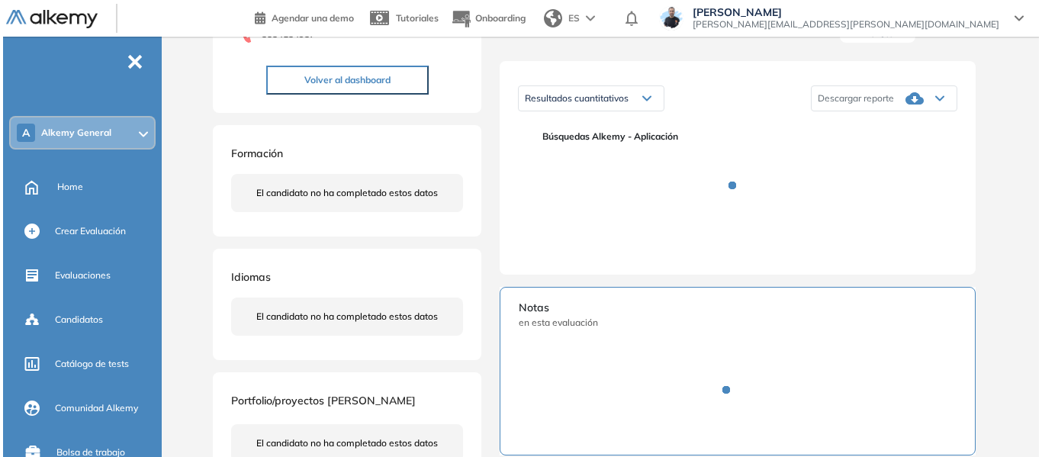
scroll to position [229, 0]
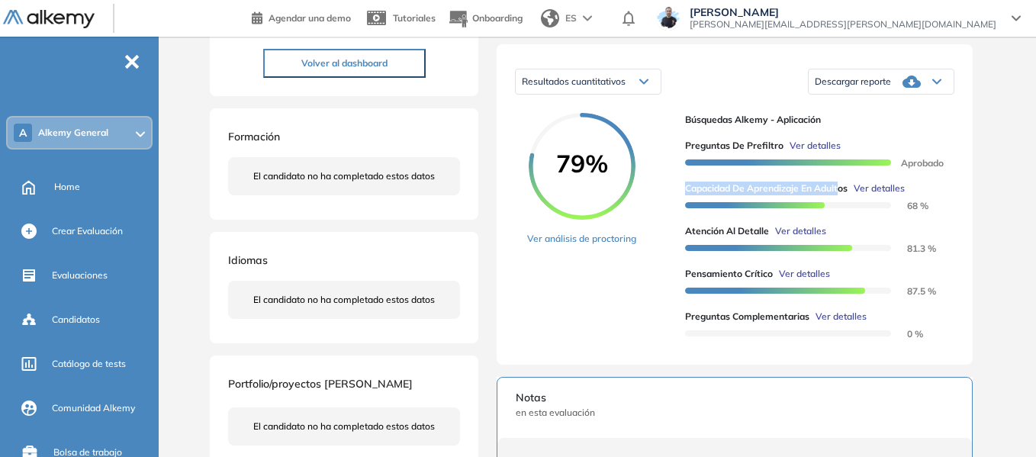
drag, startPoint x: 688, startPoint y: 198, endPoint x: 843, endPoint y: 202, distance: 155.0
click at [843, 195] on span "Capacidad de Aprendizaje en Adultos" at bounding box center [766, 189] width 163 height 14
drag, startPoint x: 686, startPoint y: 242, endPoint x: 767, endPoint y: 240, distance: 80.9
click at [767, 238] on span "Atención al detalle" at bounding box center [727, 231] width 84 height 14
drag, startPoint x: 689, startPoint y: 288, endPoint x: 772, endPoint y: 289, distance: 82.4
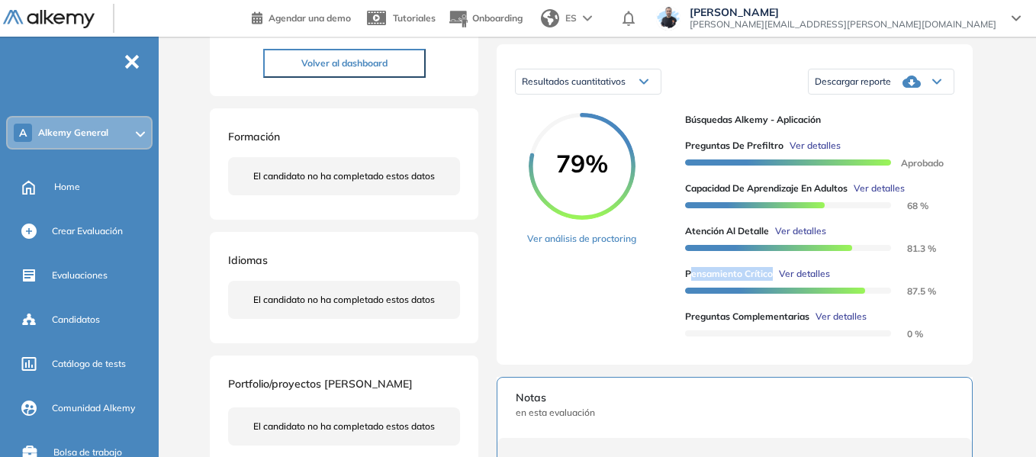
click at [772, 281] on span "Pensamiento Crítico" at bounding box center [729, 274] width 88 height 14
click at [888, 195] on span "Ver detalles" at bounding box center [879, 189] width 51 height 14
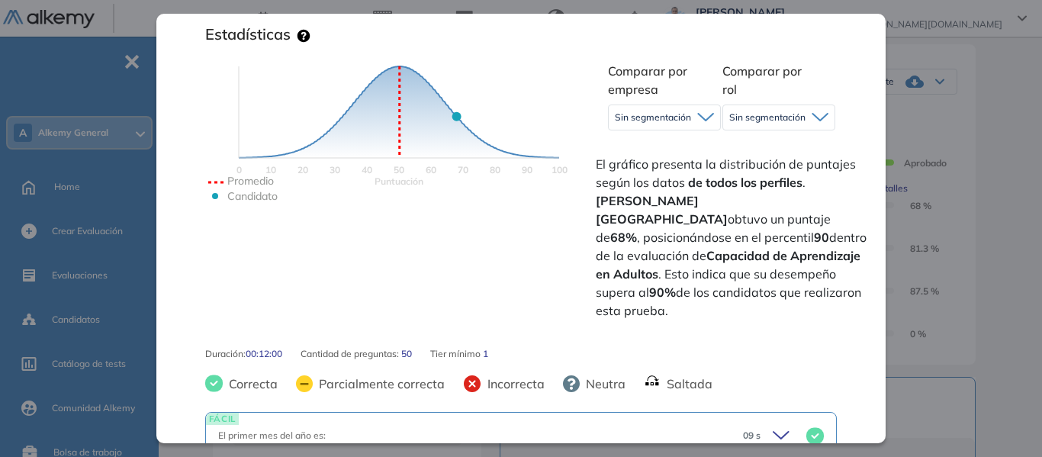
scroll to position [305, 0]
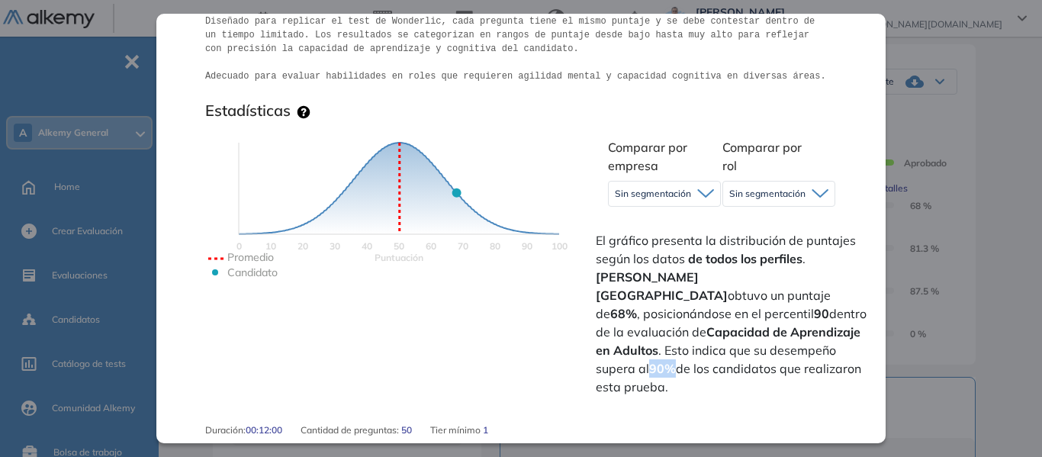
drag, startPoint x: 609, startPoint y: 349, endPoint x: 630, endPoint y: 349, distance: 21.4
click at [649, 361] on strong "90%" at bounding box center [662, 368] width 27 height 15
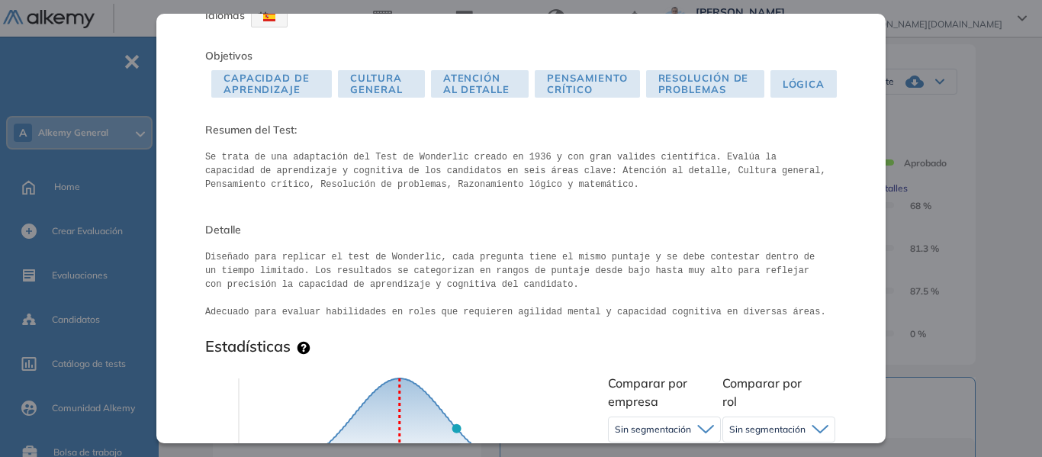
scroll to position [0, 0]
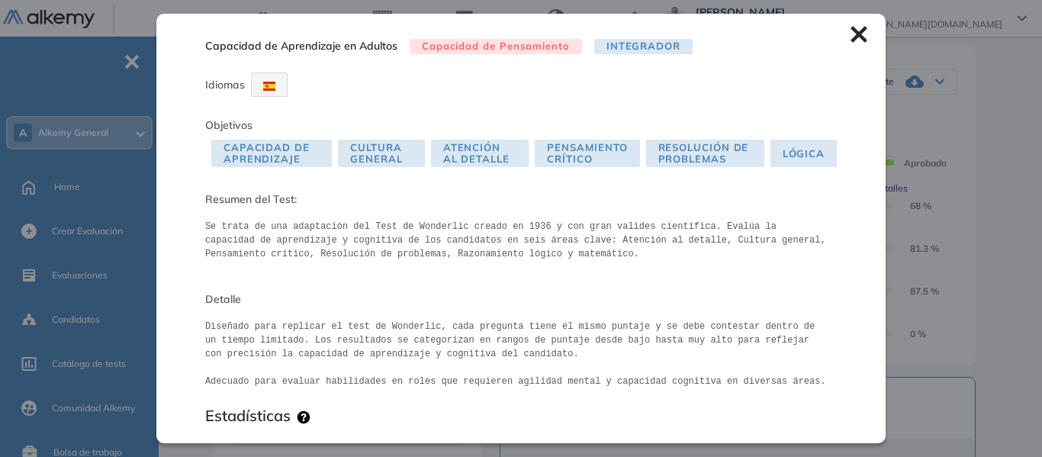
click at [851, 27] on icon at bounding box center [859, 34] width 17 height 17
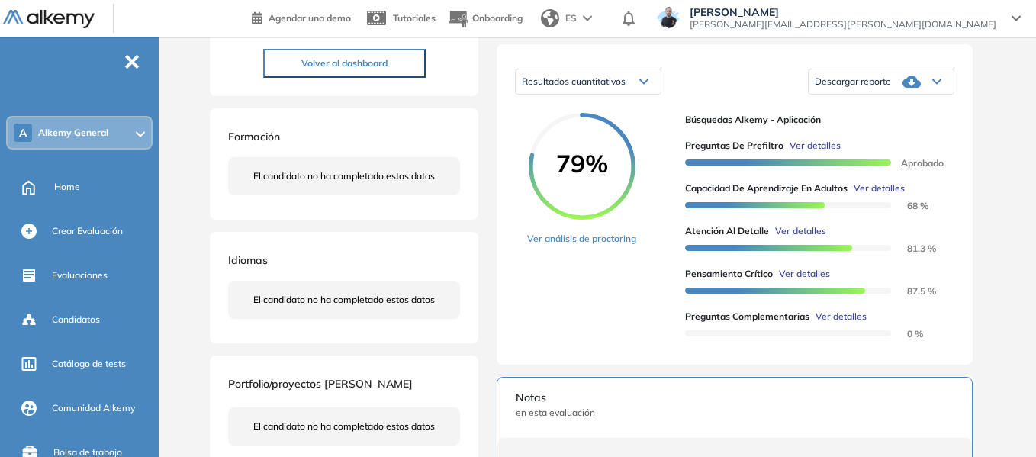
click at [802, 281] on span "Ver detalles" at bounding box center [804, 274] width 51 height 14
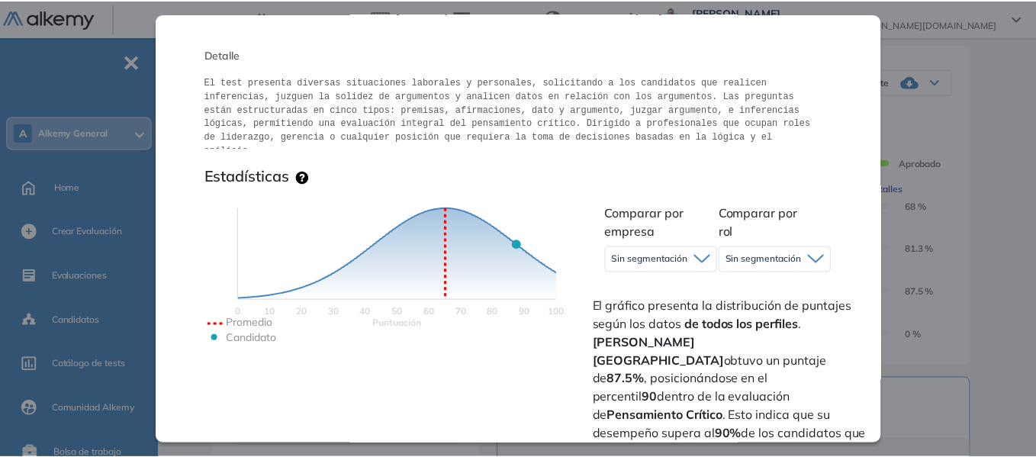
scroll to position [229, 0]
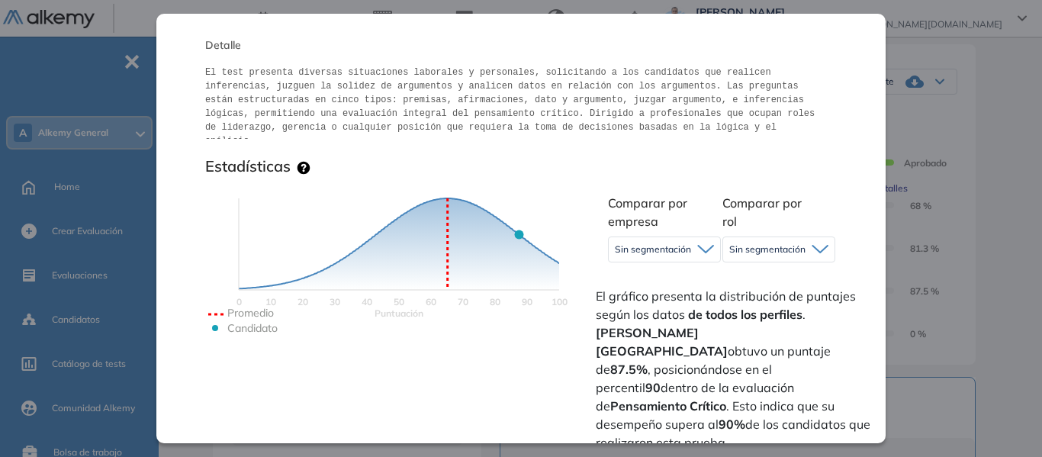
click at [979, 171] on div "Pensamiento Crítico Integrador Idiomas Objetivos Pensamiento Crítico Argumentac…" at bounding box center [604, 285] width 794 height 894
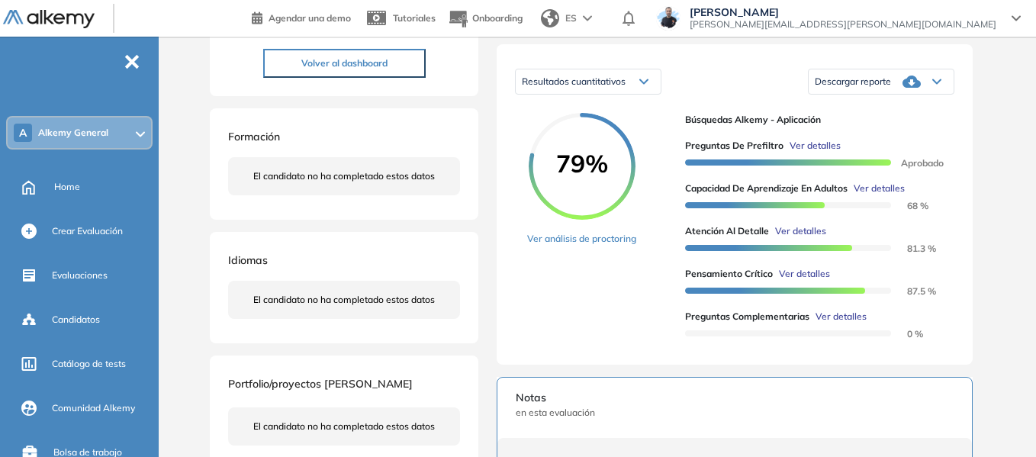
click at [114, 140] on div "A Alkemy General" at bounding box center [79, 133] width 143 height 31
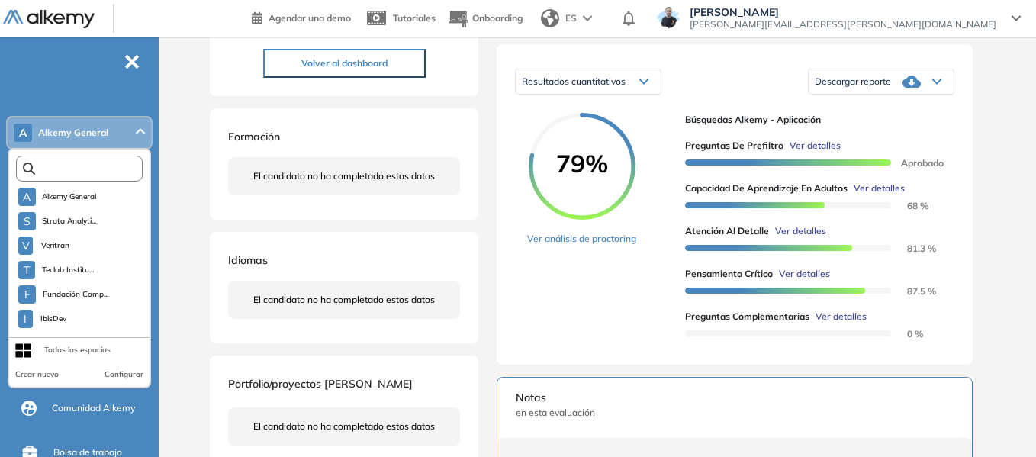
click at [96, 164] on input "text" at bounding box center [82, 168] width 95 height 11
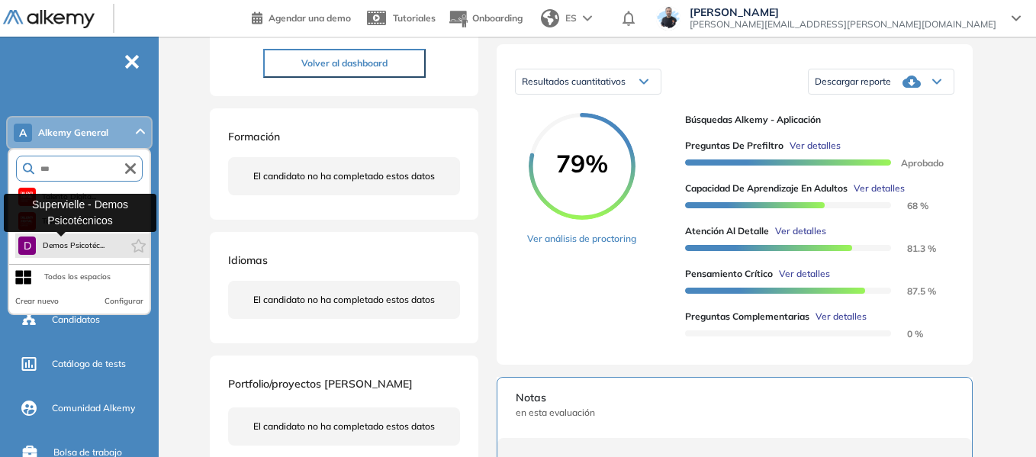
type input "***"
click at [85, 249] on span "Demos Psicotéc..." at bounding box center [73, 246] width 63 height 12
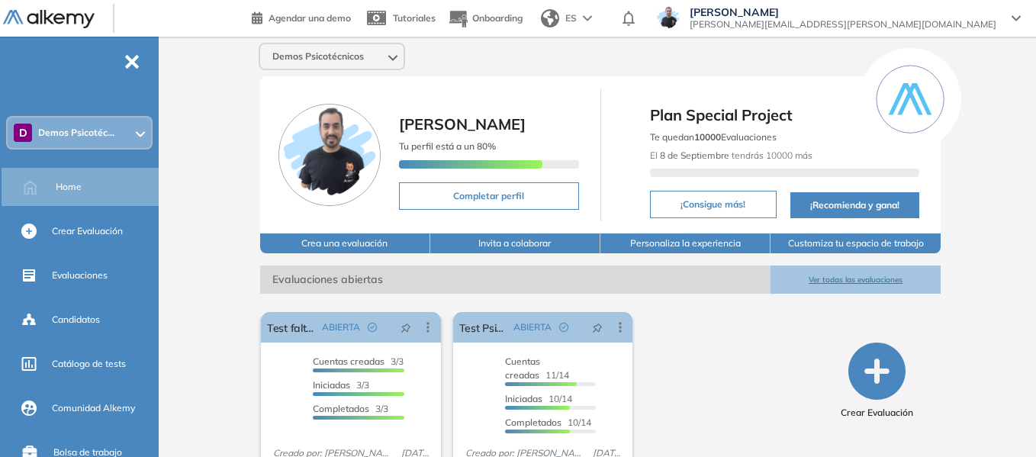
scroll to position [58, 0]
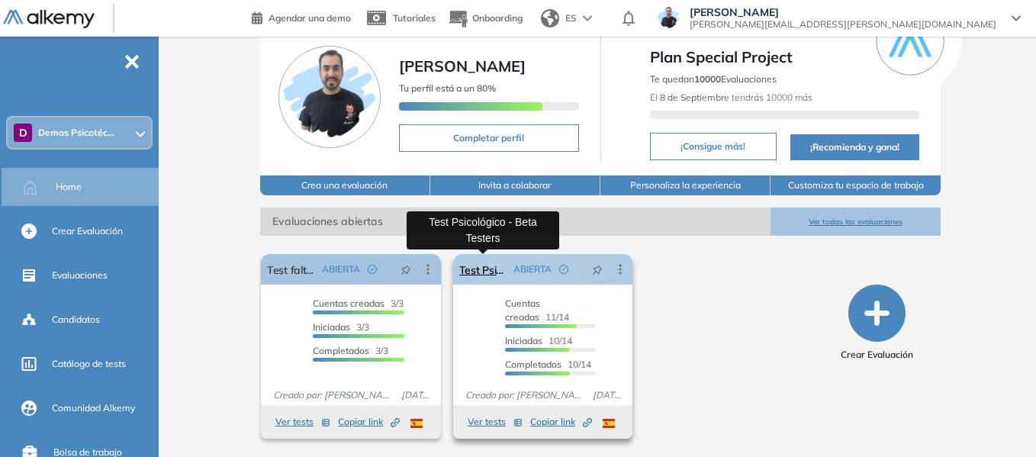
click at [481, 268] on link "Test Psicológico - Beta Testers" at bounding box center [483, 269] width 49 height 31
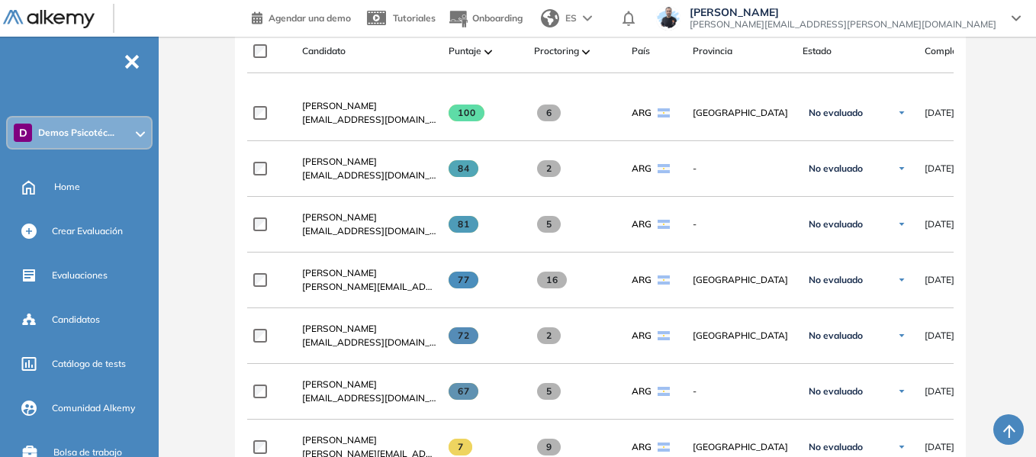
scroll to position [497, 0]
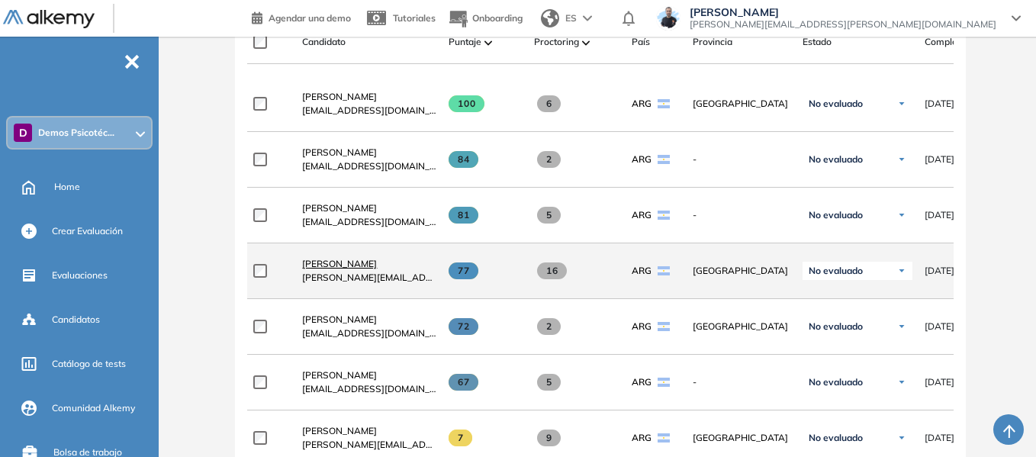
click at [377, 268] on span "[PERSON_NAME]" at bounding box center [339, 263] width 75 height 11
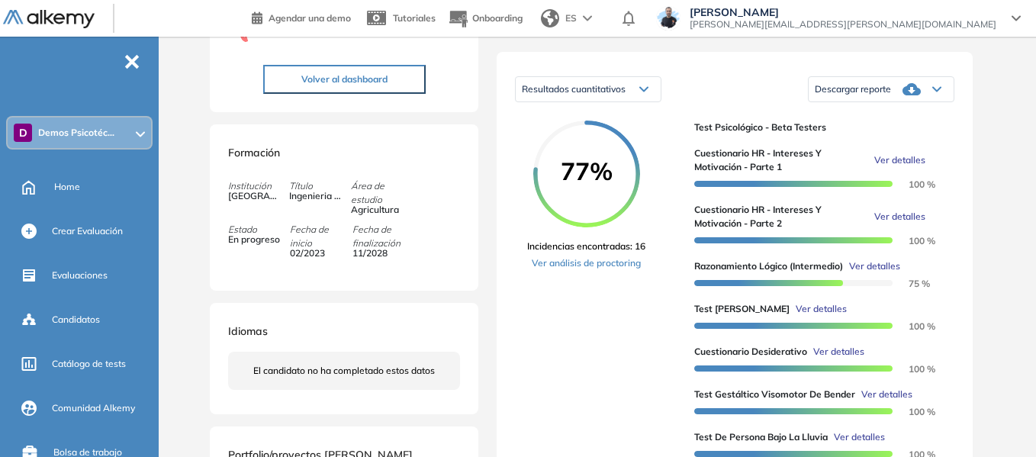
scroll to position [229, 0]
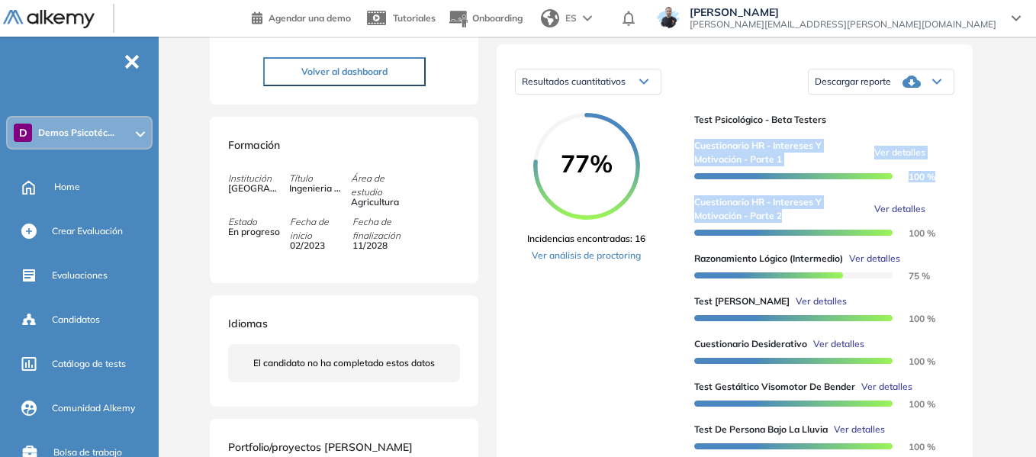
drag, startPoint x: 698, startPoint y: 158, endPoint x: 823, endPoint y: 227, distance: 143.1
click at [823, 227] on div "Cuestionario HR - Intereses y Motivación - Parte 1 Ver detalles 100 % Cuestiona…" at bounding box center [818, 333] width 248 height 412
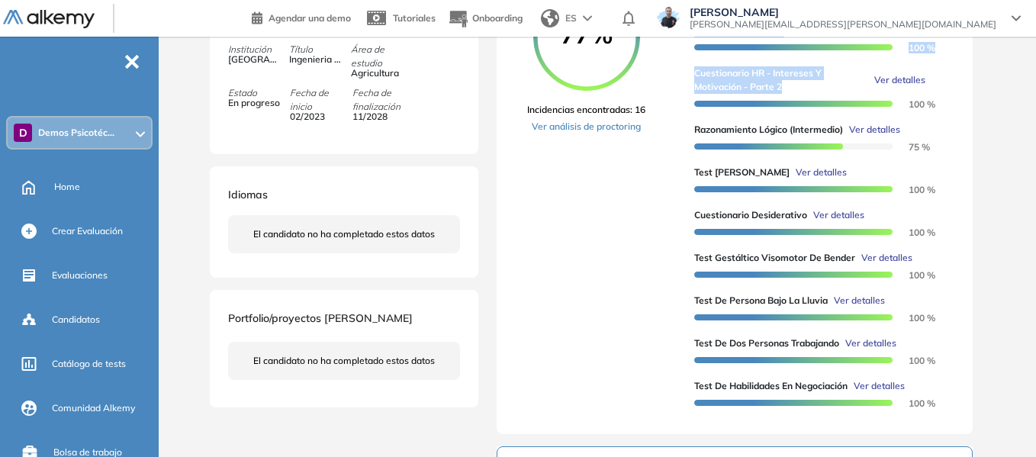
scroll to position [382, 0]
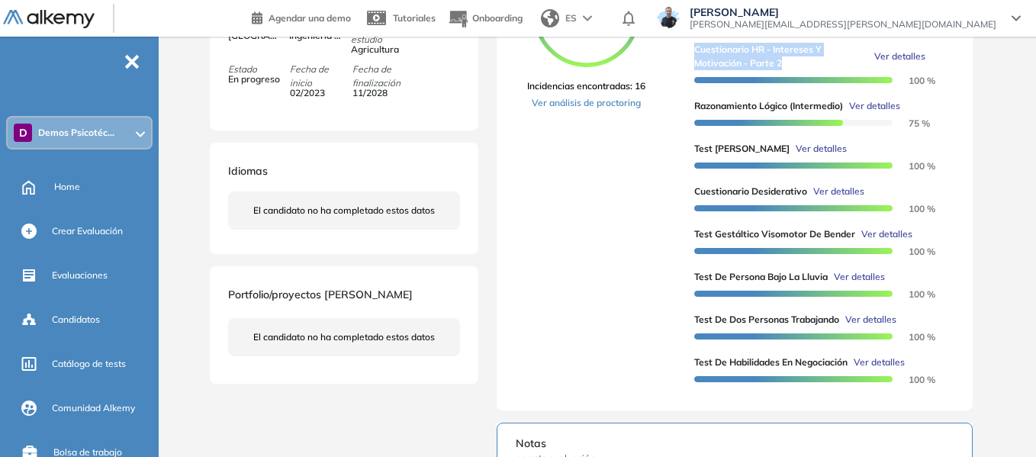
click at [796, 156] on span "Ver detalles" at bounding box center [821, 149] width 51 height 14
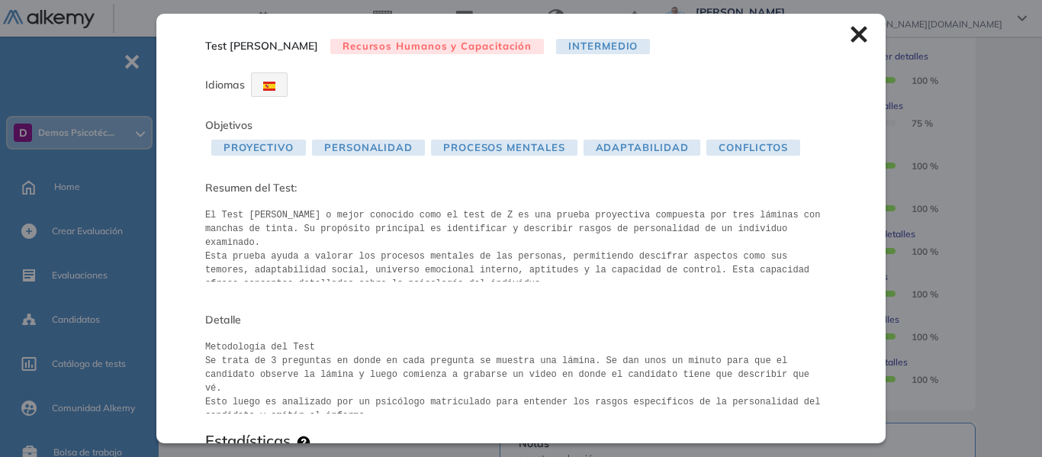
click at [853, 31] on icon at bounding box center [859, 35] width 16 height 16
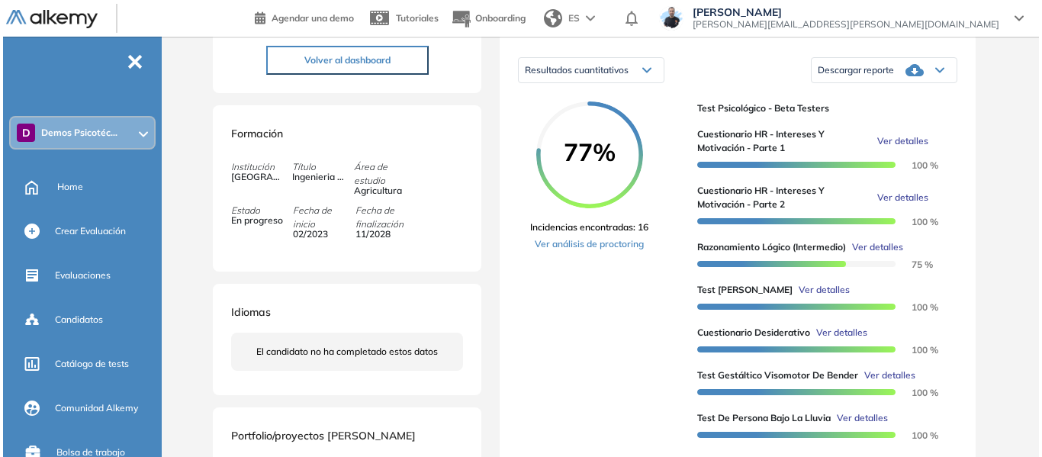
scroll to position [229, 0]
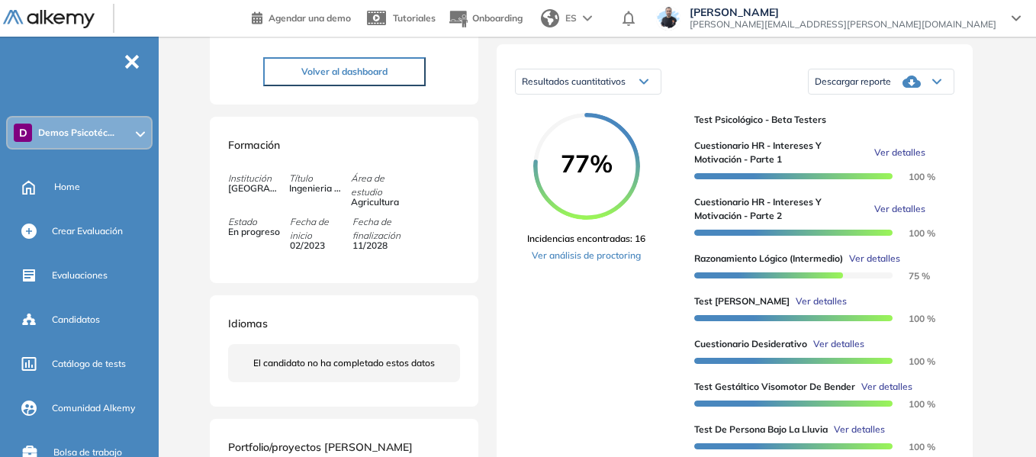
click at [908, 160] on span "Ver detalles" at bounding box center [900, 153] width 51 height 14
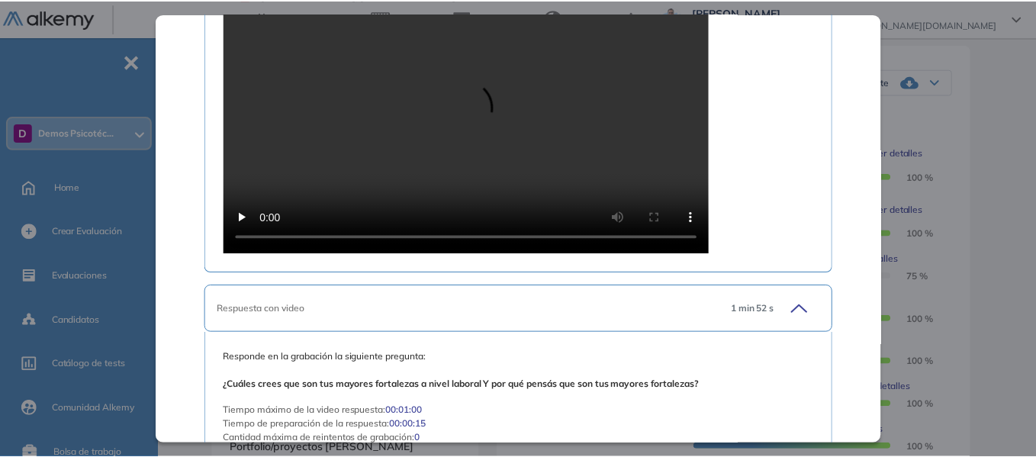
scroll to position [2442, 0]
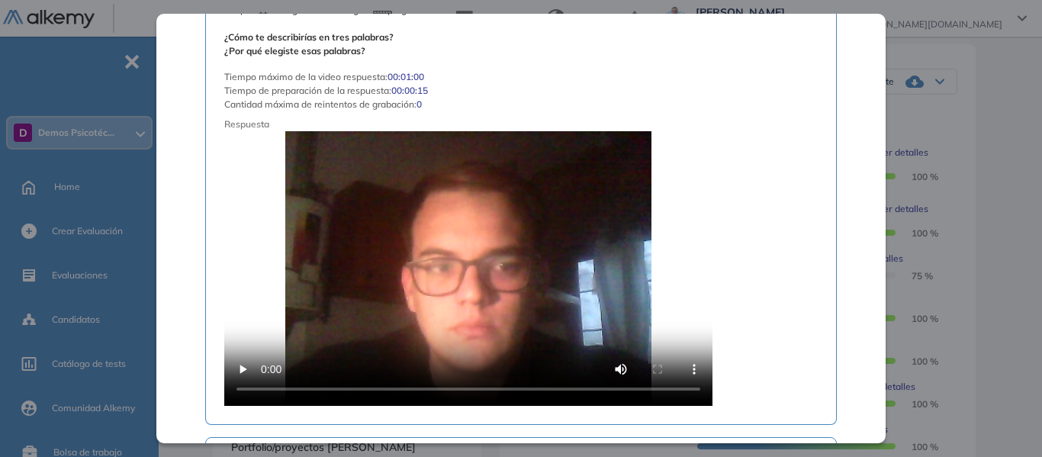
drag, startPoint x: 990, startPoint y: 143, endPoint x: 985, endPoint y: 172, distance: 29.4
click at [990, 143] on div "Cuestionario HR - Intereses y Motivación - Parte 1 Recursos Humanos y Capacitac…" at bounding box center [604, 384] width 794 height 1092
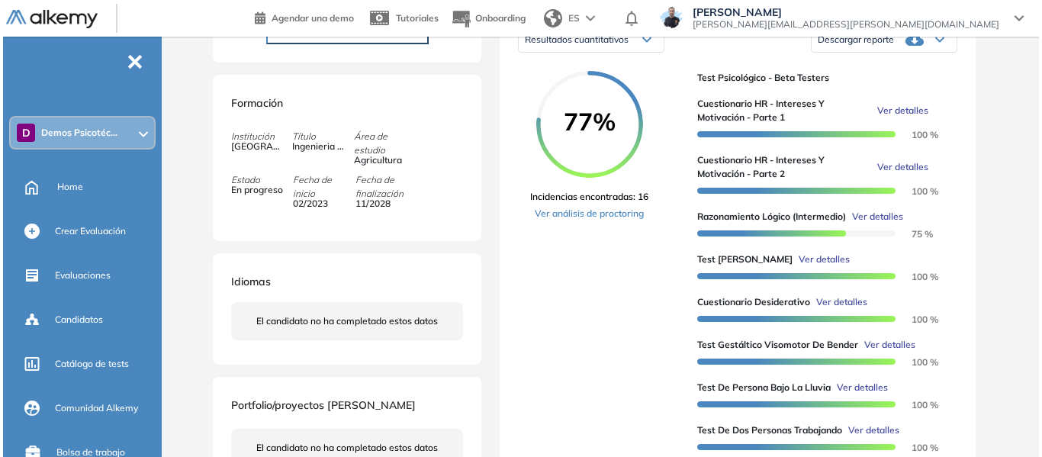
scroll to position [305, 0]
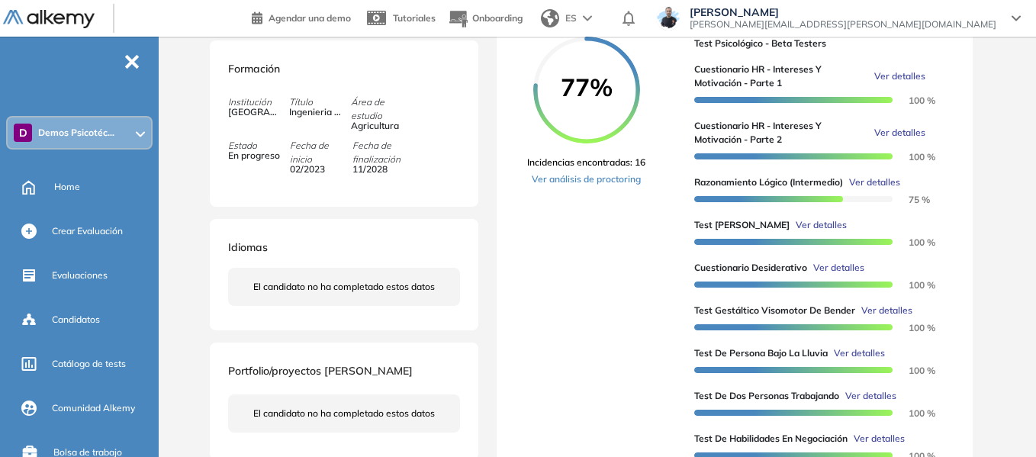
click at [798, 232] on span "Ver detalles" at bounding box center [821, 225] width 51 height 14
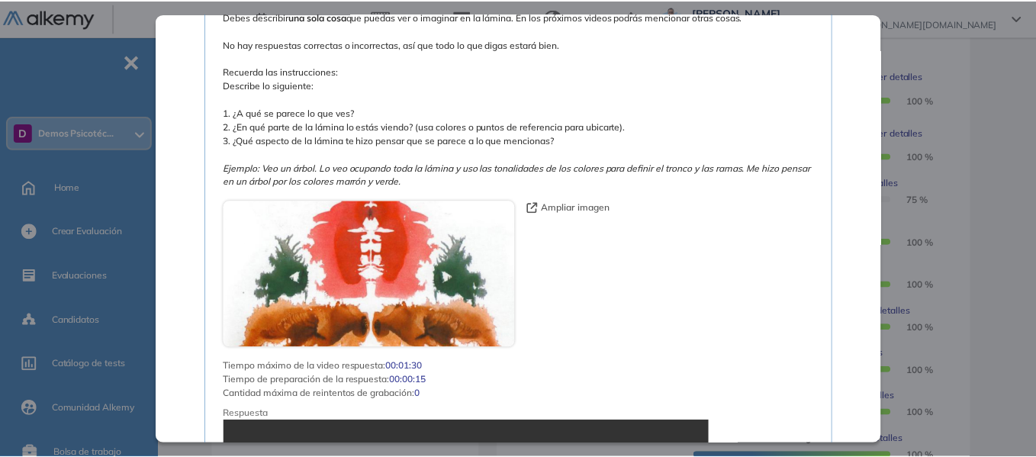
scroll to position [1871, 0]
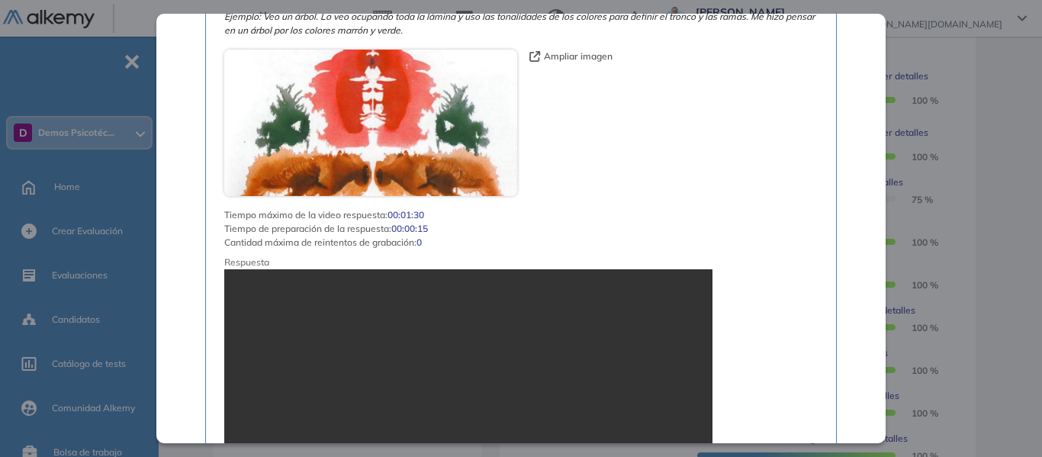
click at [984, 169] on div "Test [PERSON_NAME] Recursos Humanos y Capacitación Intermedio Idiomas Objetivos…" at bounding box center [604, 308] width 794 height 1092
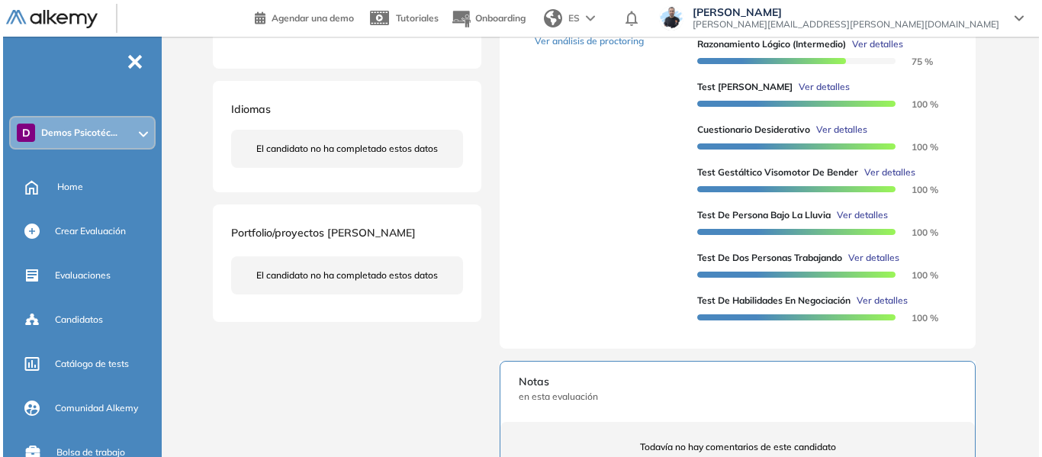
scroll to position [458, 0]
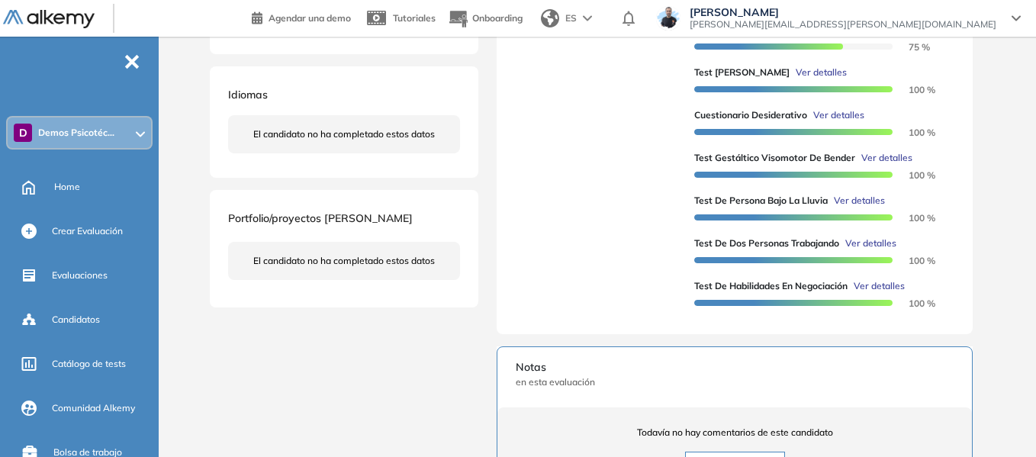
click at [849, 208] on span "Ver detalles" at bounding box center [859, 201] width 51 height 14
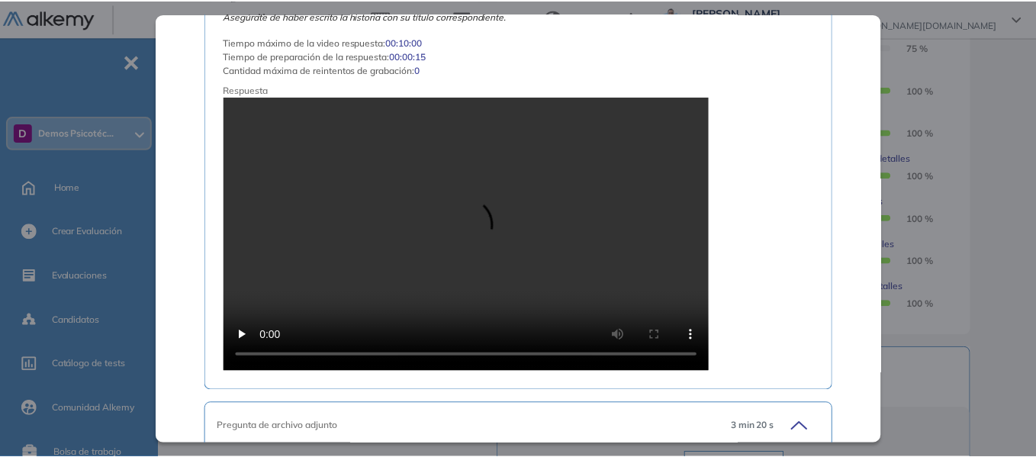
scroll to position [1235, 0]
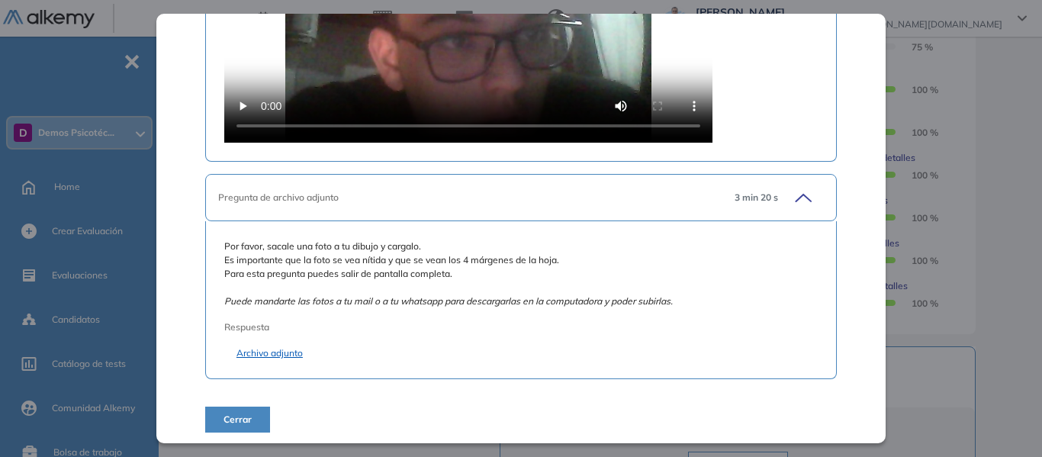
click at [288, 346] on link "Archivo adjunto" at bounding box center [521, 353] width 569 height 14
click at [1018, 104] on div "Inicio Alkymetrics Evaluaciones Dashboard Candidato Test de Persona Bajo la Llu…" at bounding box center [604, 158] width 878 height 1159
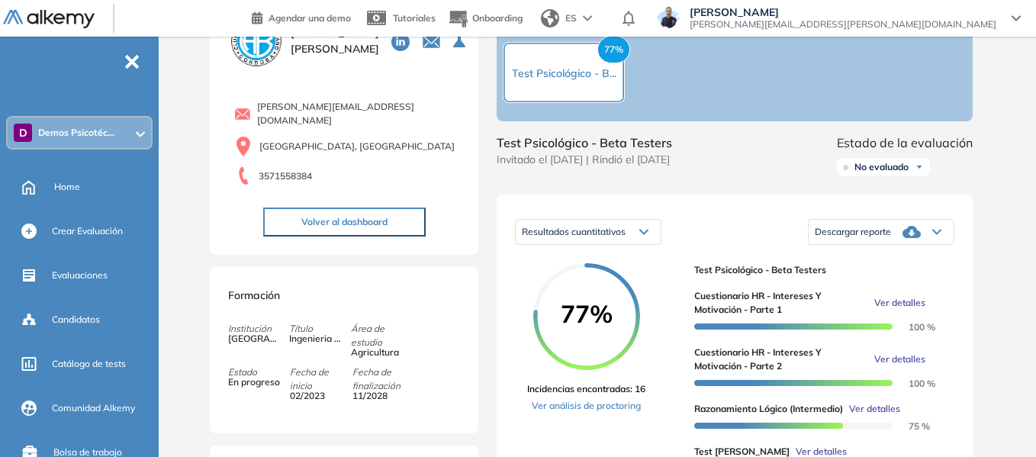
scroll to position [0, 0]
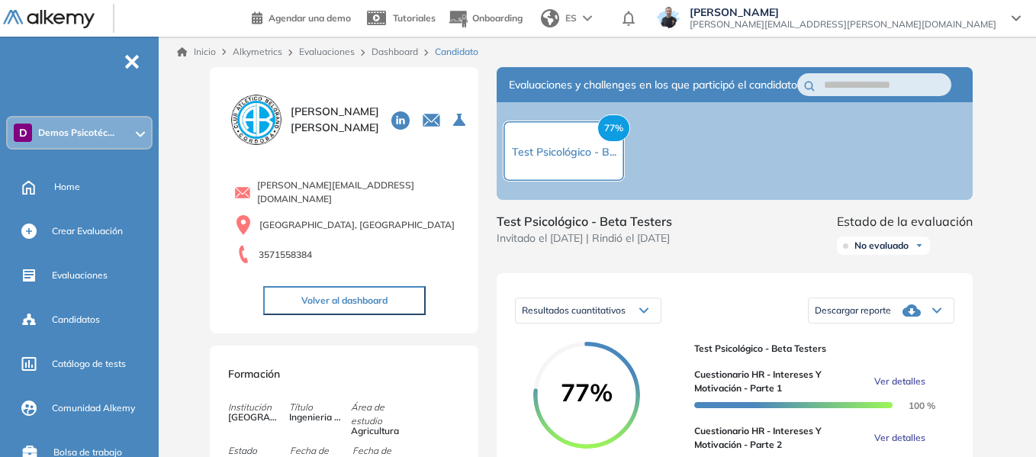
click at [110, 134] on span "Demos Psicotéc..." at bounding box center [76, 133] width 76 height 12
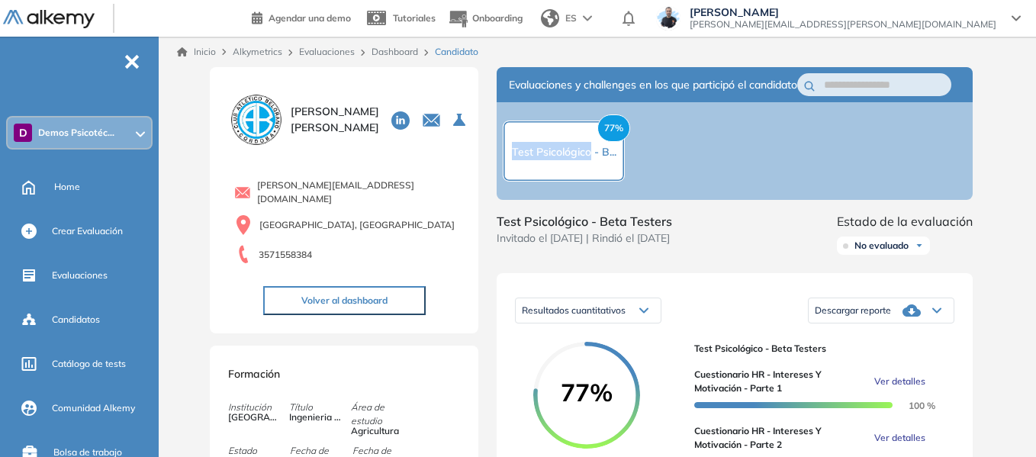
drag, startPoint x: 514, startPoint y: 163, endPoint x: 591, endPoint y: 170, distance: 76.6
click at [591, 170] on div "77% [MEDICAL_DATA] - B..." at bounding box center [564, 151] width 122 height 61
click at [640, 144] on div "77% [MEDICAL_DATA] - B..." at bounding box center [735, 151] width 476 height 98
click at [117, 142] on div "D Demos Psicotéc..." at bounding box center [79, 133] width 143 height 31
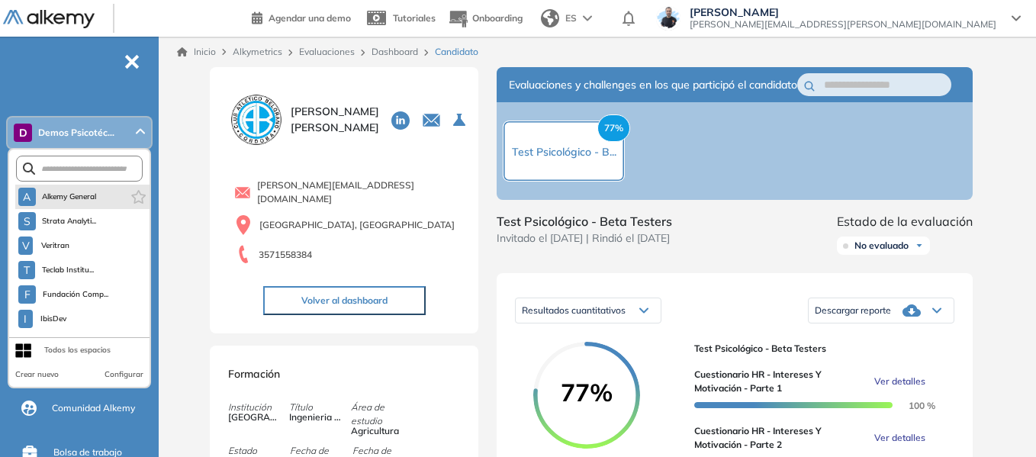
click at [105, 196] on li "A Alkemy General" at bounding box center [82, 197] width 134 height 24
click at [72, 200] on span "Alkemy General" at bounding box center [69, 197] width 55 height 12
